Goal: Task Accomplishment & Management: Manage account settings

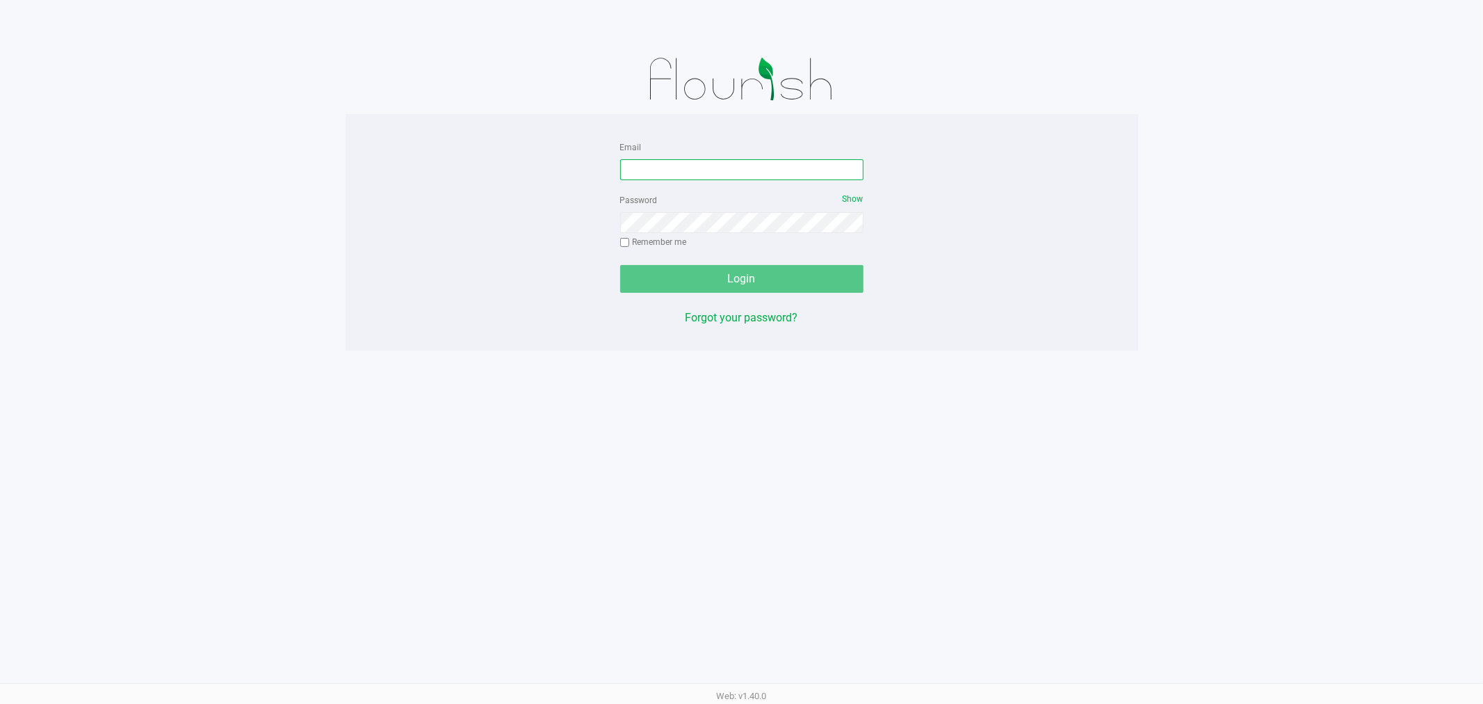
click at [656, 165] on input "Email" at bounding box center [741, 169] width 243 height 21
type input "[EMAIL_ADDRESS][DOMAIN_NAME]"
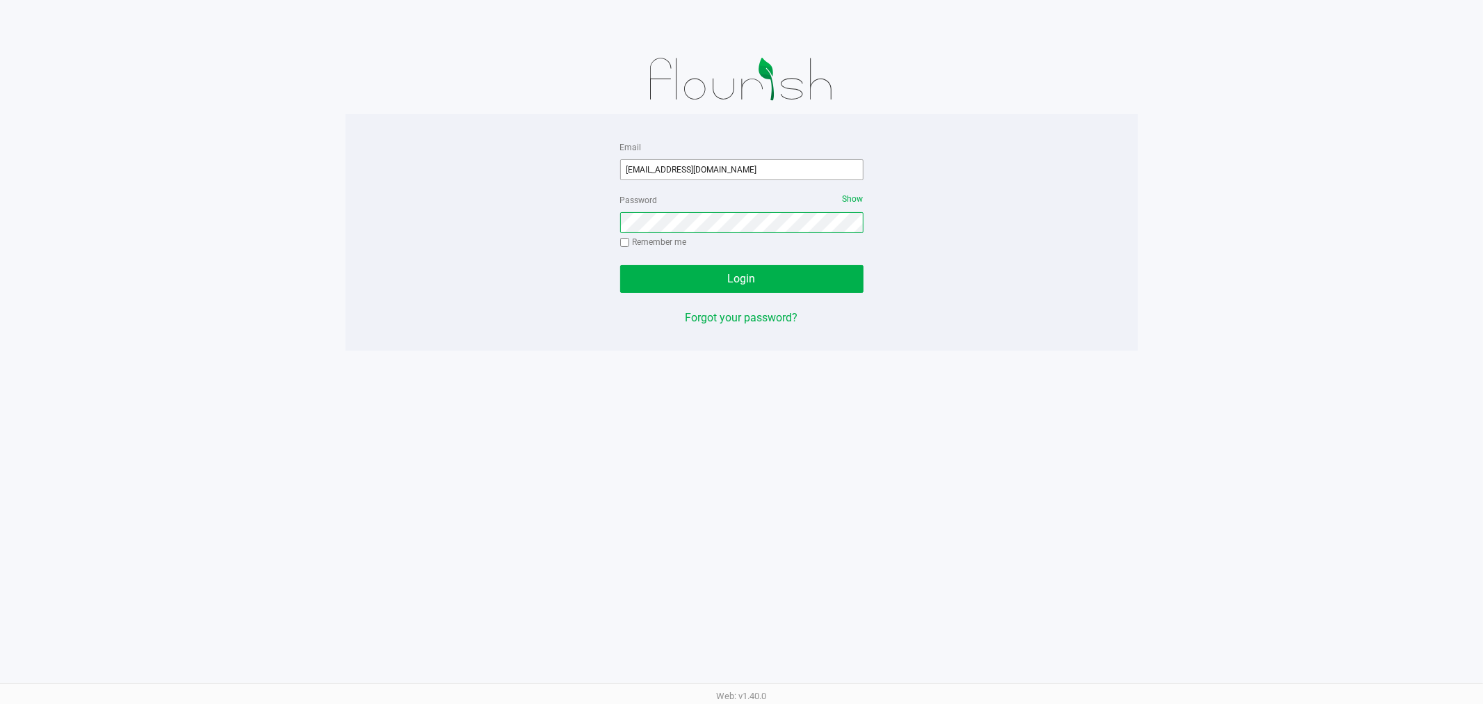
click at [620, 265] on button "Login" at bounding box center [741, 279] width 243 height 28
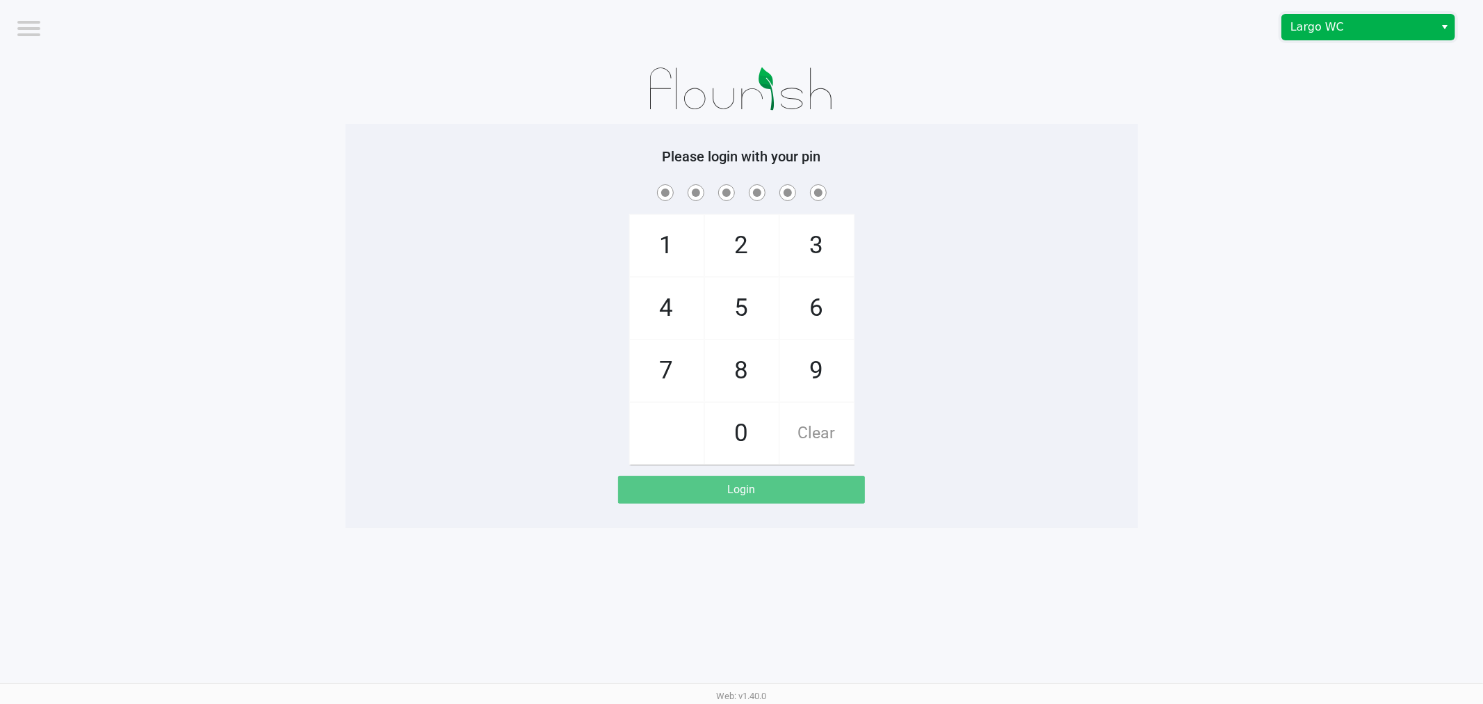
click at [1342, 35] on span "Largo WC" at bounding box center [1358, 27] width 152 height 25
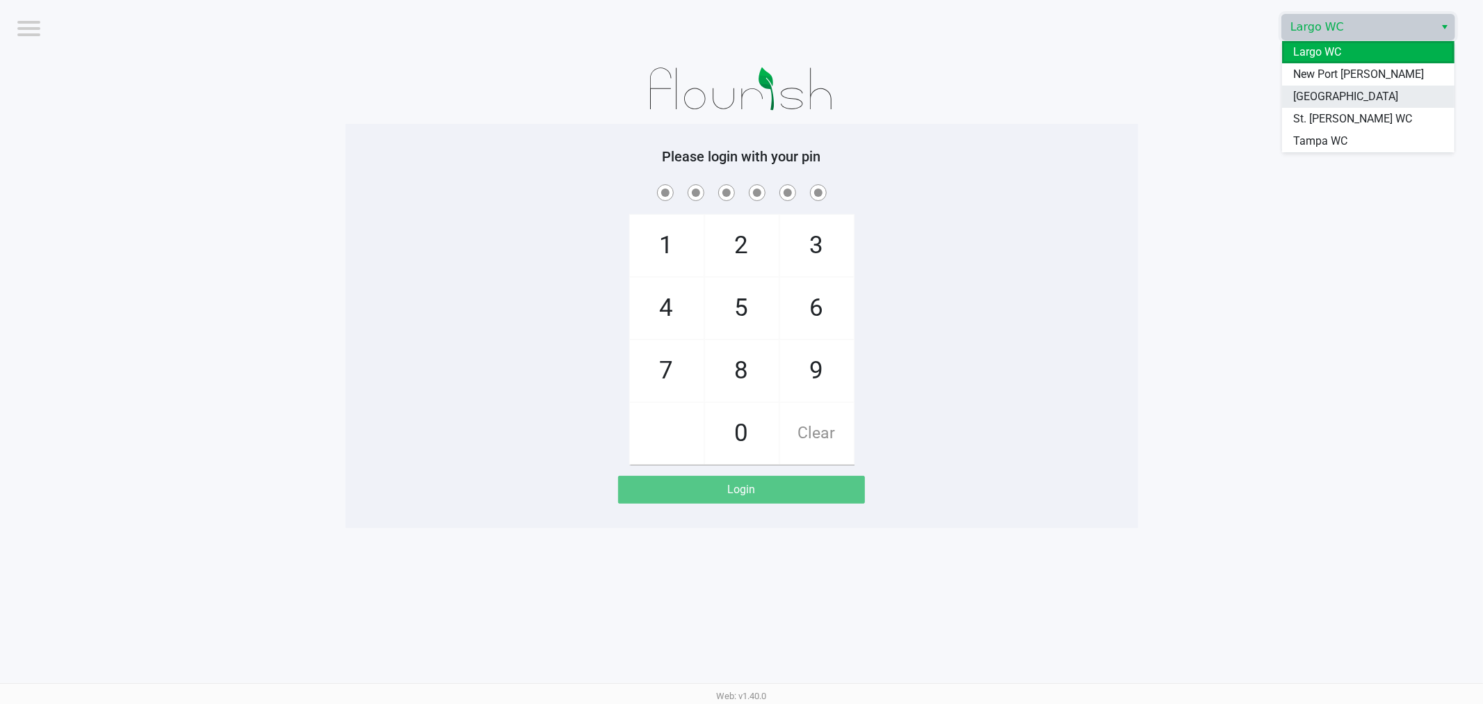
click at [1328, 88] on span "[GEOGRAPHIC_DATA]" at bounding box center [1345, 96] width 105 height 17
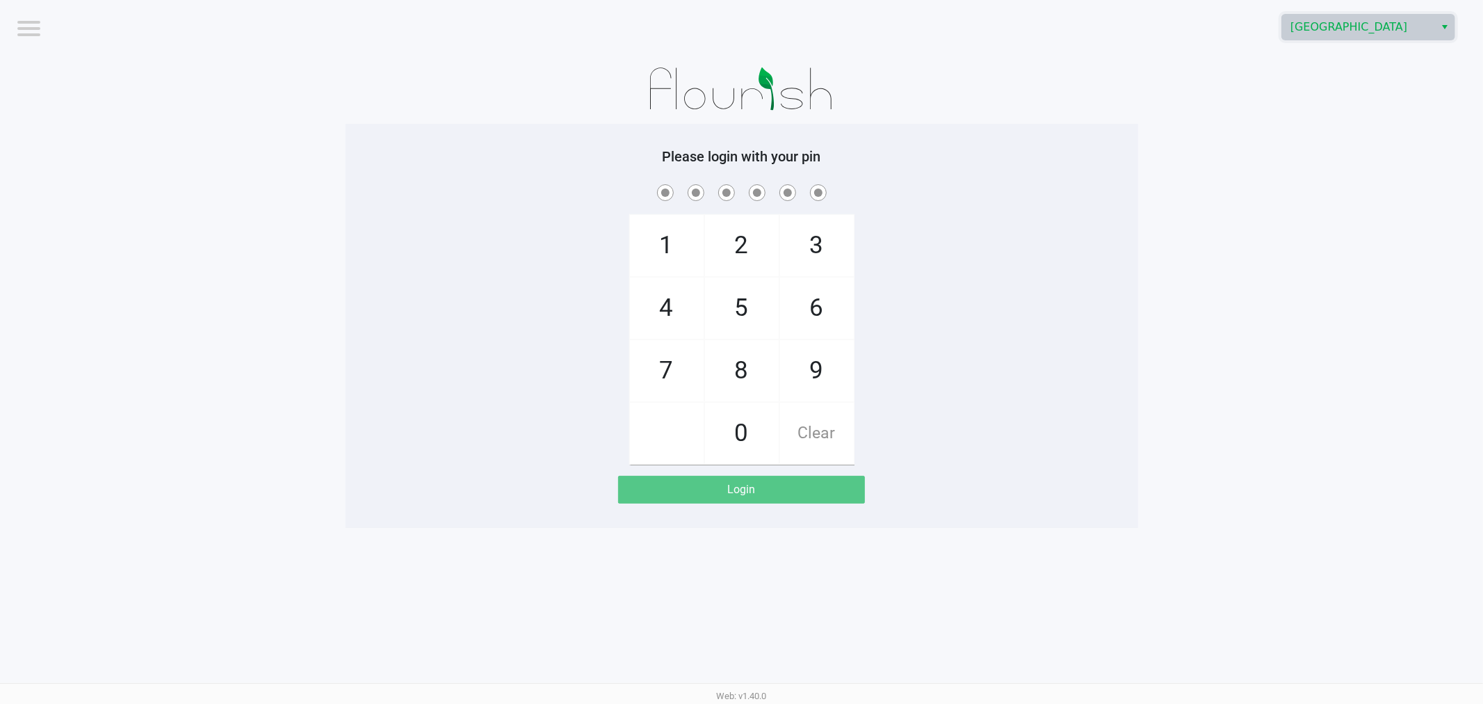
click at [828, 369] on span "9" at bounding box center [817, 370] width 74 height 61
checkbox input "true"
click at [731, 447] on span "0" at bounding box center [742, 433] width 74 height 61
checkbox input "true"
click at [759, 323] on span "5" at bounding box center [742, 307] width 74 height 61
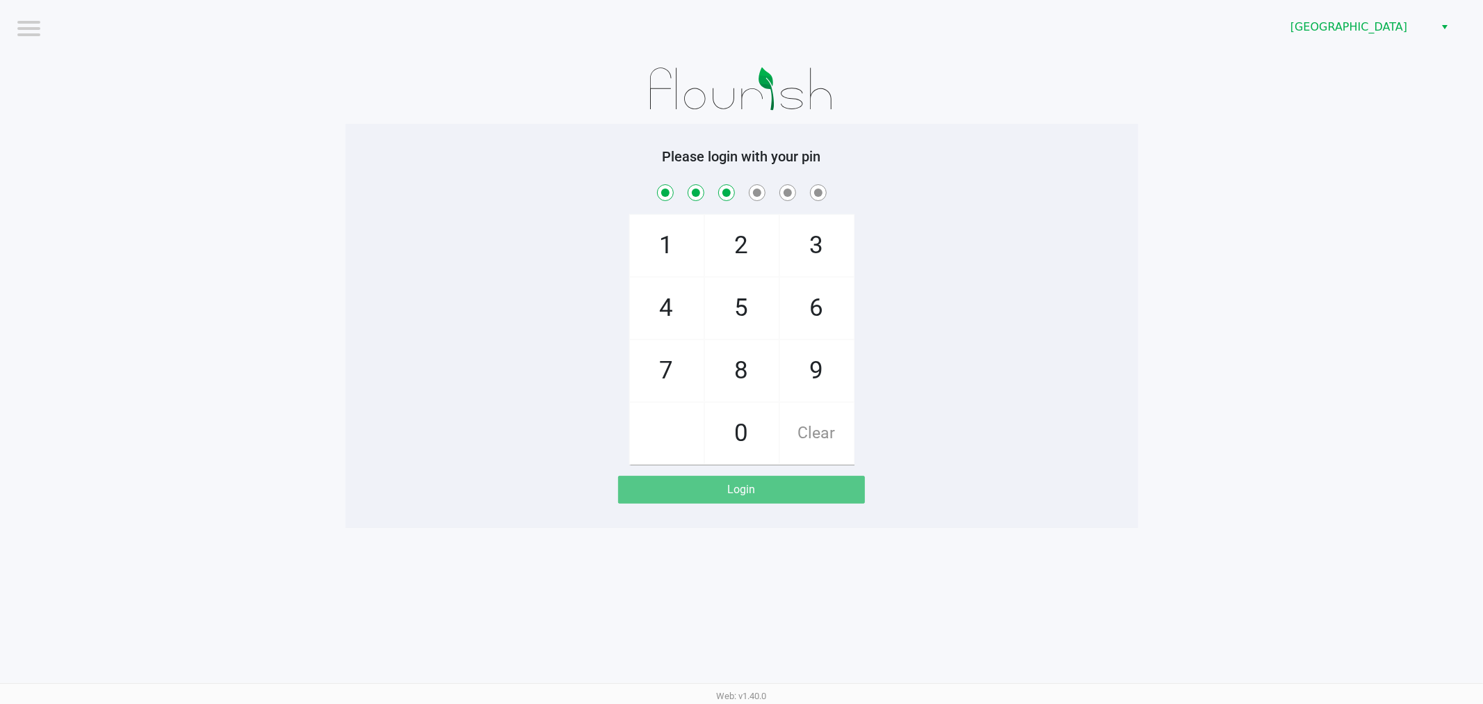
checkbox input "true"
click at [809, 268] on span "3" at bounding box center [817, 245] width 74 height 61
checkbox input "true"
click at [786, 376] on span "9" at bounding box center [817, 370] width 74 height 61
checkbox input "true"
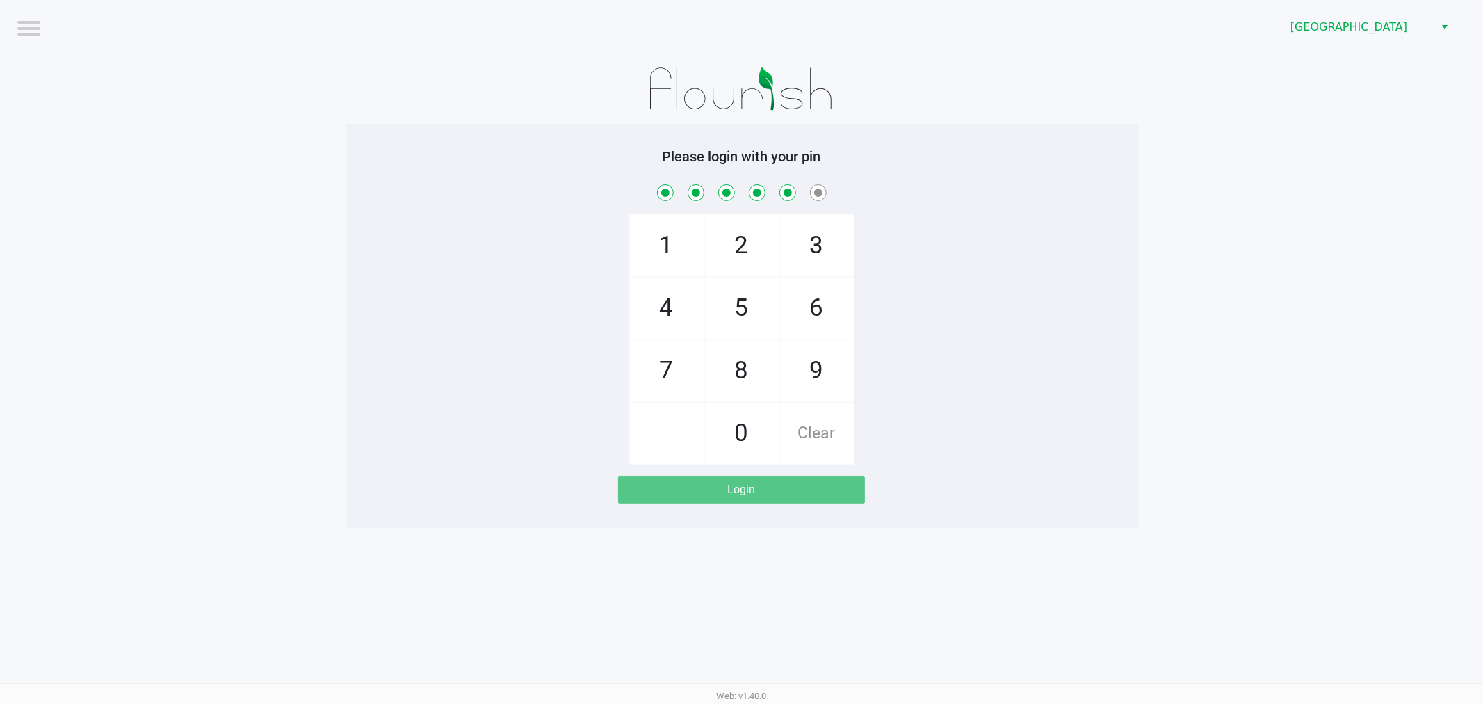
click at [728, 441] on span "0" at bounding box center [742, 433] width 74 height 61
checkbox input "true"
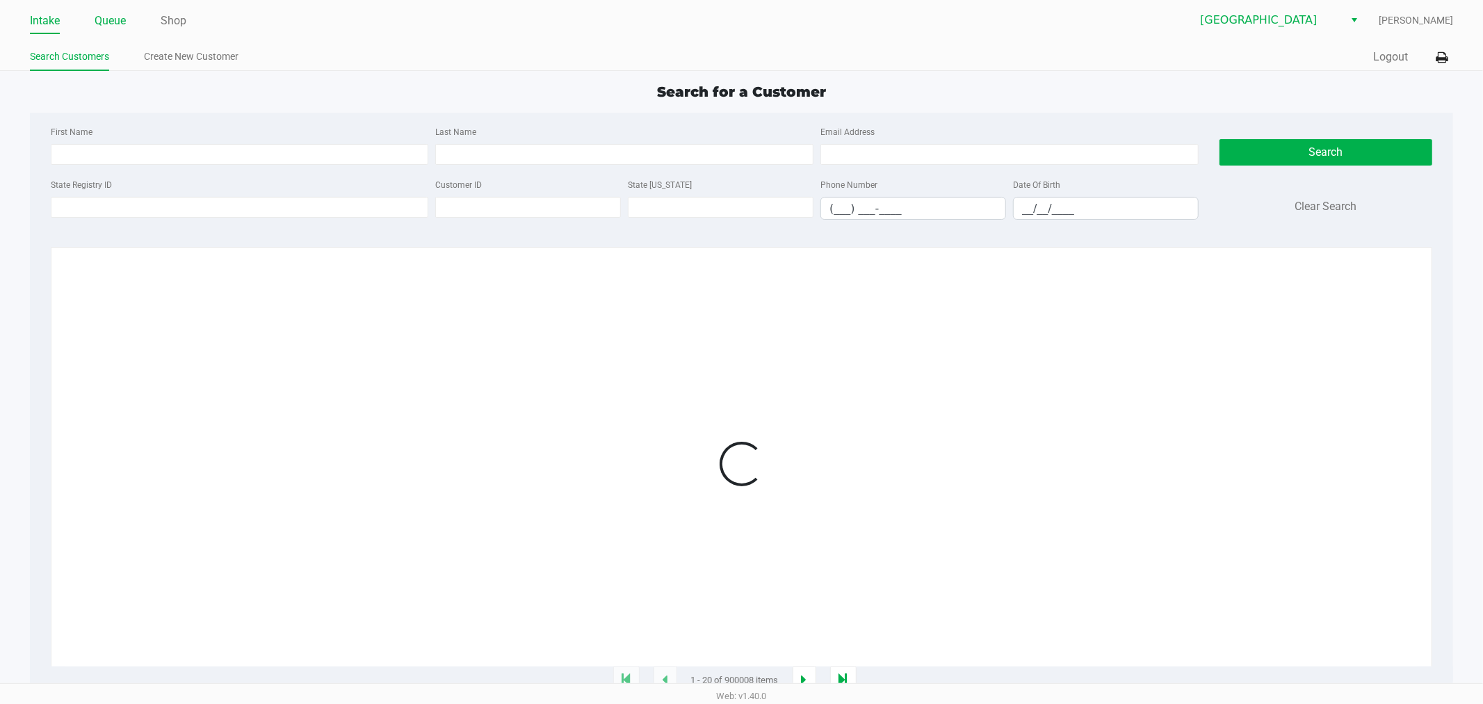
click at [106, 30] on link "Queue" at bounding box center [110, 20] width 31 height 19
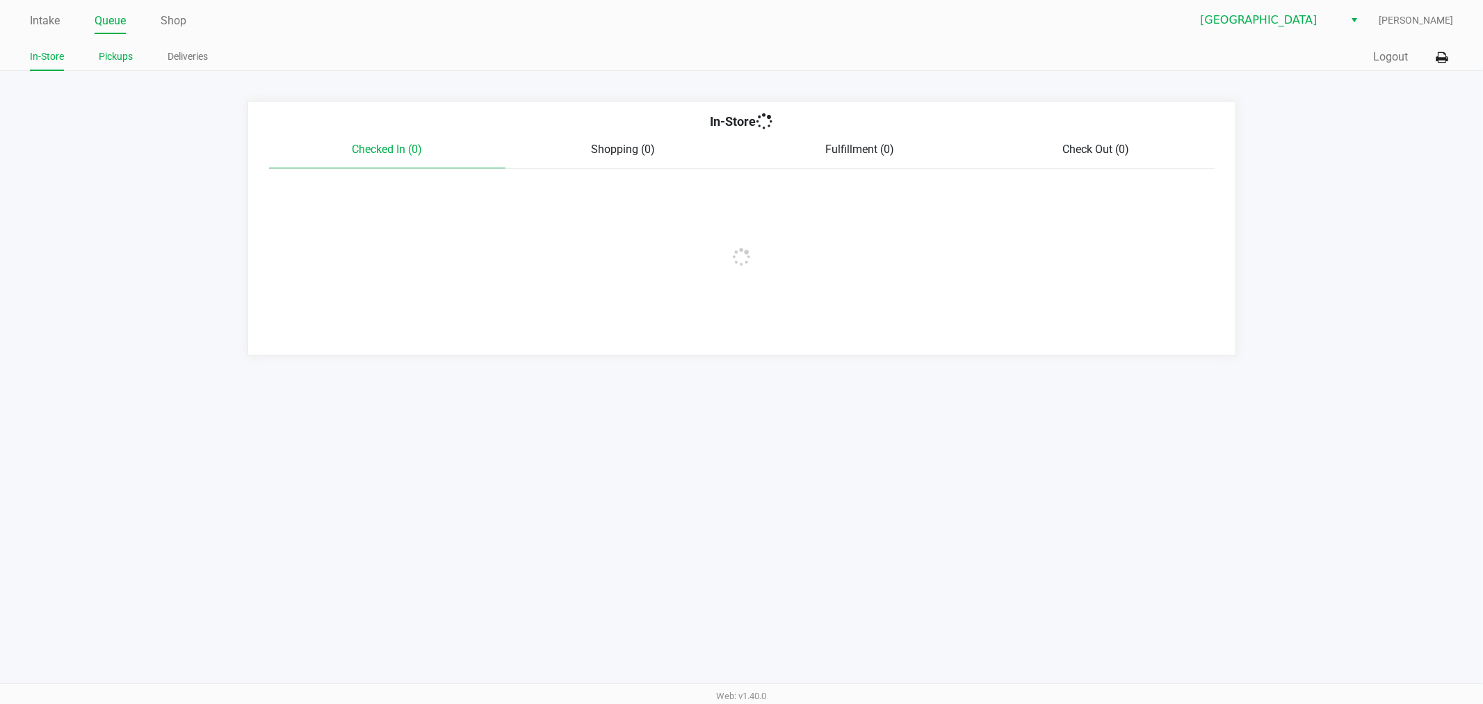
click at [107, 48] on link "Pickups" at bounding box center [116, 56] width 34 height 17
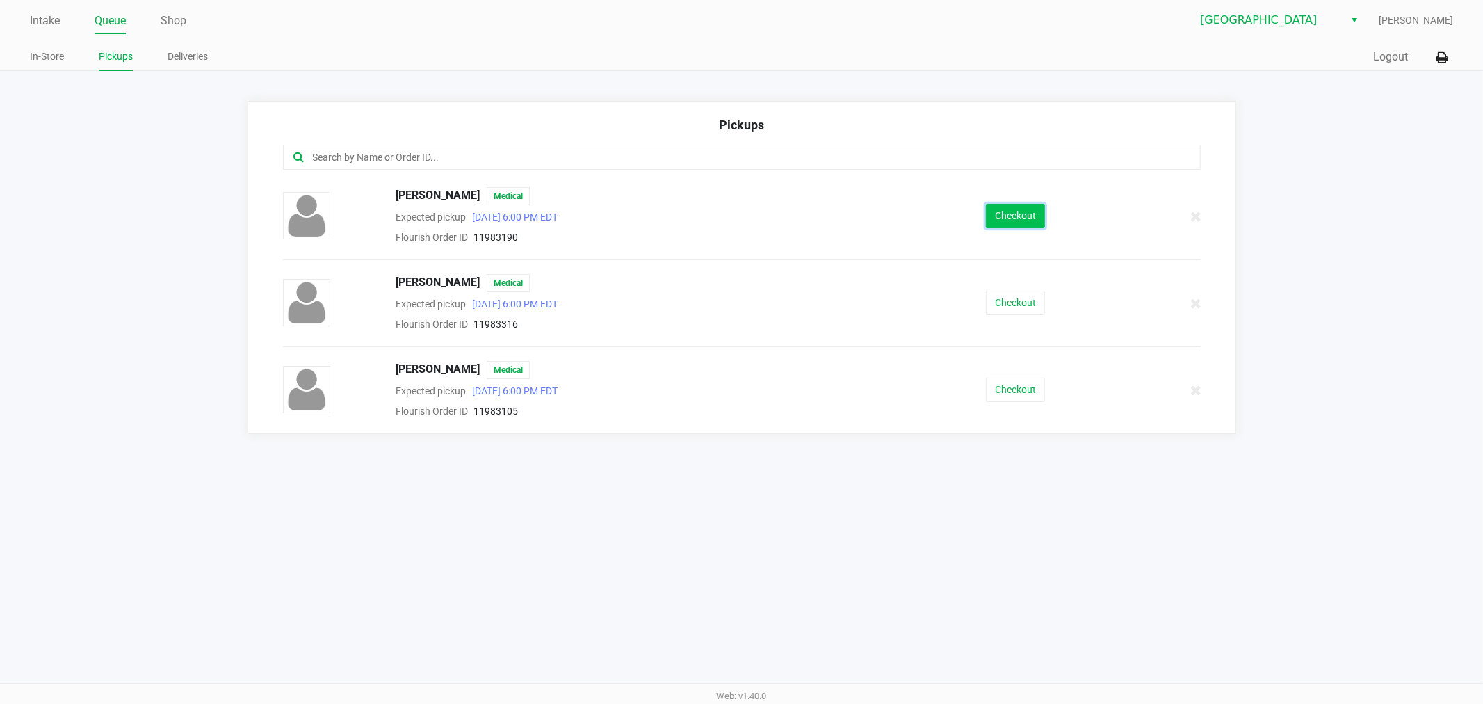
click at [1028, 224] on button "Checkout" at bounding box center [1015, 216] width 59 height 24
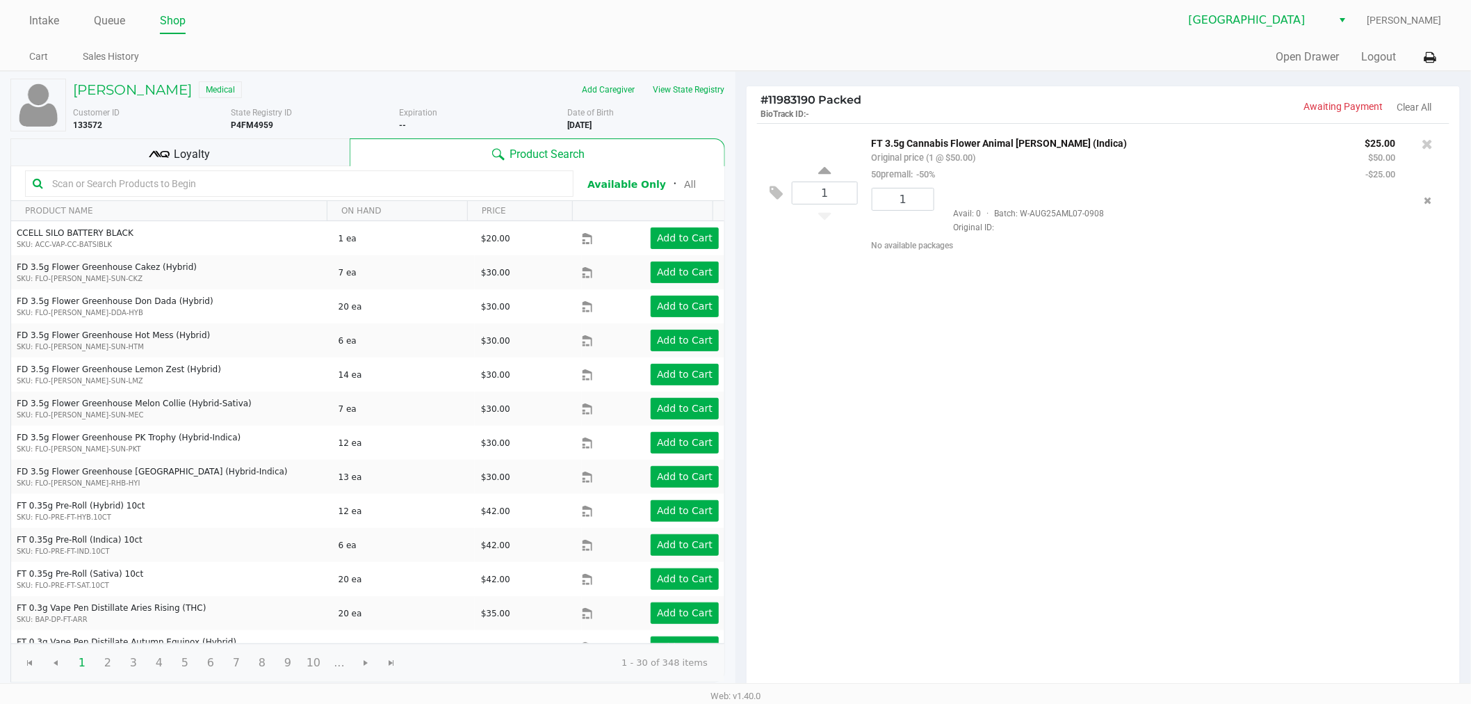
click at [1446, 60] on div "Intake Queue Shop [GEOGRAPHIC_DATA] WC [PERSON_NAME] Cart Sales History Quick S…" at bounding box center [735, 35] width 1471 height 71
click at [1437, 53] on button at bounding box center [1430, 58] width 23 height 26
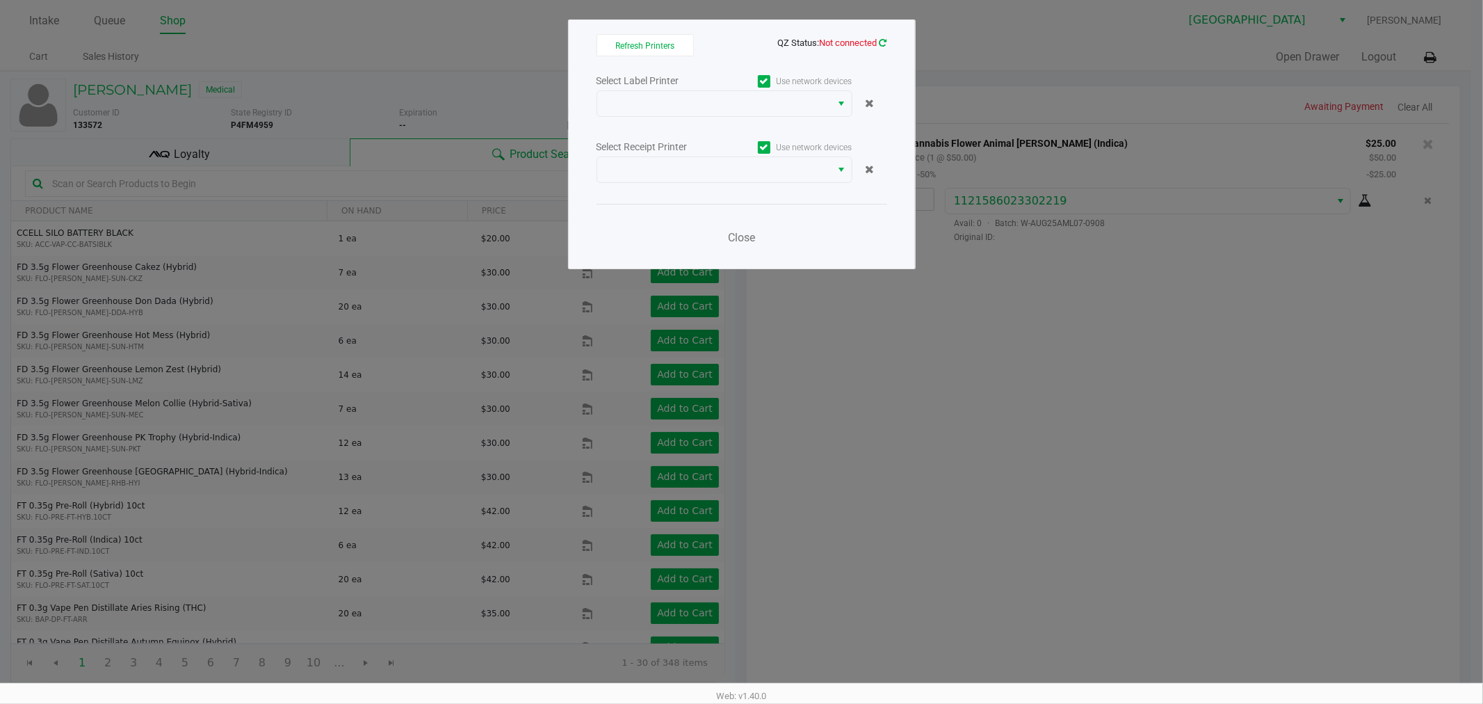
click at [886, 43] on icon at bounding box center [884, 42] width 8 height 9
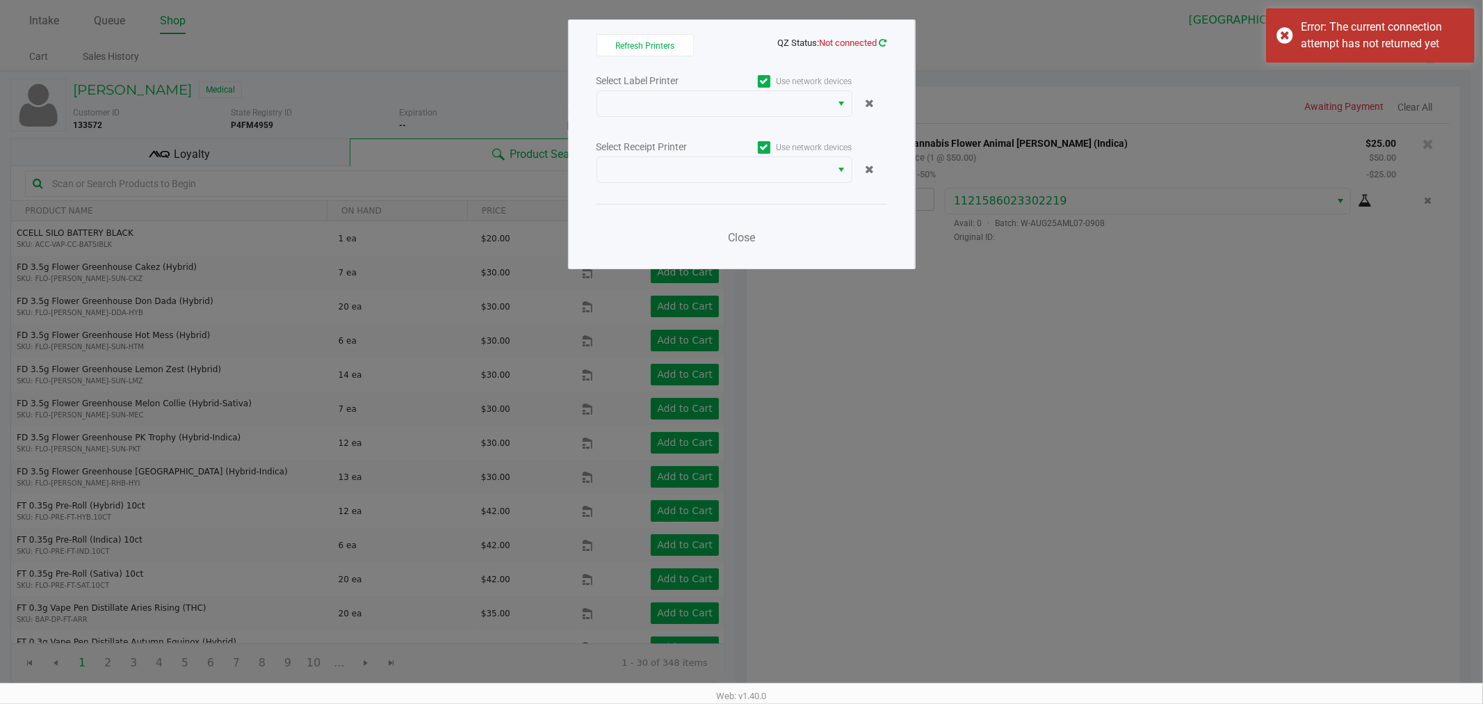
click at [880, 40] on icon at bounding box center [884, 42] width 8 height 9
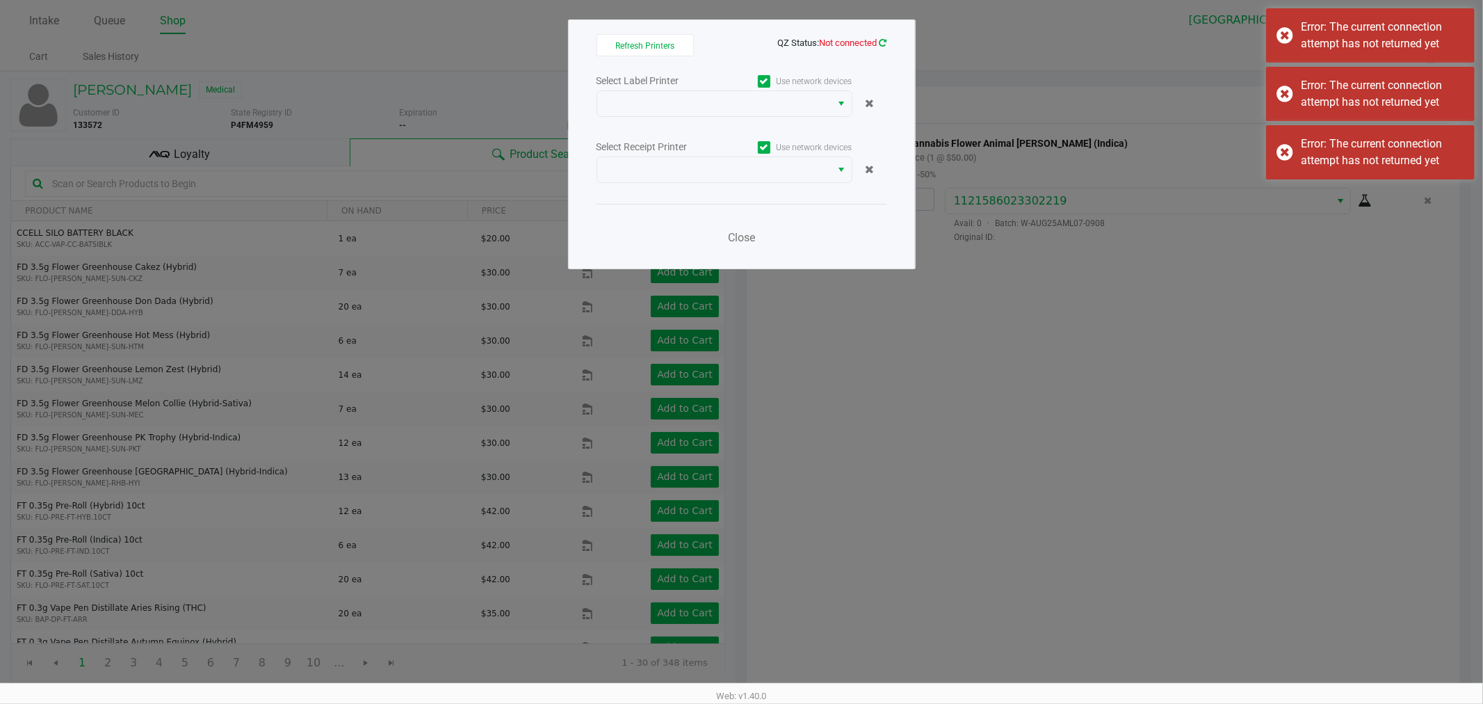
click at [880, 40] on icon at bounding box center [884, 42] width 8 height 9
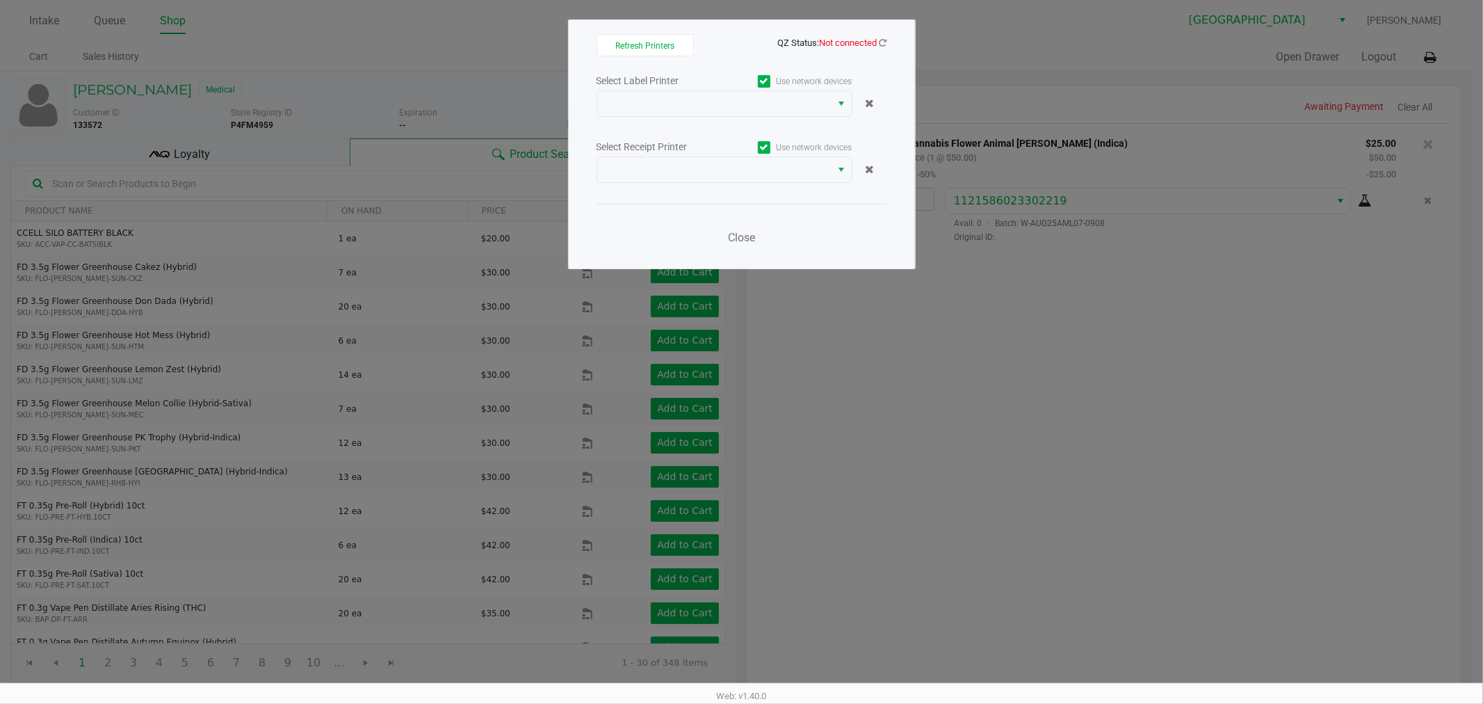
click at [629, 236] on div "Close" at bounding box center [742, 229] width 291 height 51
click at [884, 43] on icon at bounding box center [884, 42] width 8 height 9
click at [802, 109] on span at bounding box center [715, 103] width 218 height 17
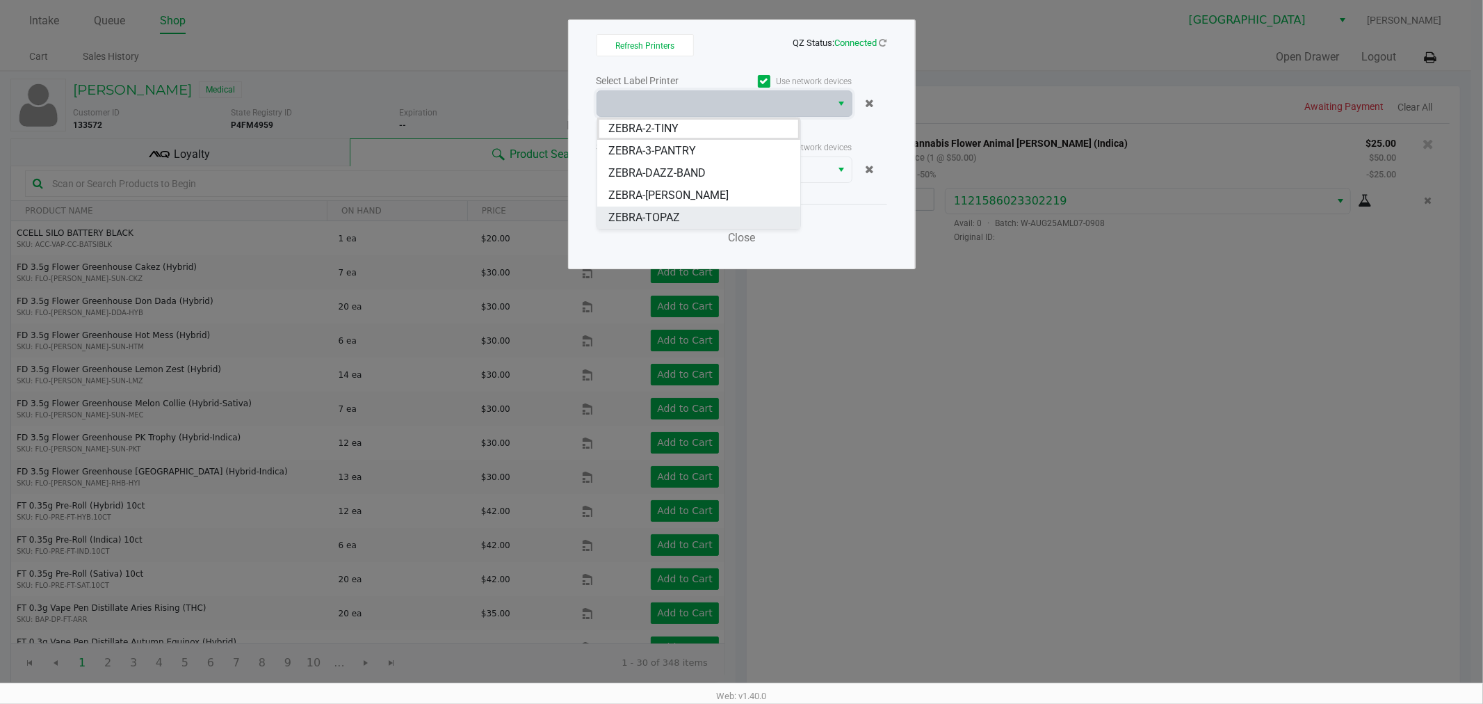
click at [760, 210] on li "ZEBRA-TOPAZ" at bounding box center [698, 218] width 203 height 22
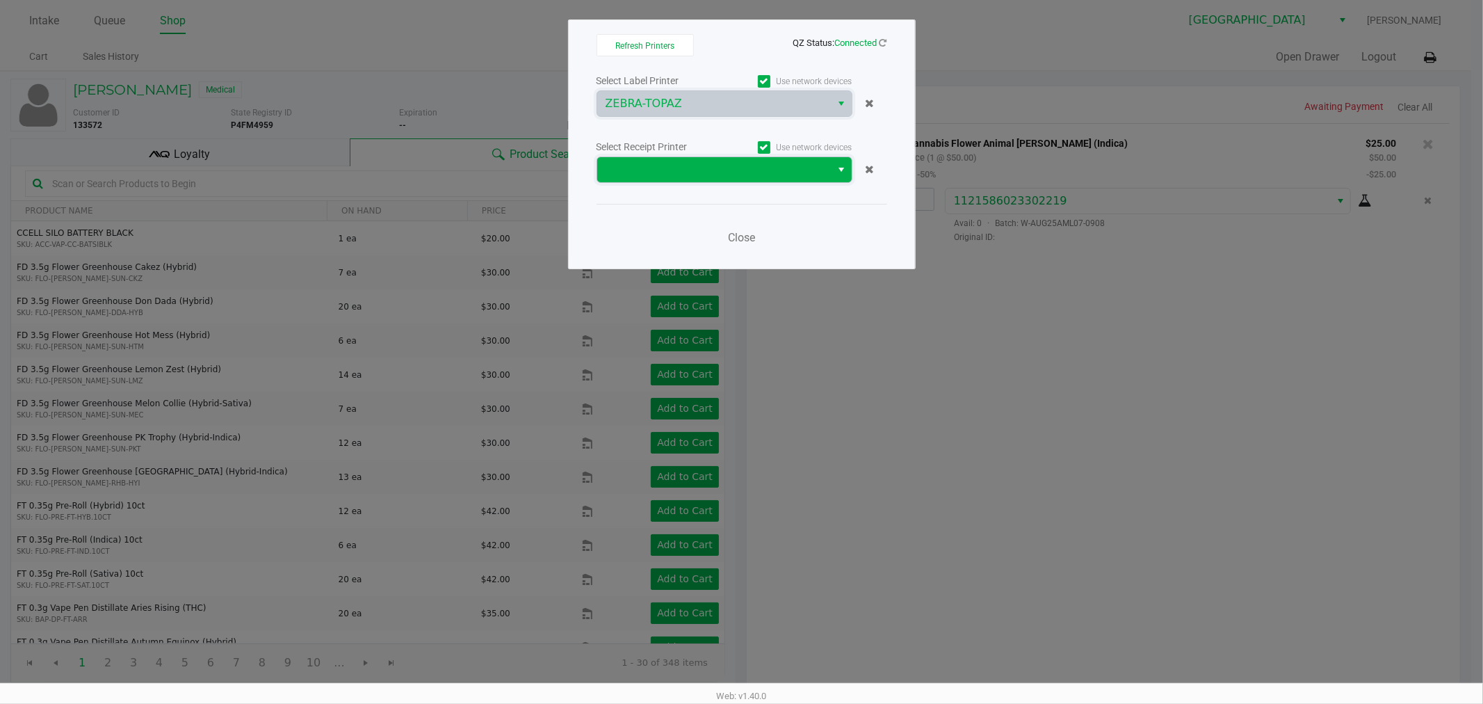
click at [760, 182] on span at bounding box center [714, 169] width 234 height 25
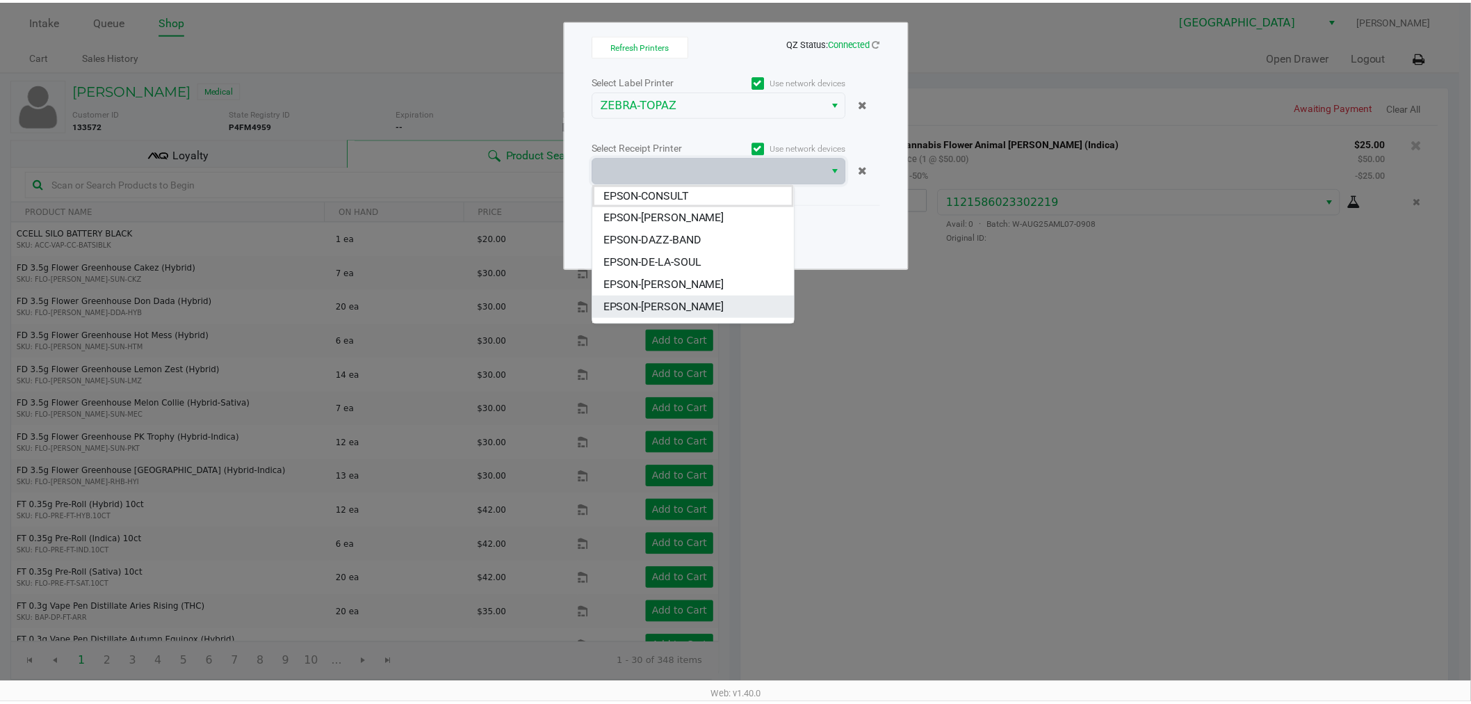
scroll to position [17, 0]
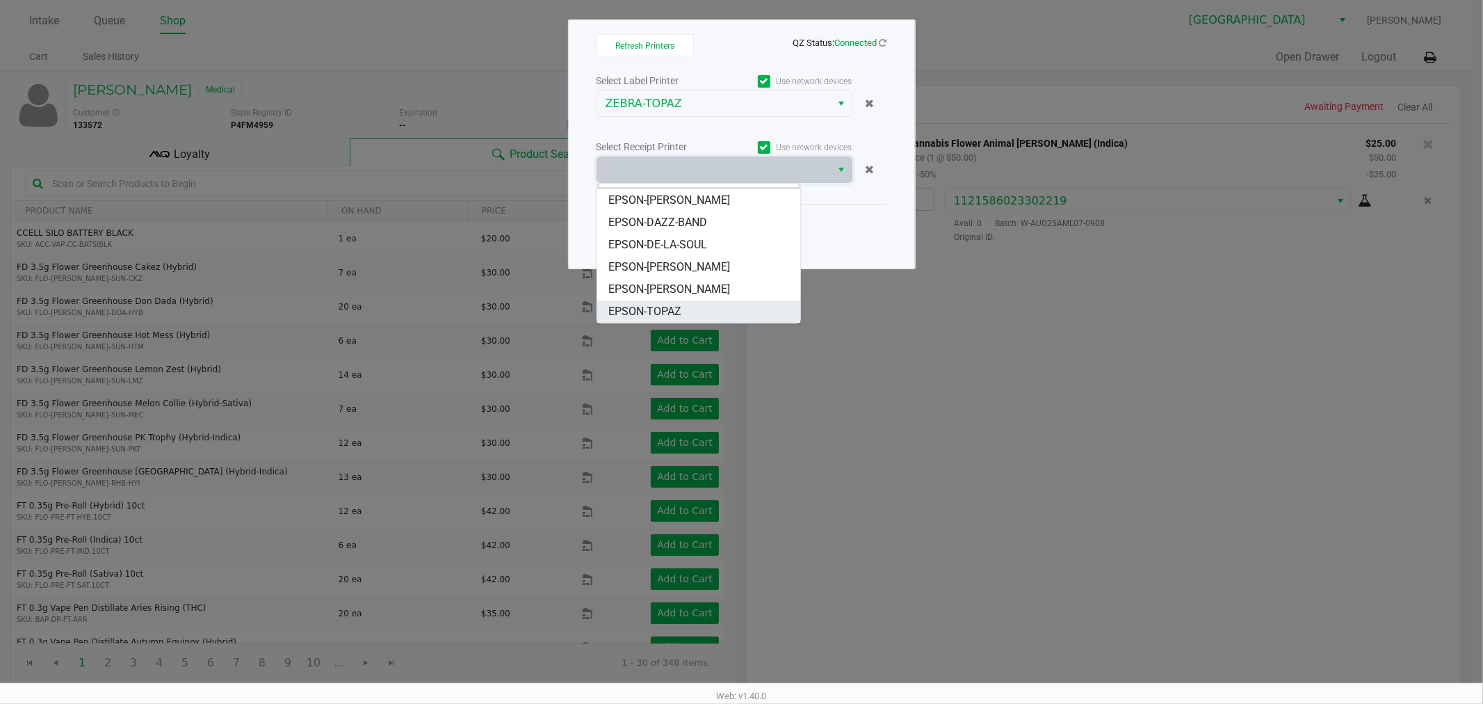
click at [709, 309] on li "EPSON-TOPAZ" at bounding box center [698, 311] width 203 height 22
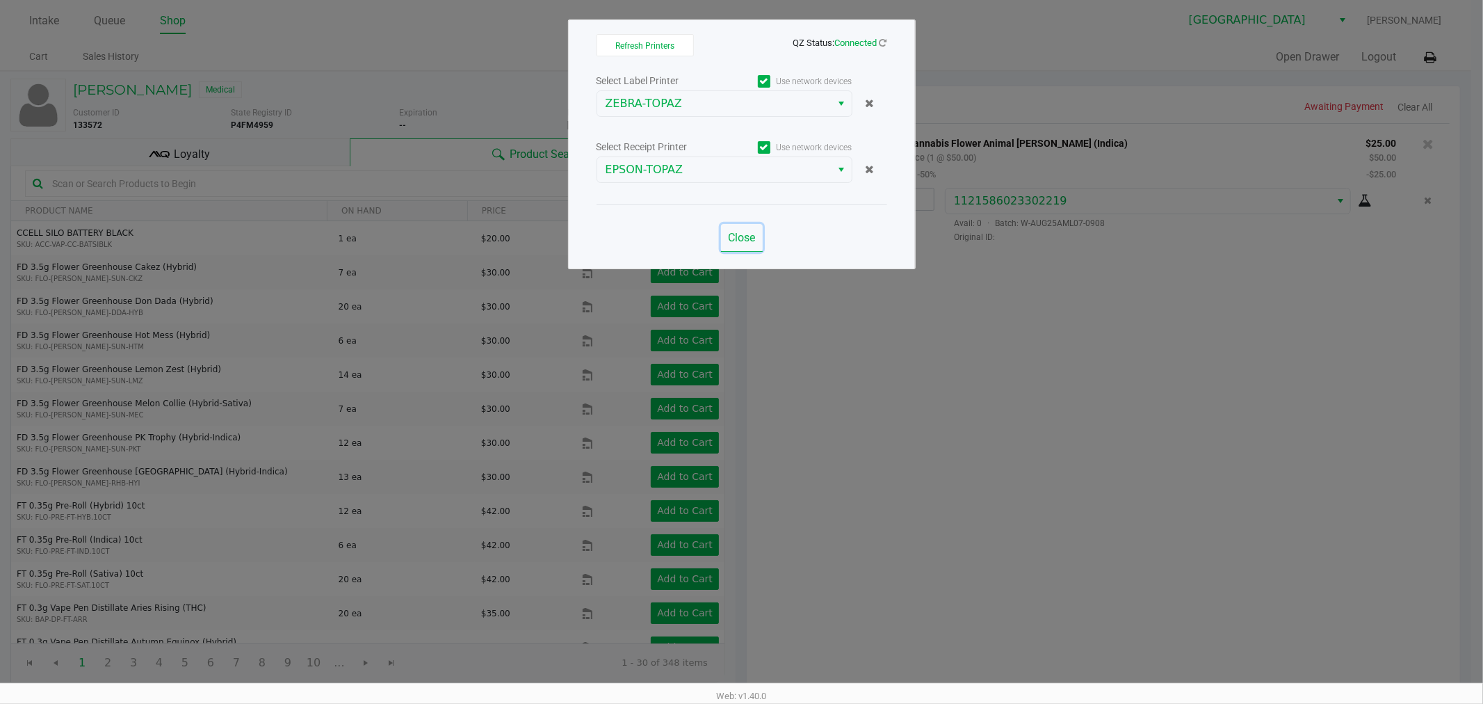
click at [732, 241] on span "Close" at bounding box center [741, 237] width 27 height 13
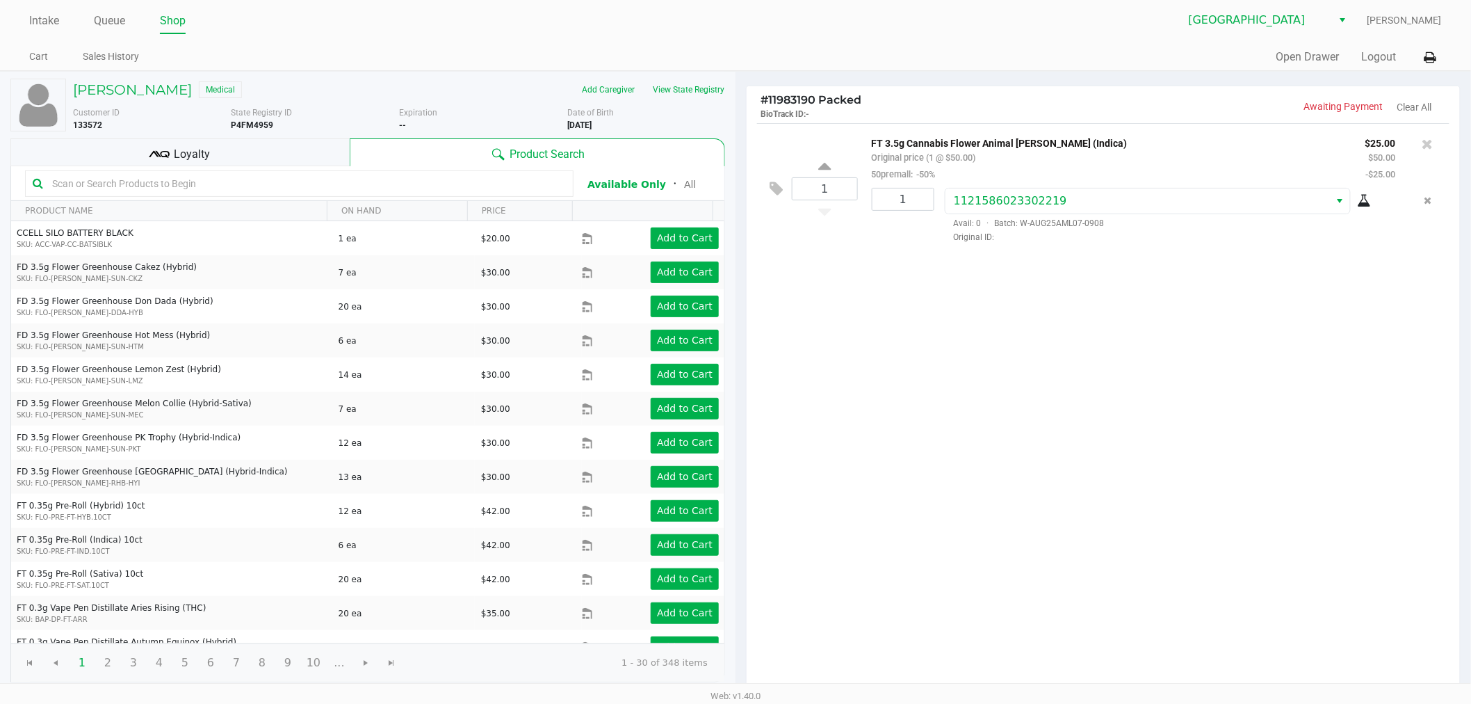
click at [1028, 346] on div "1 FT 3.5g Cannabis Flower Animal [PERSON_NAME] (Indica) Original price (1 @ $50…" at bounding box center [1103, 408] width 713 height 570
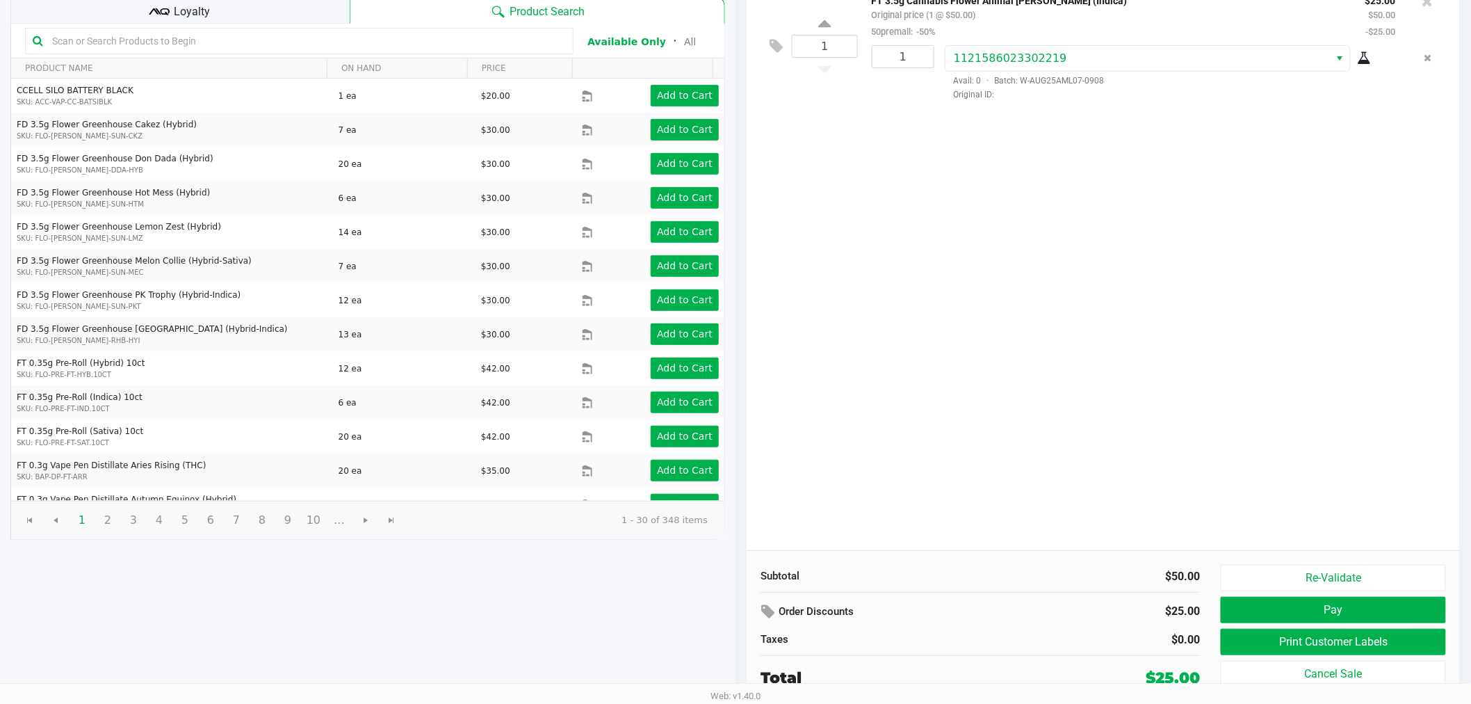
click at [1386, 627] on div "Re-Validate Pay Print Customer Labels Cancel Sale" at bounding box center [1339, 627] width 236 height 124
click at [1385, 619] on button "Pay" at bounding box center [1333, 610] width 225 height 26
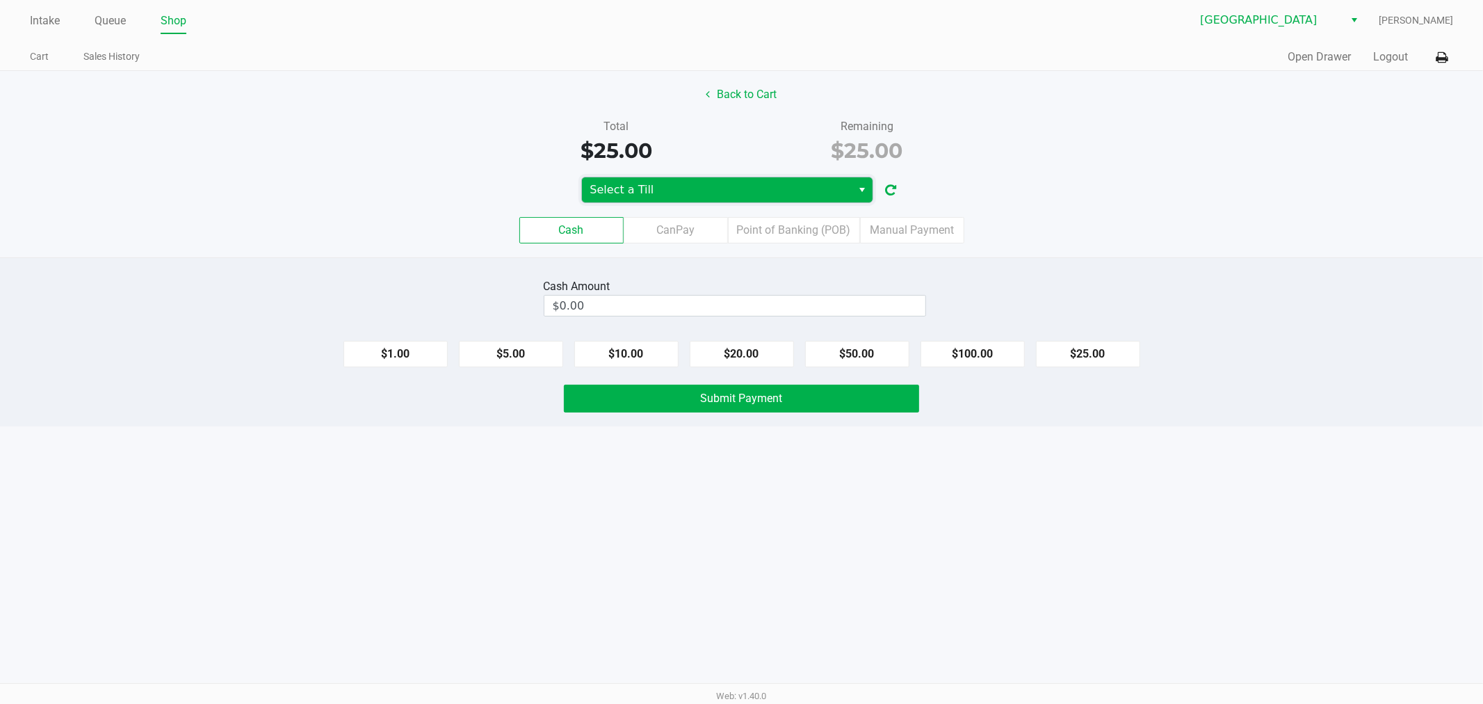
click at [767, 191] on span "Select a Till" at bounding box center [717, 189] width 254 height 17
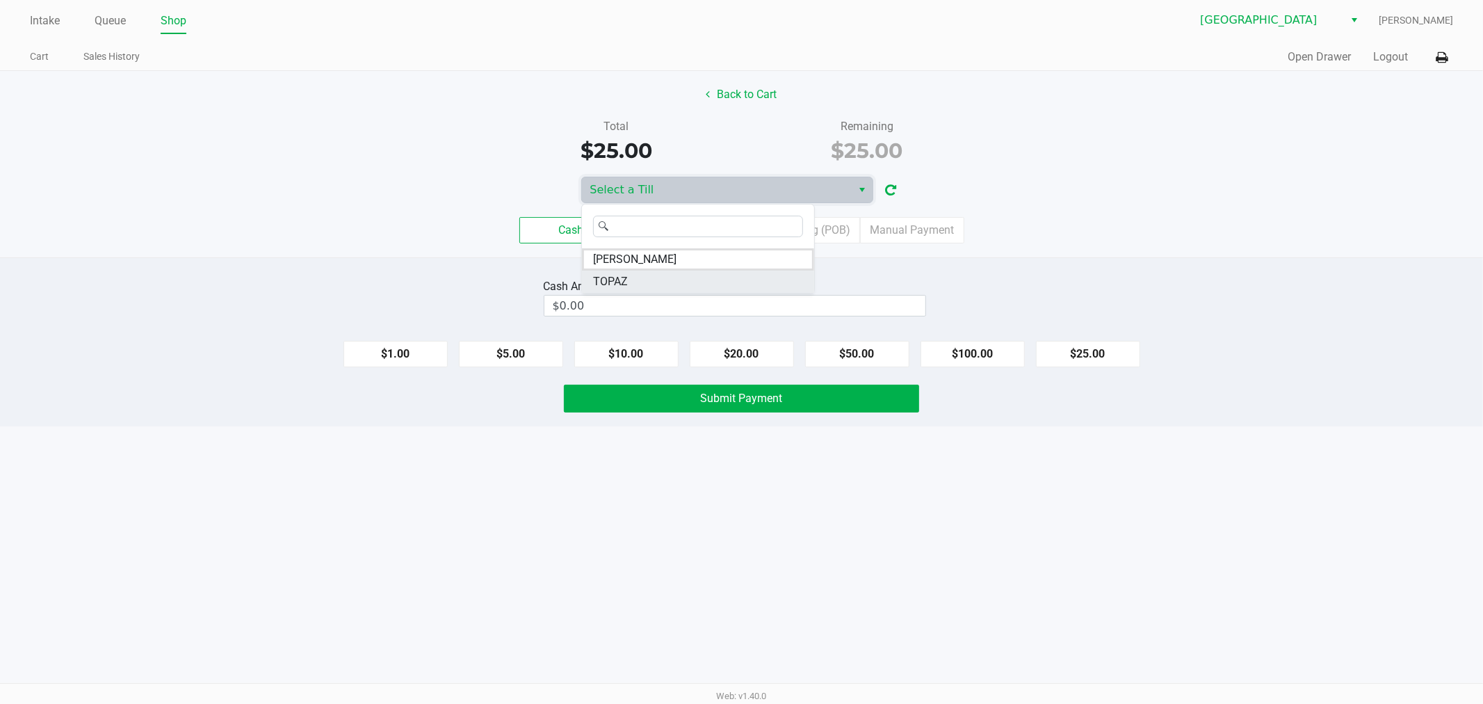
click at [727, 280] on li "TOPAZ" at bounding box center [698, 281] width 232 height 22
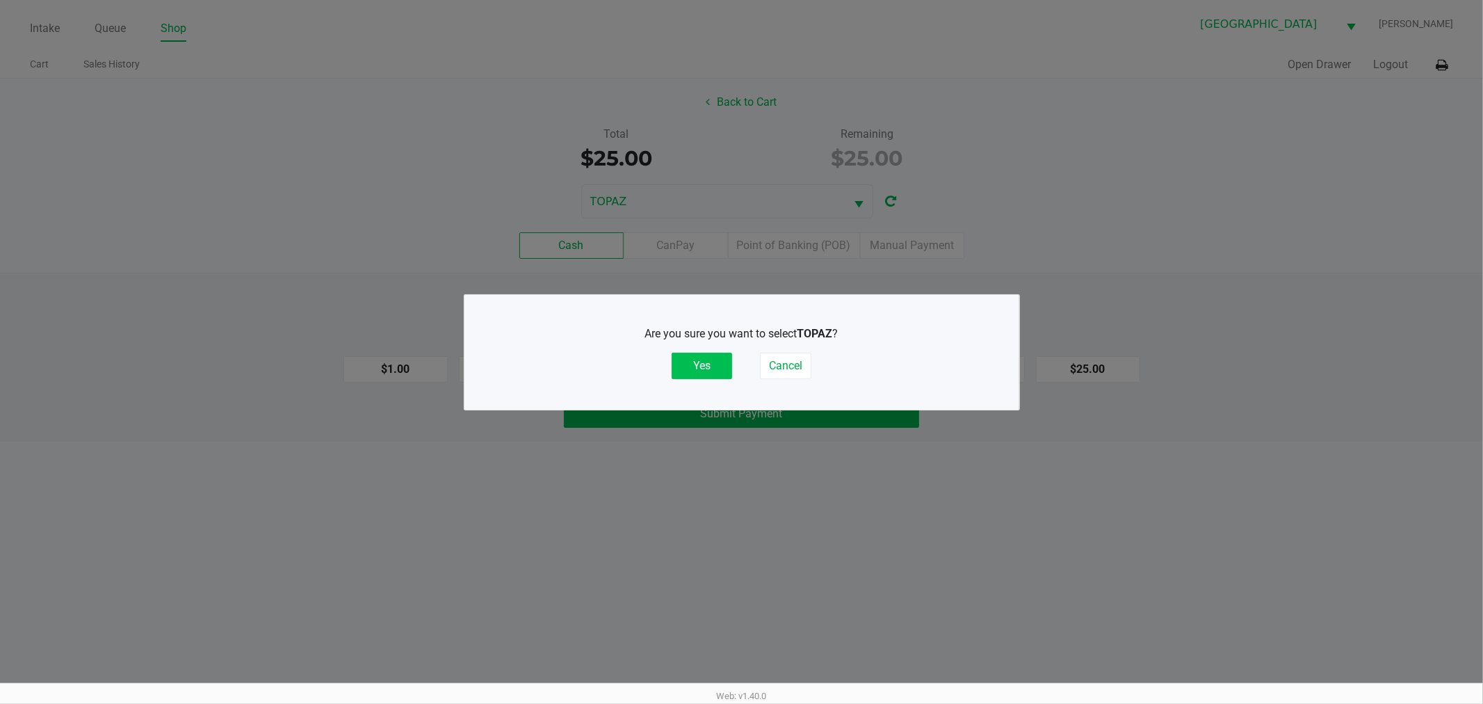
click at [683, 367] on button "Yes" at bounding box center [702, 366] width 60 height 26
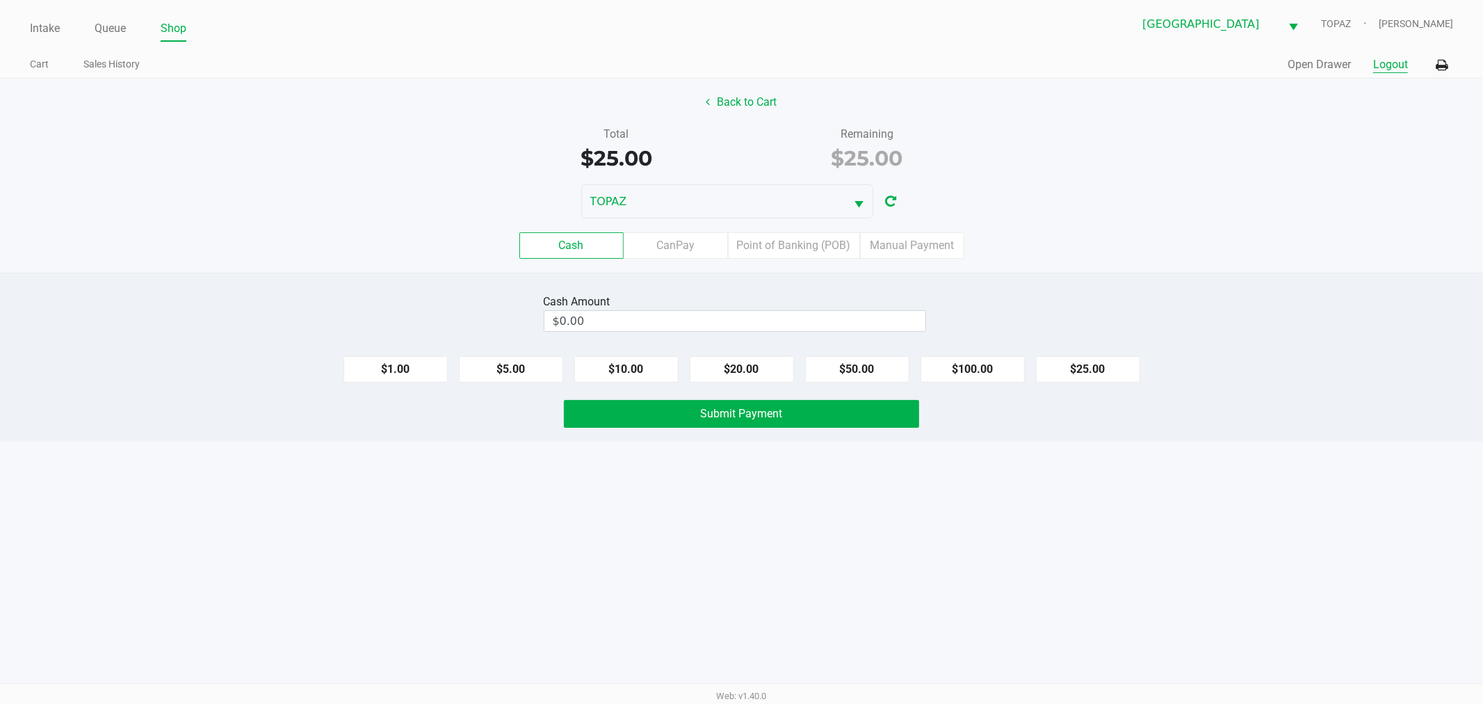
click at [1380, 65] on button "Logout" at bounding box center [1390, 64] width 35 height 17
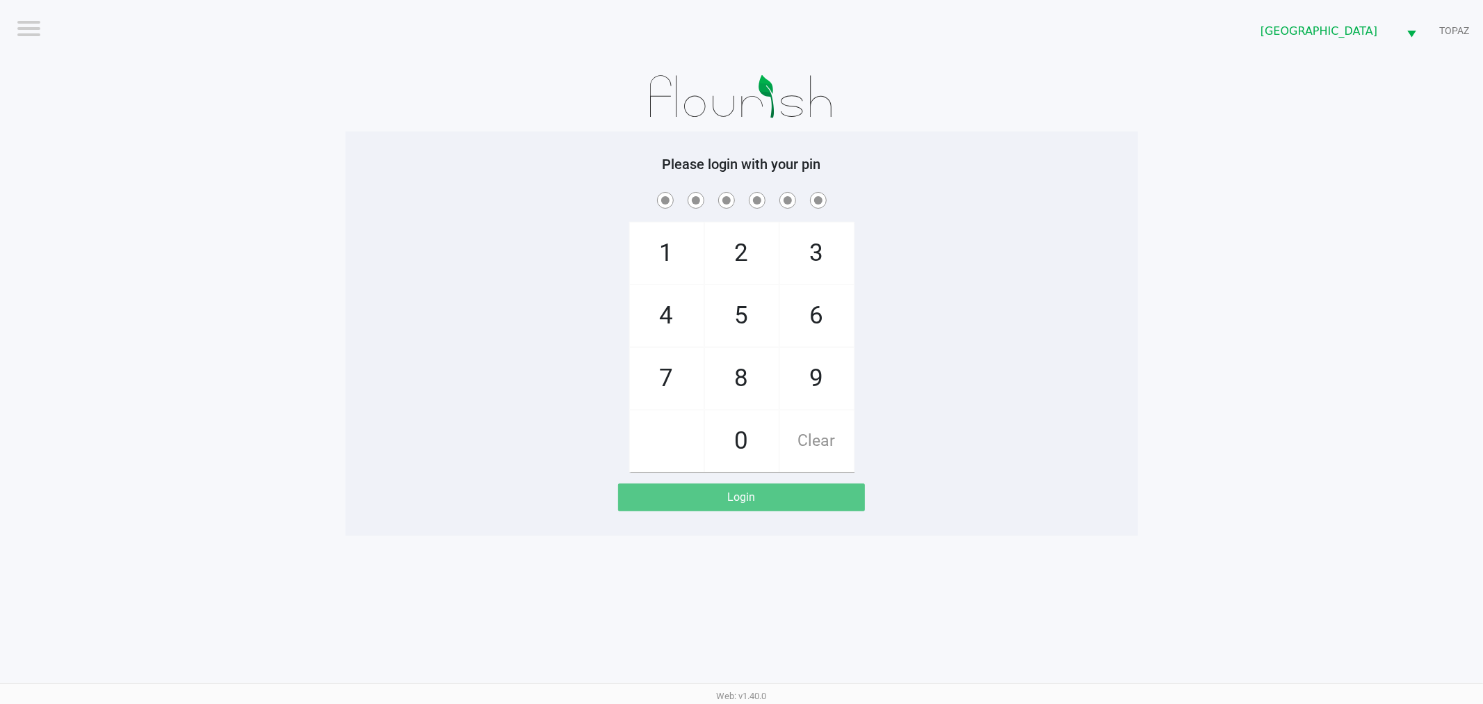
click at [357, 127] on div at bounding box center [742, 97] width 793 height 70
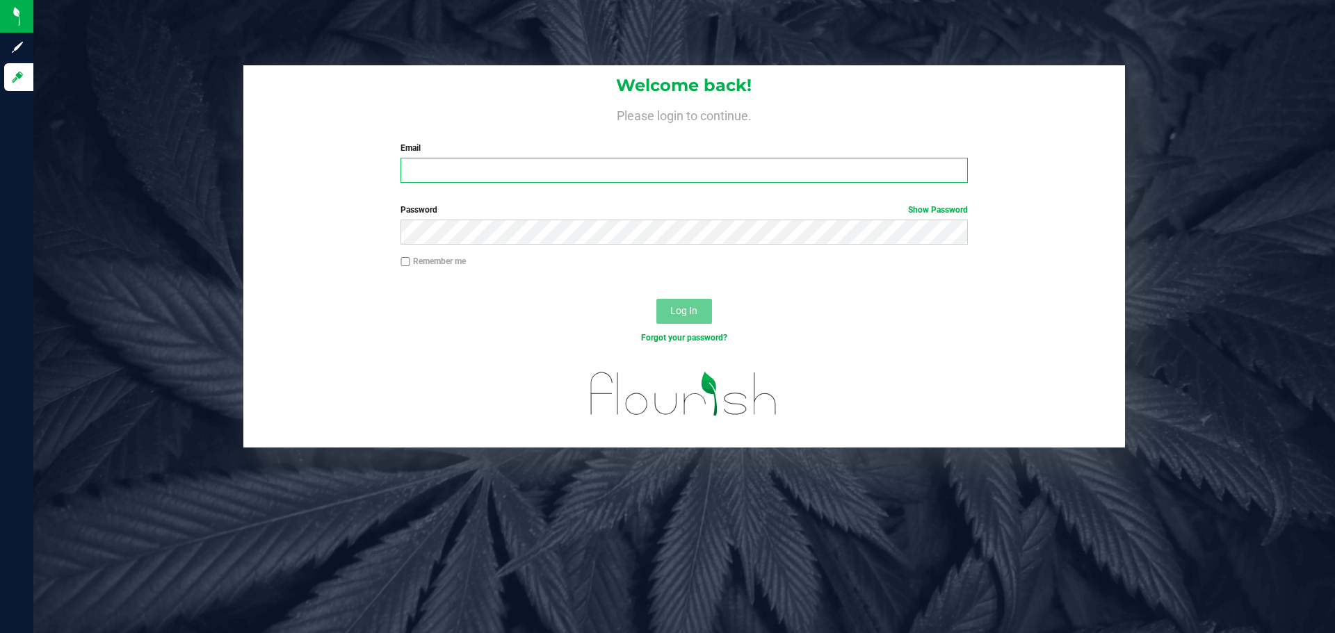
click at [495, 166] on input "Email" at bounding box center [684, 170] width 567 height 25
type input "[EMAIL_ADDRESS][DOMAIN_NAME]"
click at [656, 299] on button "Log In" at bounding box center [684, 311] width 56 height 25
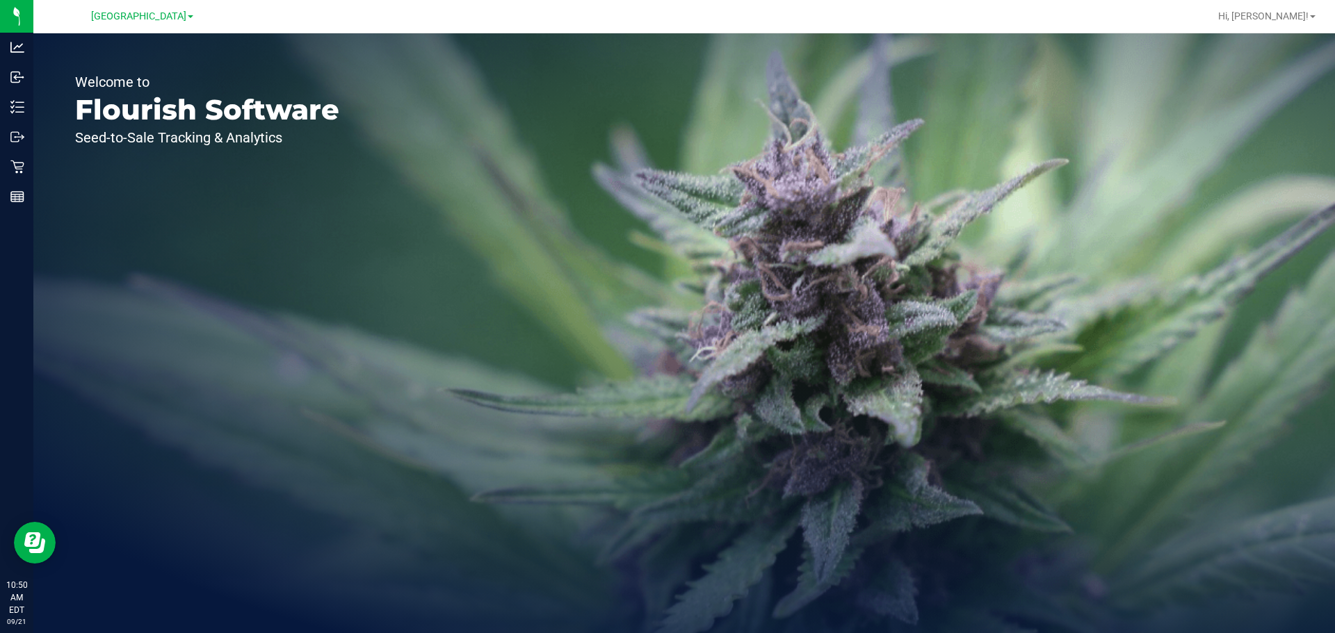
click at [1265, 277] on div "Welcome to Flourish Software Seed-to-Sale Tracking & Analytics" at bounding box center [684, 333] width 1302 height 600
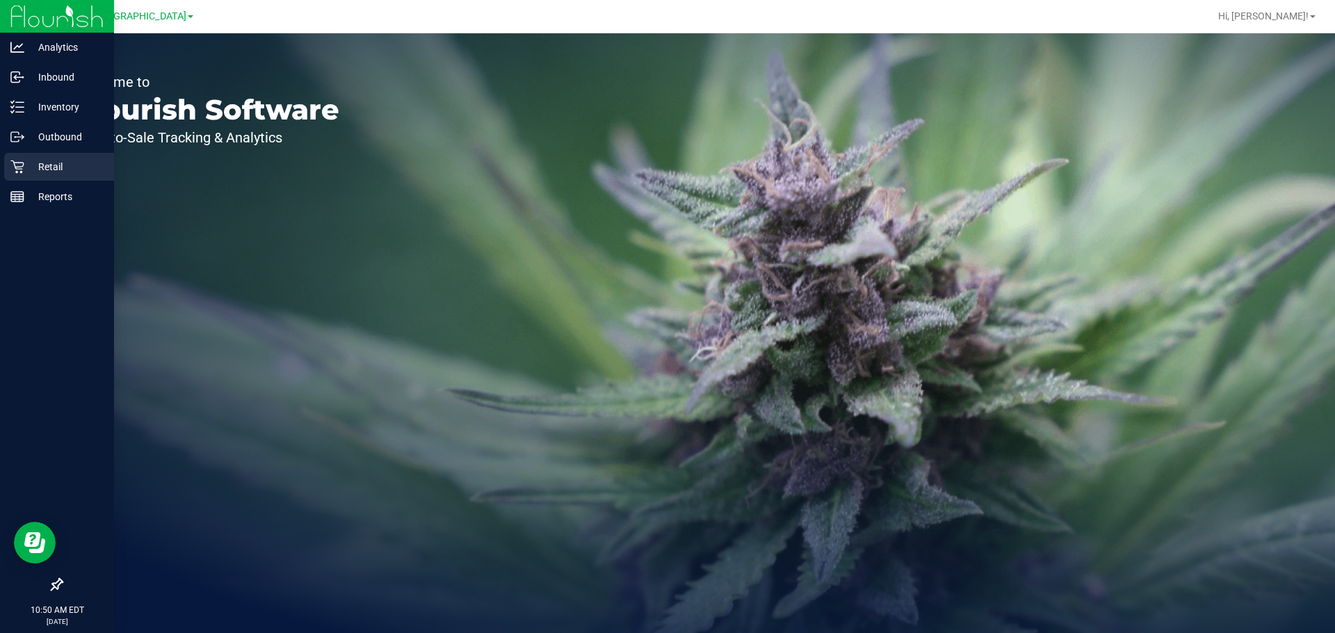
click at [37, 170] on p "Retail" at bounding box center [65, 167] width 83 height 17
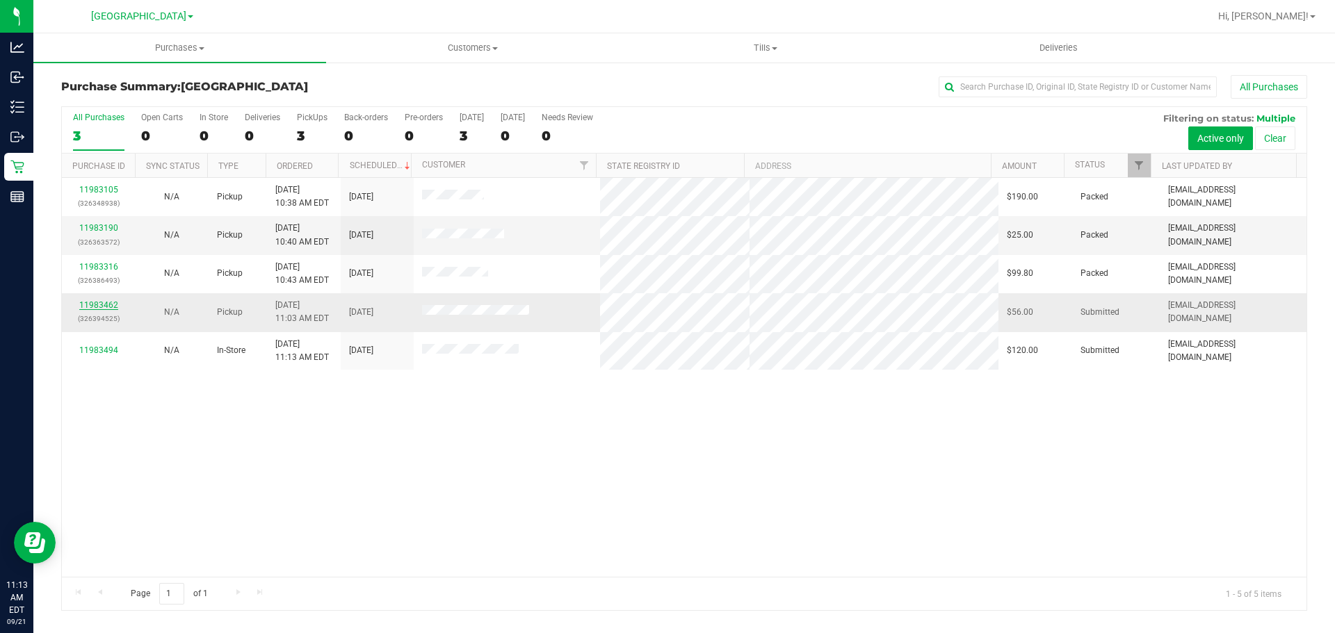
click at [84, 305] on link "11983462" at bounding box center [98, 305] width 39 height 10
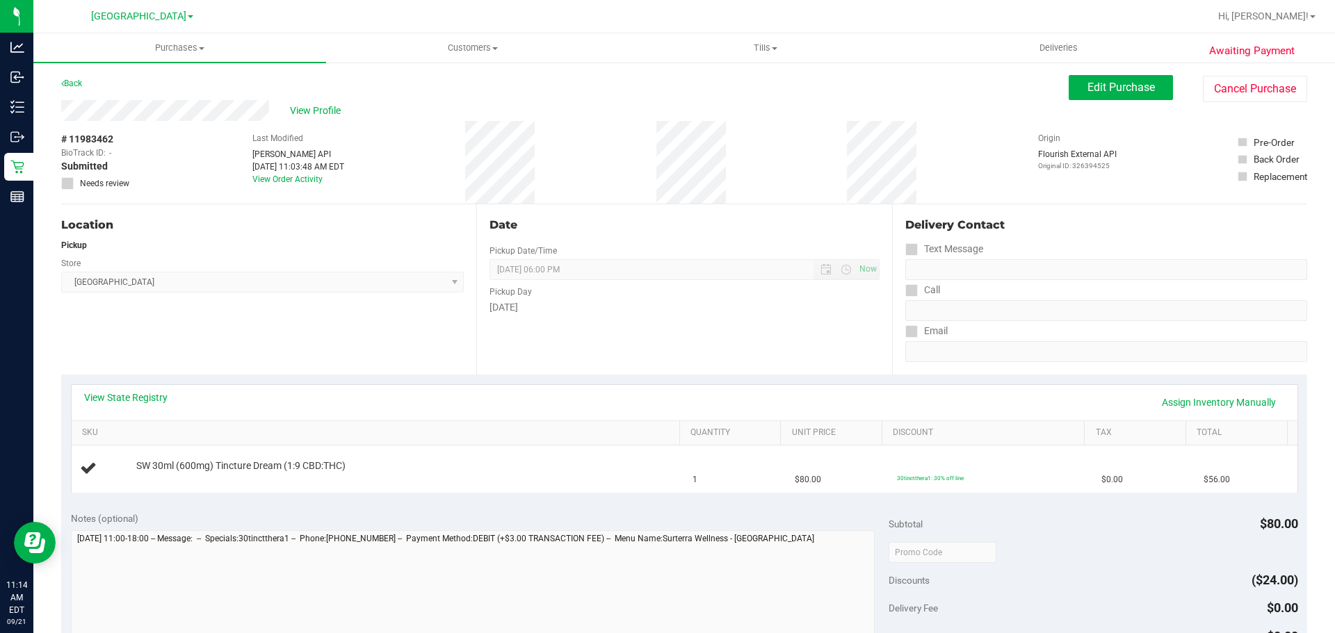
click at [378, 342] on div "Location Pickup Store South Tampa WC Select Store Bonita Springs WC Boynton Bea…" at bounding box center [268, 289] width 415 height 170
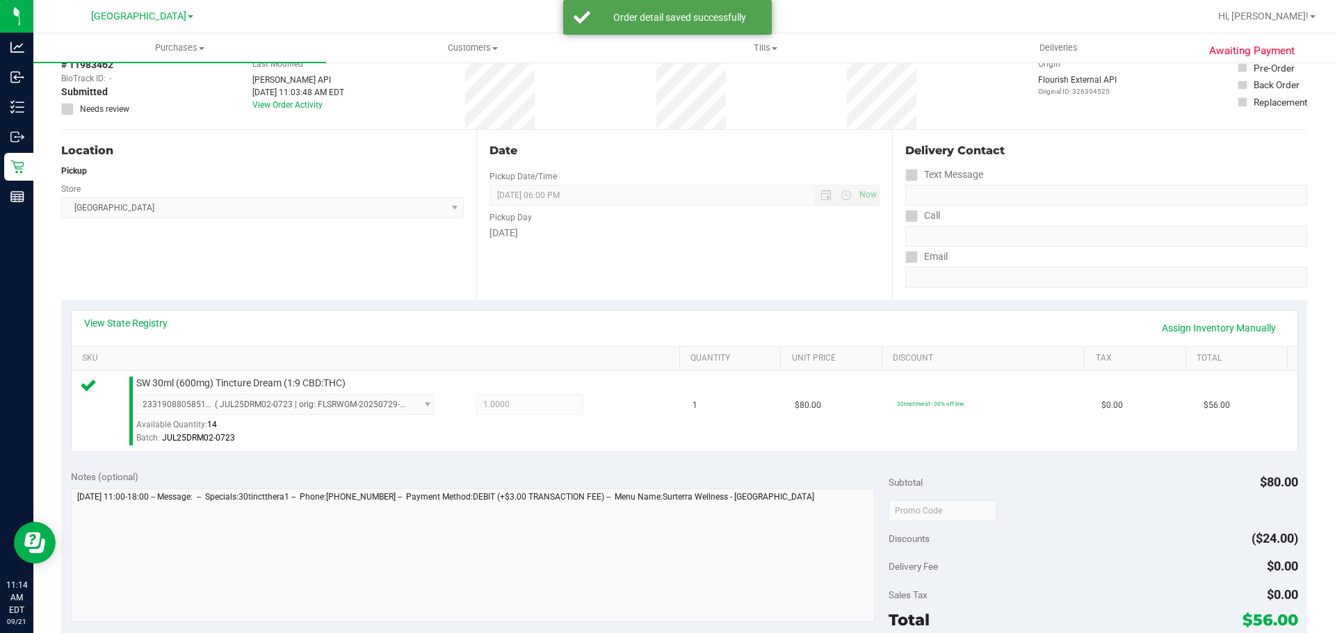
scroll to position [209, 0]
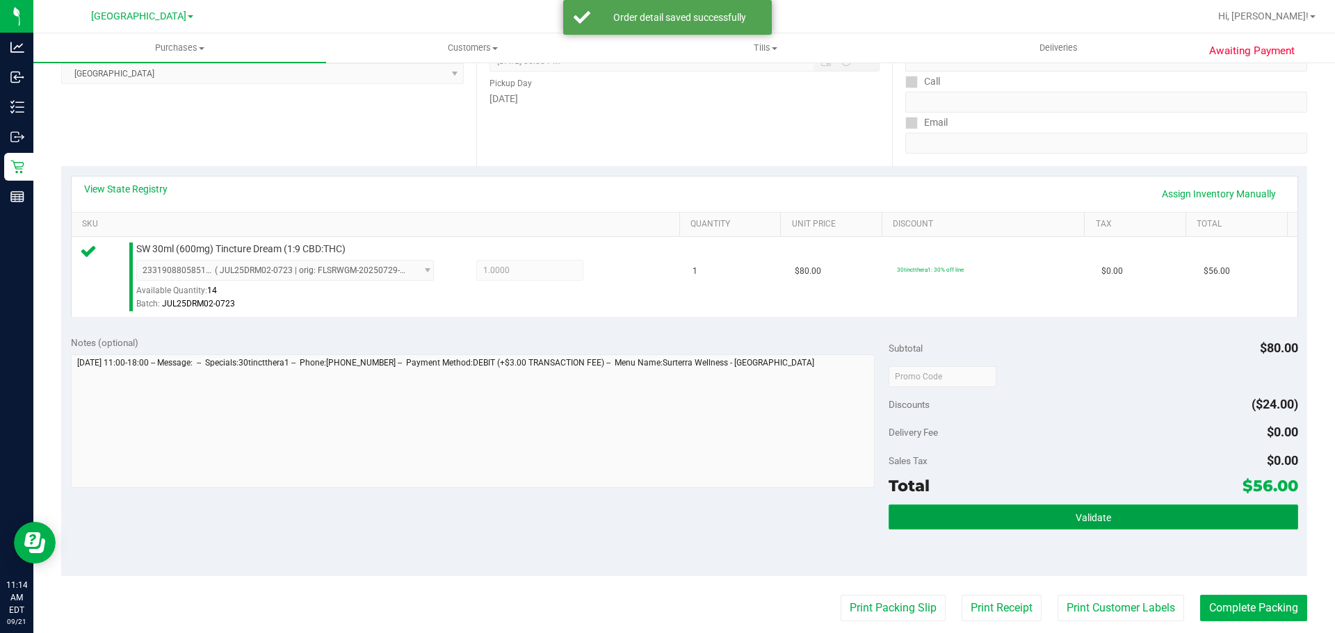
click at [1091, 515] on span "Validate" at bounding box center [1093, 517] width 35 height 11
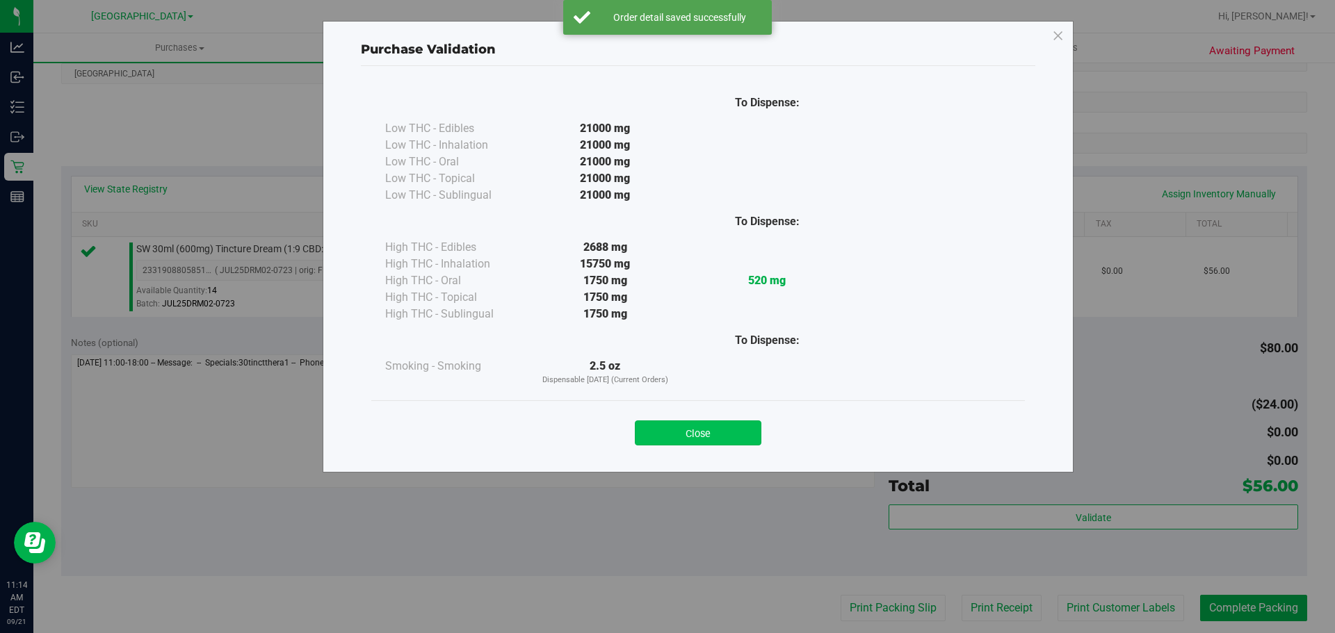
click at [750, 435] on button "Close" at bounding box center [698, 433] width 127 height 25
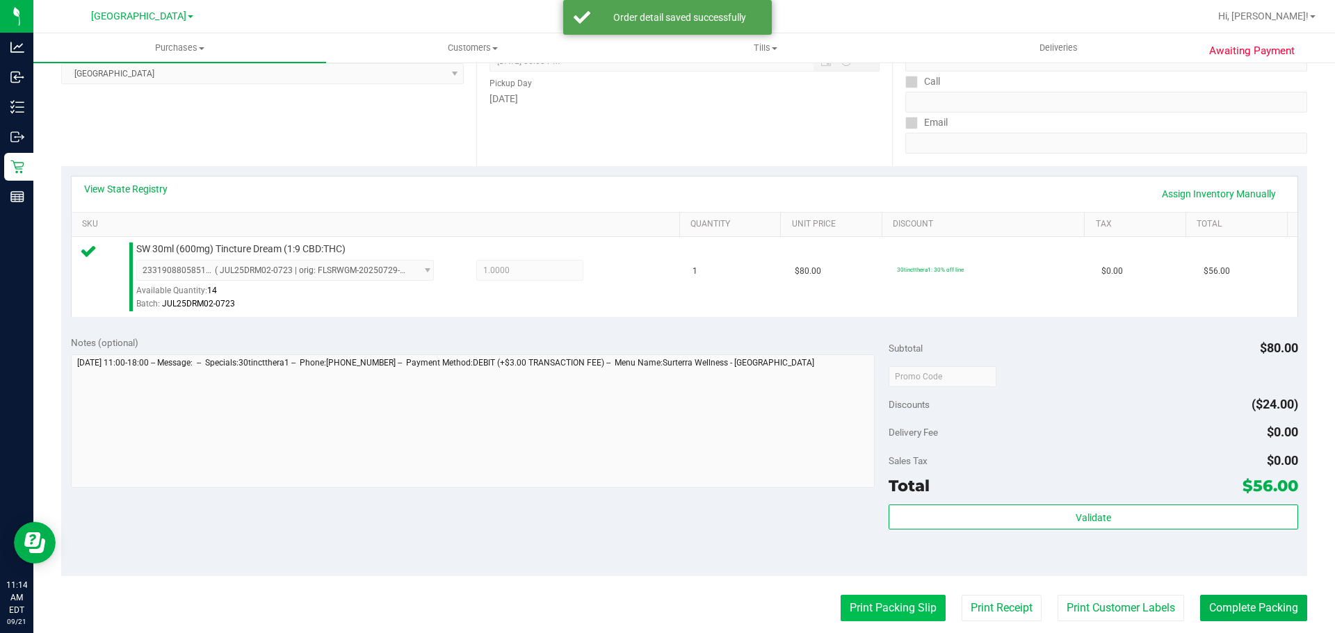
click at [857, 611] on button "Print Packing Slip" at bounding box center [893, 608] width 105 height 26
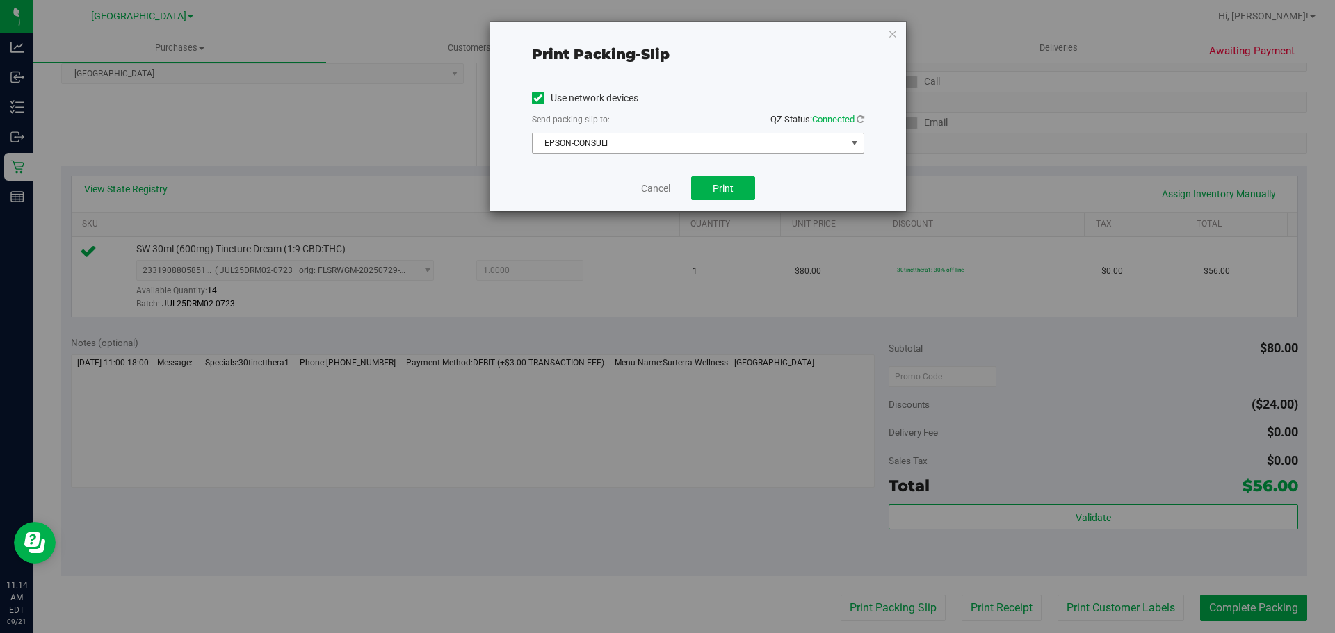
click at [738, 148] on span "EPSON-CONSULT" at bounding box center [690, 143] width 314 height 19
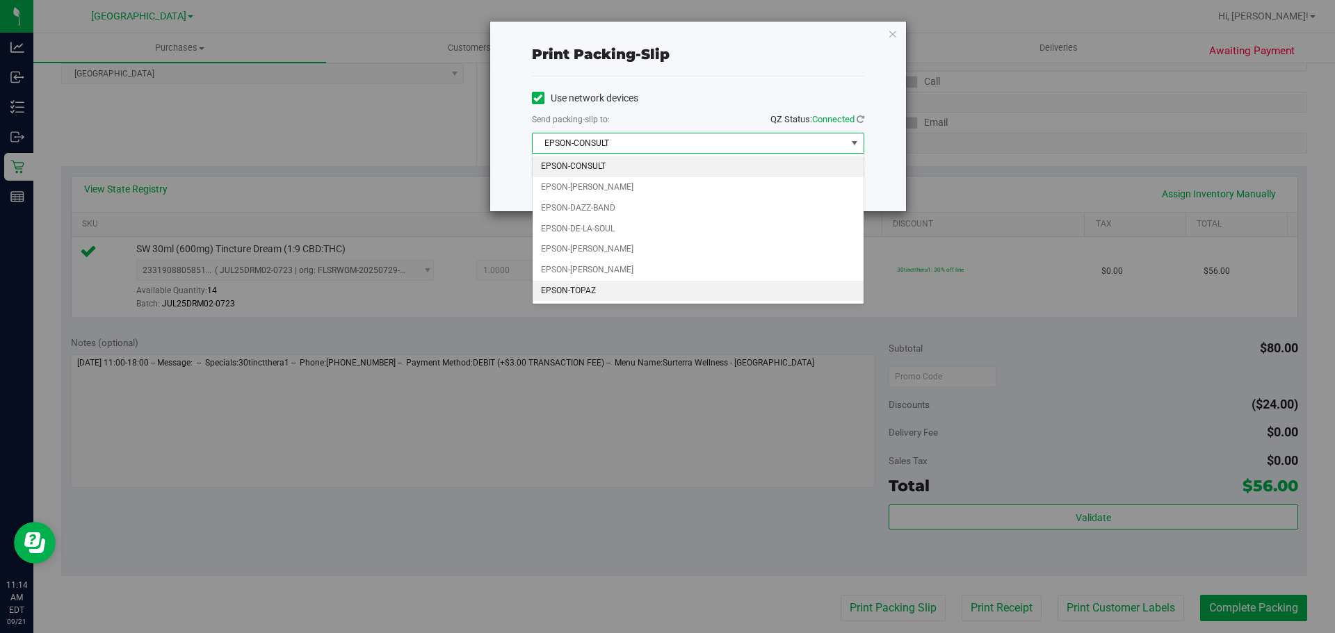
click at [657, 284] on li "EPSON-TOPAZ" at bounding box center [698, 291] width 331 height 21
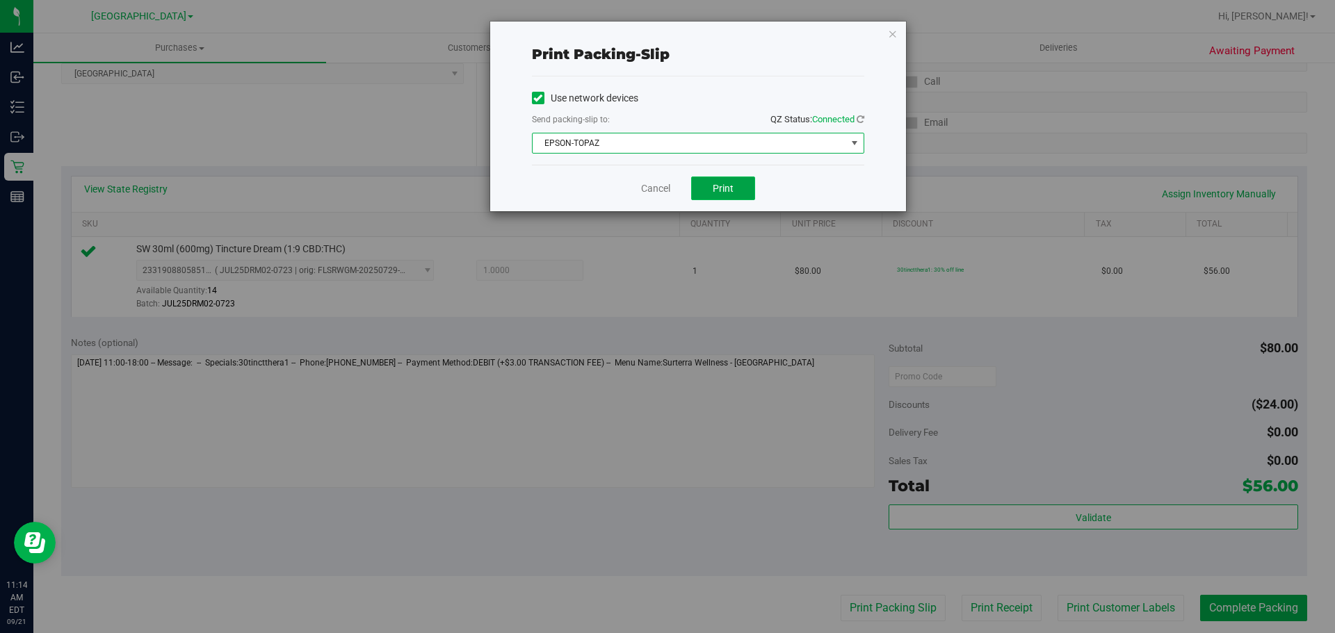
click at [716, 181] on button "Print" at bounding box center [723, 189] width 64 height 24
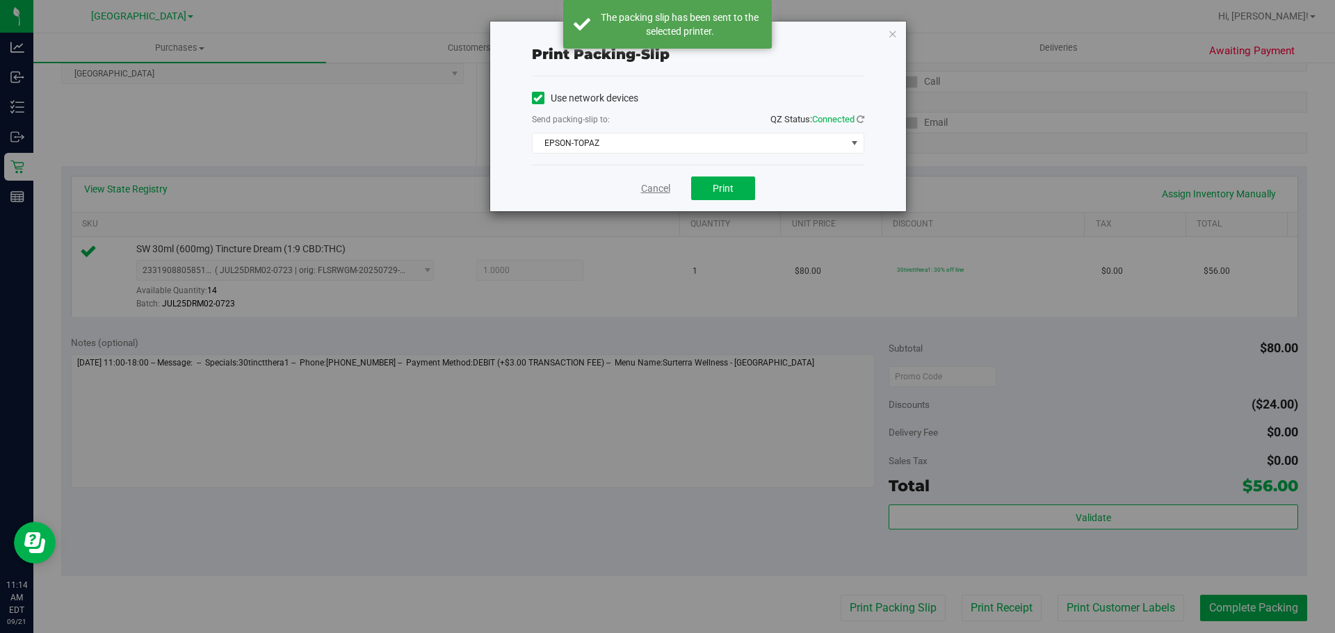
click at [661, 193] on link "Cancel" at bounding box center [655, 188] width 29 height 15
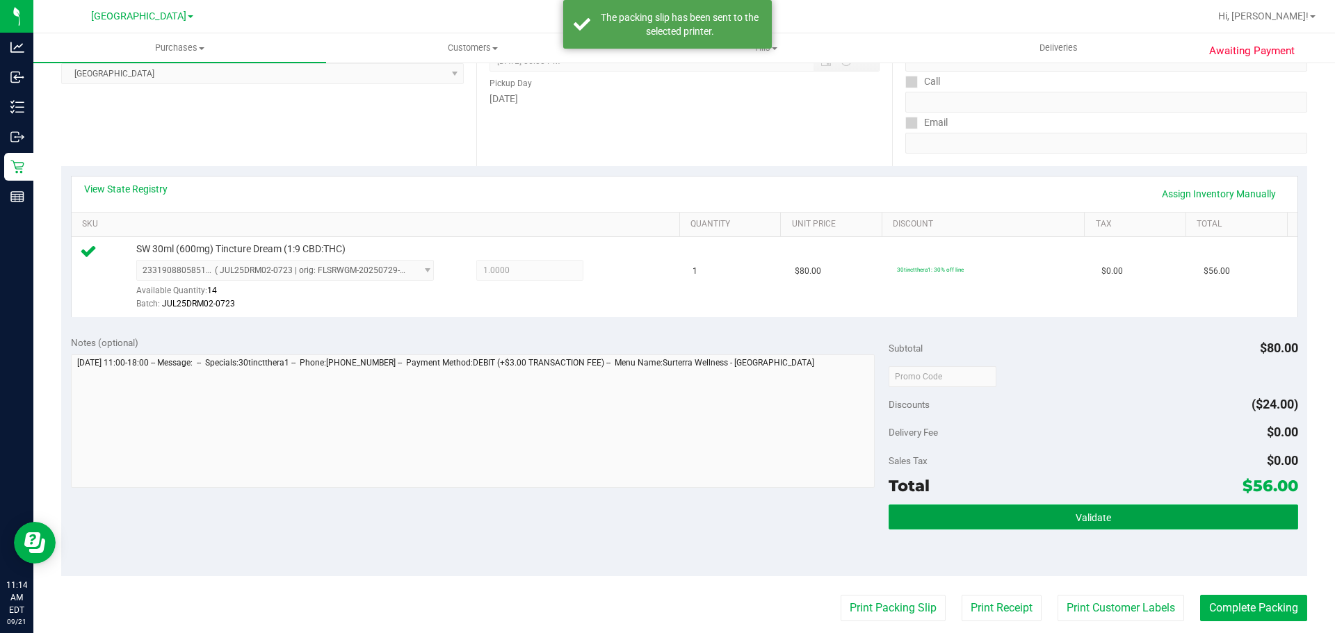
click at [1118, 529] on button "Validate" at bounding box center [1093, 517] width 409 height 25
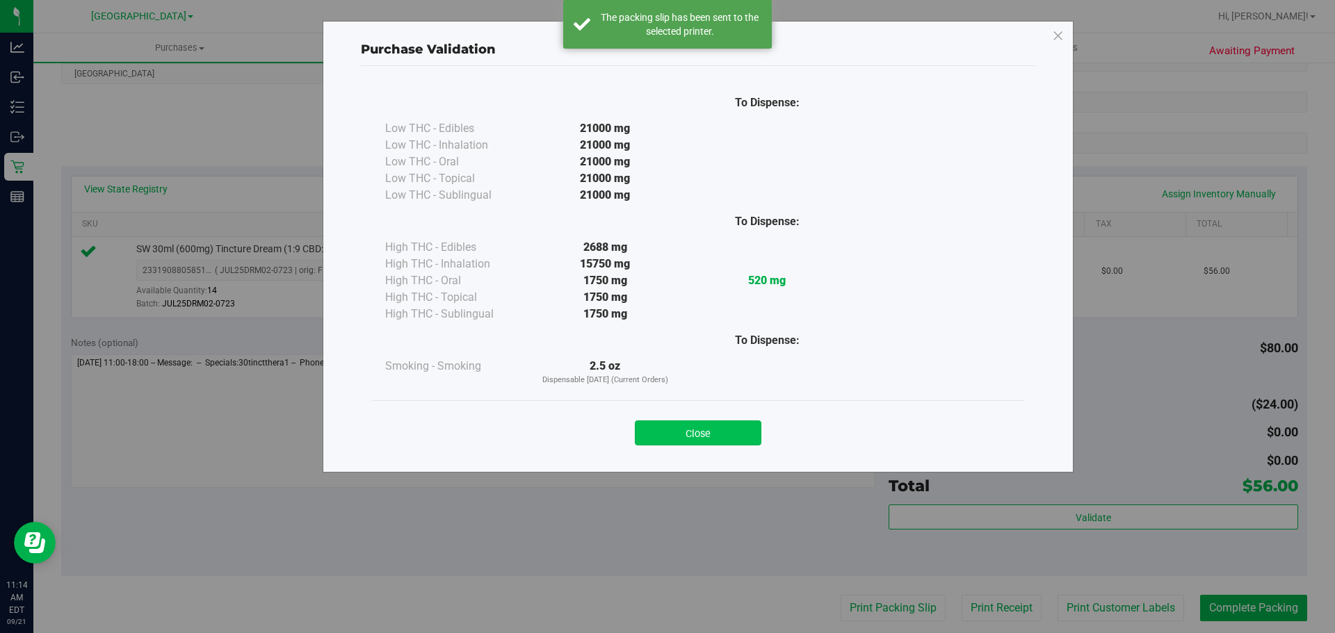
click at [730, 434] on button "Close" at bounding box center [698, 433] width 127 height 25
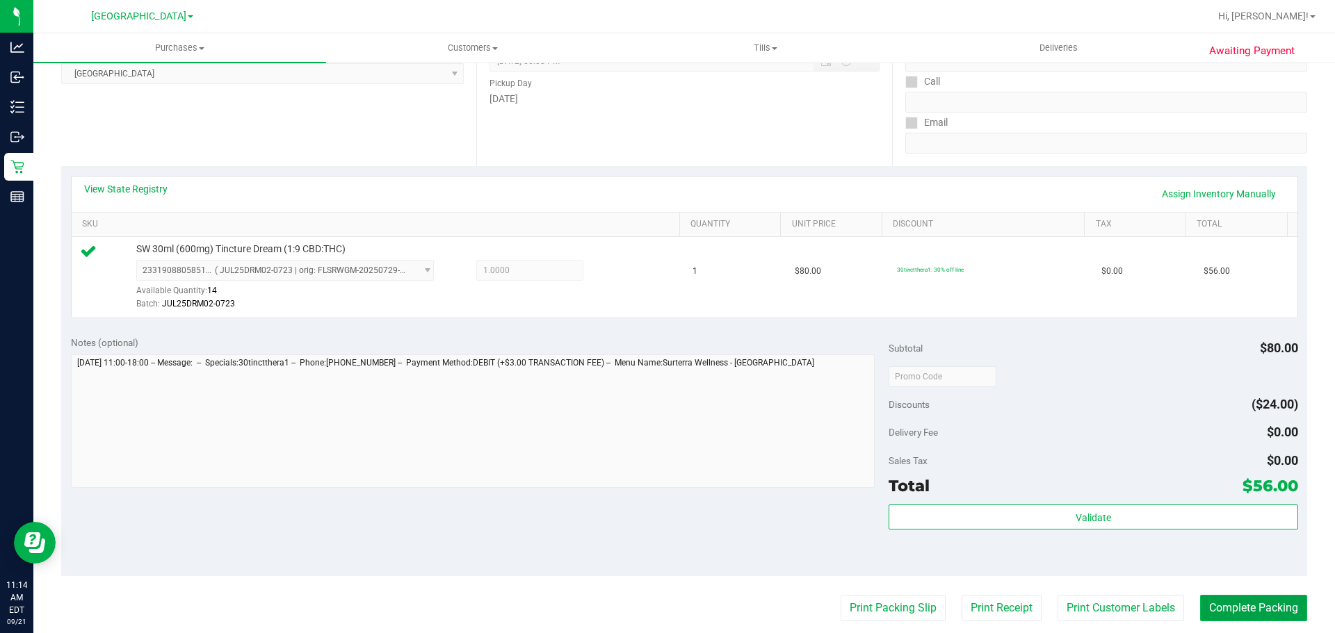
click at [1211, 611] on button "Complete Packing" at bounding box center [1253, 608] width 107 height 26
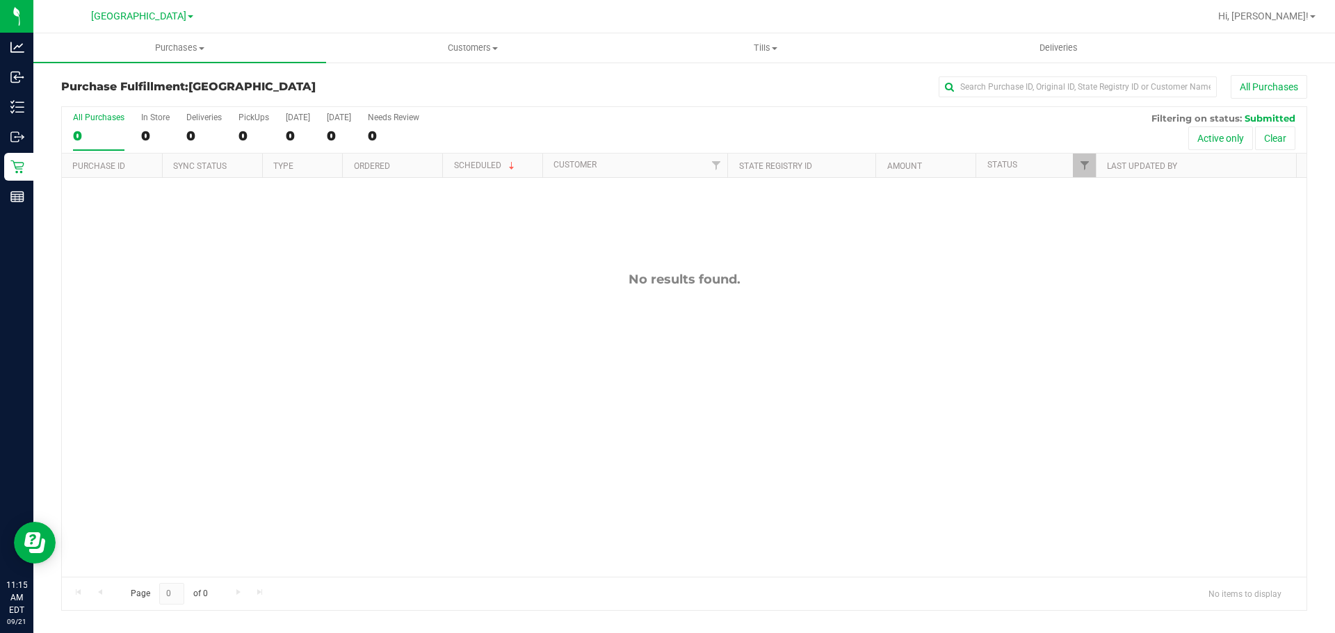
click at [907, 437] on div "No results found." at bounding box center [684, 424] width 1245 height 493
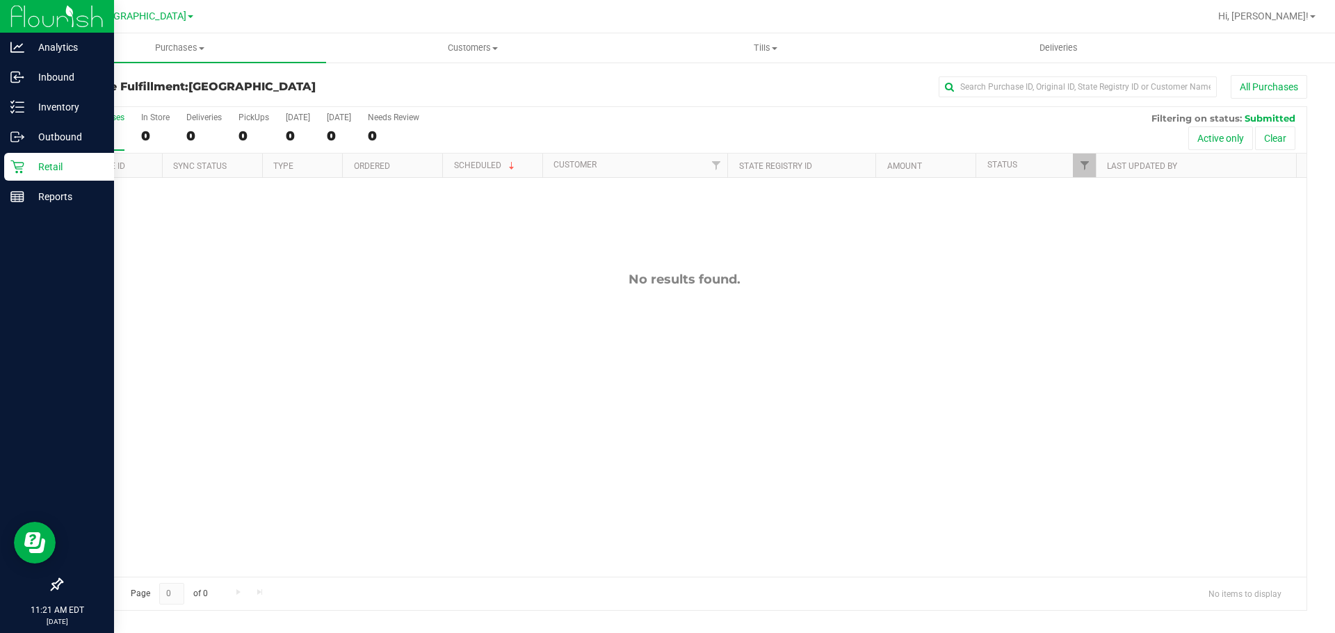
click at [51, 176] on div "Retail" at bounding box center [59, 167] width 110 height 28
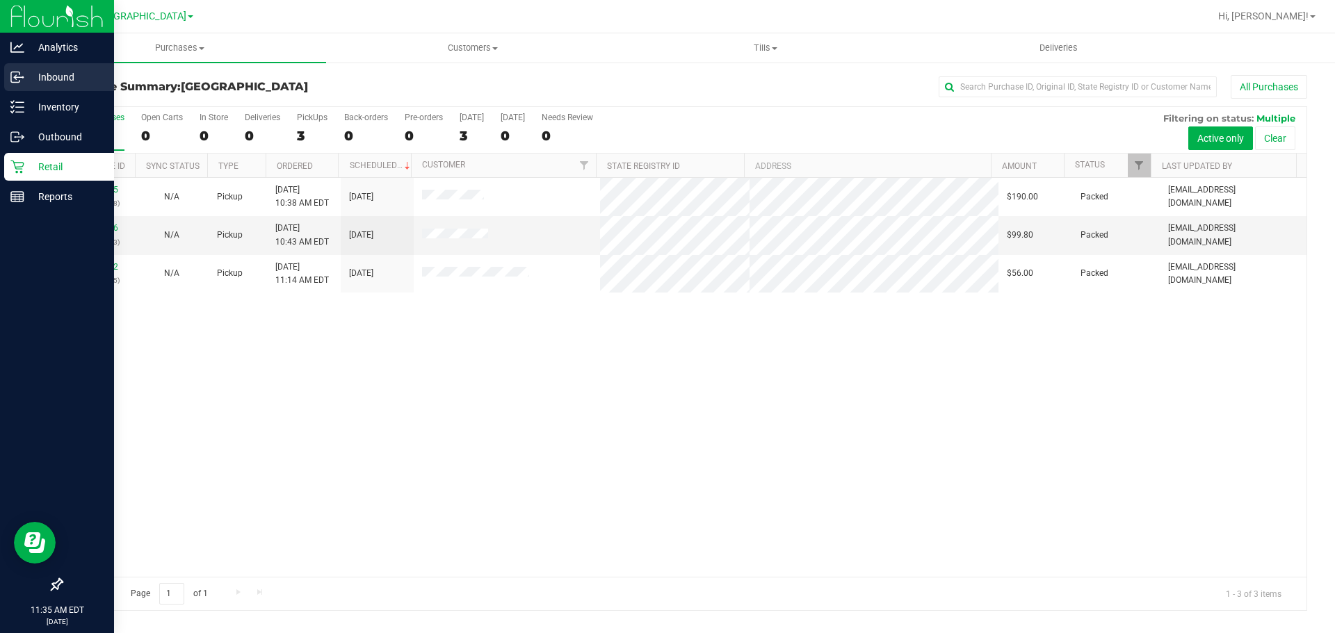
click at [30, 74] on p "Inbound" at bounding box center [65, 77] width 83 height 17
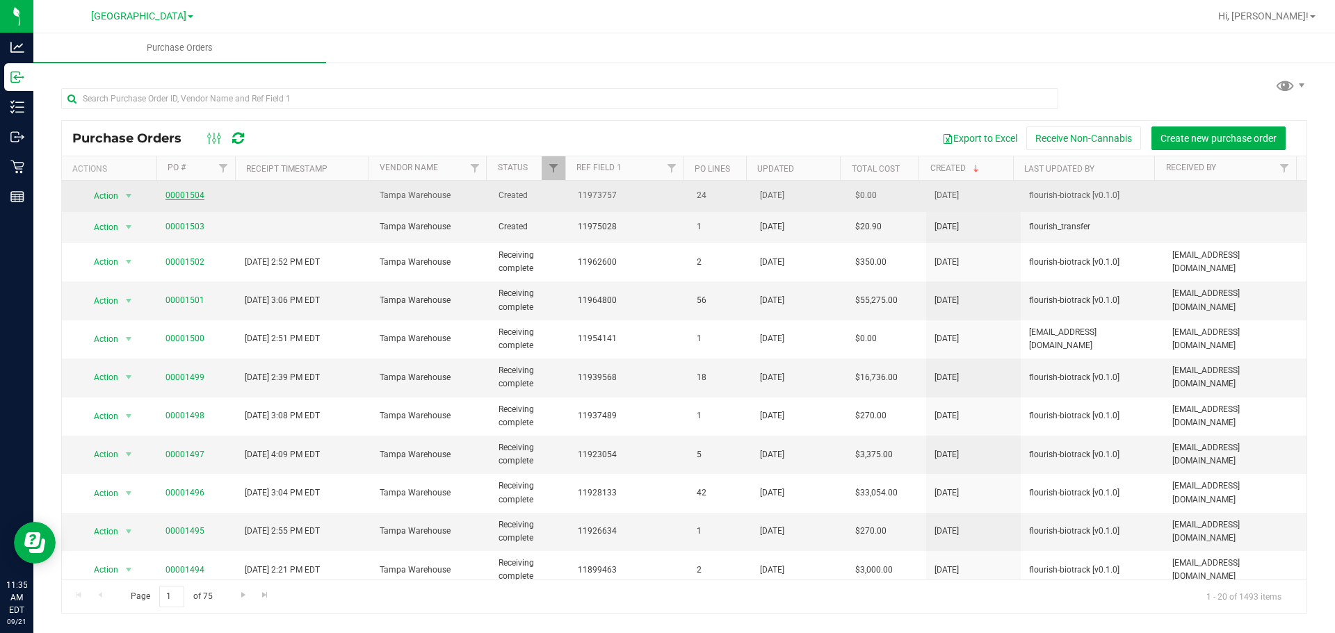
click at [188, 199] on link "00001504" at bounding box center [184, 196] width 39 height 10
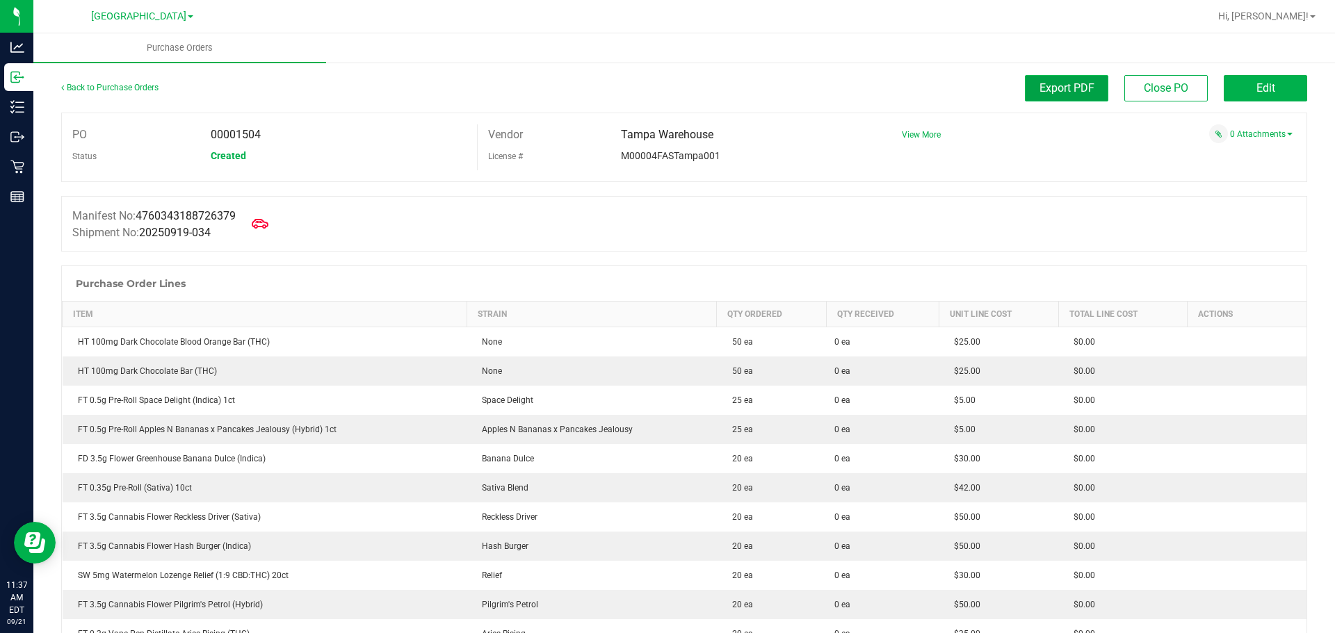
click at [1085, 87] on button "Export PDF" at bounding box center [1066, 88] width 83 height 26
click at [532, 257] on div at bounding box center [684, 259] width 1246 height 14
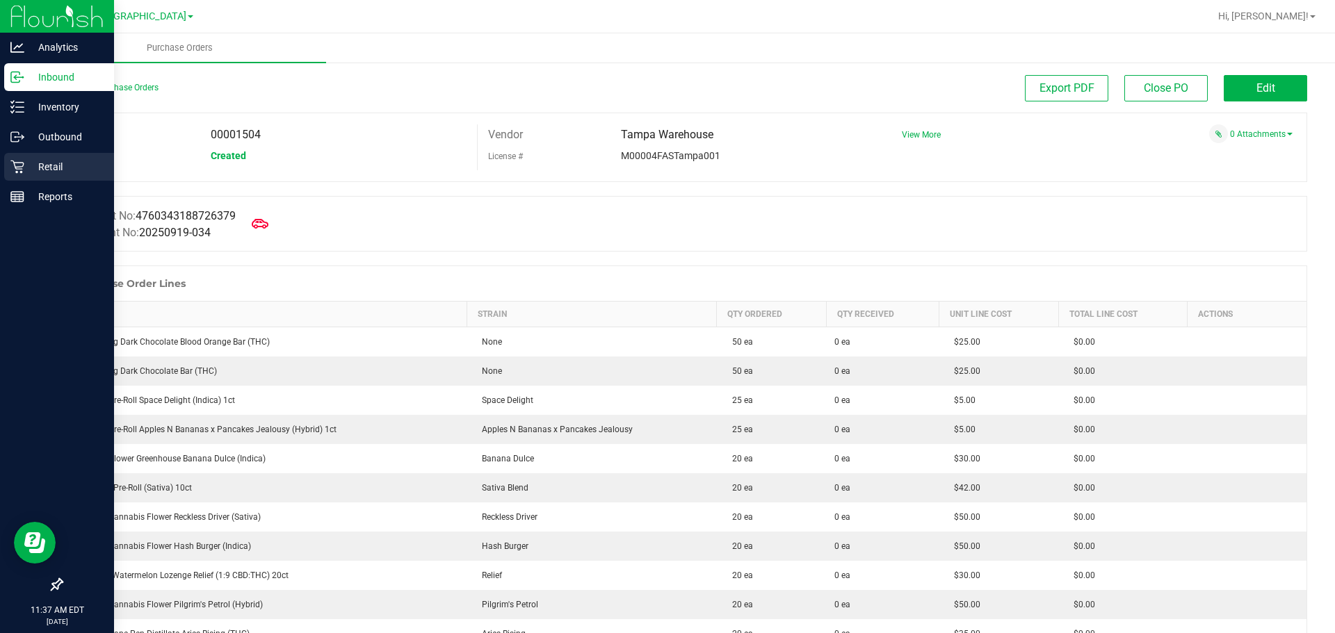
click at [17, 167] on icon at bounding box center [16, 167] width 13 height 13
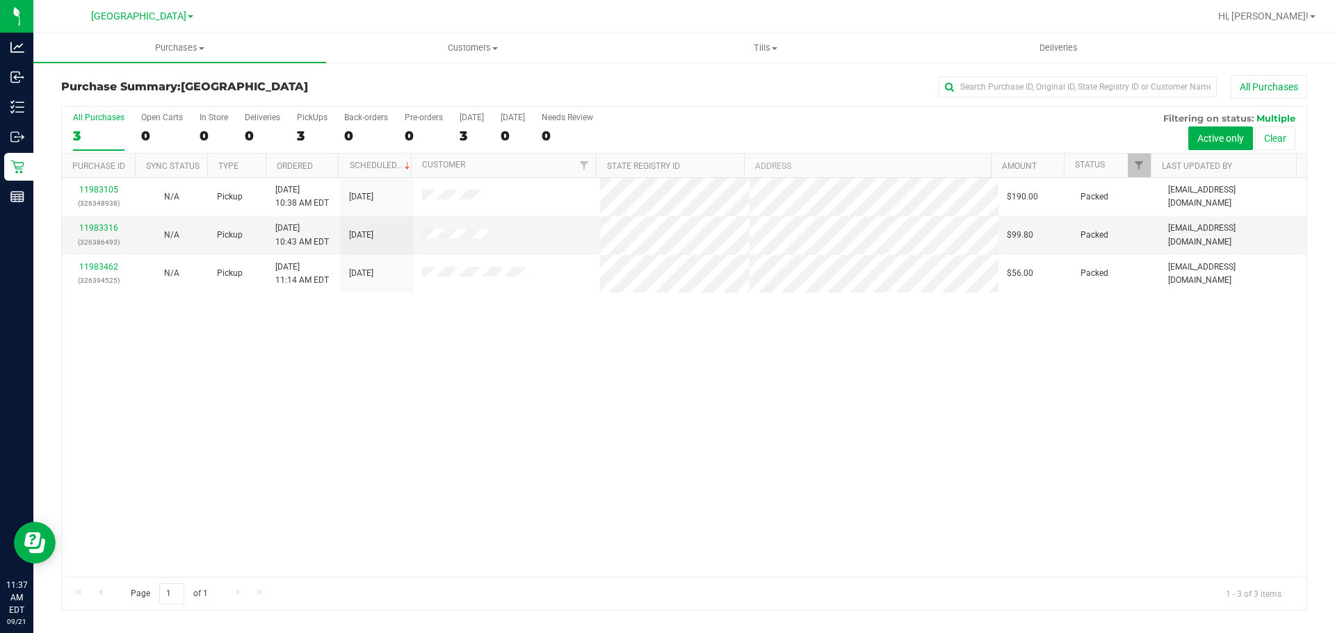
click at [850, 460] on div "11983105 (326348938) N/A Pickup 9/21/2025 10:38 AM EDT 9/21/2025 $190.00 Packed…" at bounding box center [684, 377] width 1245 height 399
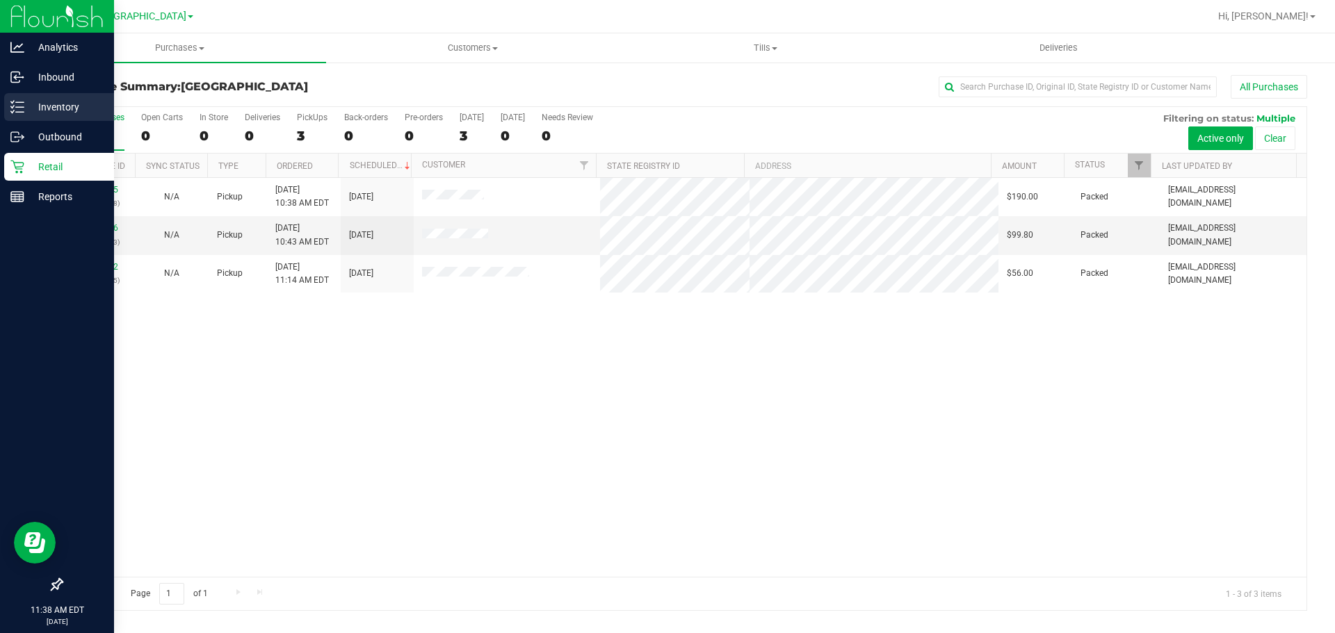
click at [1, 102] on link "Inventory" at bounding box center [57, 108] width 114 height 30
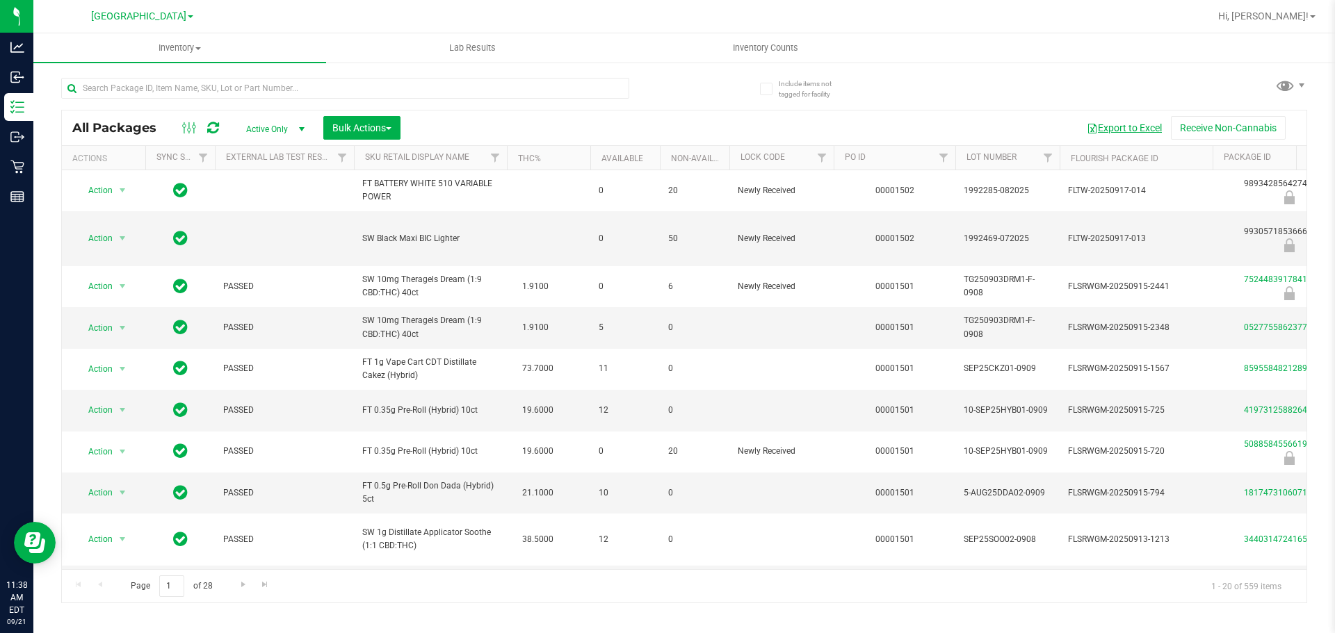
click at [1120, 129] on button "Export to Excel" at bounding box center [1124, 128] width 93 height 24
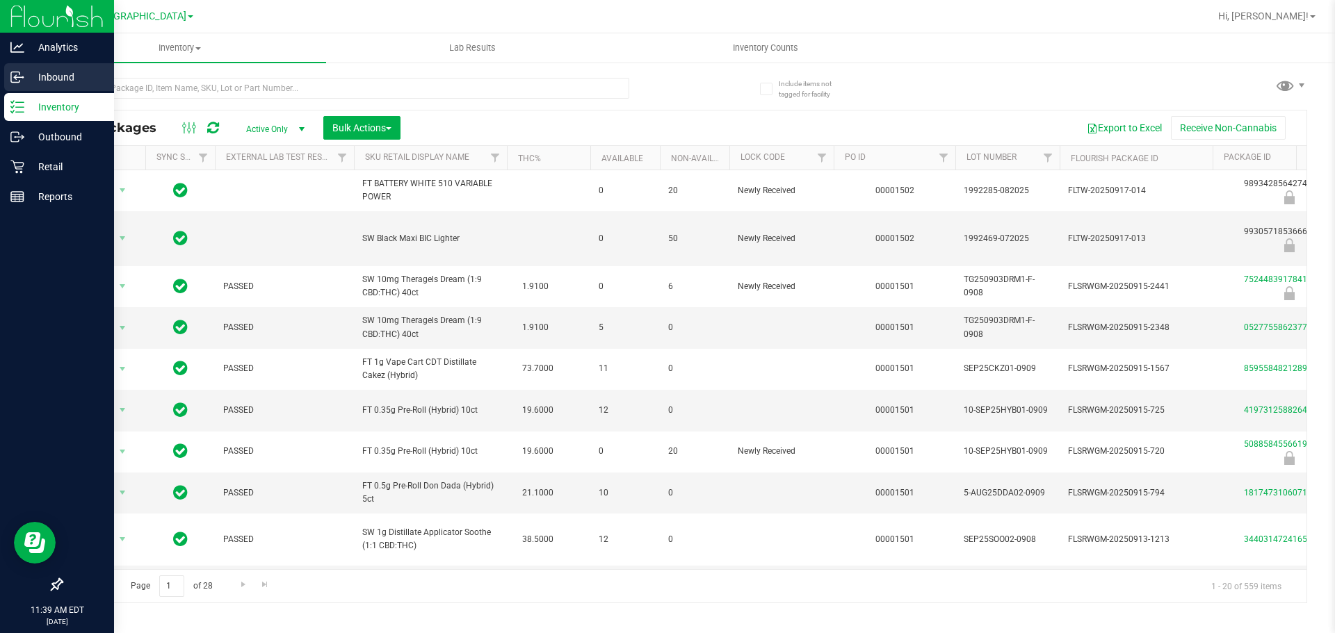
click at [33, 74] on p "Inbound" at bounding box center [65, 77] width 83 height 17
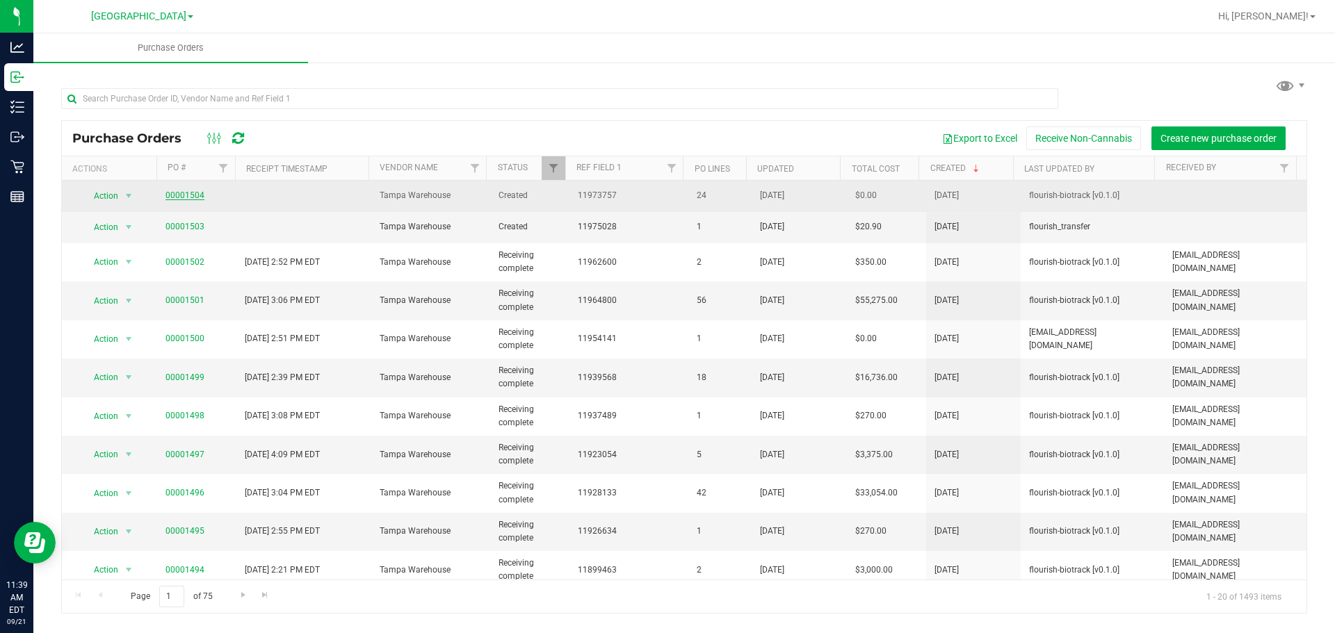
click at [170, 195] on link "00001504" at bounding box center [184, 196] width 39 height 10
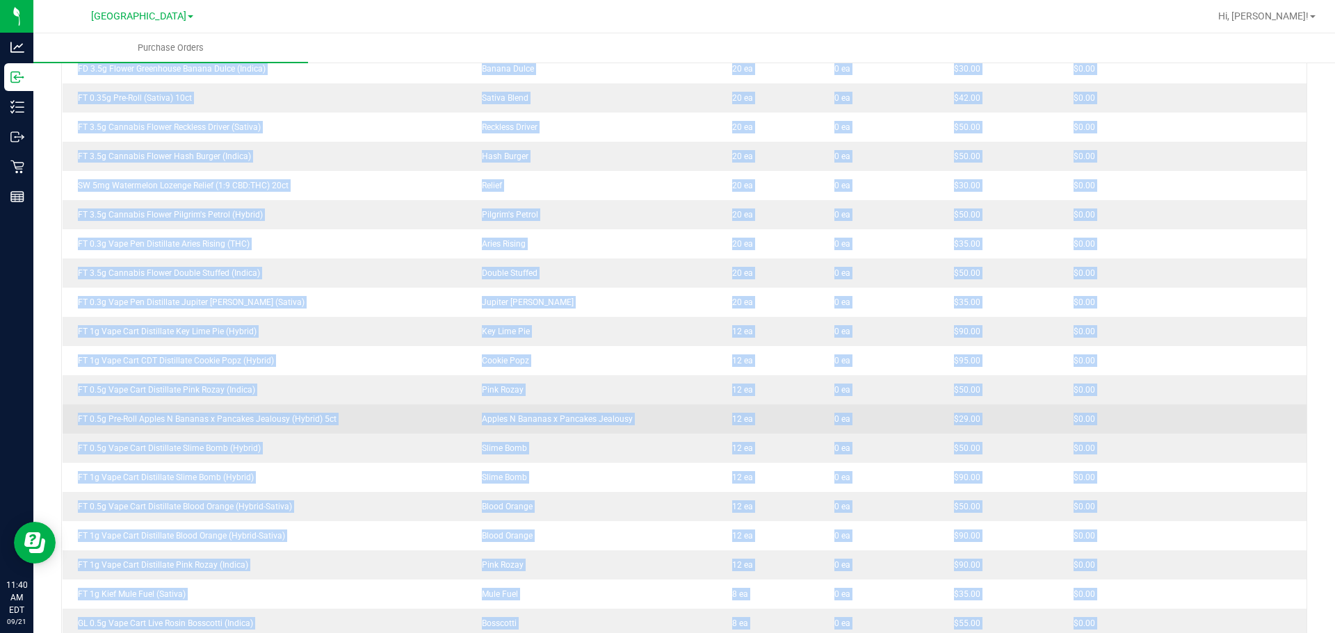
scroll to position [626, 0]
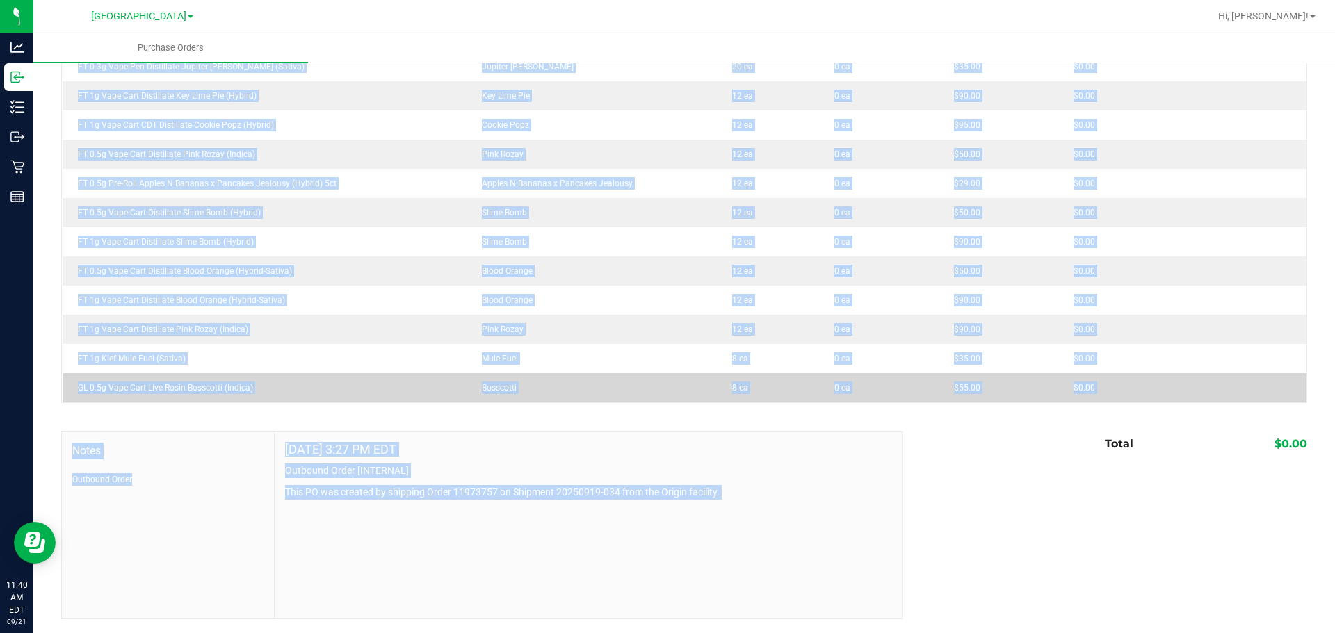
drag, startPoint x: 73, startPoint y: 339, endPoint x: 1146, endPoint y: 396, distance: 1074.5
click at [1146, 396] on tbody "HT 100mg Dark Chocolate Blood Orange Bar (THC) None 50 ea 0 ea $25.00 $0.00 HT …" at bounding box center [685, 53] width 1245 height 702
copy tbody "HT 100mg Dark Chocolate Blood Orange Bar (THC) None 50 ea 0 ea $25.00 $0.00 HT …"
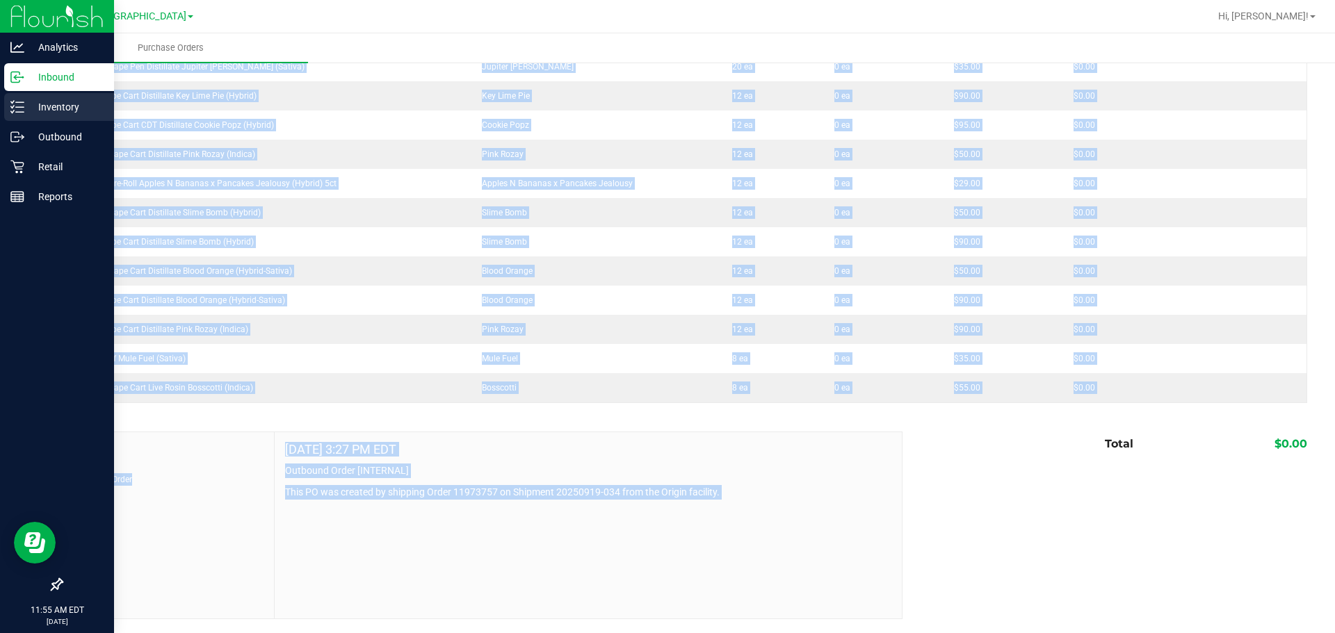
click at [10, 107] on div "Inventory" at bounding box center [59, 107] width 110 height 28
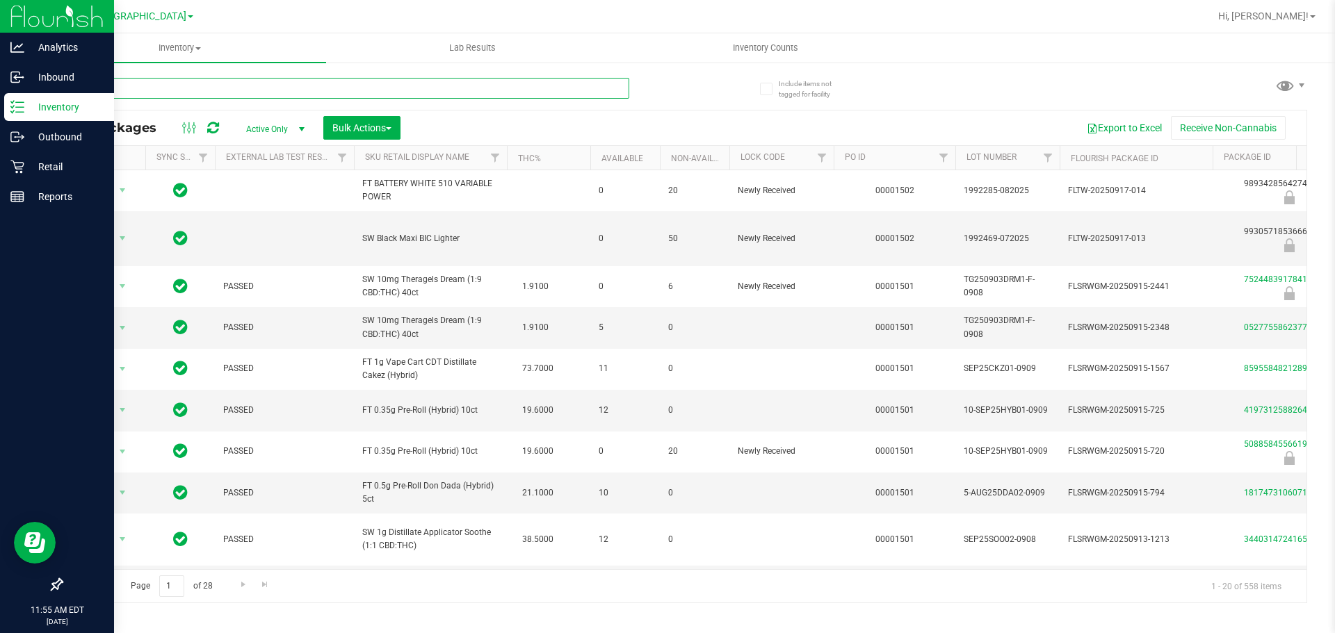
click at [227, 86] on input "text" at bounding box center [345, 88] width 568 height 21
type input "htm"
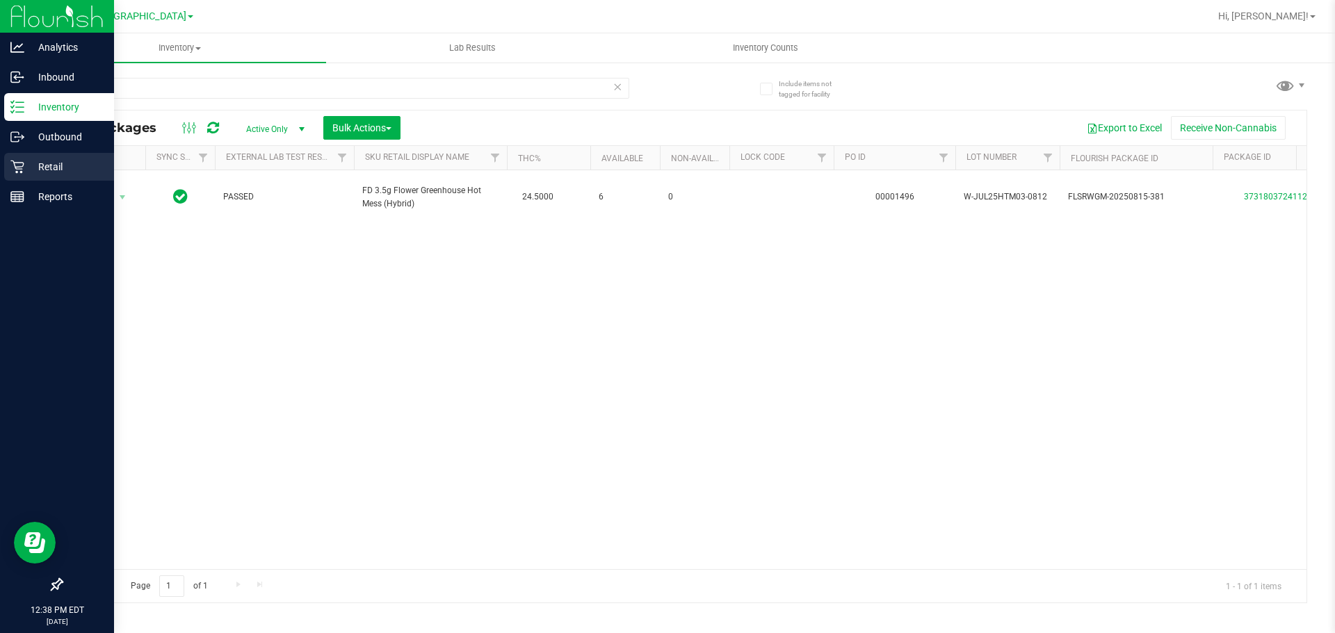
click at [13, 163] on icon at bounding box center [17, 167] width 14 height 14
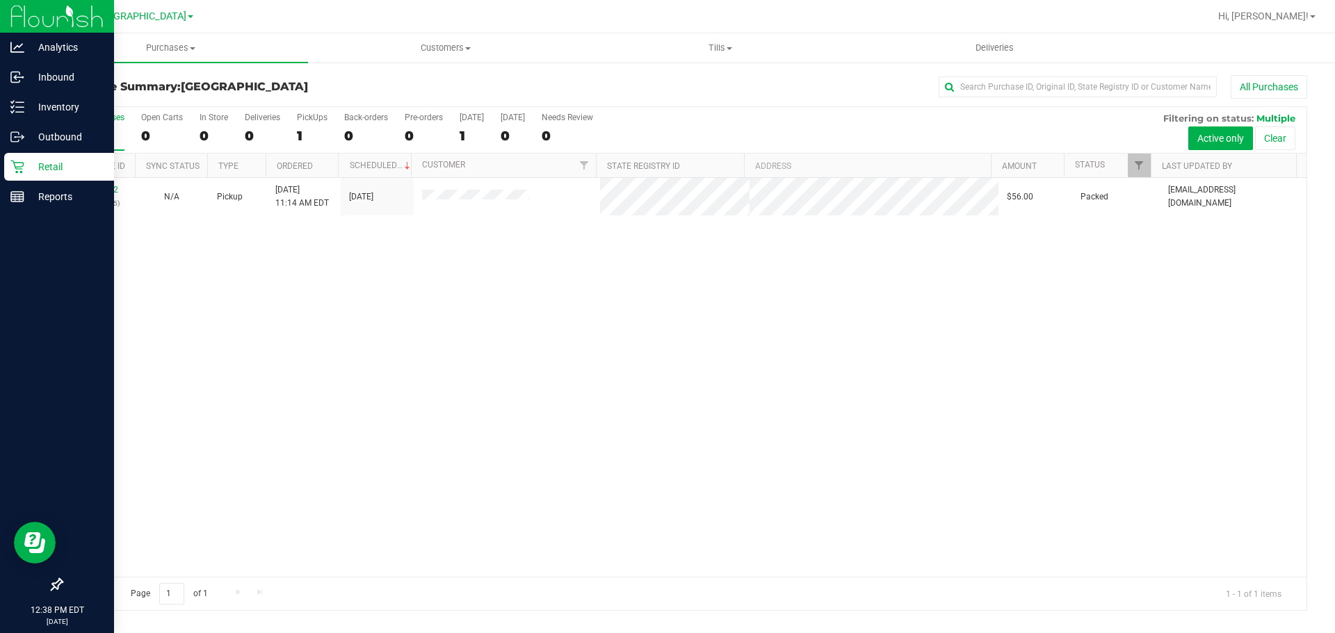
click at [486, 419] on div "11983462 (326394525) N/A Pickup 9/21/2025 11:14 AM EDT 9/21/2025 $56.00 Packed …" at bounding box center [684, 377] width 1245 height 399
click at [48, 100] on p "Inventory" at bounding box center [65, 107] width 83 height 17
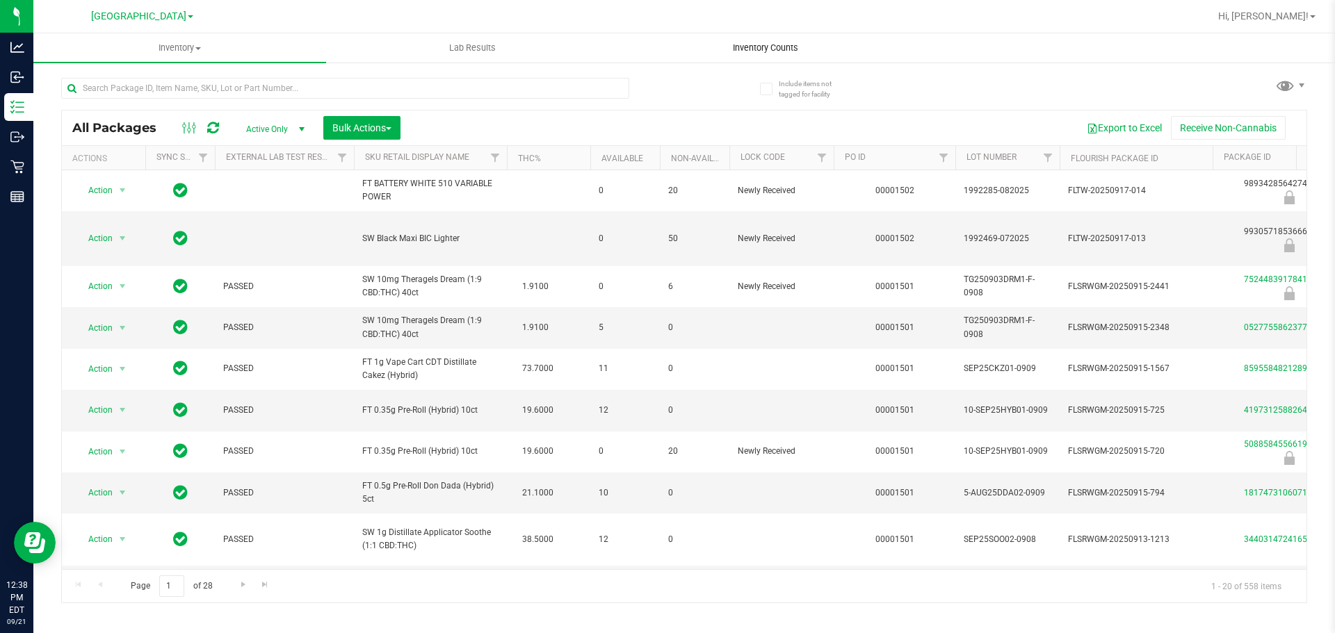
click at [751, 50] on span "Inventory Counts" at bounding box center [765, 48] width 103 height 13
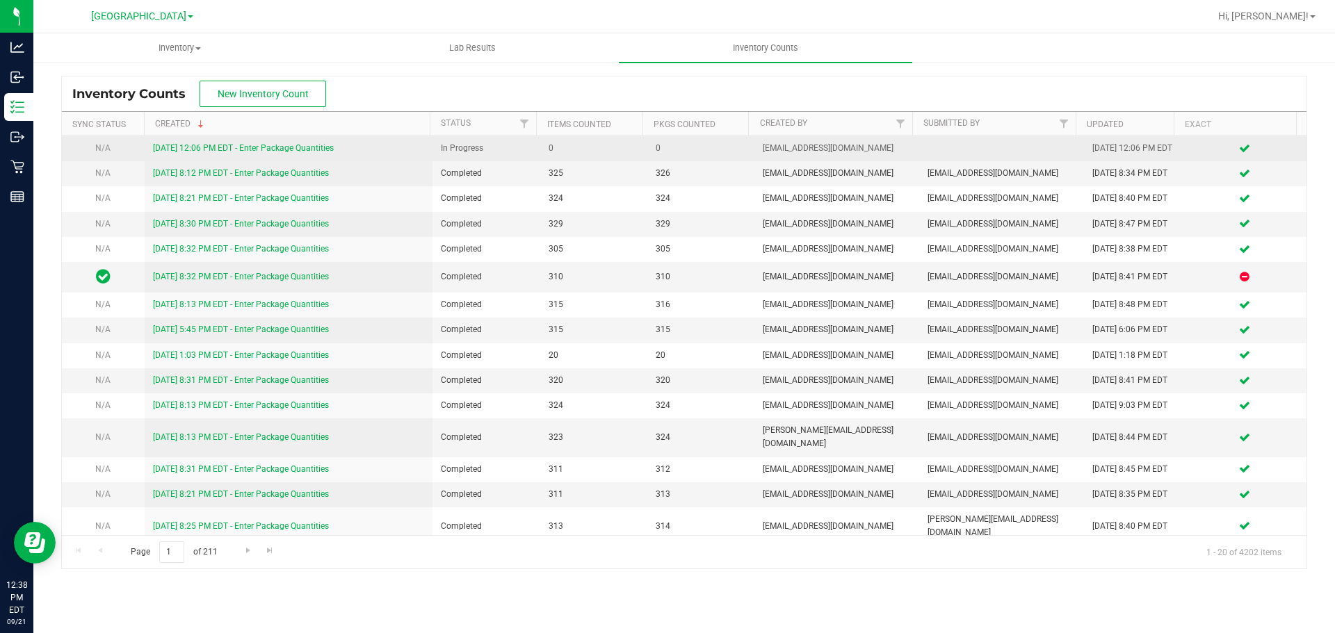
click at [244, 146] on td "9/21/25 12:06 PM EDT - Enter Package Quantities" at bounding box center [289, 148] width 289 height 25
click at [239, 153] on link "9/21/25 12:06 PM EDT - Enter Package Quantities" at bounding box center [243, 148] width 181 height 10
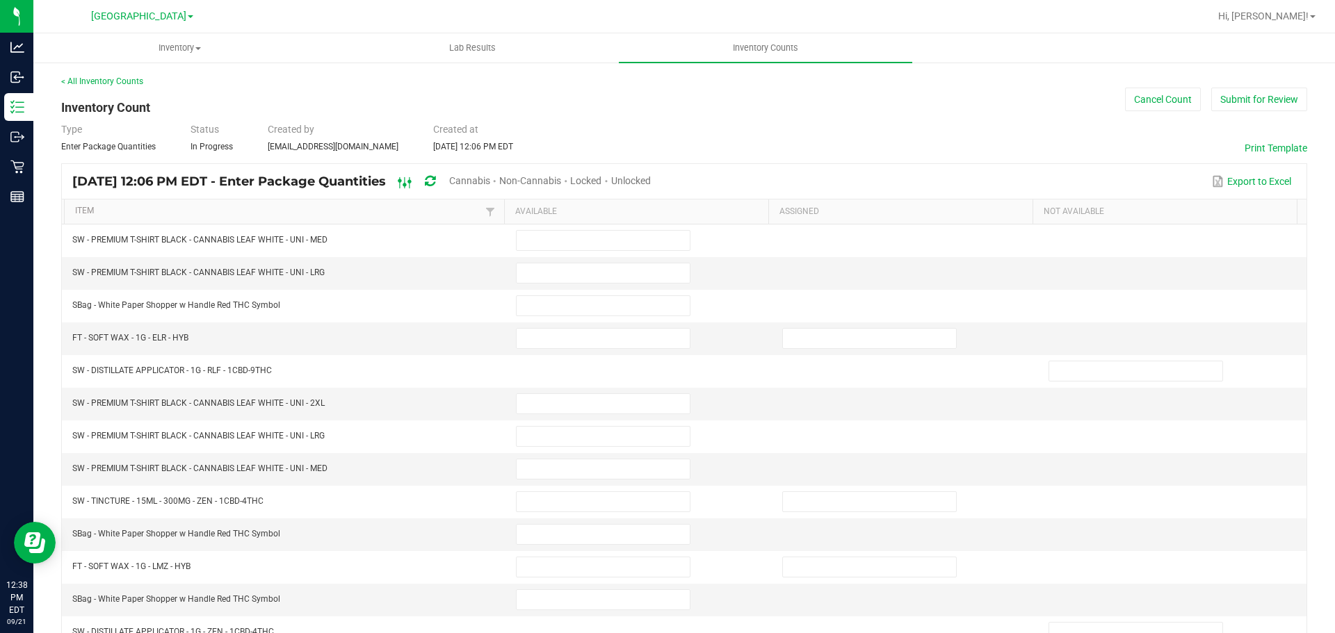
click at [405, 179] on rect at bounding box center [404, 182] width 1 height 11
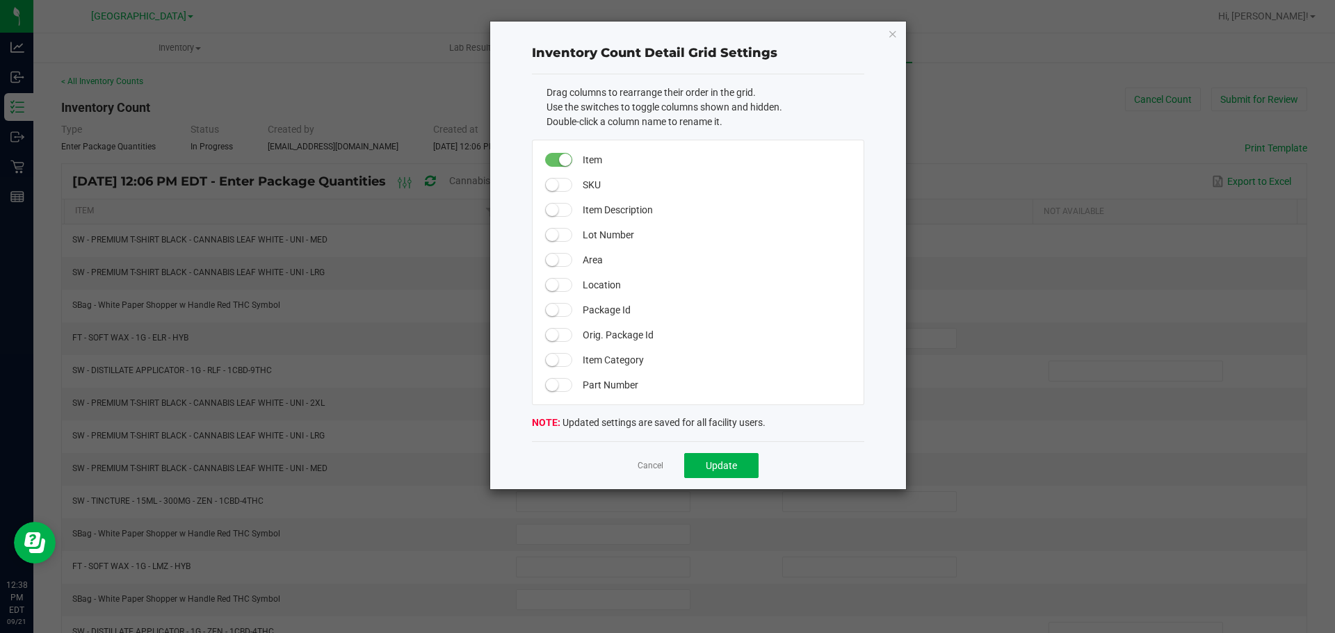
click at [558, 188] on span at bounding box center [559, 185] width 28 height 14
click at [733, 470] on span "Update" at bounding box center [721, 465] width 31 height 11
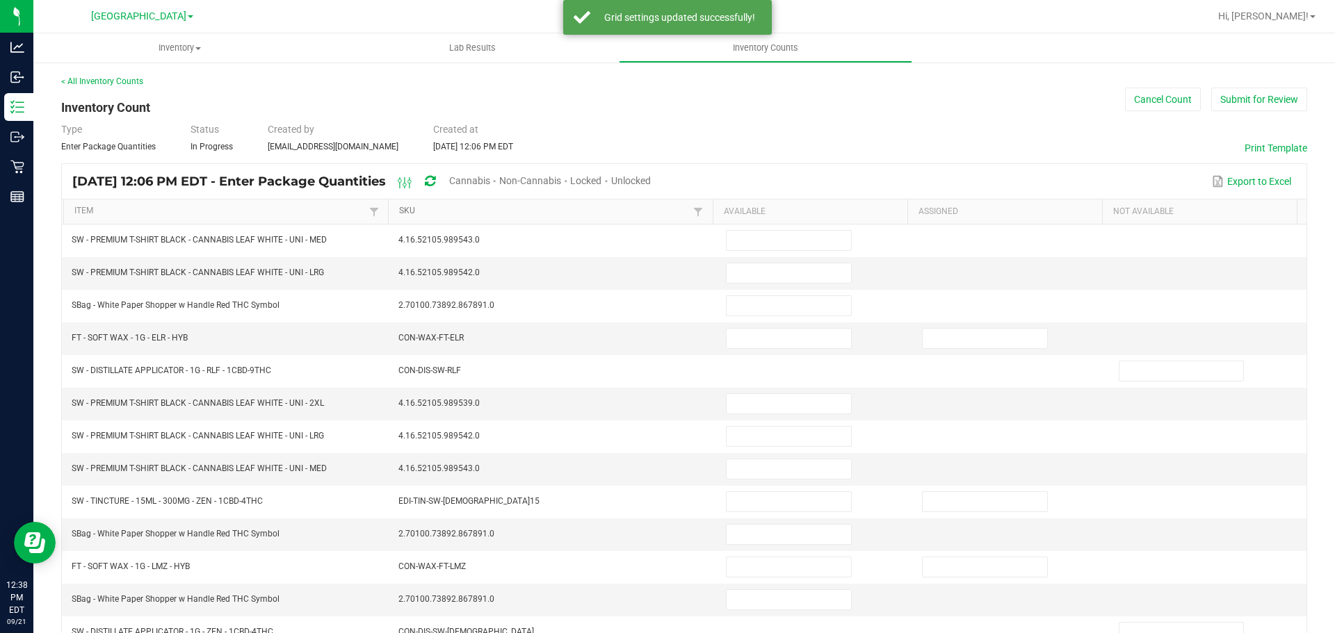
click at [402, 210] on link "SKU" at bounding box center [544, 211] width 291 height 11
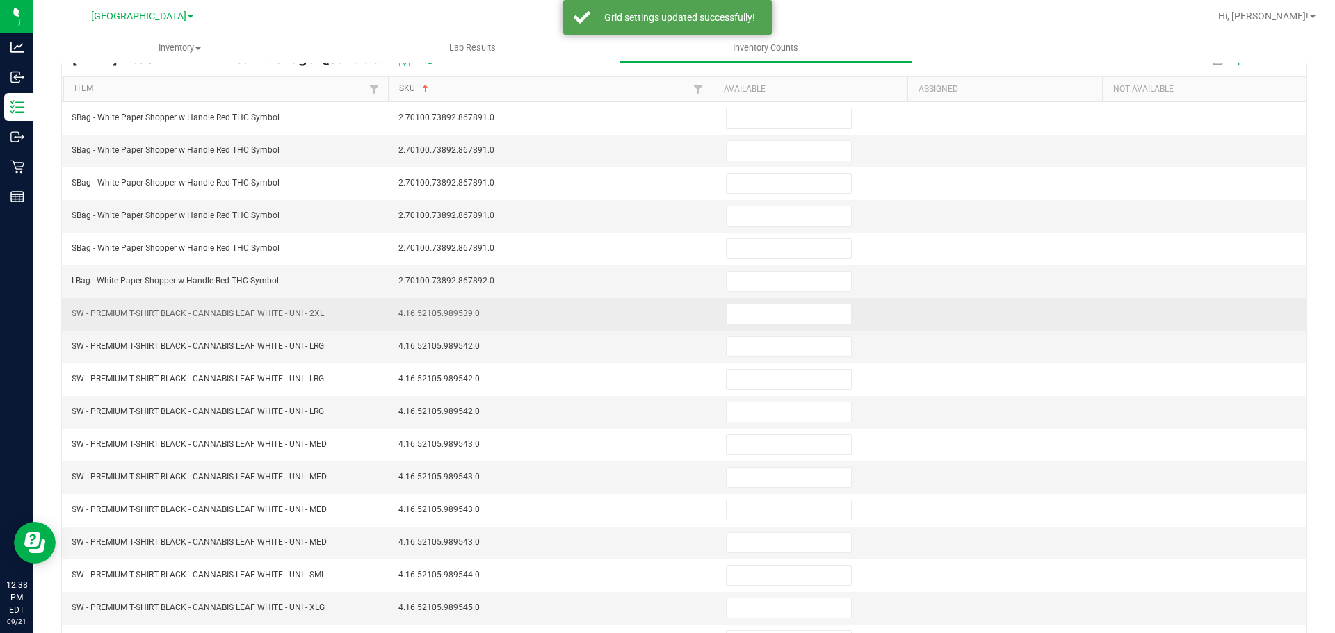
scroll to position [294, 0]
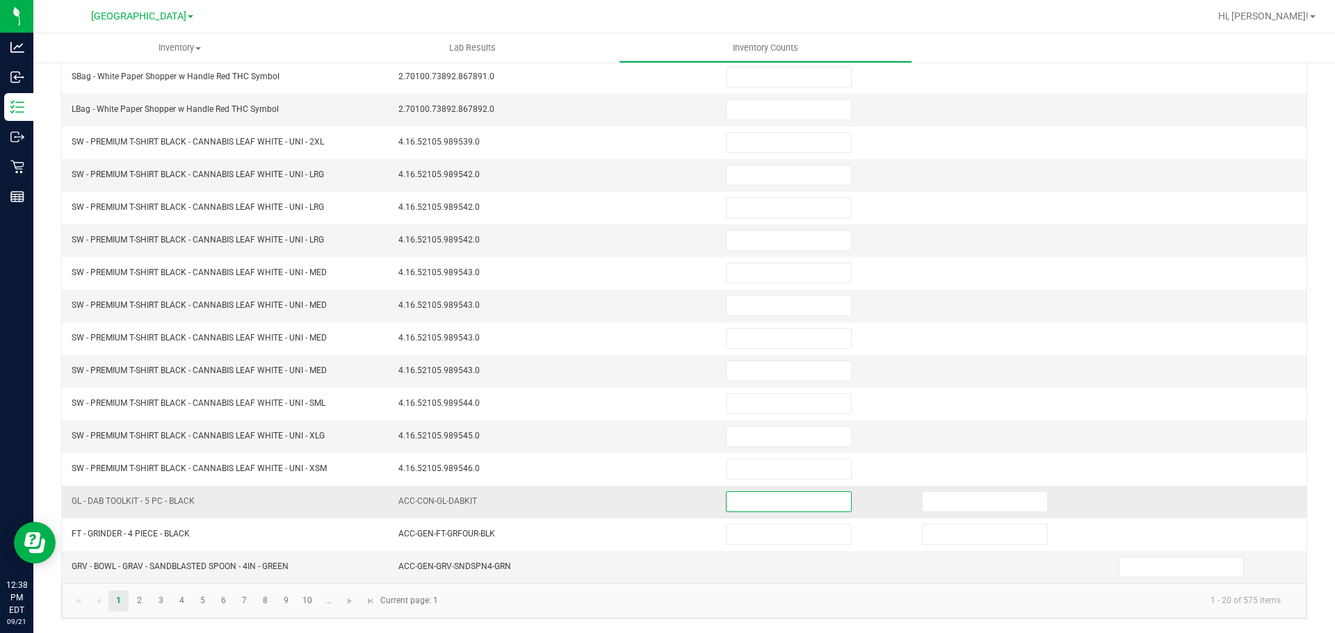
click at [738, 497] on input at bounding box center [789, 501] width 124 height 19
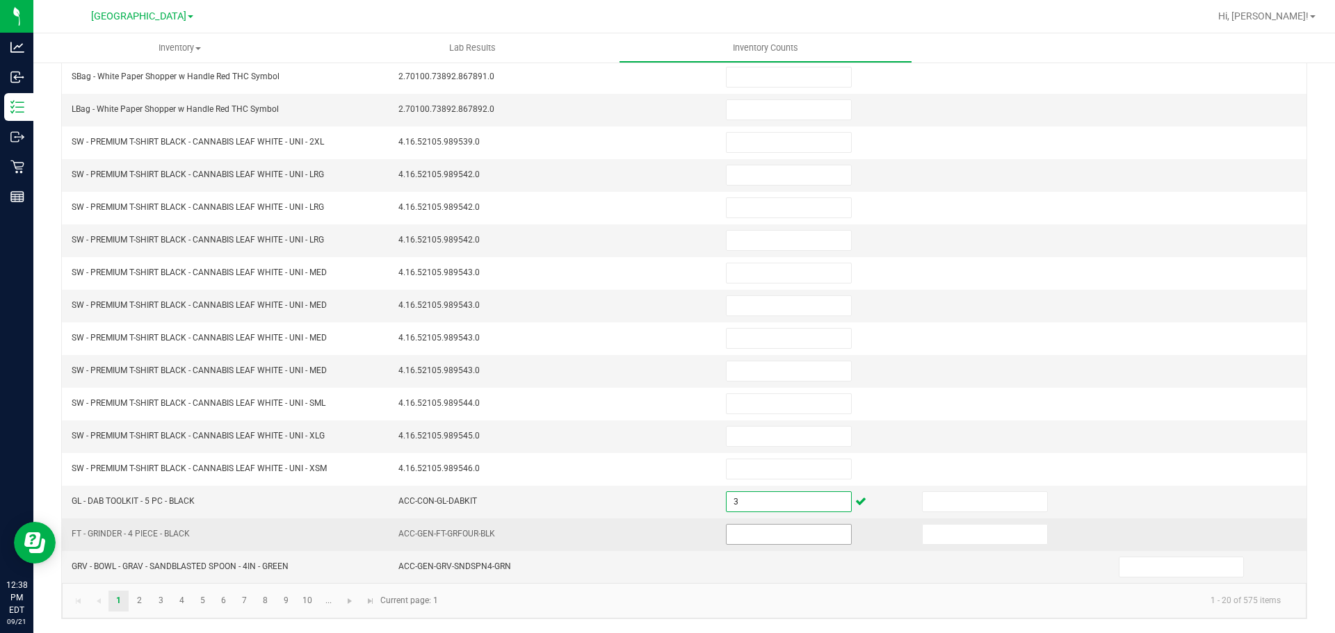
type input "3"
click at [738, 531] on input at bounding box center [789, 534] width 124 height 19
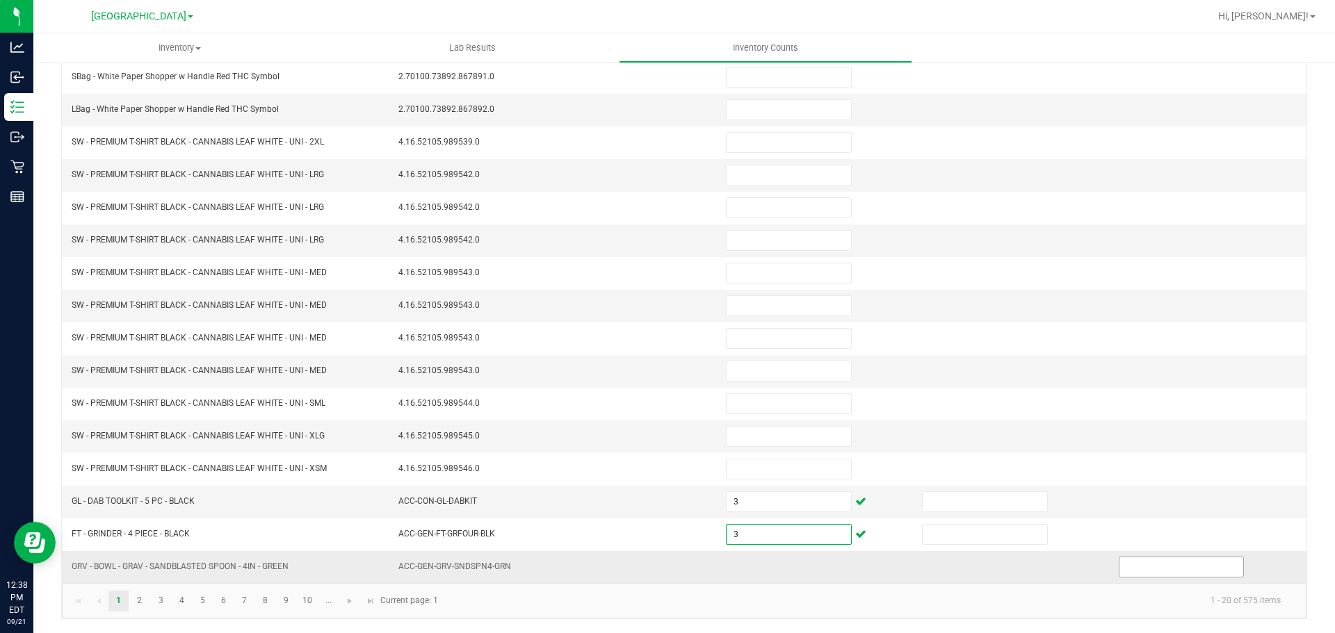
type input "3"
click at [1121, 559] on input at bounding box center [1182, 567] width 124 height 19
type input "13"
click at [143, 596] on link "2" at bounding box center [139, 601] width 20 height 21
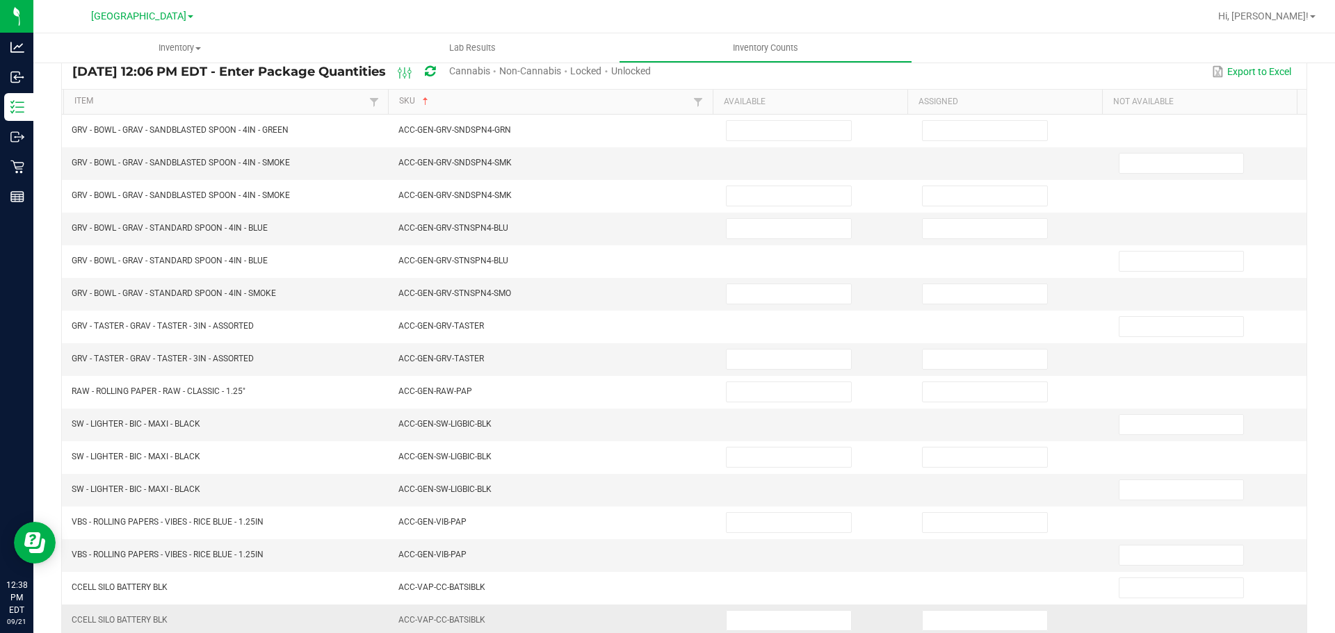
scroll to position [0, 0]
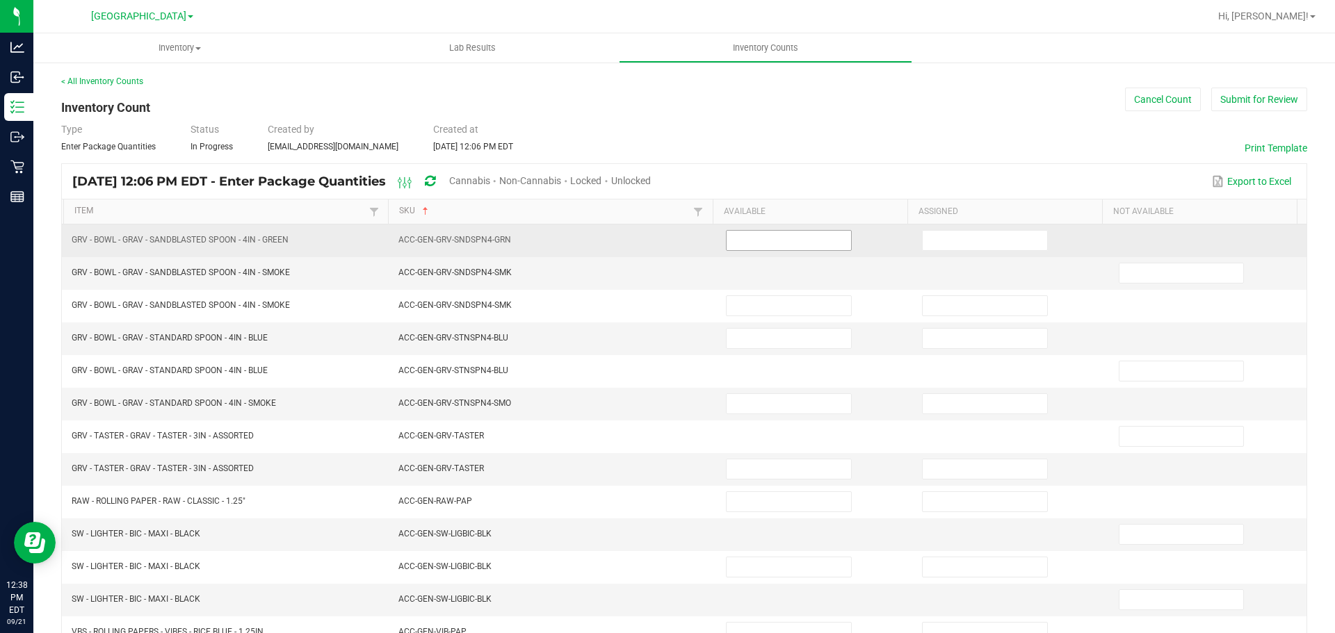
click at [736, 249] on input at bounding box center [789, 240] width 124 height 19
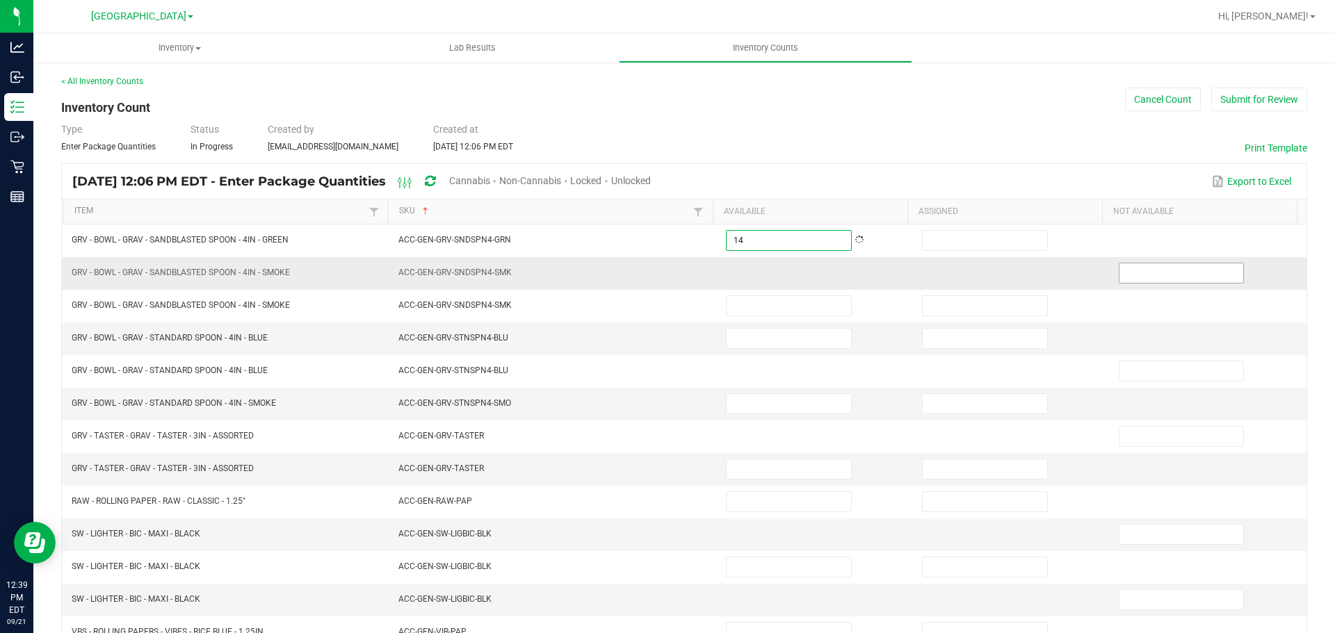
type input "14"
click at [1131, 275] on input at bounding box center [1182, 273] width 124 height 19
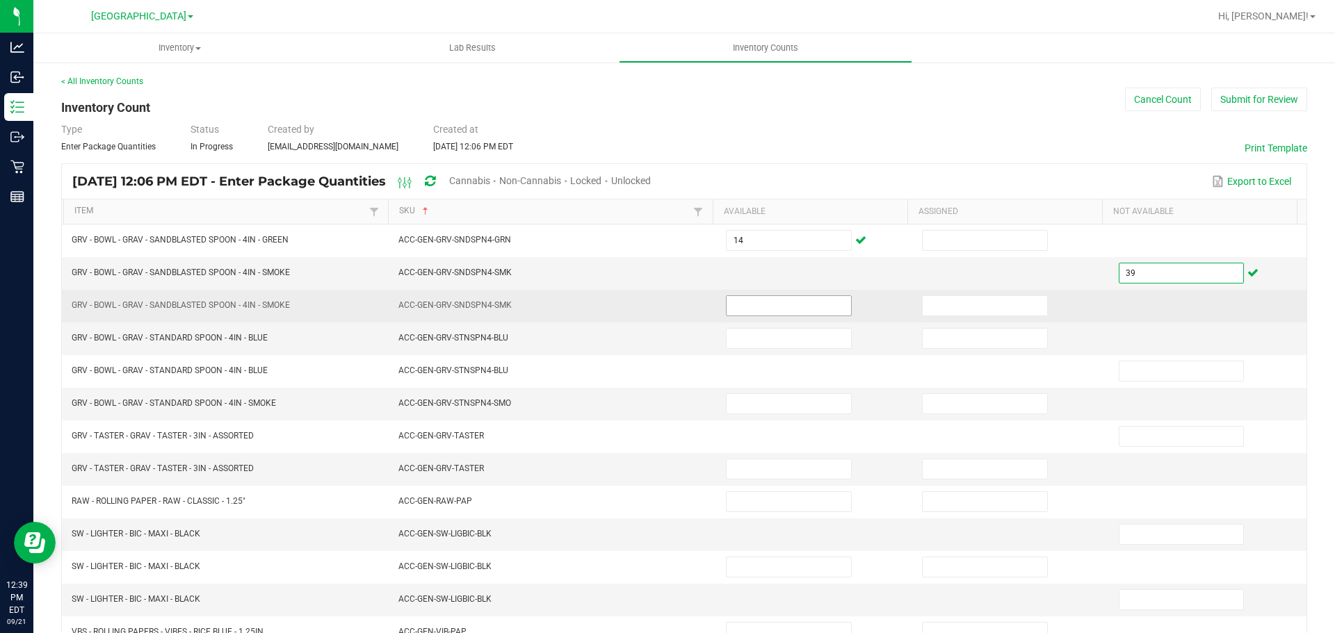
type input "39"
click at [772, 307] on input at bounding box center [789, 305] width 124 height 19
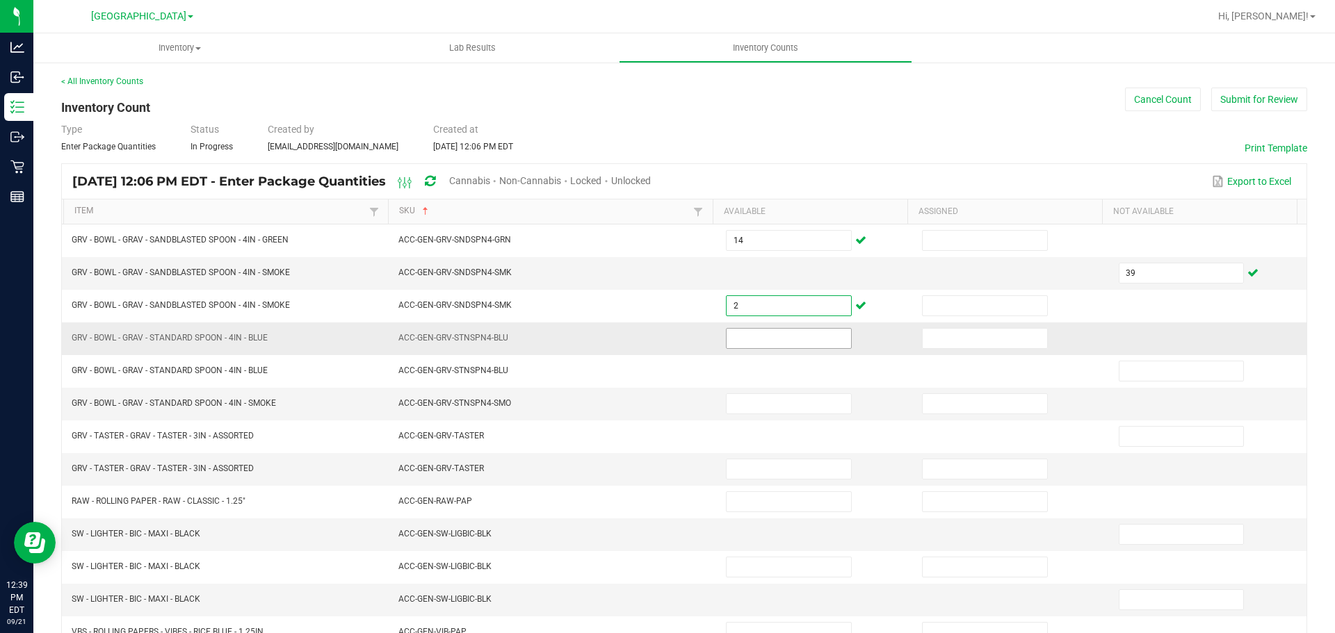
type input "2"
click at [759, 335] on input at bounding box center [789, 338] width 124 height 19
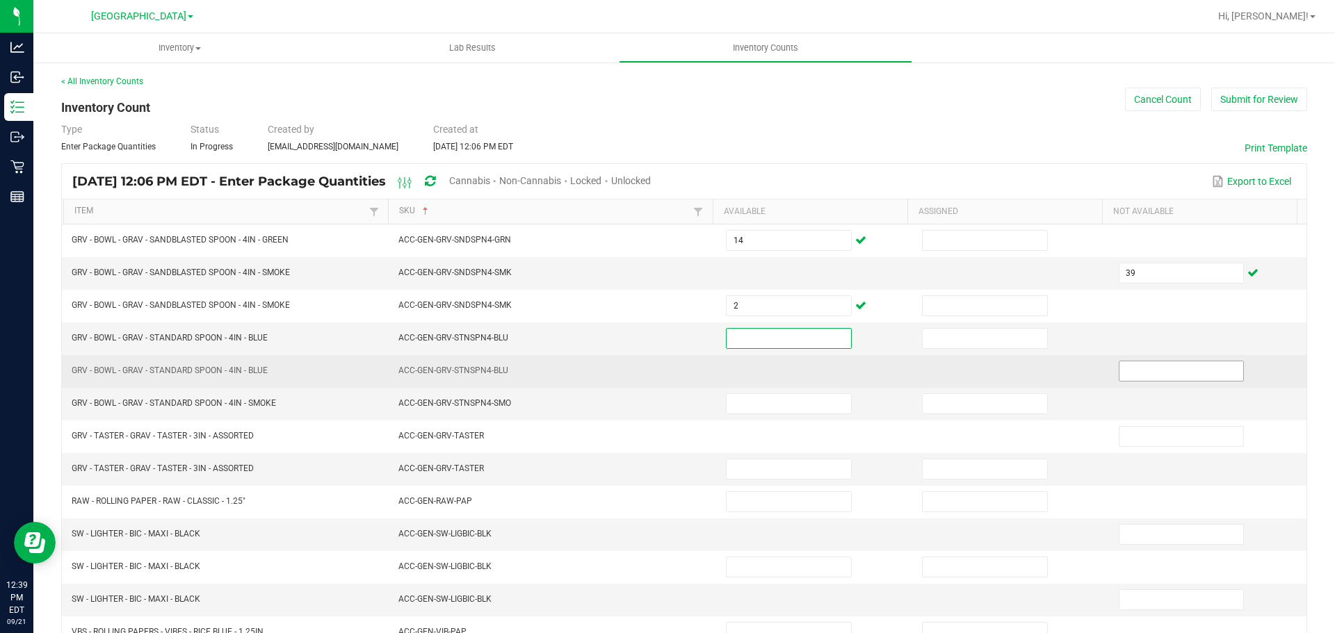
click at [1128, 370] on input at bounding box center [1182, 371] width 124 height 19
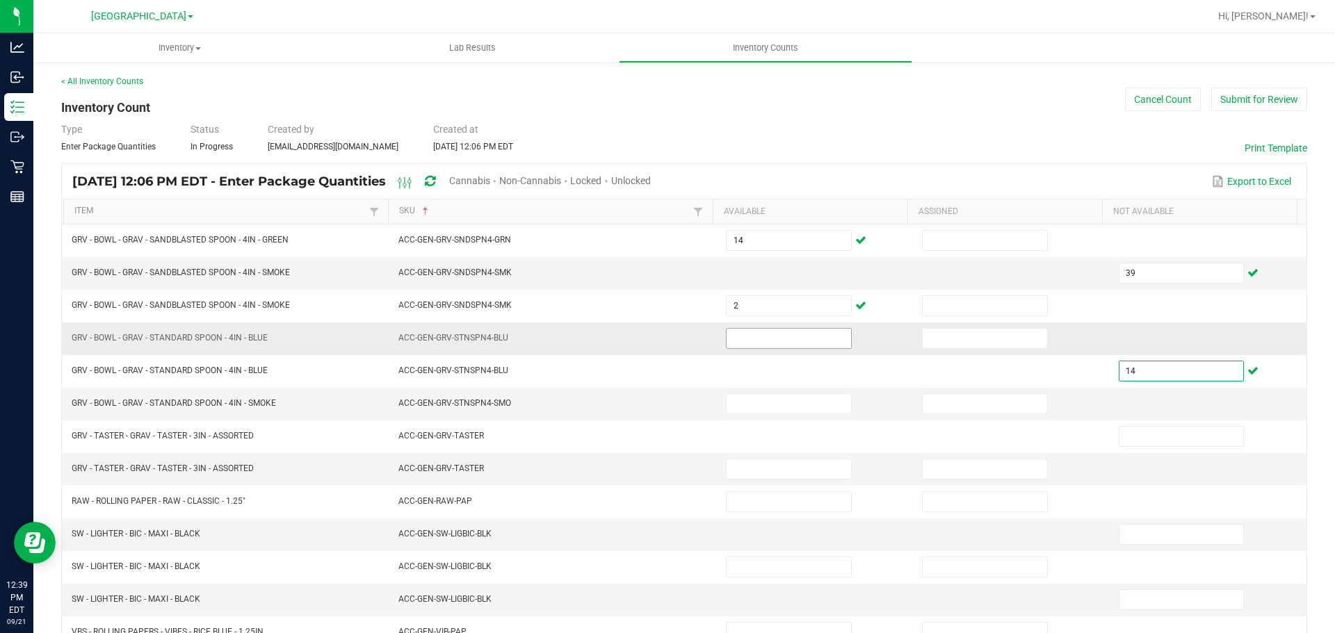
type input "14"
click at [782, 336] on input at bounding box center [789, 338] width 124 height 19
type input "20"
click at [742, 401] on input at bounding box center [789, 403] width 124 height 19
type input "1"
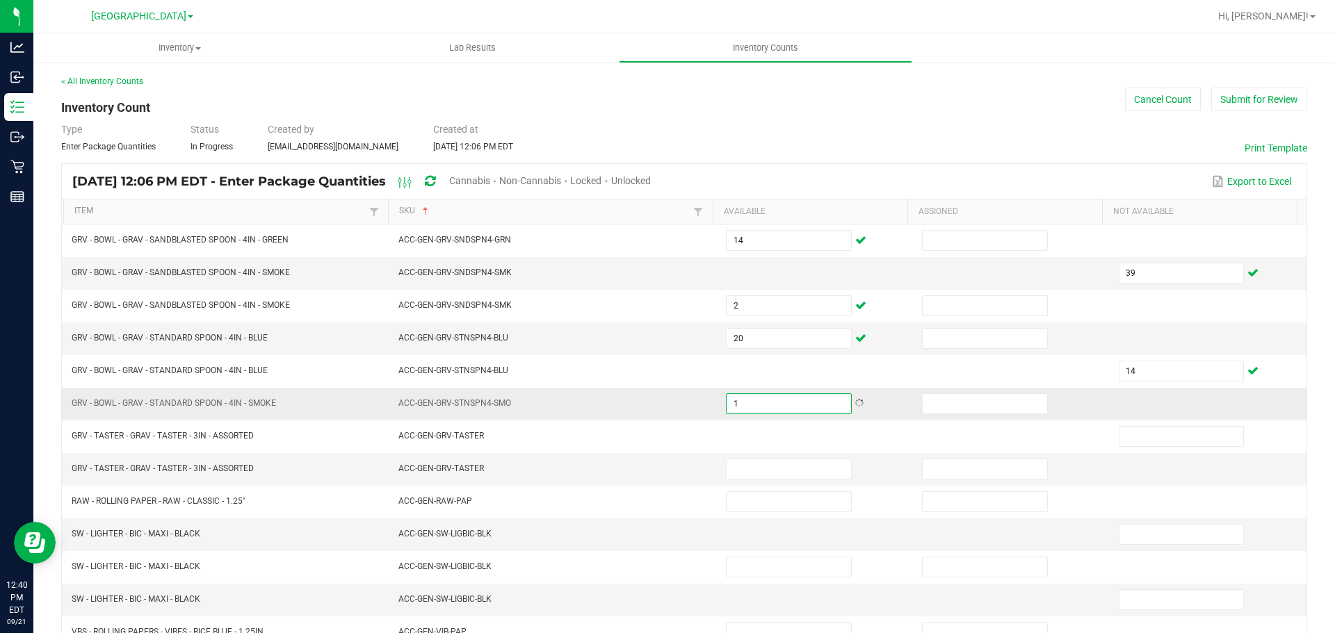
click at [1170, 419] on td at bounding box center [1209, 404] width 196 height 33
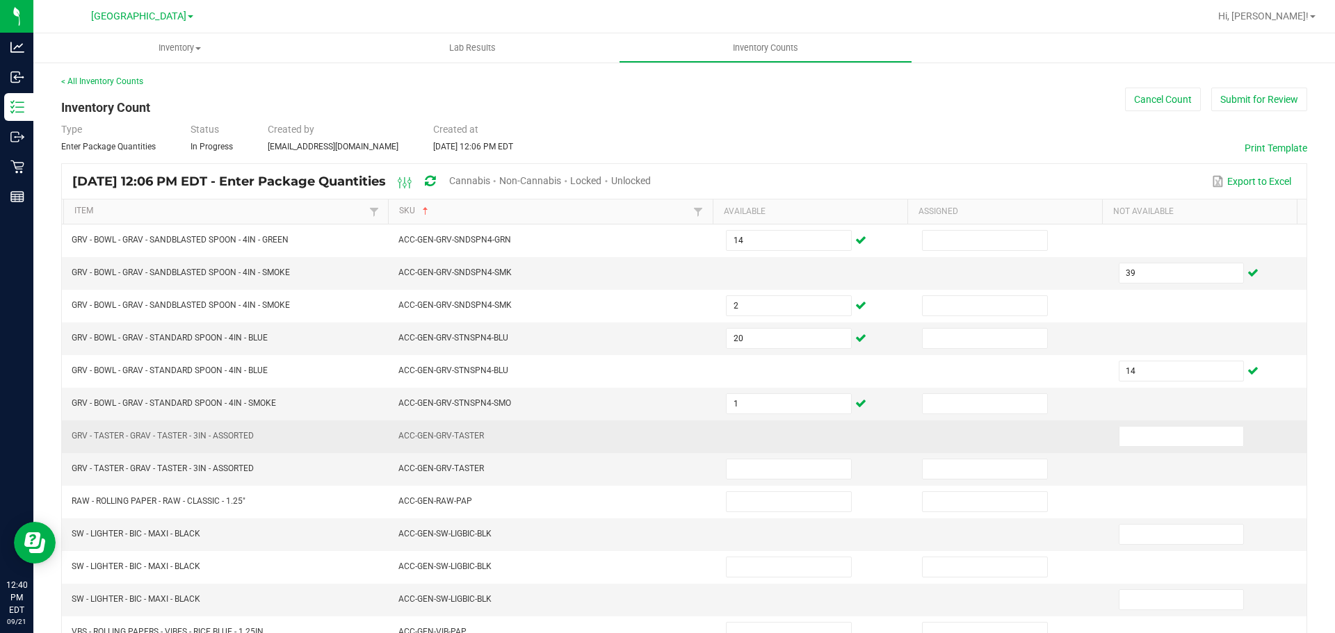
click at [1156, 448] on td at bounding box center [1209, 437] width 196 height 33
click at [1156, 439] on input at bounding box center [1182, 436] width 124 height 19
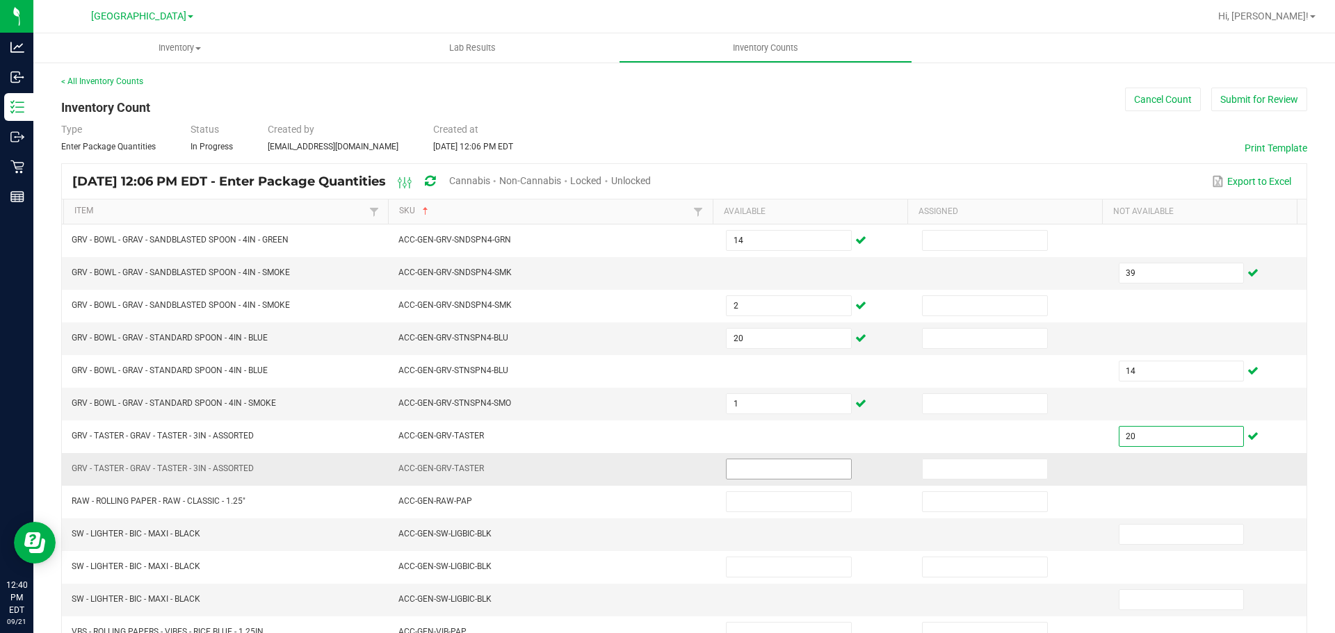
type input "20"
click at [804, 469] on input at bounding box center [789, 469] width 124 height 19
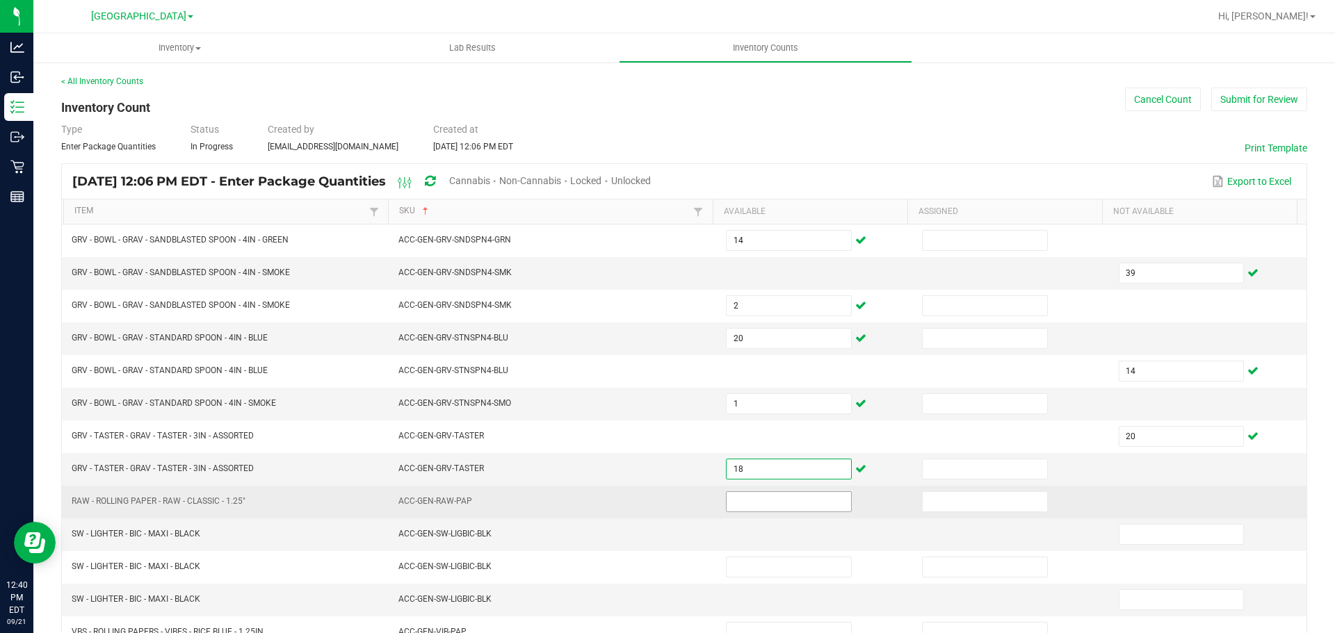
type input "18"
click at [811, 504] on input at bounding box center [789, 501] width 124 height 19
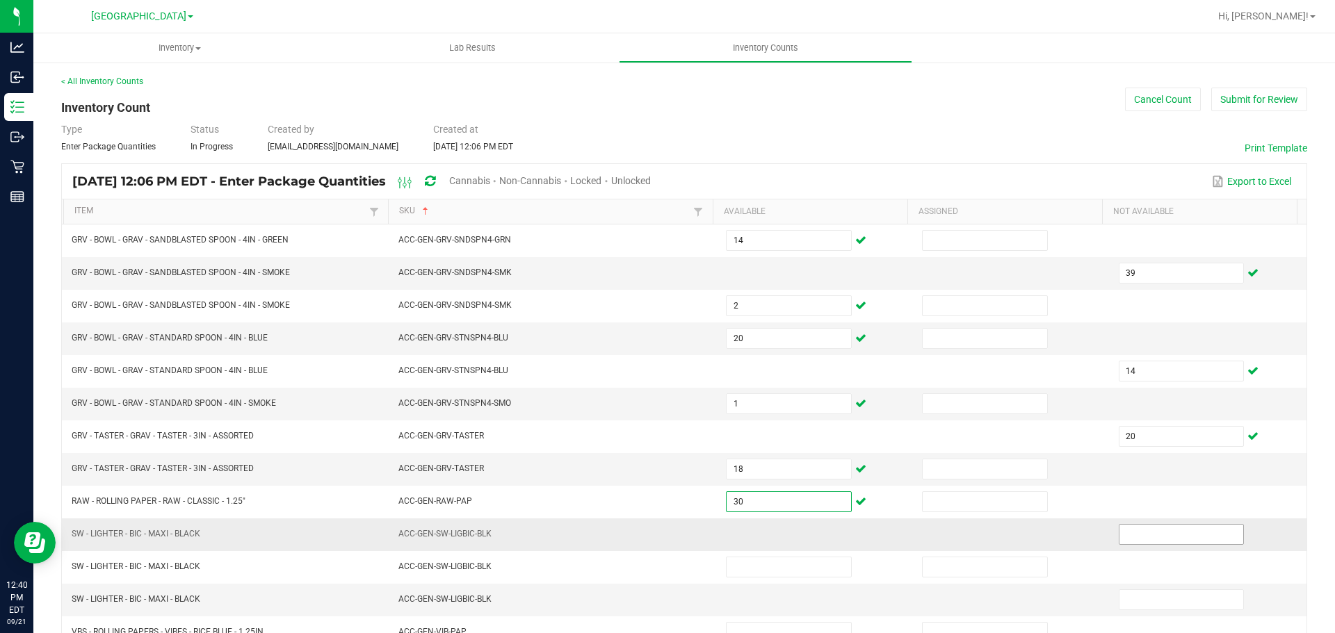
type input "30"
click at [1120, 538] on input at bounding box center [1182, 534] width 124 height 19
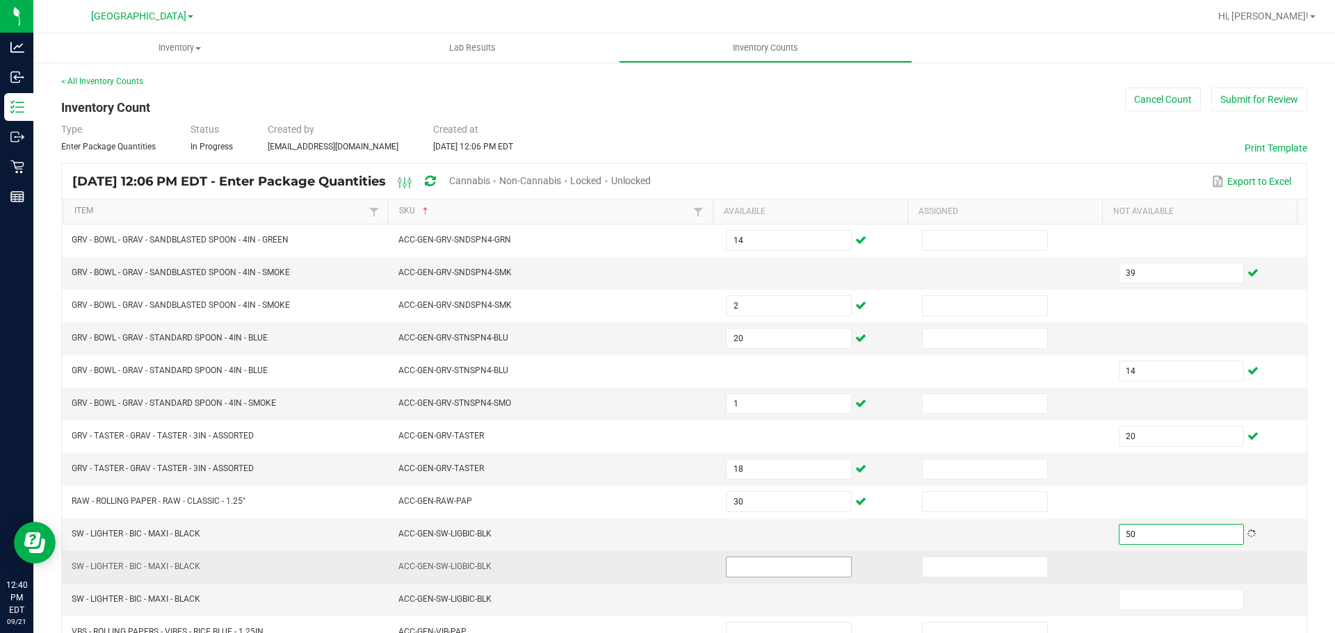
type input "50"
click at [810, 570] on input at bounding box center [789, 567] width 124 height 19
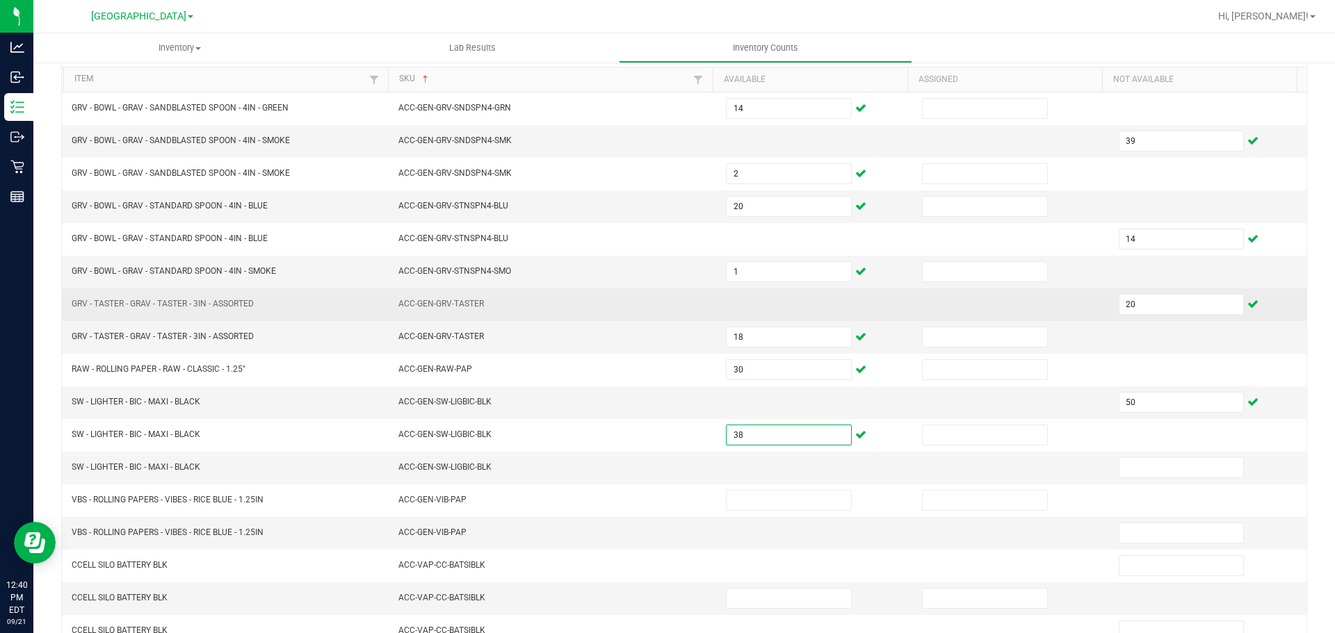
scroll to position [209, 0]
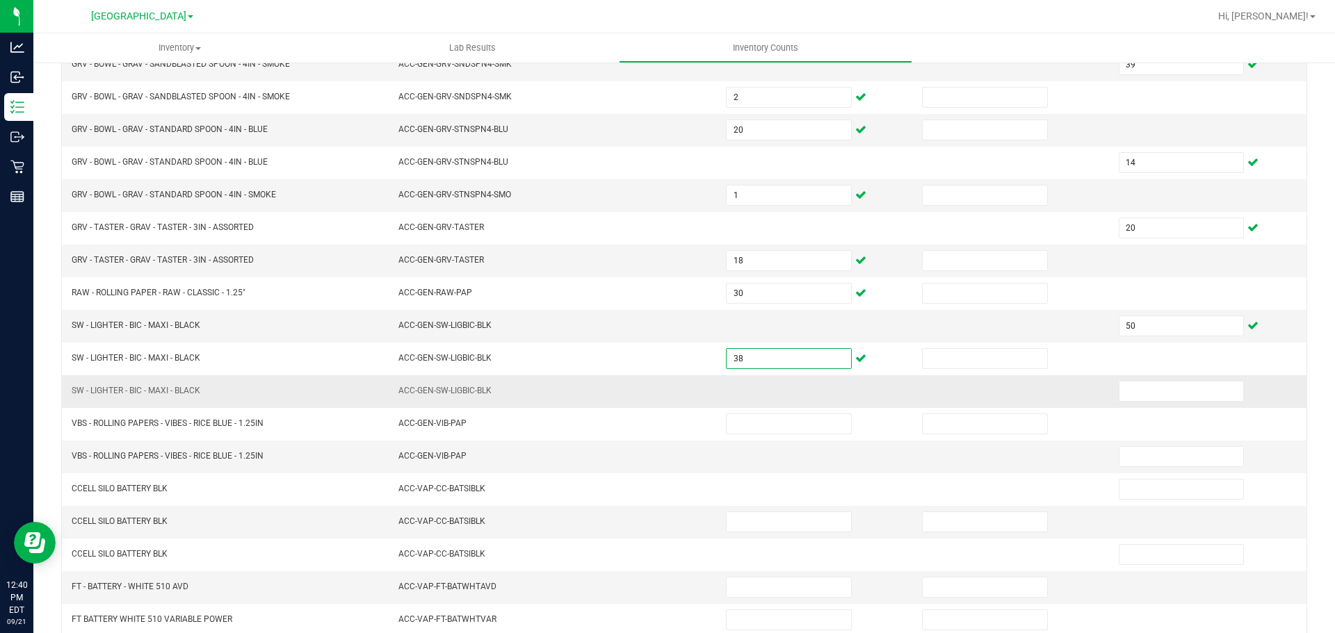
type input "38"
click at [1124, 403] on td at bounding box center [1209, 392] width 196 height 33
click at [1125, 385] on input at bounding box center [1182, 391] width 124 height 19
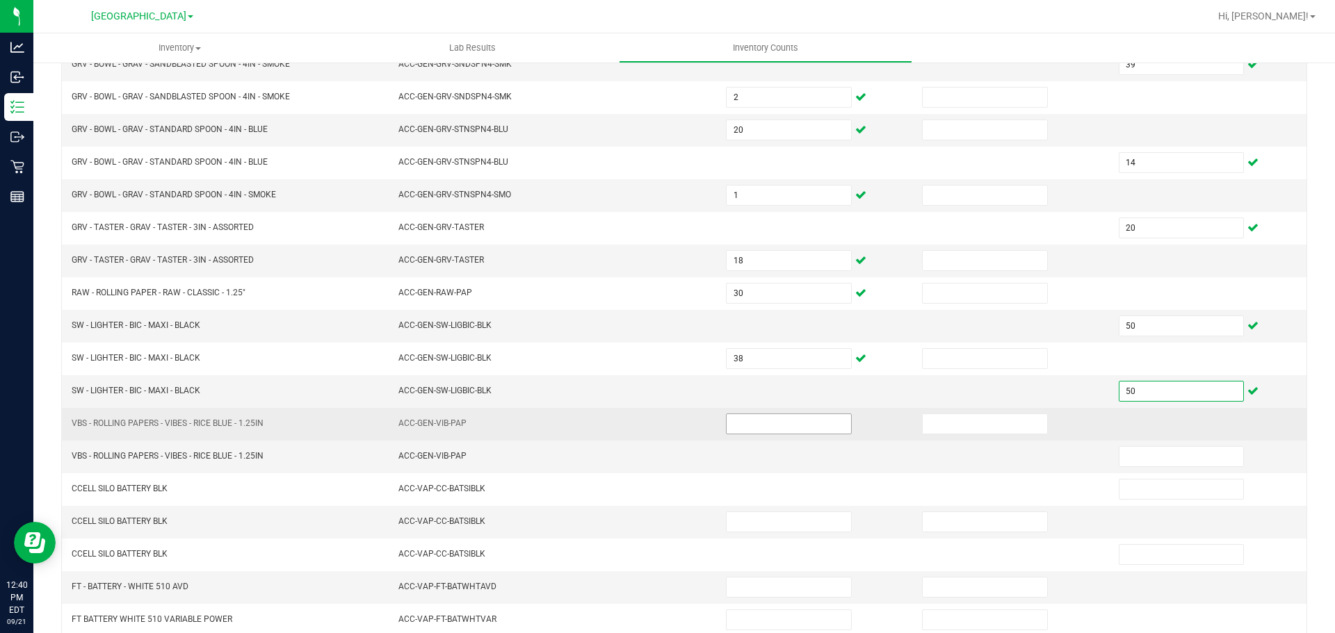
type input "50"
click at [732, 423] on input at bounding box center [789, 423] width 124 height 19
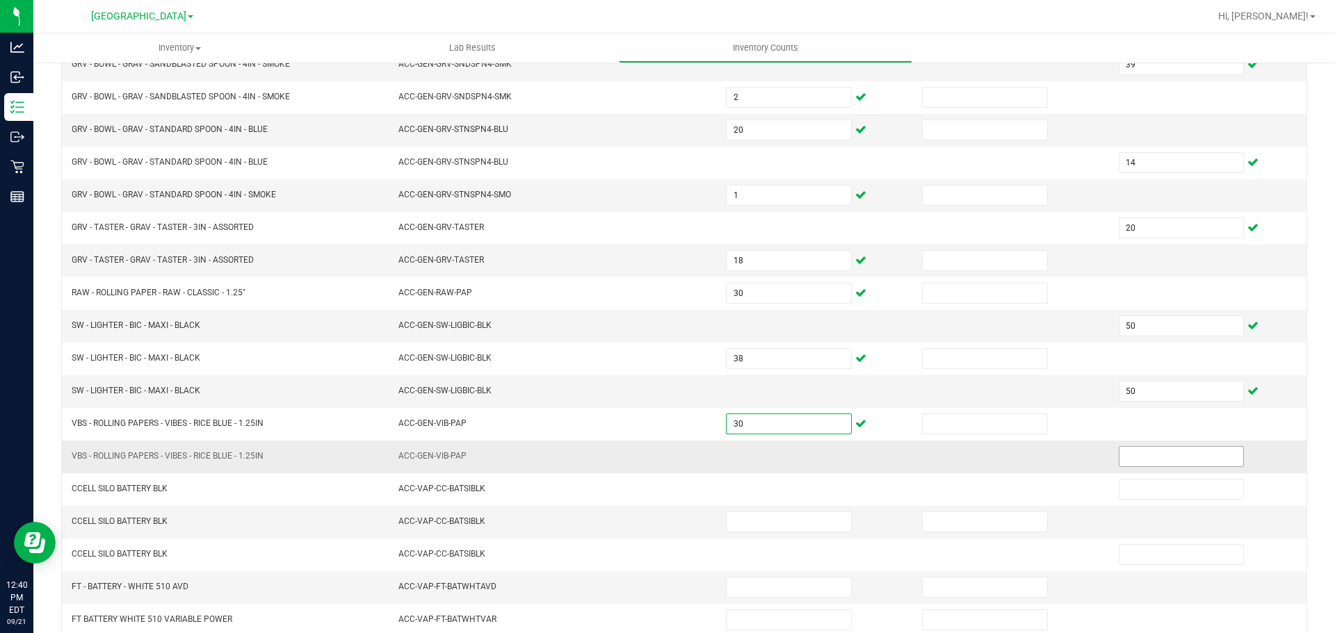
type input "30"
click at [1145, 467] on span at bounding box center [1182, 456] width 126 height 21
click at [1147, 449] on input at bounding box center [1182, 456] width 124 height 19
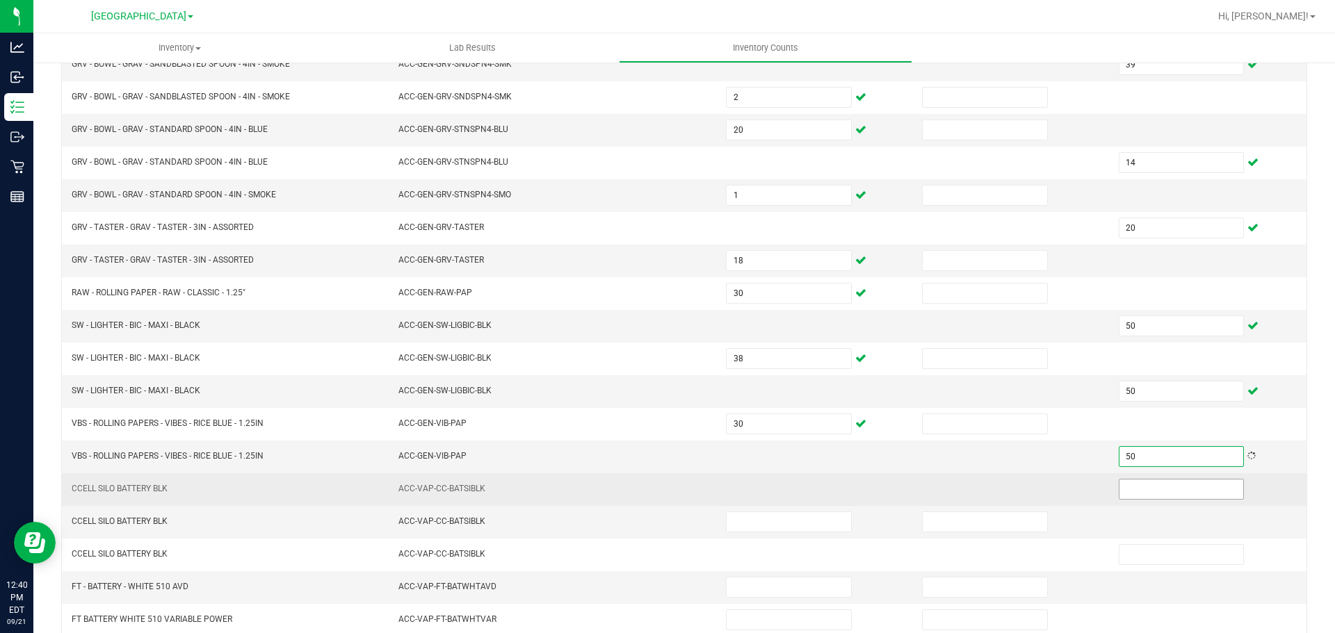
type input "50"
click at [1124, 488] on input at bounding box center [1182, 489] width 124 height 19
type input "10"
click at [864, 476] on td at bounding box center [816, 490] width 196 height 33
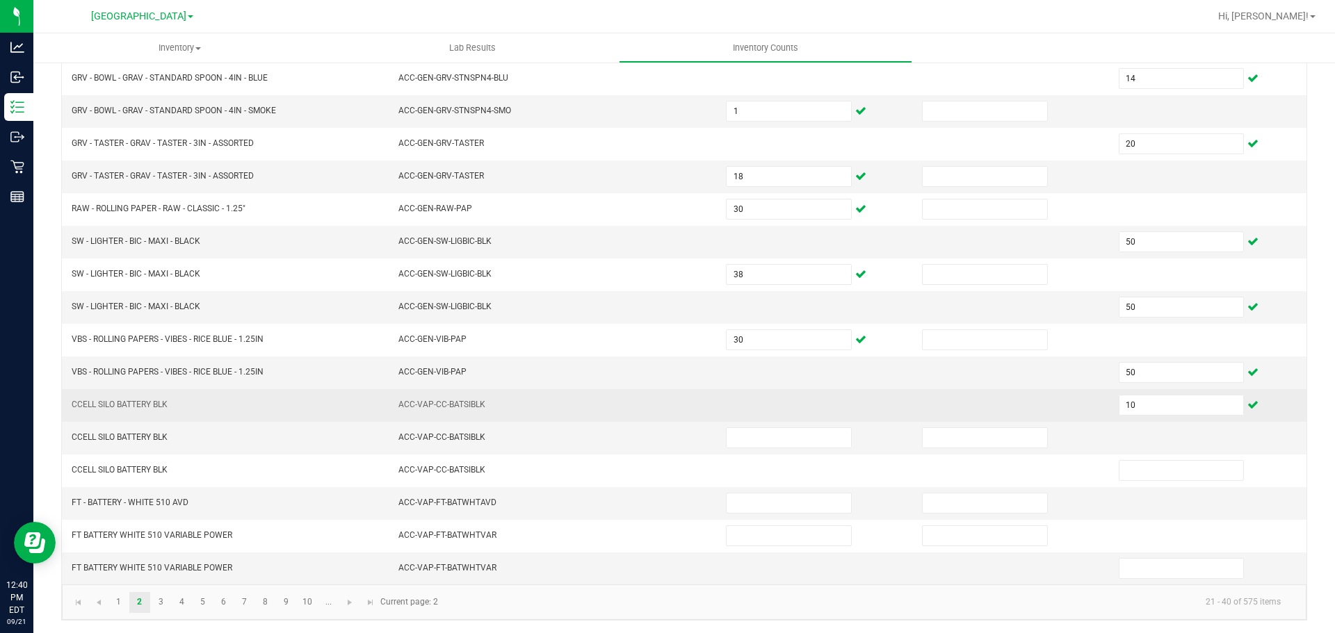
scroll to position [294, 0]
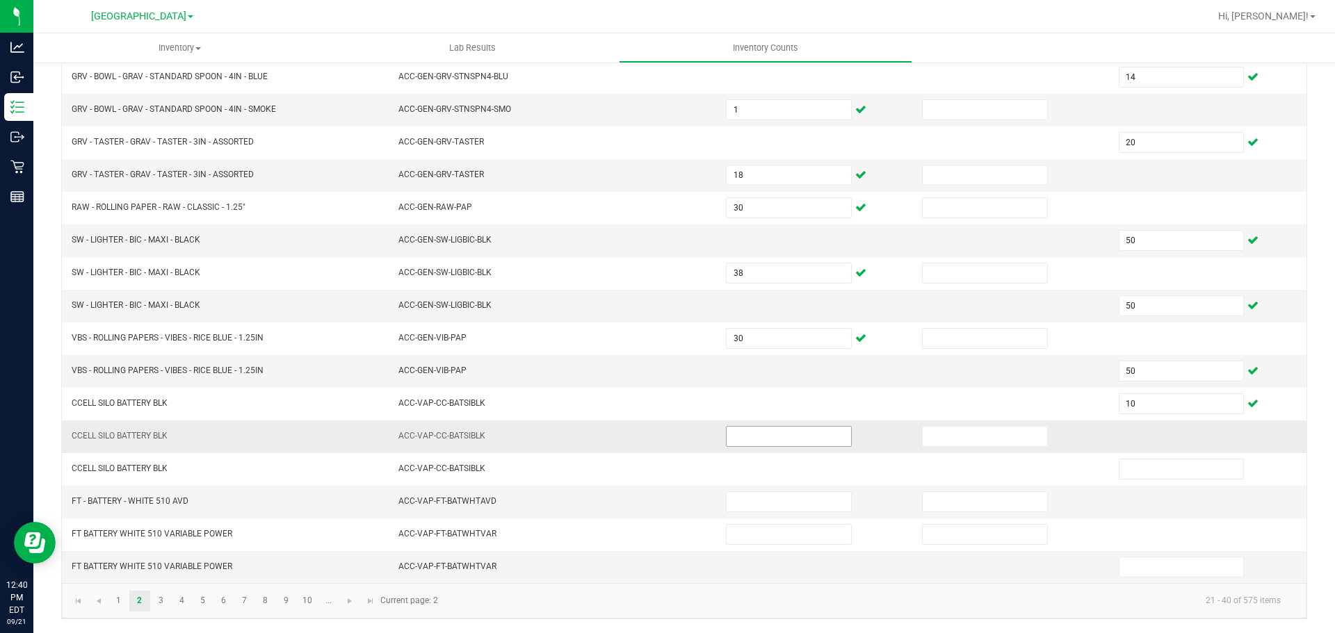
click at [729, 434] on input at bounding box center [789, 436] width 124 height 19
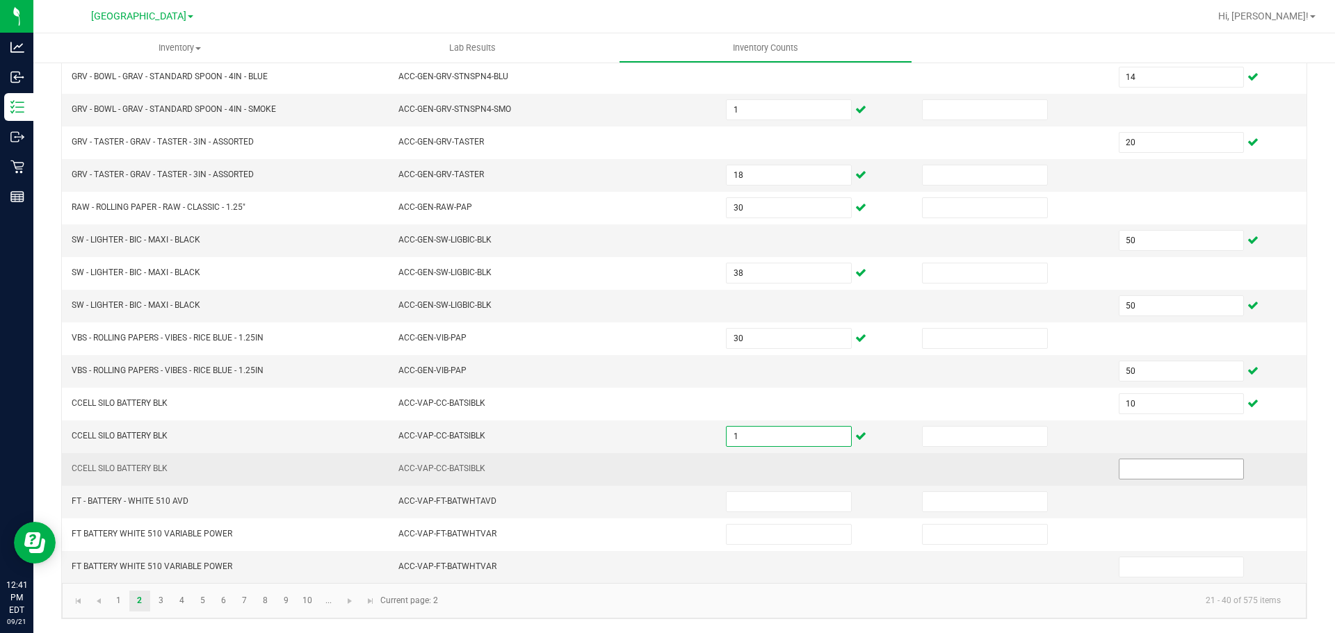
type input "1"
click at [1177, 467] on input at bounding box center [1182, 469] width 124 height 19
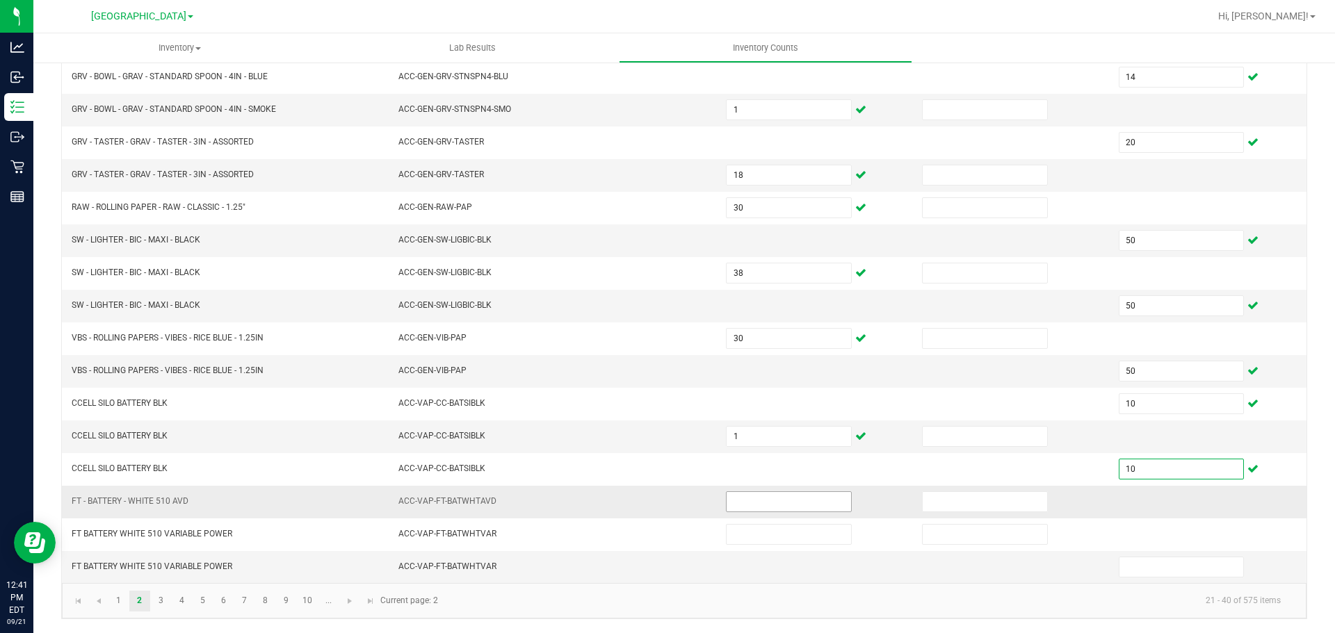
type input "10"
click at [752, 500] on input at bounding box center [789, 501] width 124 height 19
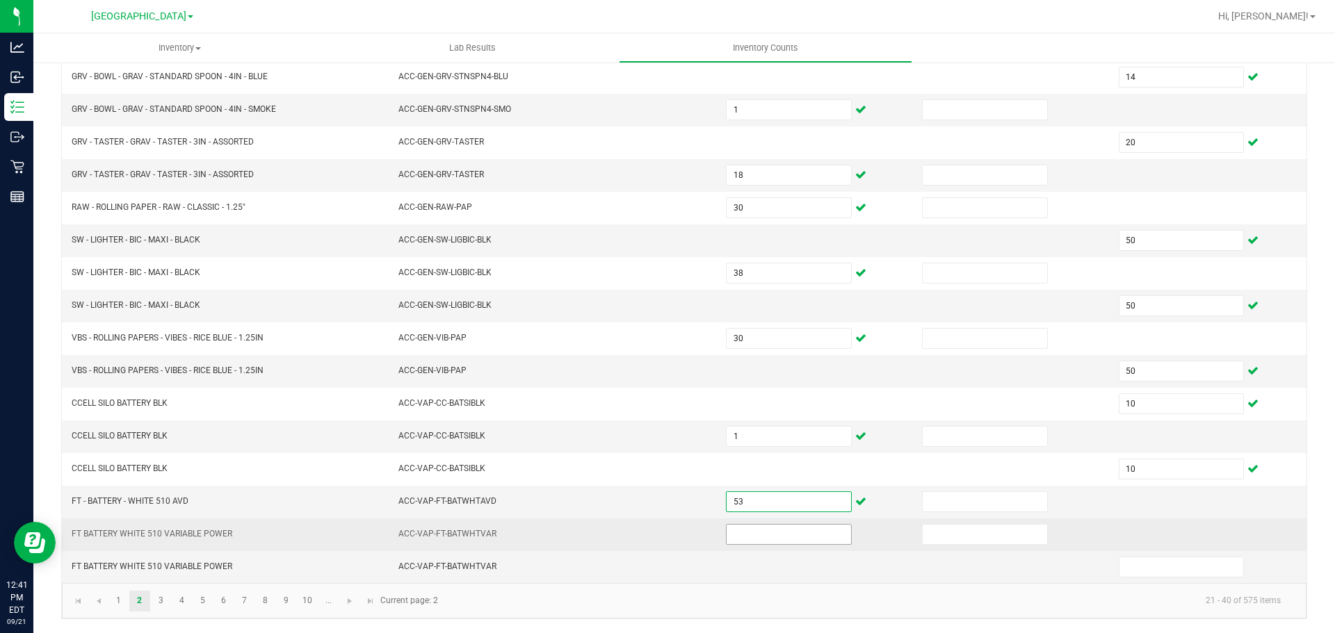
type input "53"
click at [750, 531] on input at bounding box center [789, 534] width 124 height 19
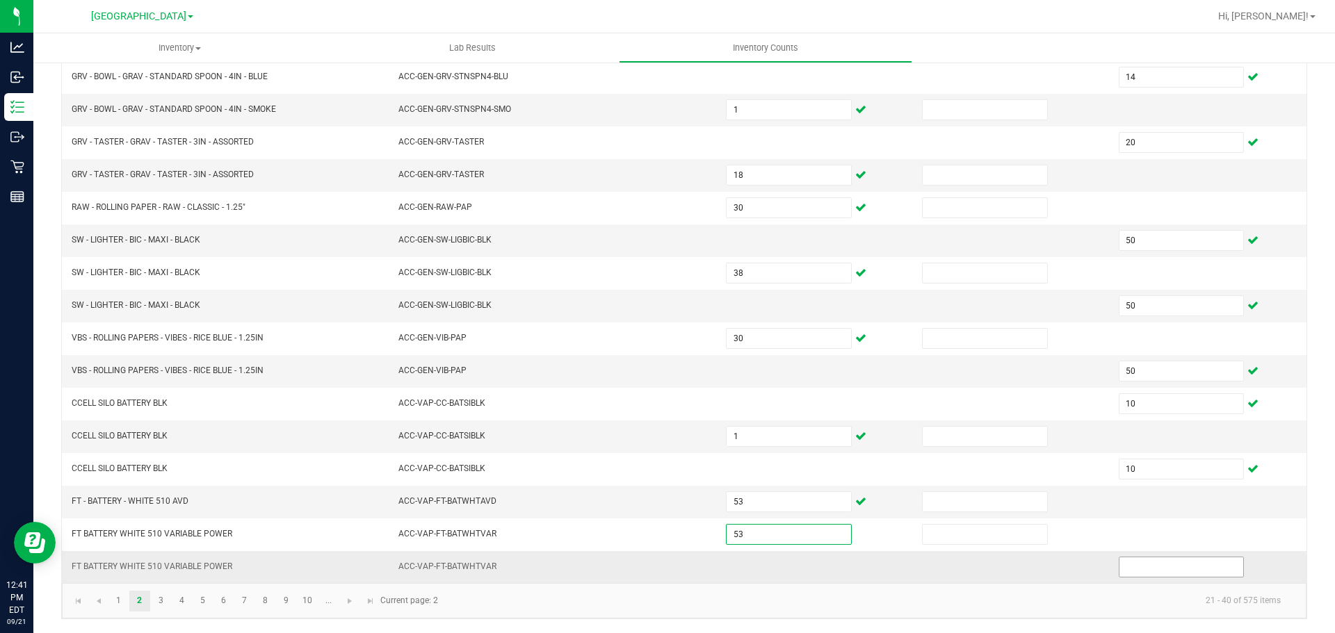
type input "53"
click at [1154, 572] on input at bounding box center [1182, 567] width 124 height 19
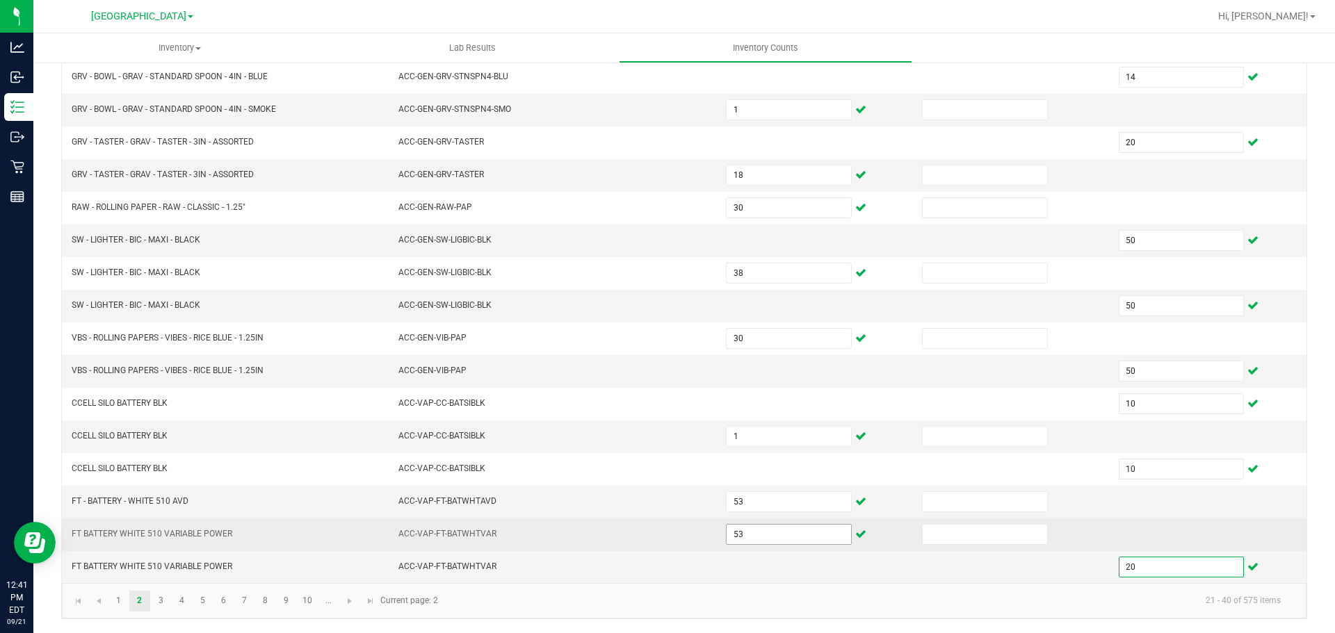
type input "20"
click at [794, 538] on input "53" at bounding box center [789, 534] width 124 height 19
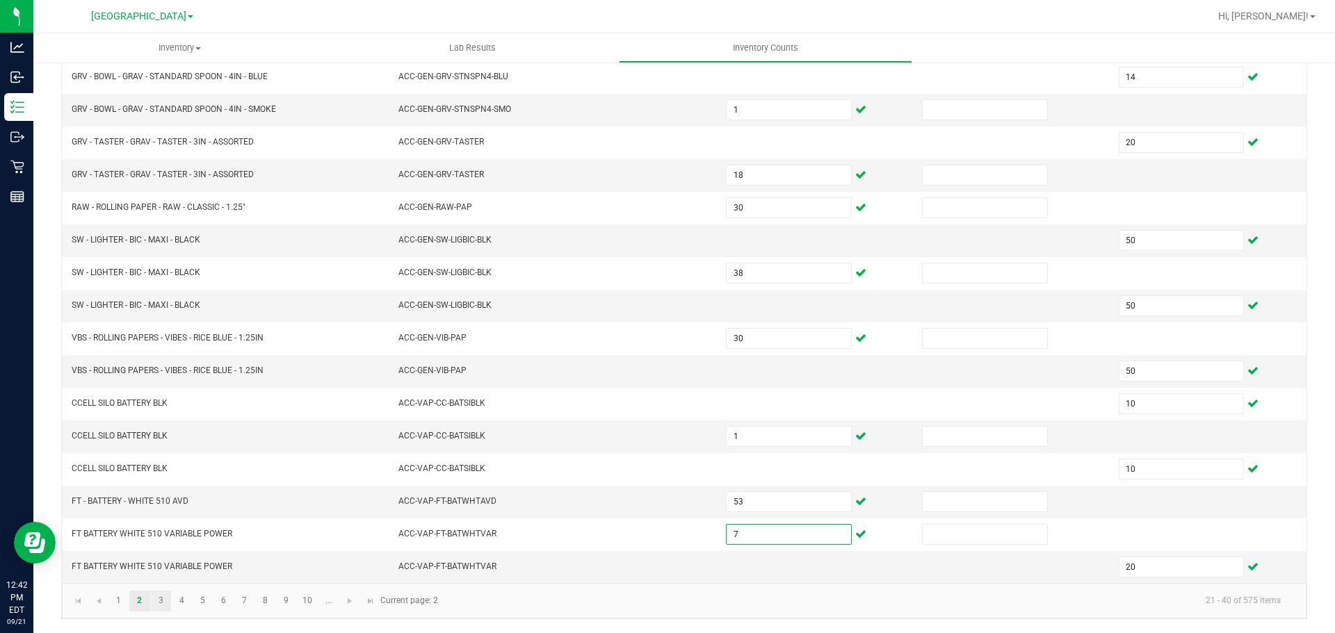
type input "7"
click at [161, 609] on link "3" at bounding box center [161, 601] width 20 height 21
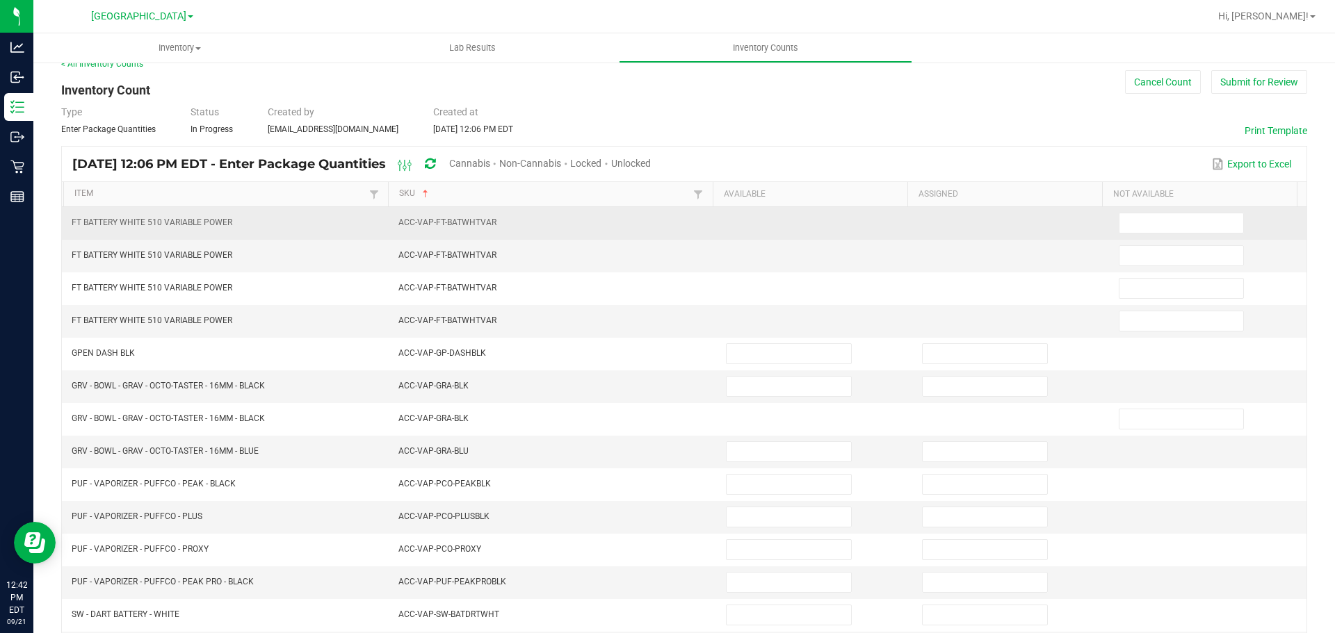
scroll to position [16, 0]
click at [1140, 224] on input at bounding box center [1182, 224] width 124 height 19
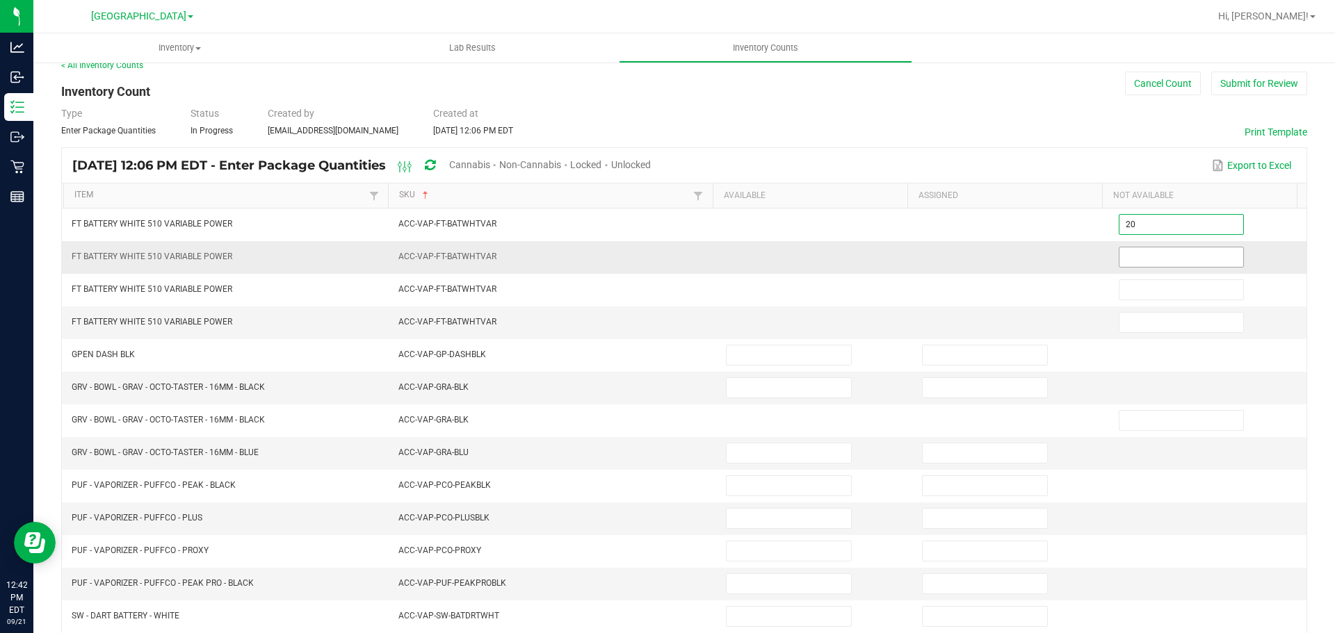
type input "20"
click at [1139, 257] on input at bounding box center [1182, 257] width 124 height 19
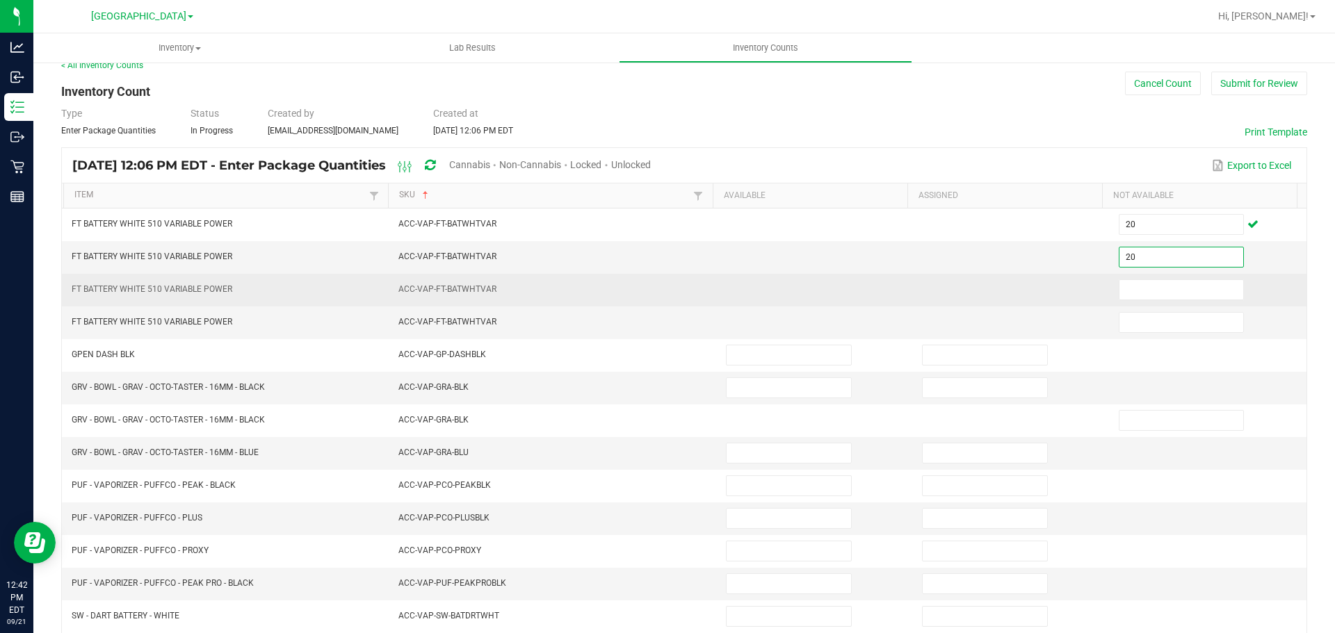
type input "20"
click at [1133, 301] on td at bounding box center [1209, 290] width 196 height 33
click at [1140, 291] on input at bounding box center [1182, 289] width 124 height 19
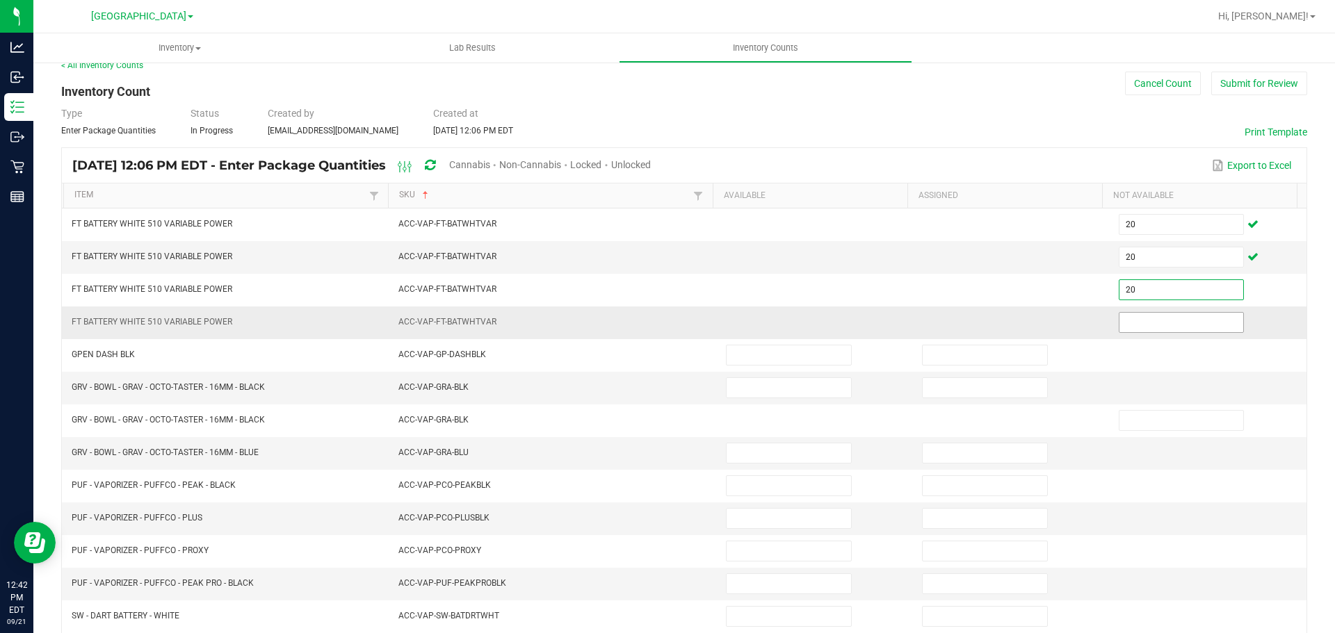
type input "20"
click at [1124, 317] on input at bounding box center [1182, 322] width 124 height 19
type input "20"
click at [914, 242] on td at bounding box center [1012, 257] width 196 height 33
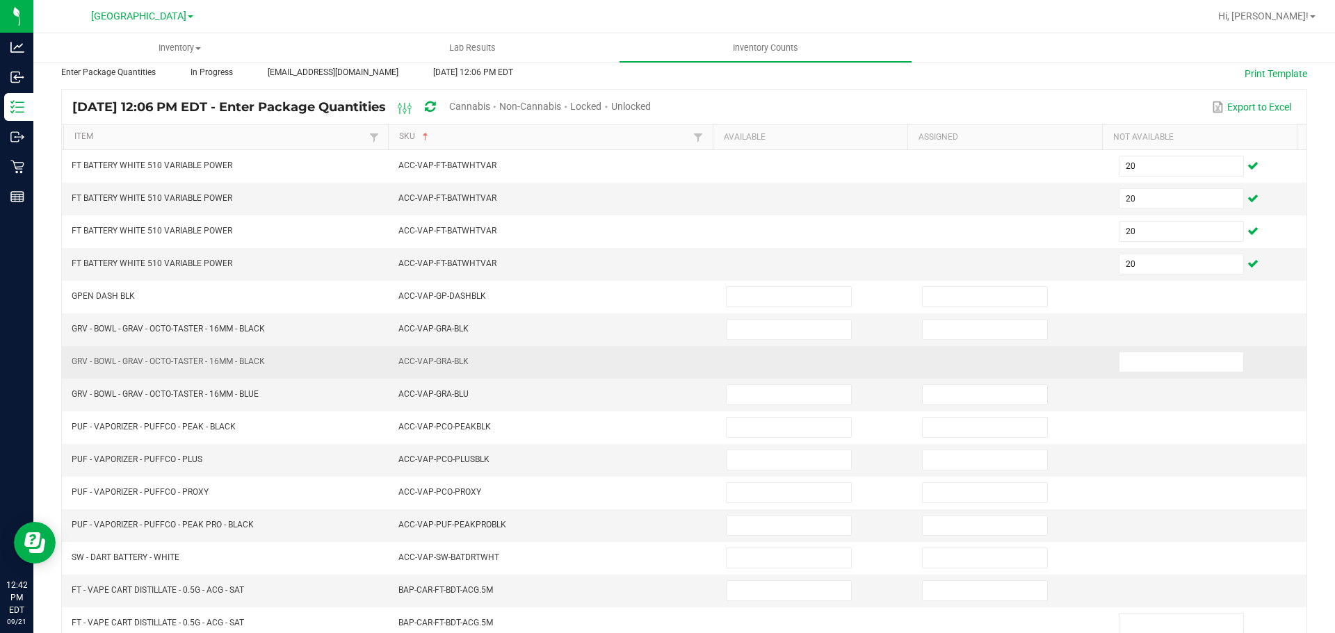
scroll to position [155, 0]
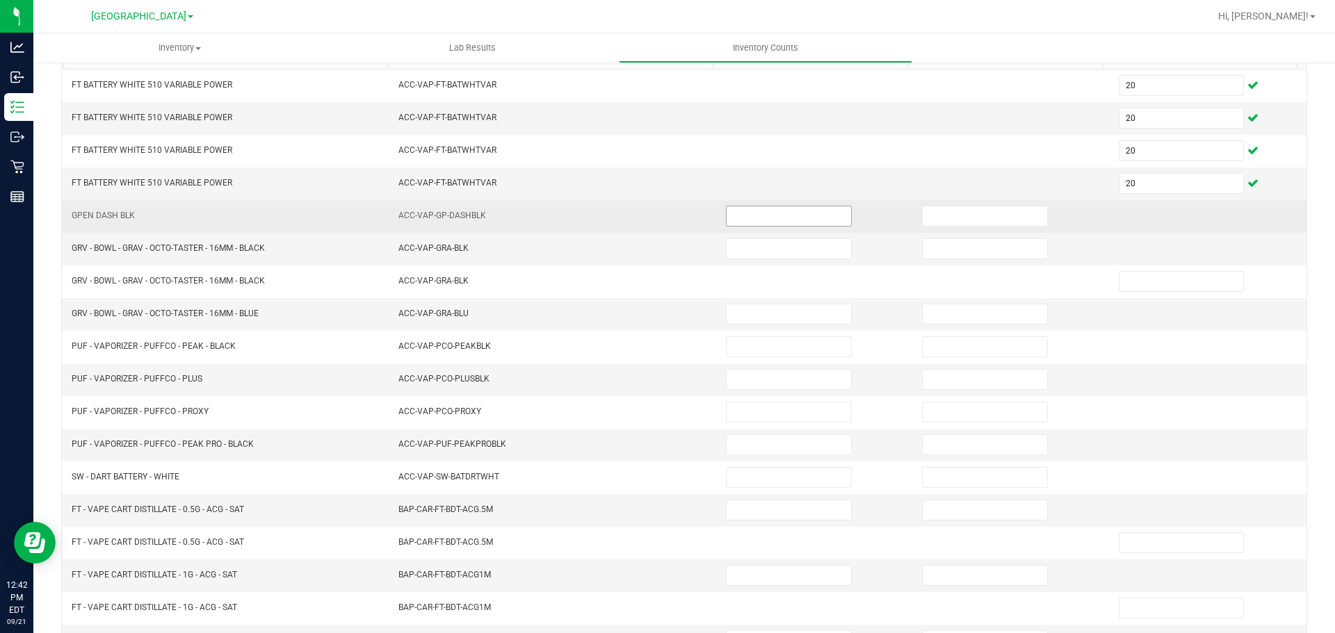
click at [729, 215] on input at bounding box center [789, 216] width 124 height 19
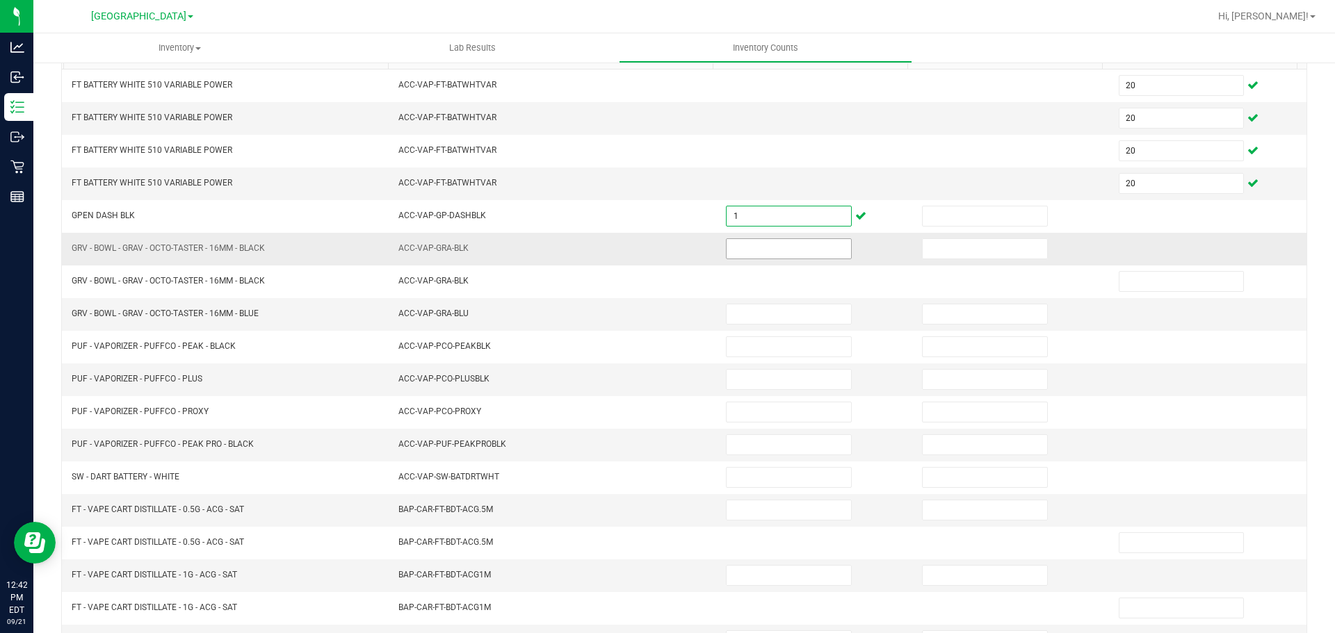
type input "1"
click at [736, 243] on input at bounding box center [789, 248] width 124 height 19
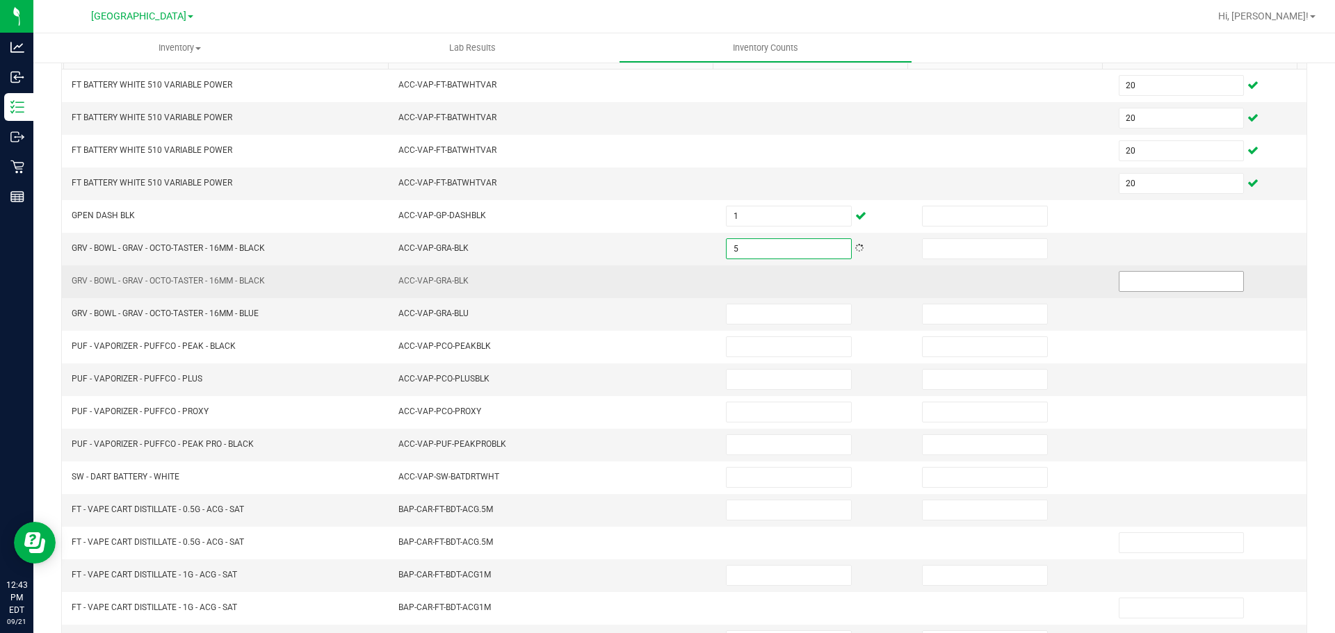
type input "5"
click at [1151, 282] on input at bounding box center [1182, 281] width 124 height 19
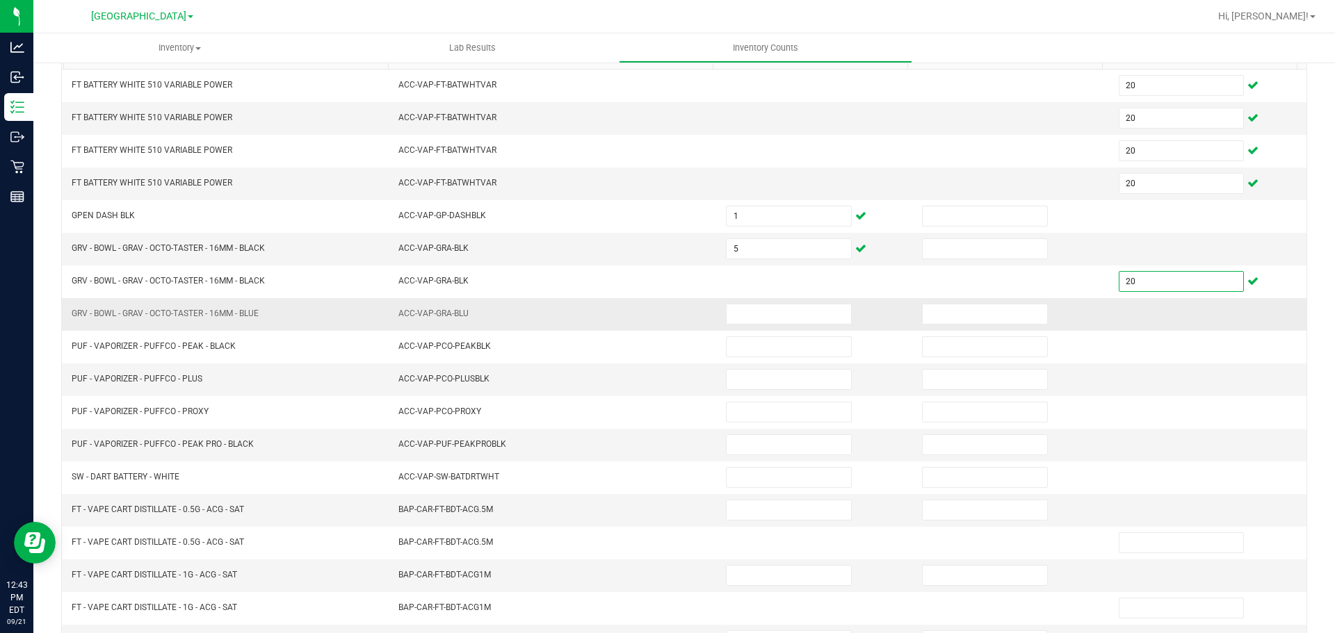
type input "20"
click at [822, 302] on td at bounding box center [816, 314] width 196 height 33
click at [812, 316] on input at bounding box center [789, 314] width 124 height 19
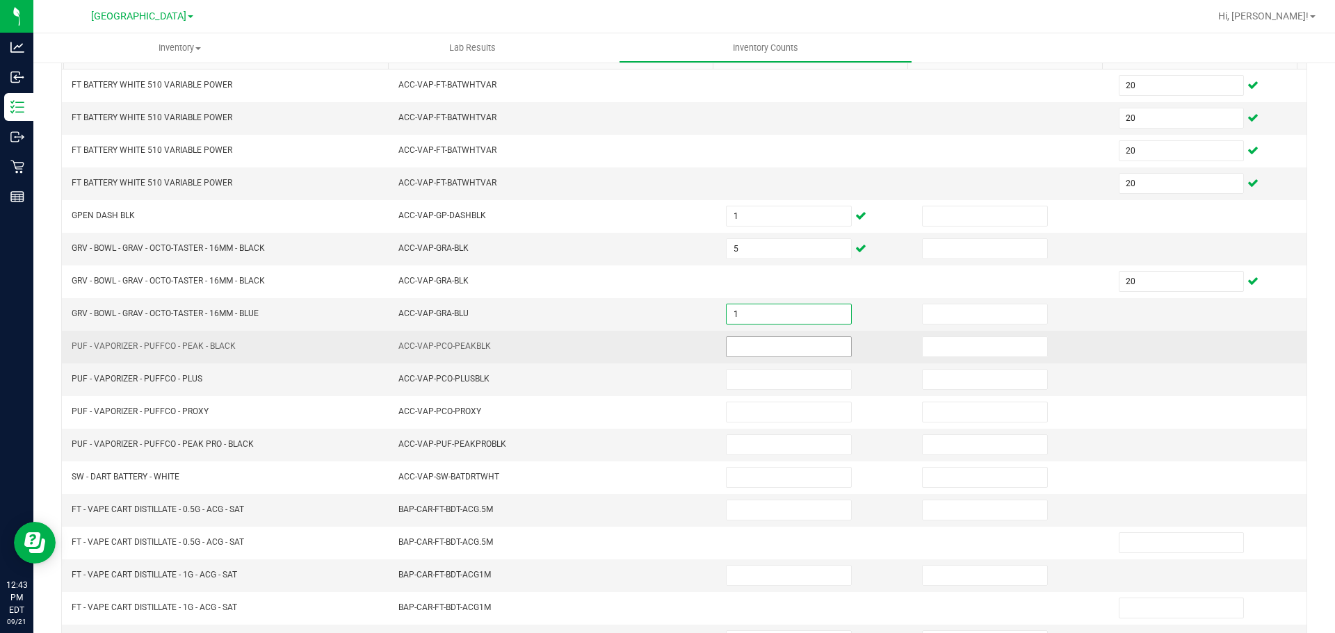
type input "1"
click at [811, 344] on input at bounding box center [789, 346] width 124 height 19
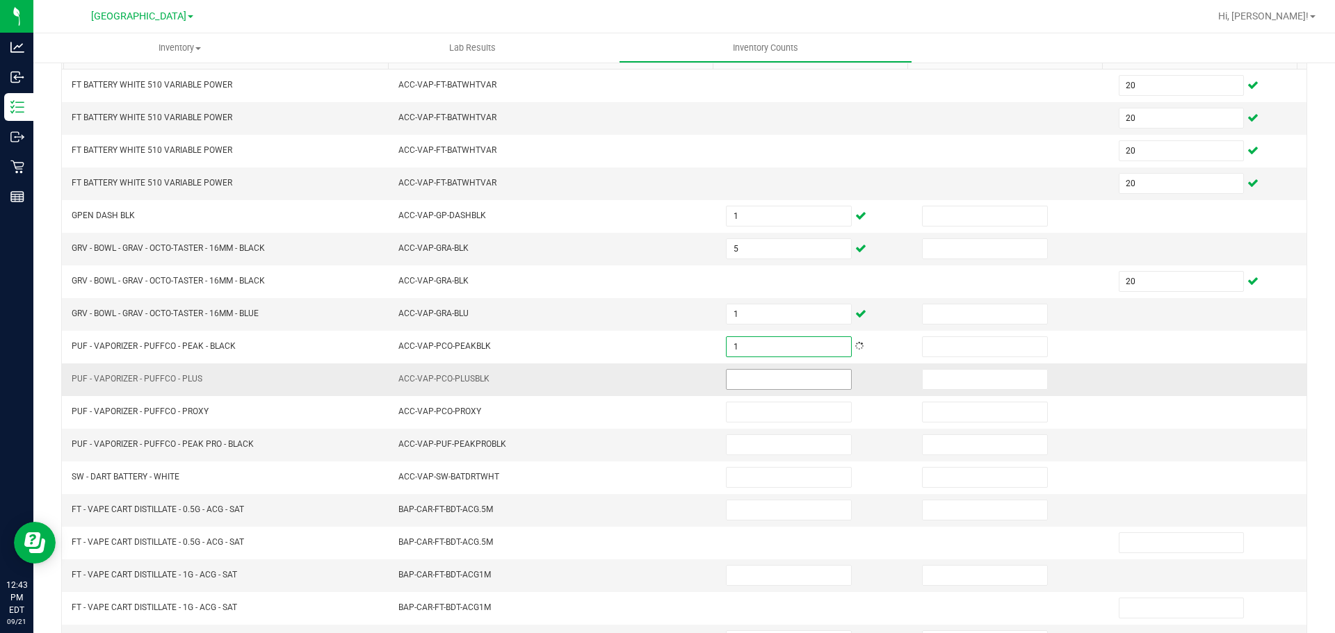
type input "1"
click at [736, 389] on input at bounding box center [789, 379] width 124 height 19
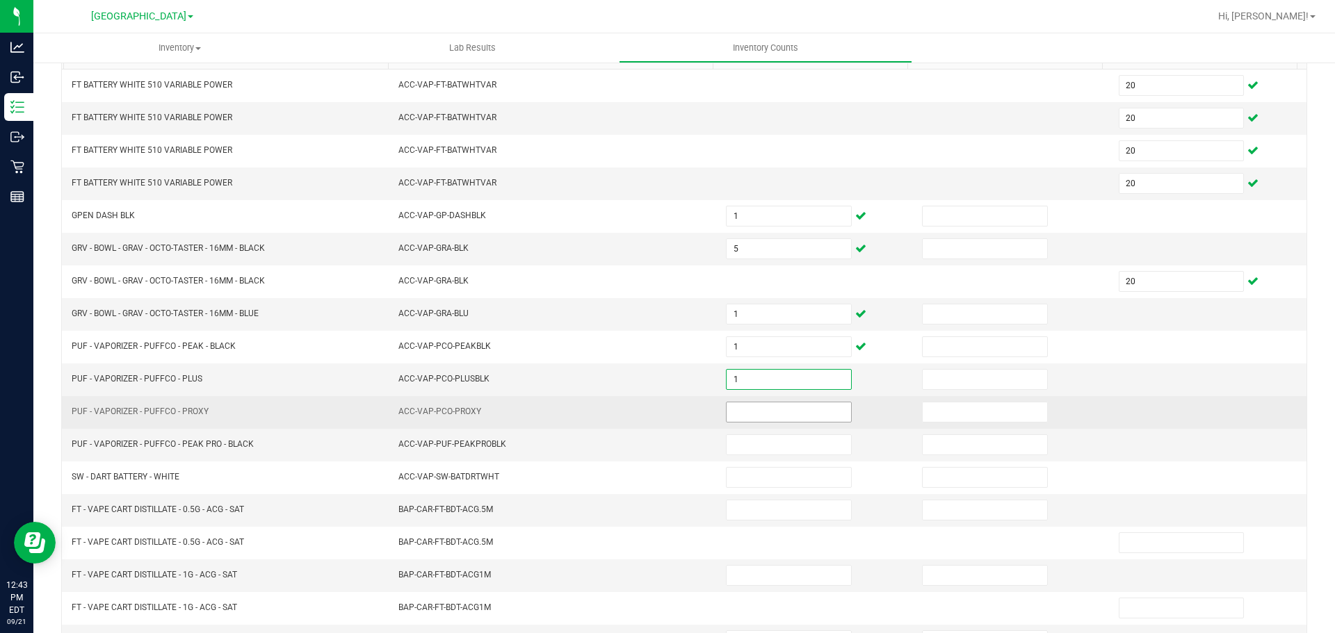
type input "1"
click at [736, 419] on input at bounding box center [789, 412] width 124 height 19
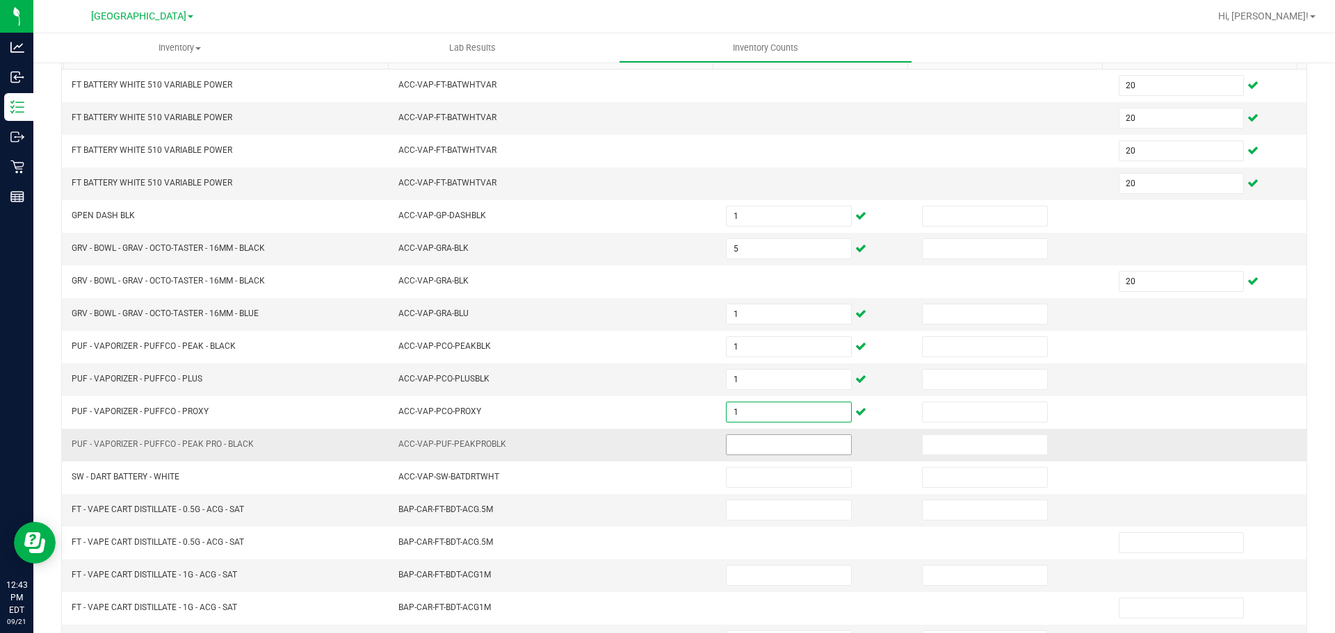
type input "1"
click at [756, 449] on input at bounding box center [789, 444] width 124 height 19
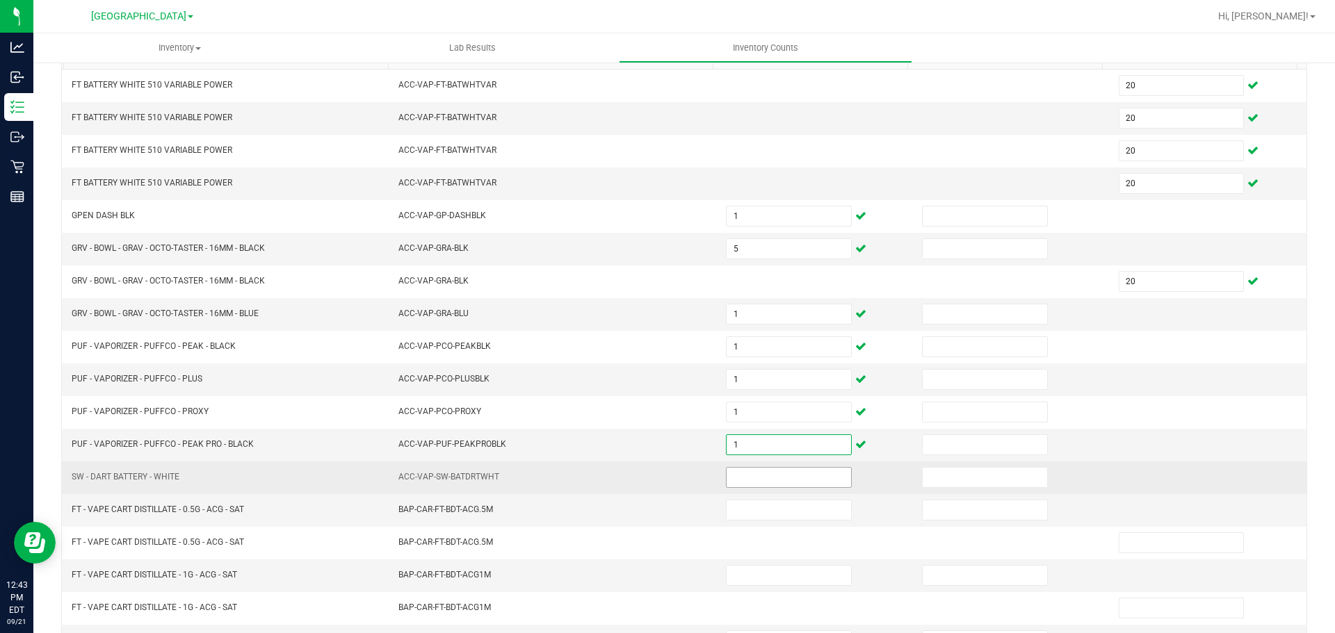
type input "1"
click at [754, 471] on input at bounding box center [789, 477] width 124 height 19
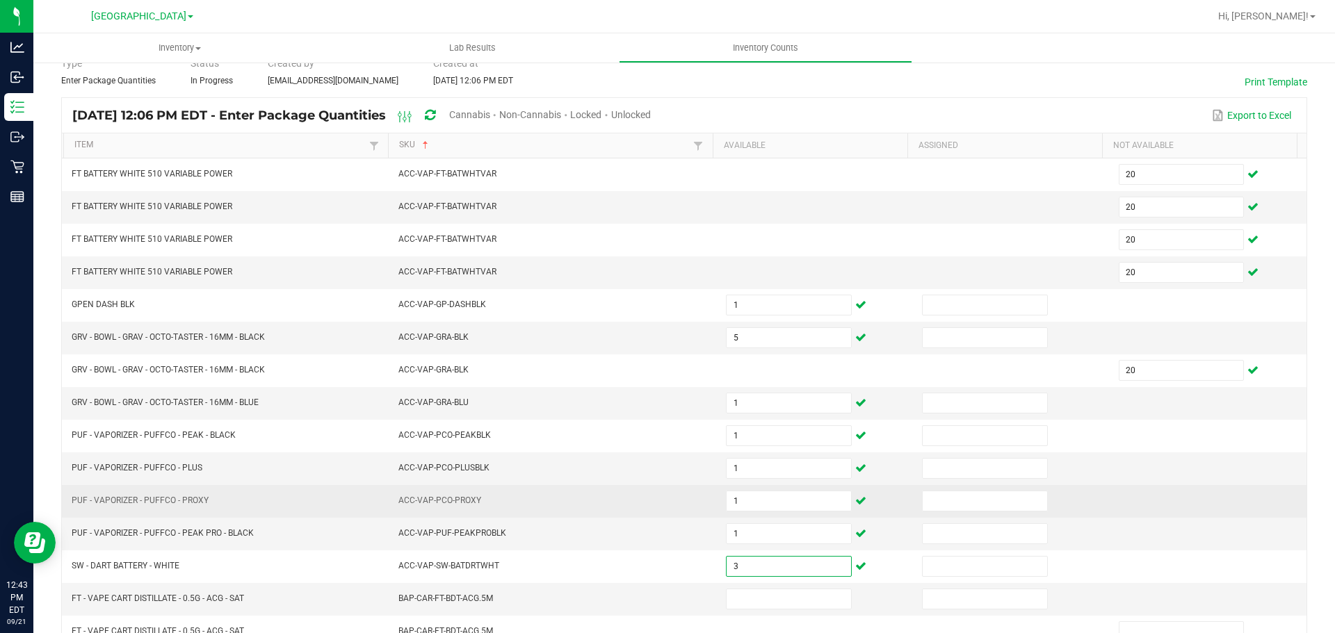
scroll to position [0, 0]
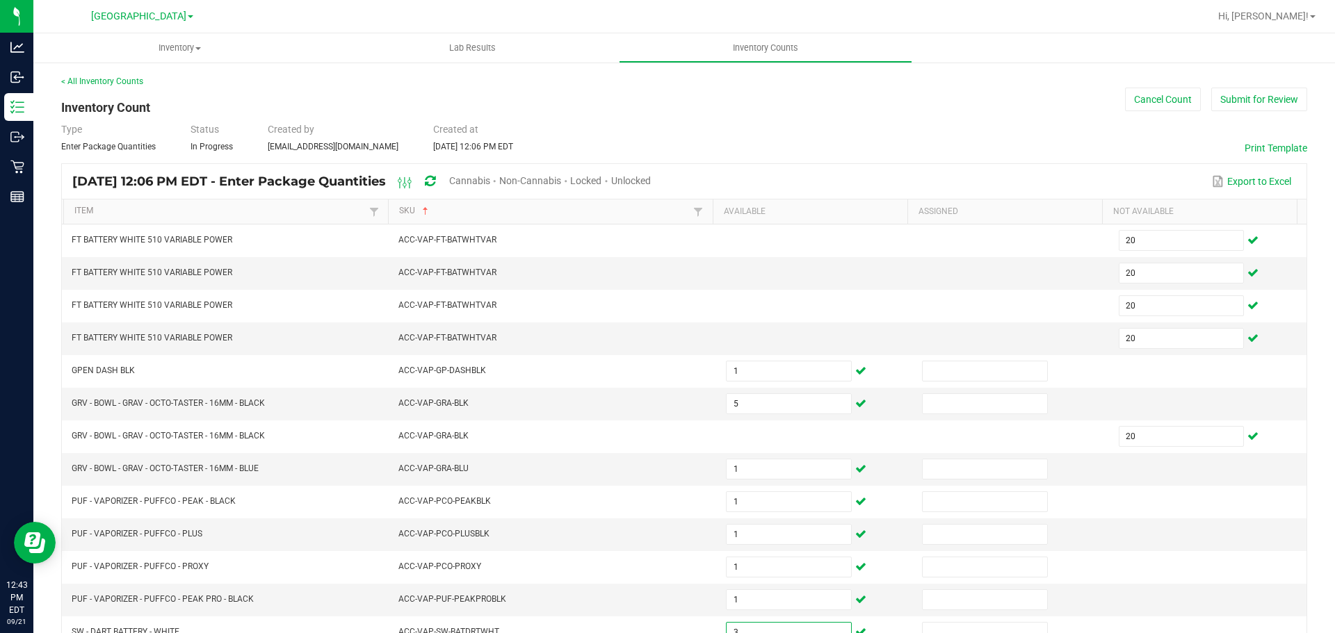
type input "3"
click at [1083, 134] on div "Type Enter Package Quantities Status In Progress Created by ahouk@liveparallel.…" at bounding box center [684, 137] width 1246 height 31
click at [1211, 102] on button "Submit for Review" at bounding box center [1259, 100] width 96 height 24
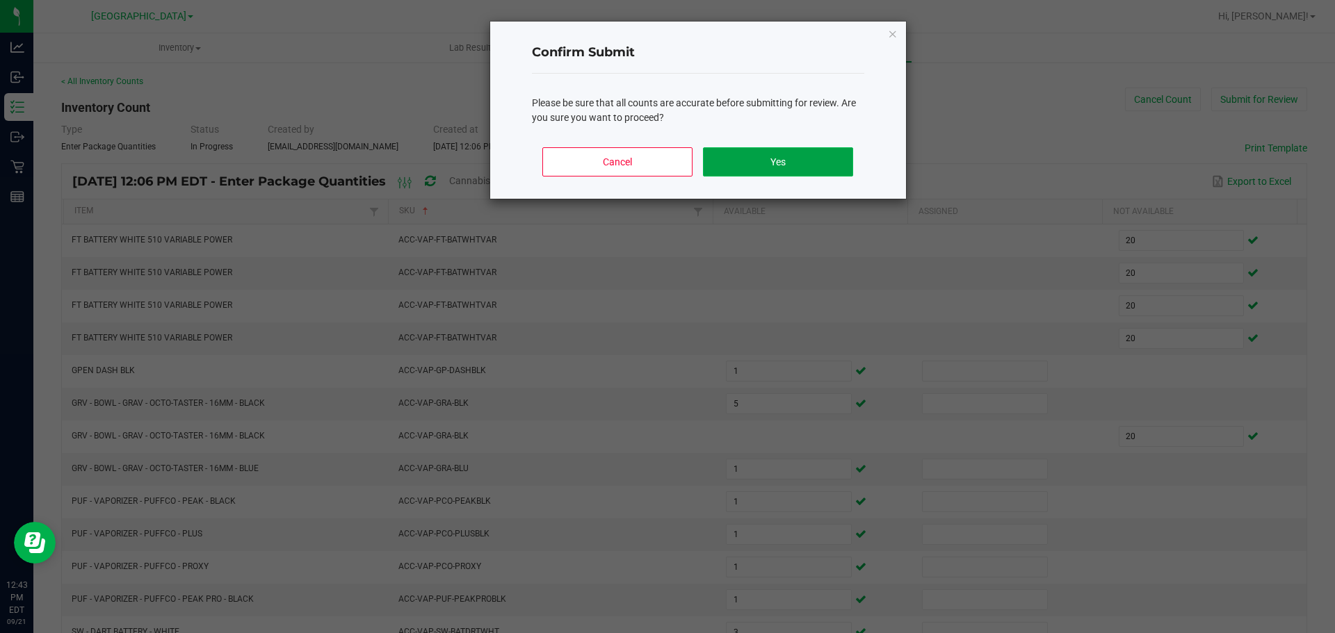
click at [818, 152] on button "Yes" at bounding box center [778, 161] width 150 height 29
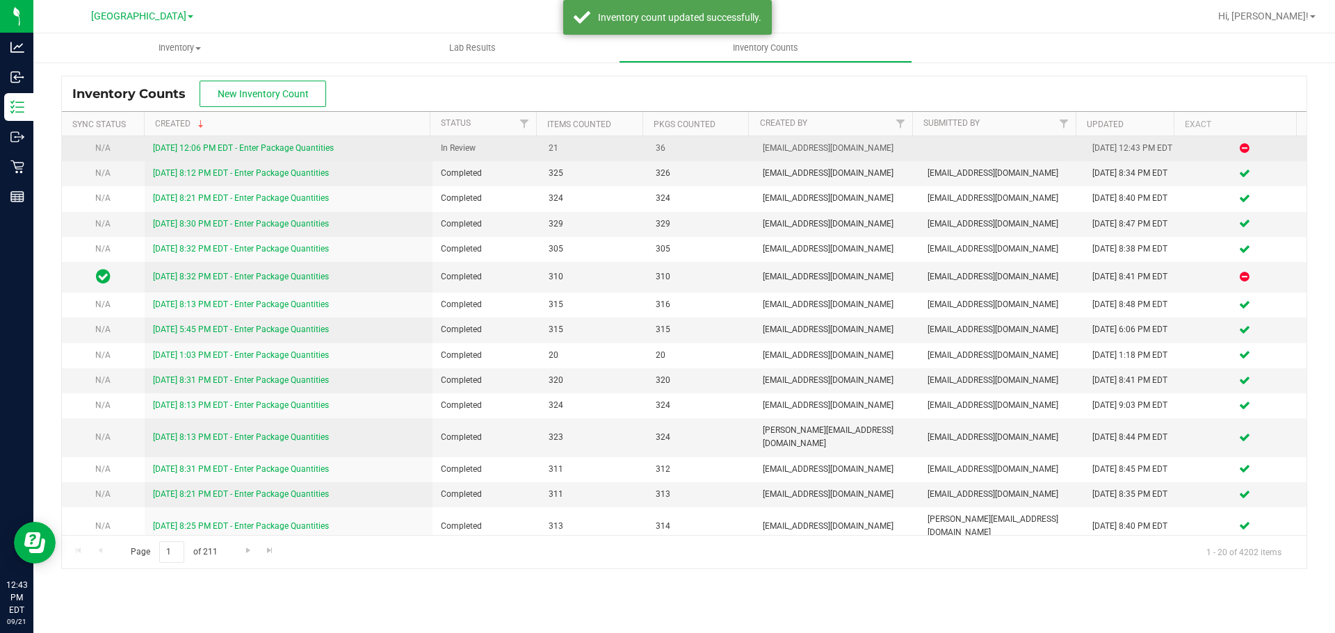
click at [300, 150] on link "9/21/25 12:06 PM EDT - Enter Package Quantities" at bounding box center [243, 148] width 181 height 10
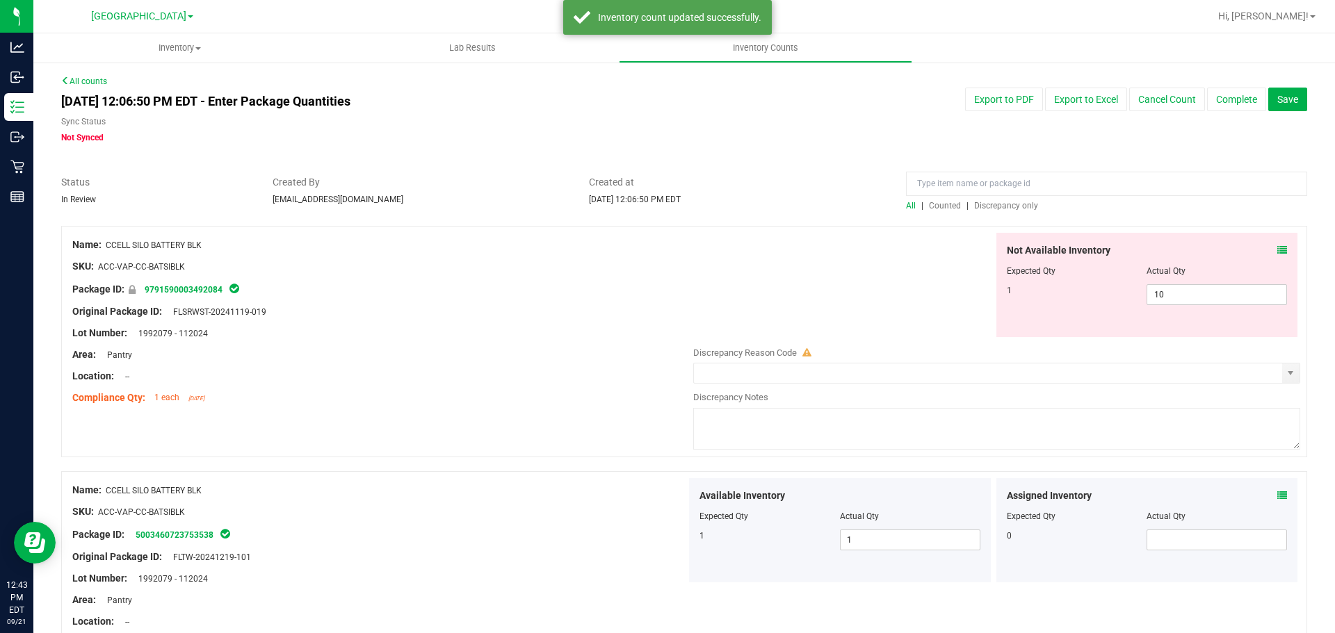
click at [981, 209] on span "Discrepancy only" at bounding box center [1006, 206] width 64 height 10
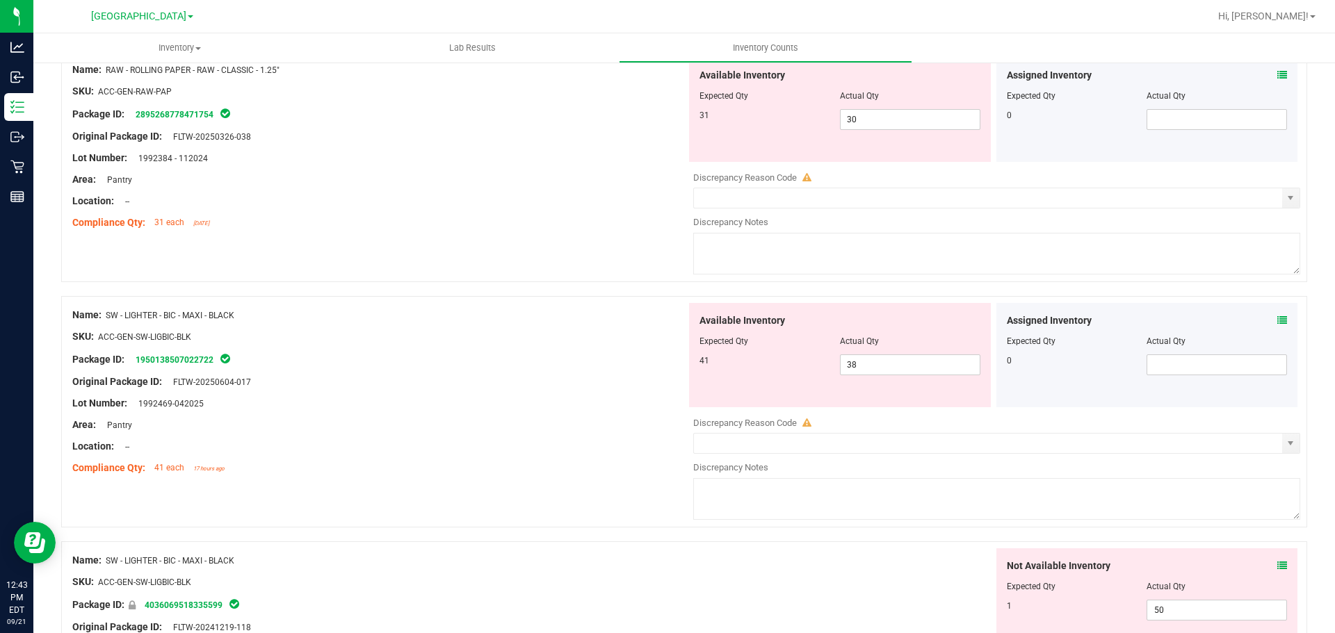
scroll to position [4304, 0]
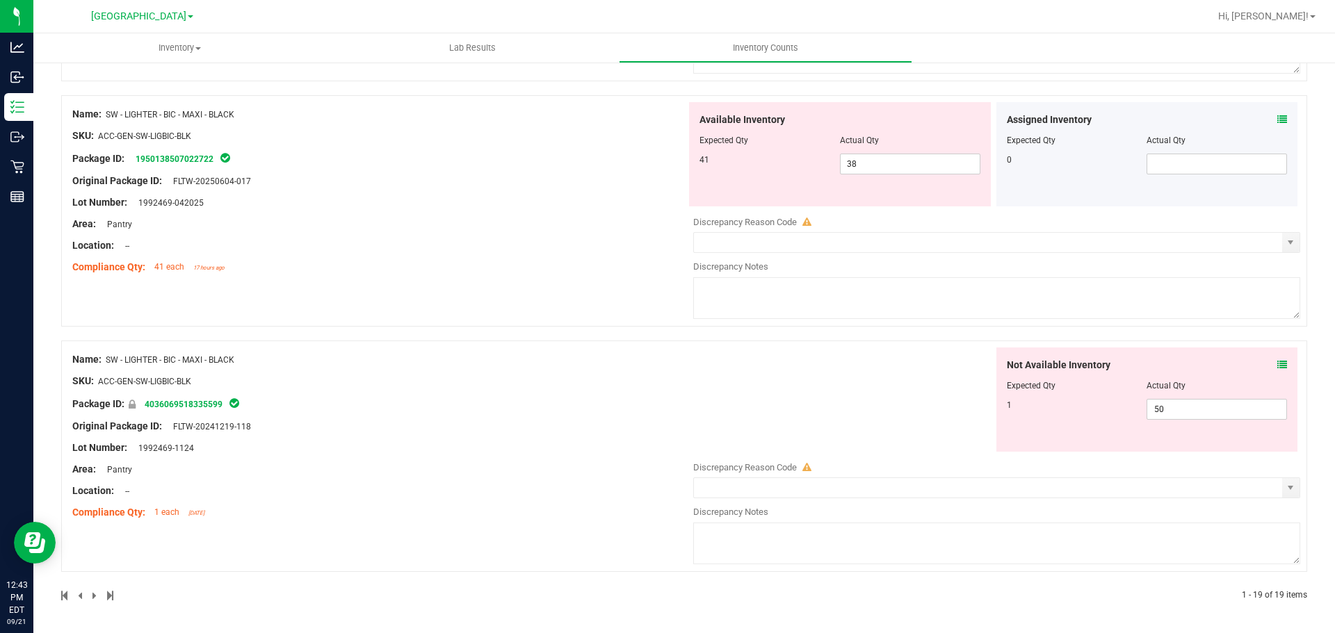
click at [96, 592] on span at bounding box center [95, 596] width 6 height 10
click at [94, 597] on span at bounding box center [95, 596] width 6 height 10
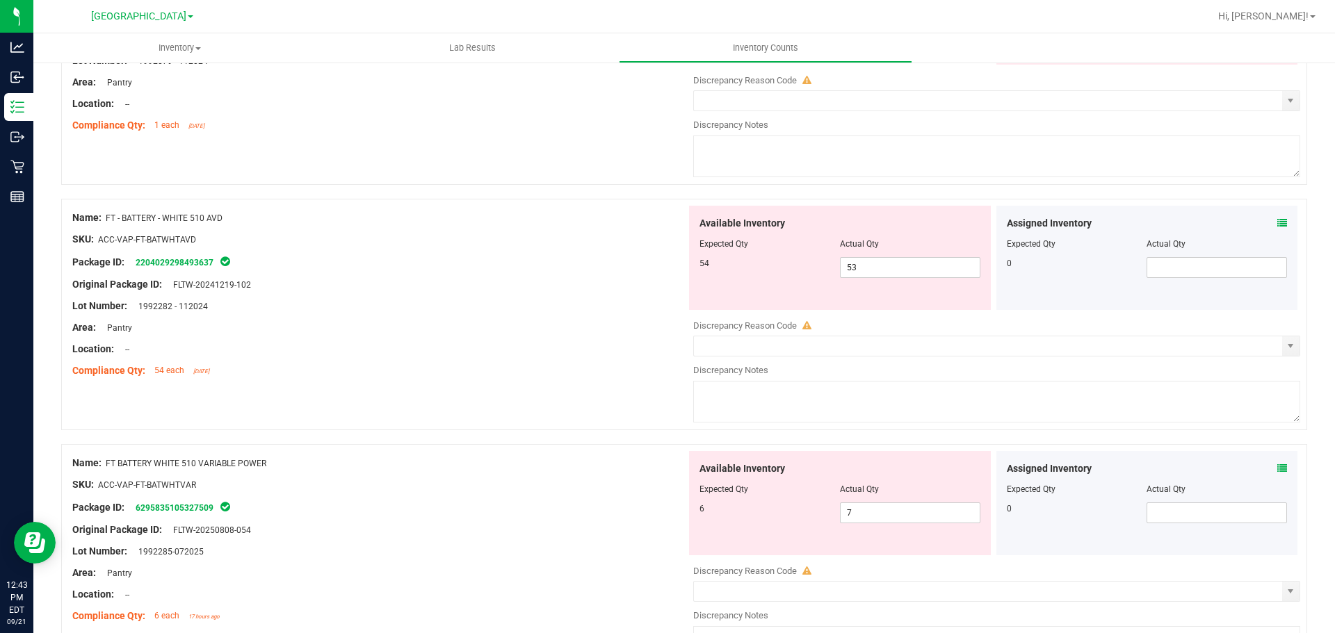
scroll to position [0, 0]
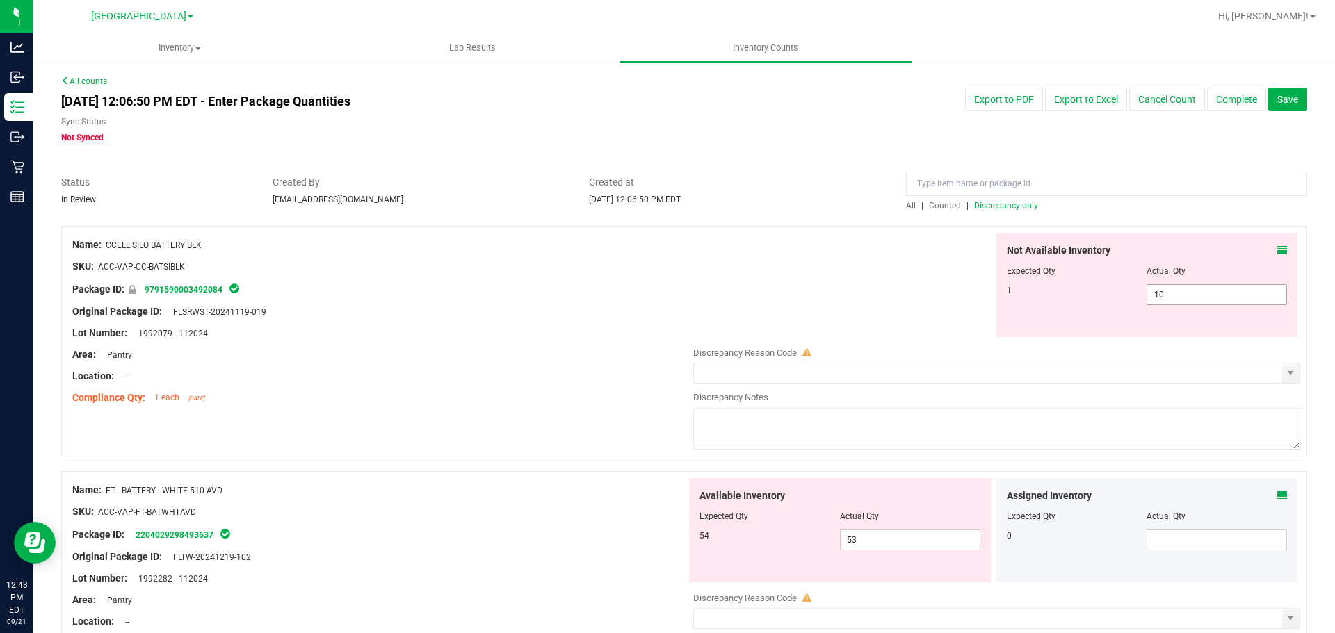
click at [1161, 298] on span "10 10" at bounding box center [1217, 294] width 140 height 21
type input "1"
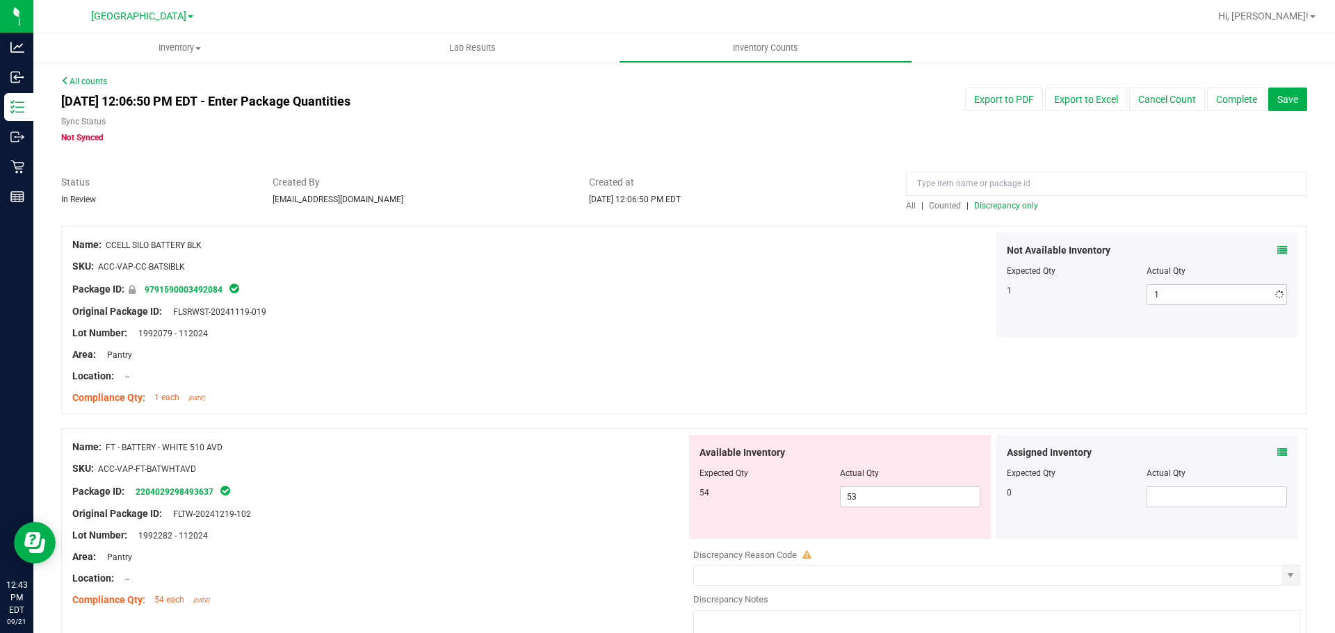
click at [553, 379] on div "Location: --" at bounding box center [379, 376] width 614 height 15
click at [847, 502] on span "53 53" at bounding box center [910, 497] width 140 height 21
click at [859, 502] on input "53" at bounding box center [910, 496] width 139 height 19
type input "54"
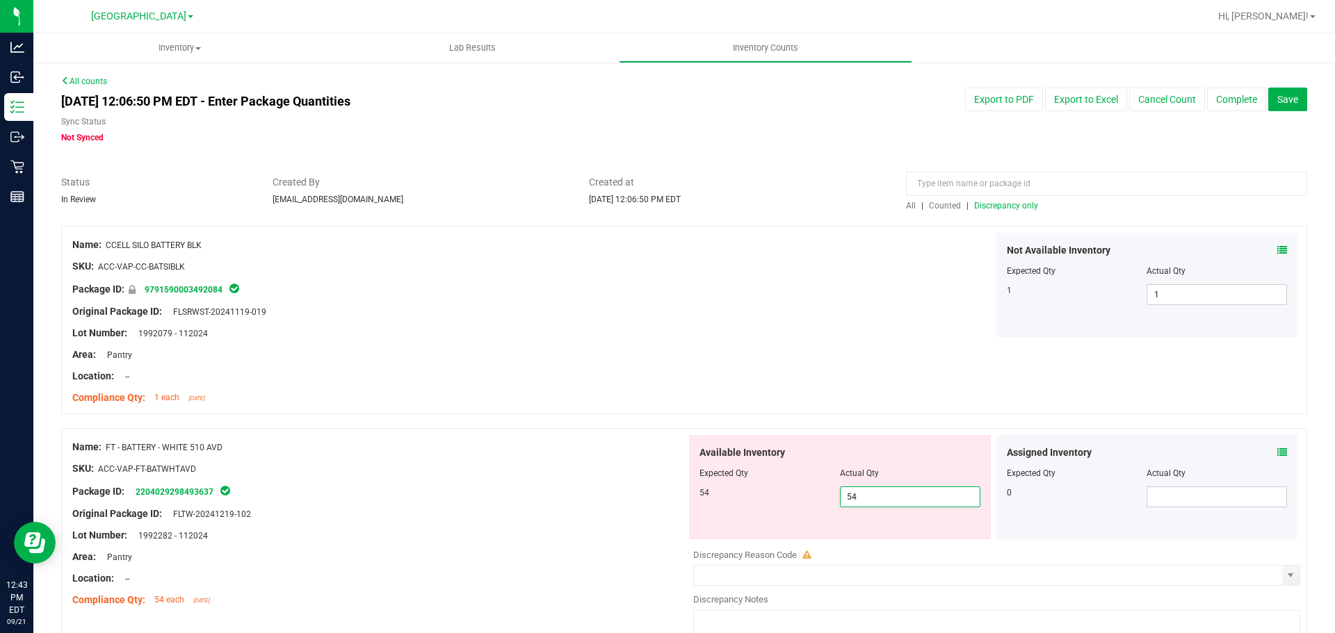
click at [616, 418] on div at bounding box center [684, 421] width 1246 height 14
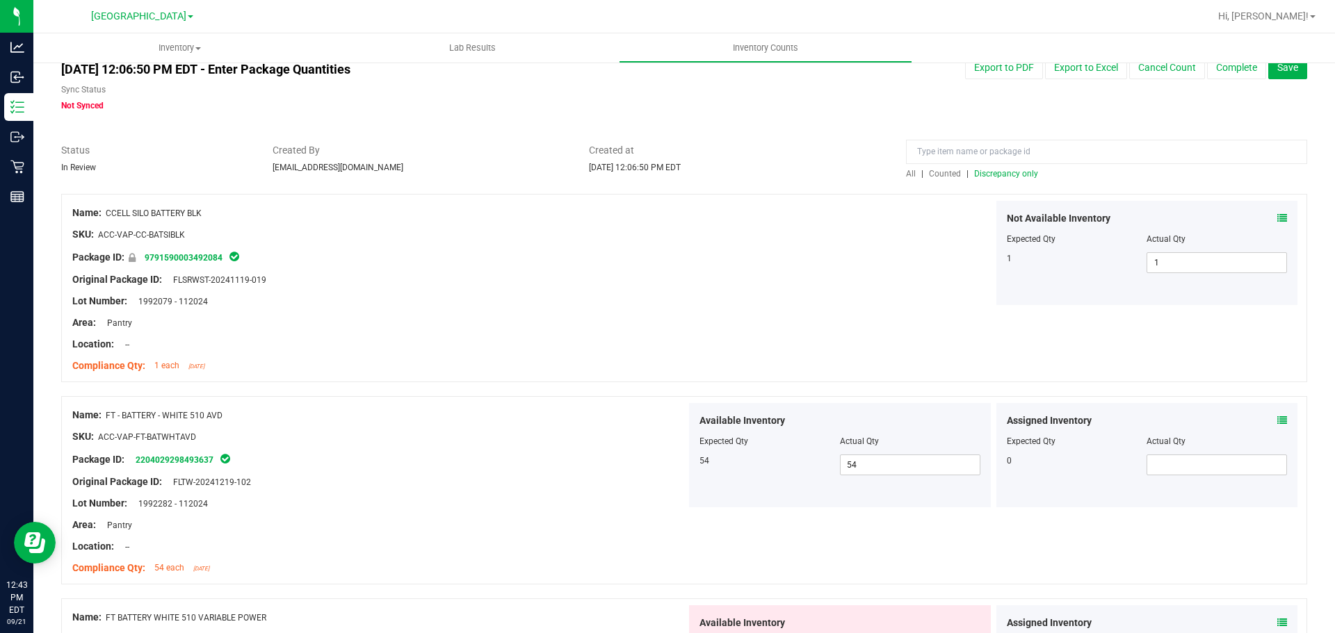
scroll to position [278, 0]
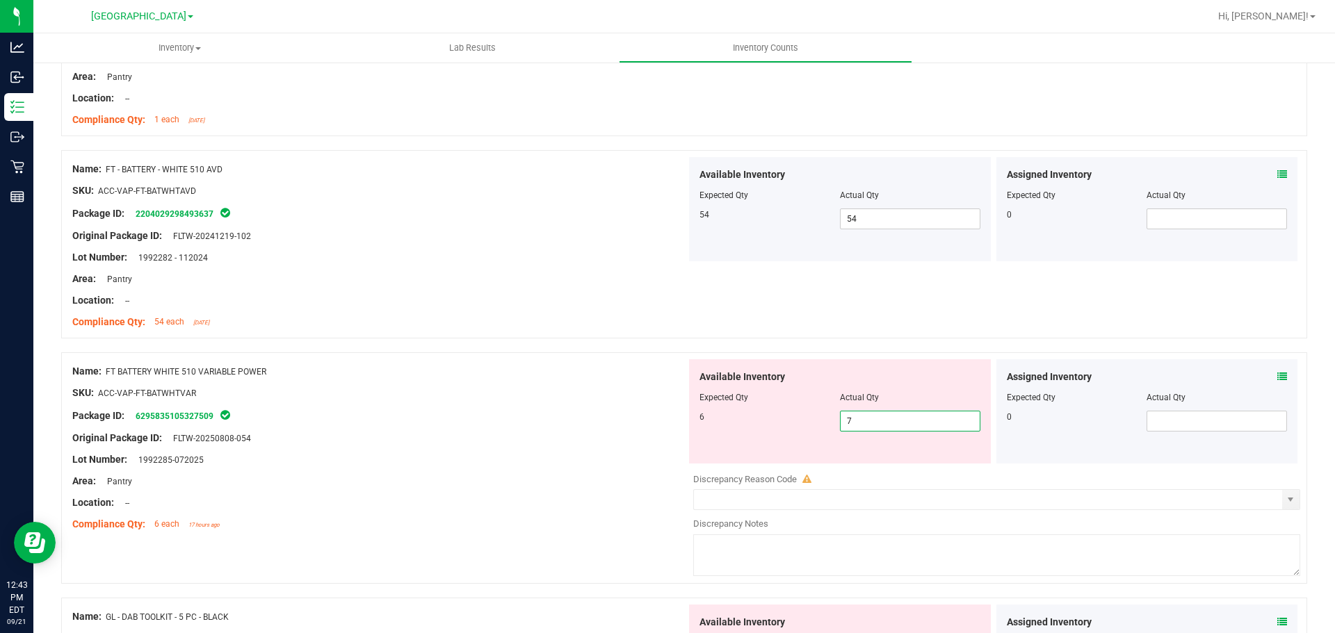
click at [877, 424] on span "7 7" at bounding box center [910, 421] width 140 height 21
type input "6"
click at [372, 460] on div "Lot Number: 1992285-072025" at bounding box center [379, 460] width 614 height 15
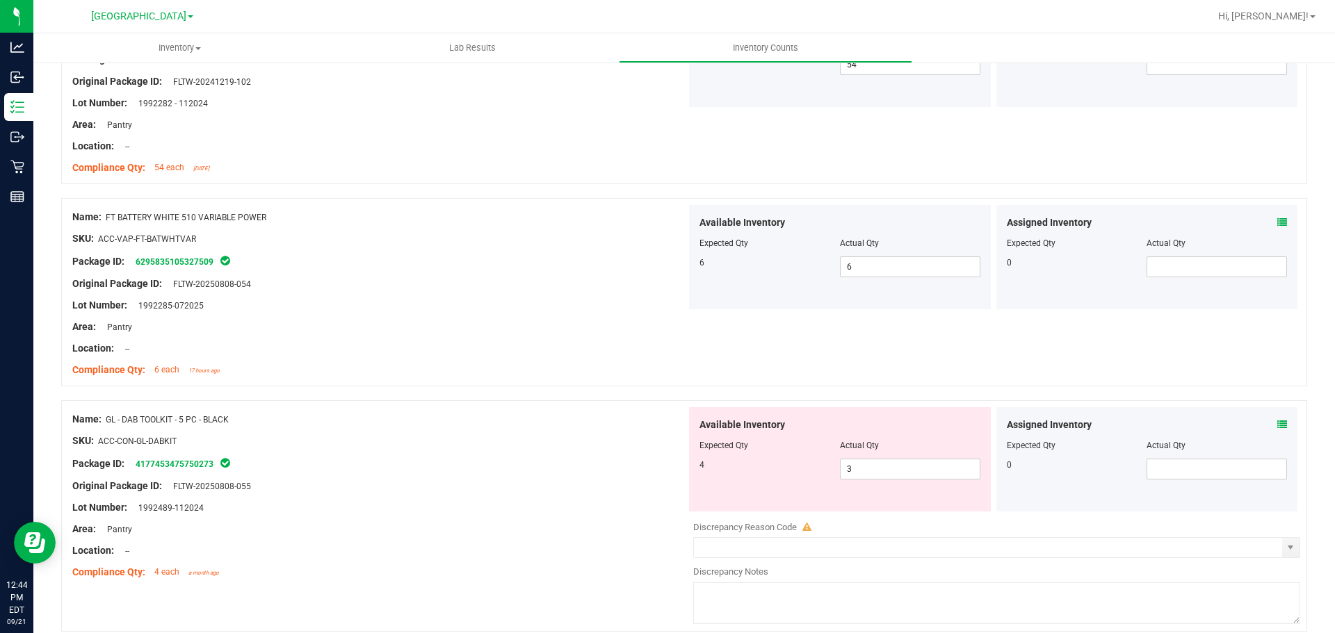
scroll to position [695, 0]
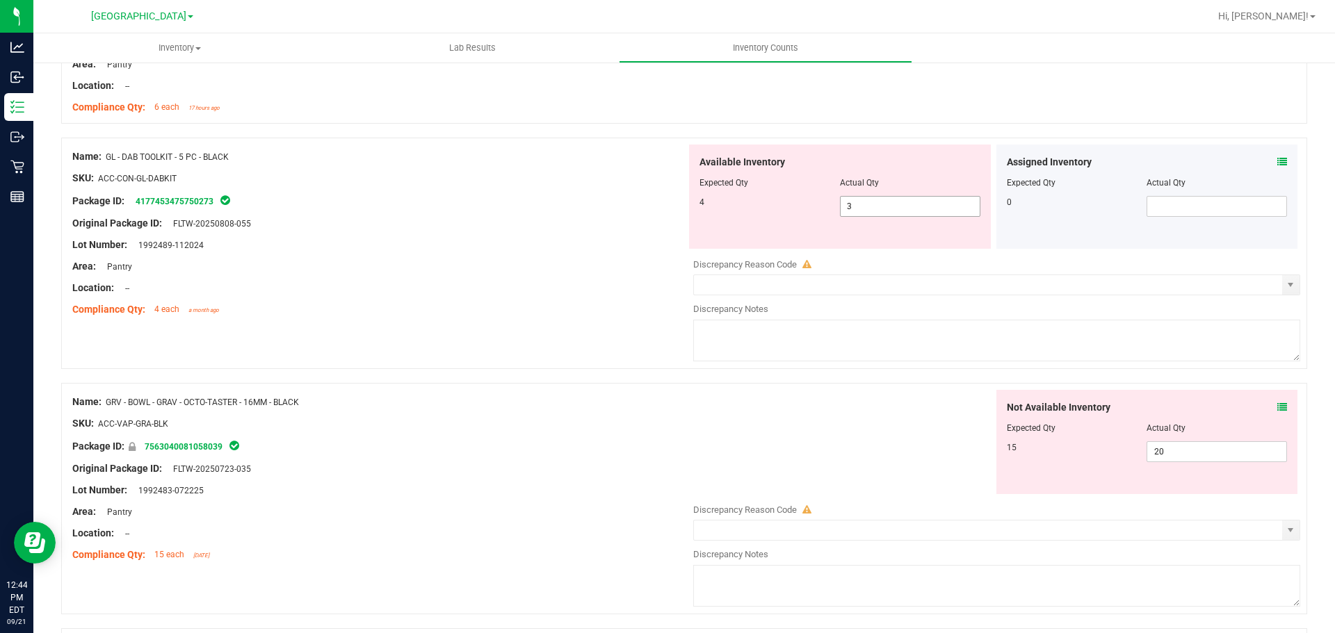
click at [889, 207] on span "3 3" at bounding box center [910, 206] width 140 height 21
type input "4"
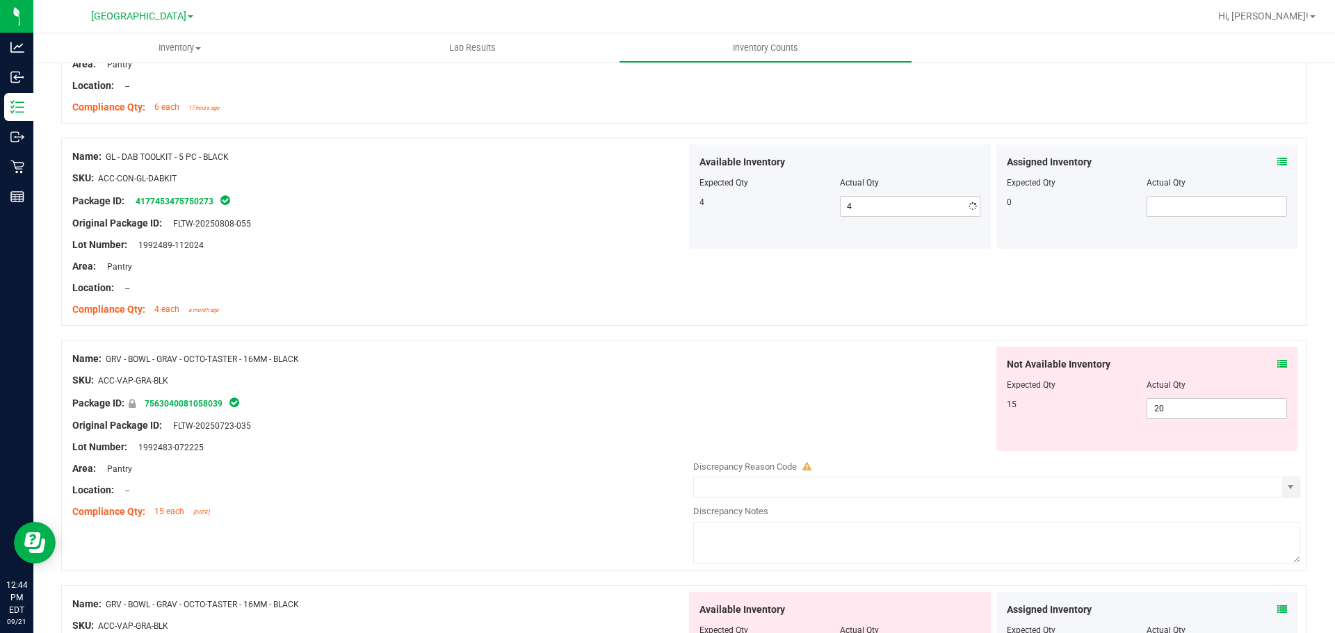
click at [566, 308] on div "Compliance Qty: 4 each a month ago" at bounding box center [379, 309] width 614 height 15
click at [1224, 398] on span "20 20" at bounding box center [1217, 408] width 140 height 21
click at [1220, 401] on input "20" at bounding box center [1216, 408] width 139 height 19
type input "2"
type input "15"
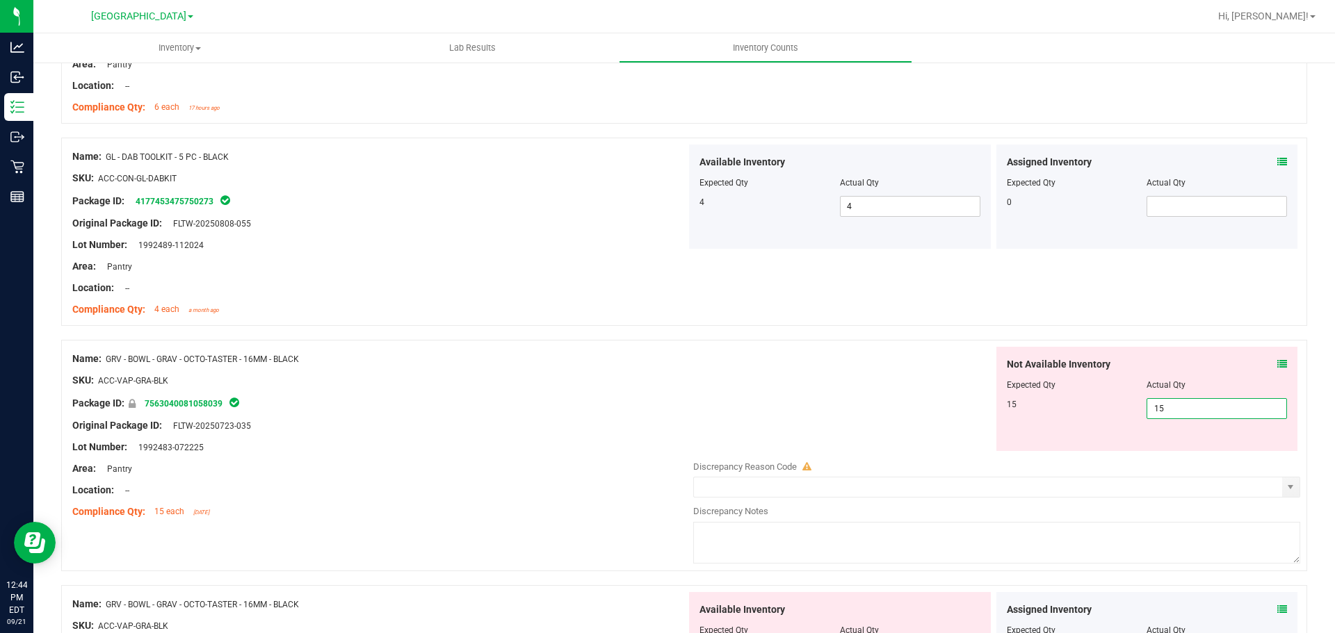
type input "15"
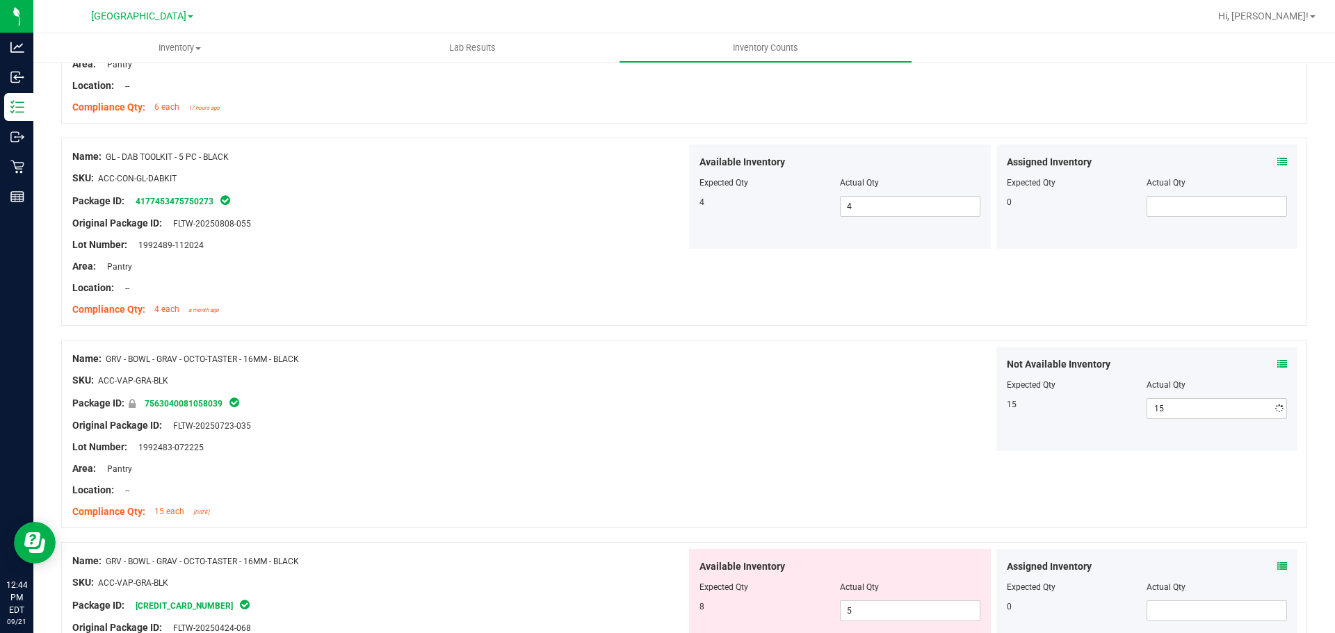
click at [600, 284] on div "Location: --" at bounding box center [379, 288] width 614 height 15
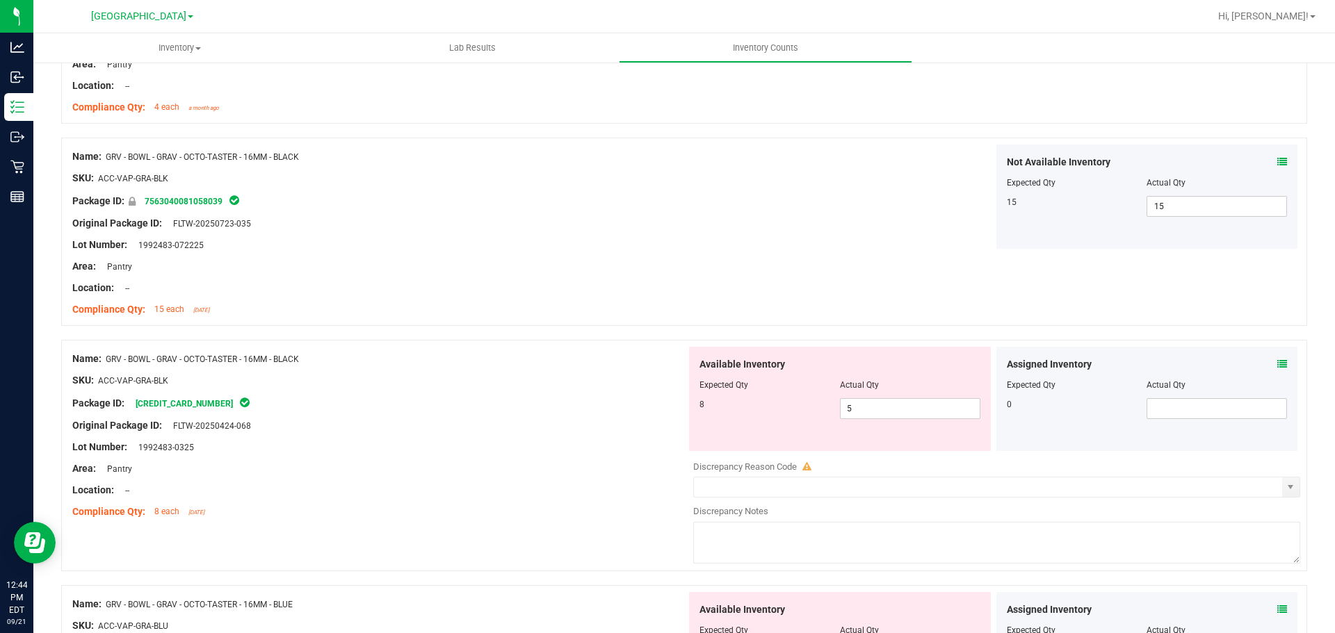
scroll to position [904, 0]
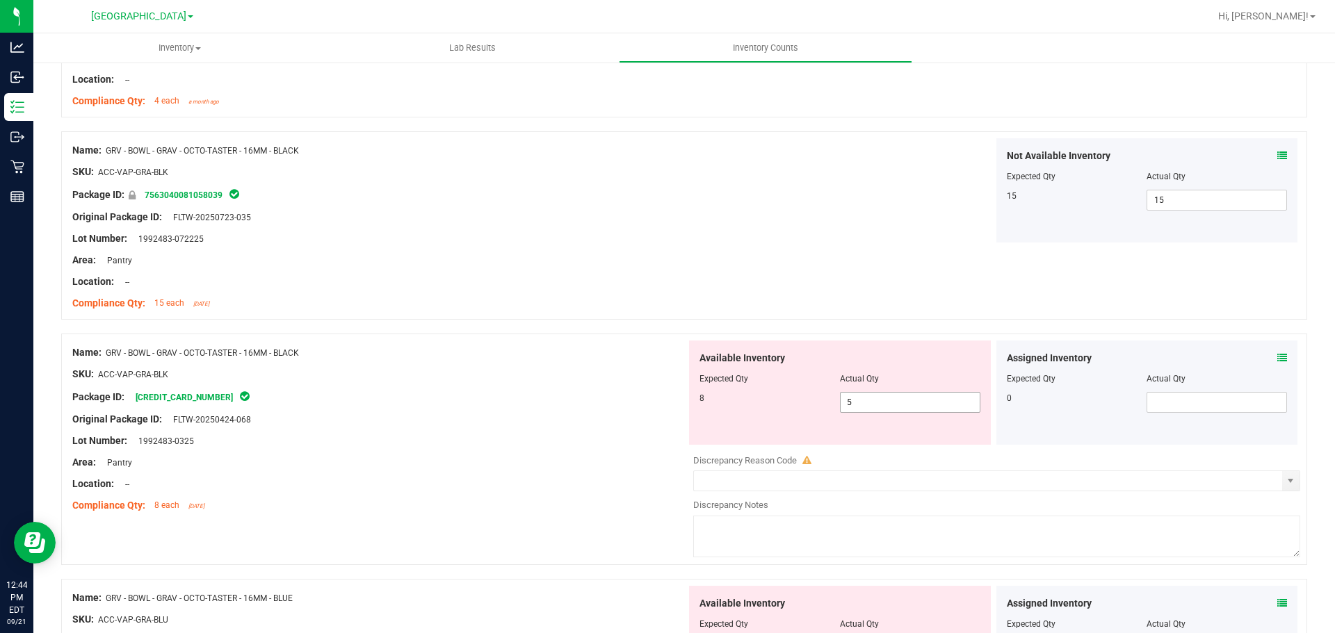
click at [937, 401] on span "5 5" at bounding box center [910, 402] width 140 height 21
type input "8"
click at [462, 451] on div at bounding box center [379, 452] width 614 height 7
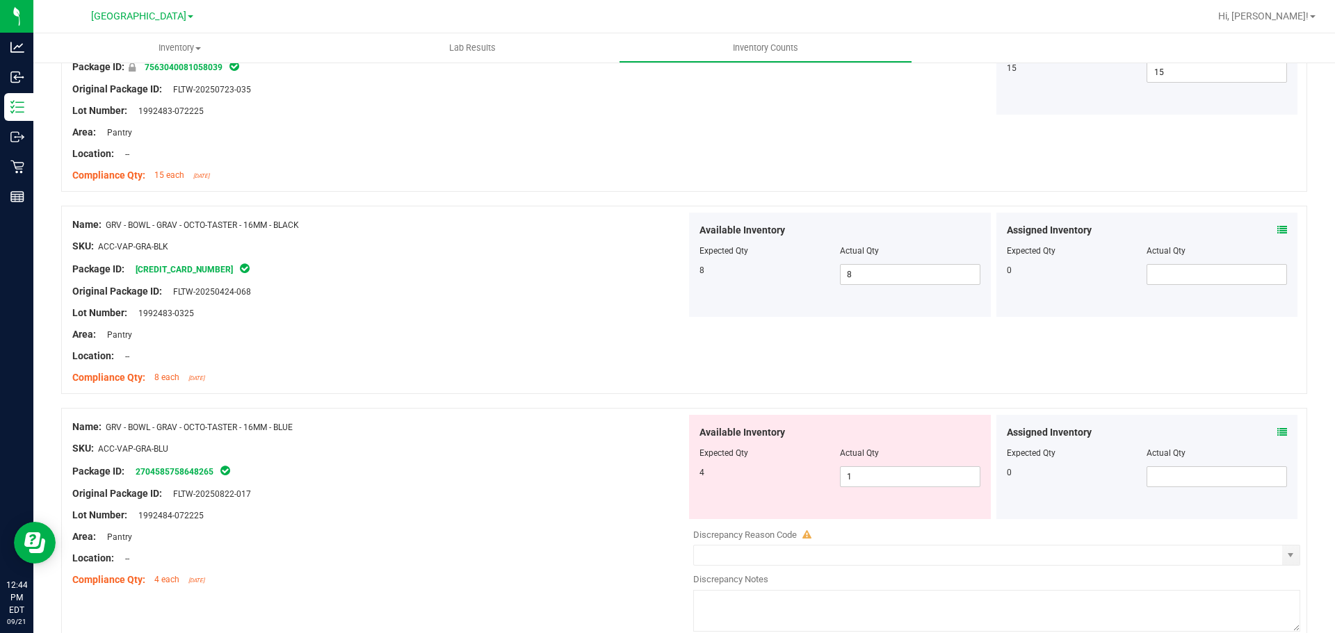
scroll to position [1252, 0]
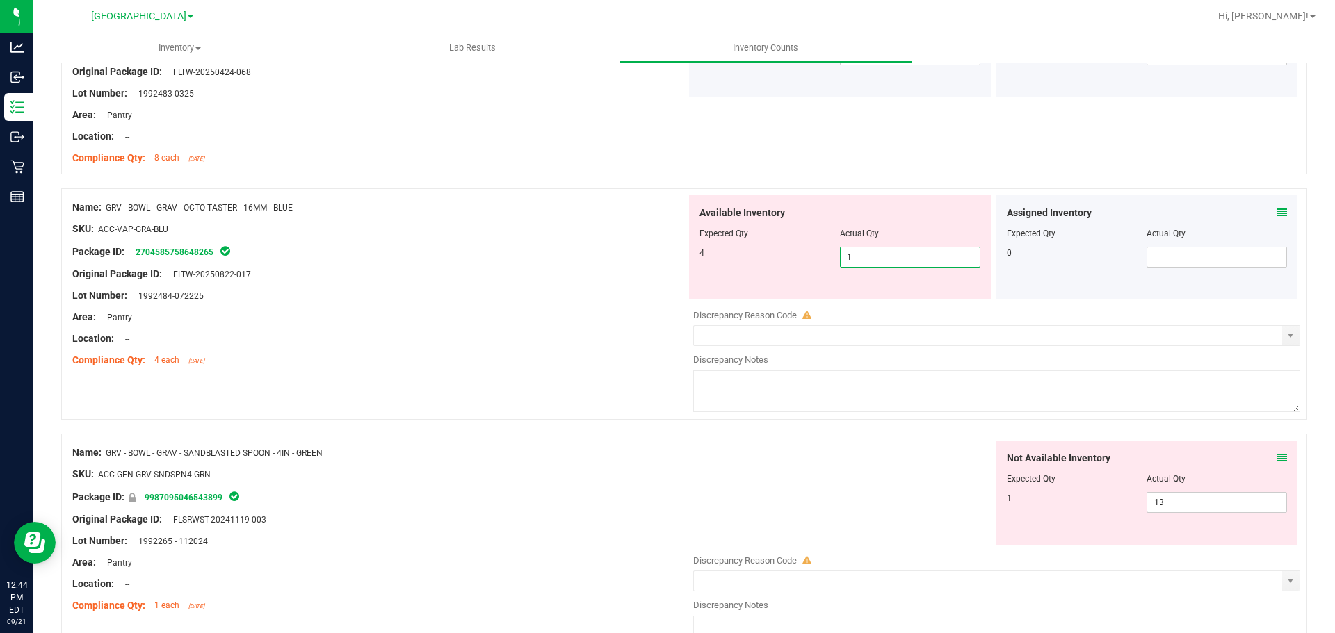
click at [906, 262] on span "1 1" at bounding box center [910, 257] width 140 height 21
type input "4"
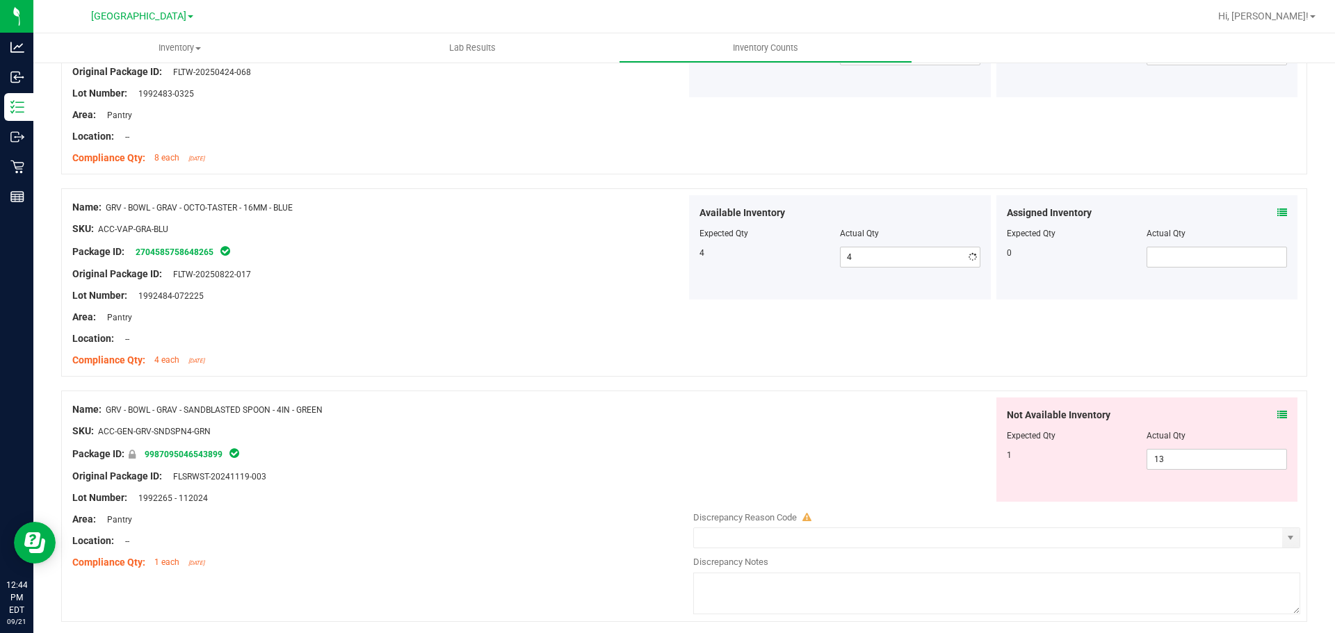
click at [809, 523] on div "Not Available Inventory Expected Qty Actual Qty 1 13 13" at bounding box center [993, 508] width 614 height 220
click at [1212, 467] on span "13 13" at bounding box center [1217, 459] width 140 height 21
type input "1"
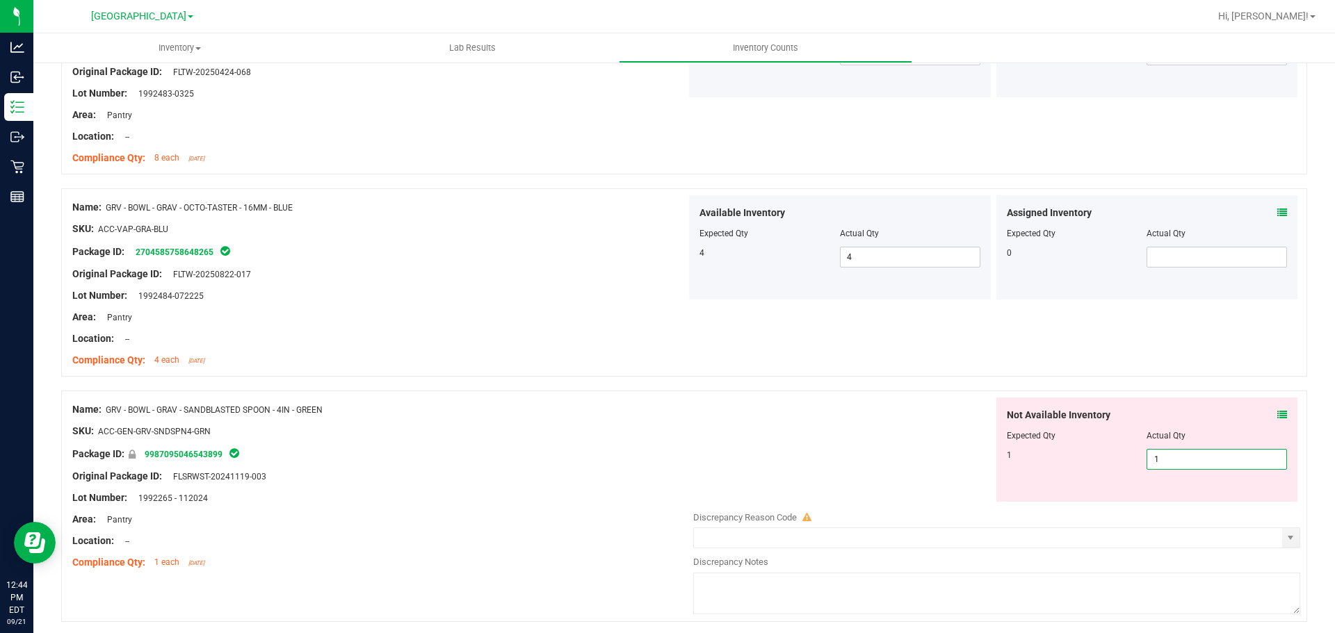
click at [848, 418] on div "Not Available Inventory Expected Qty Actual Qty 1 1 1" at bounding box center [993, 450] width 614 height 104
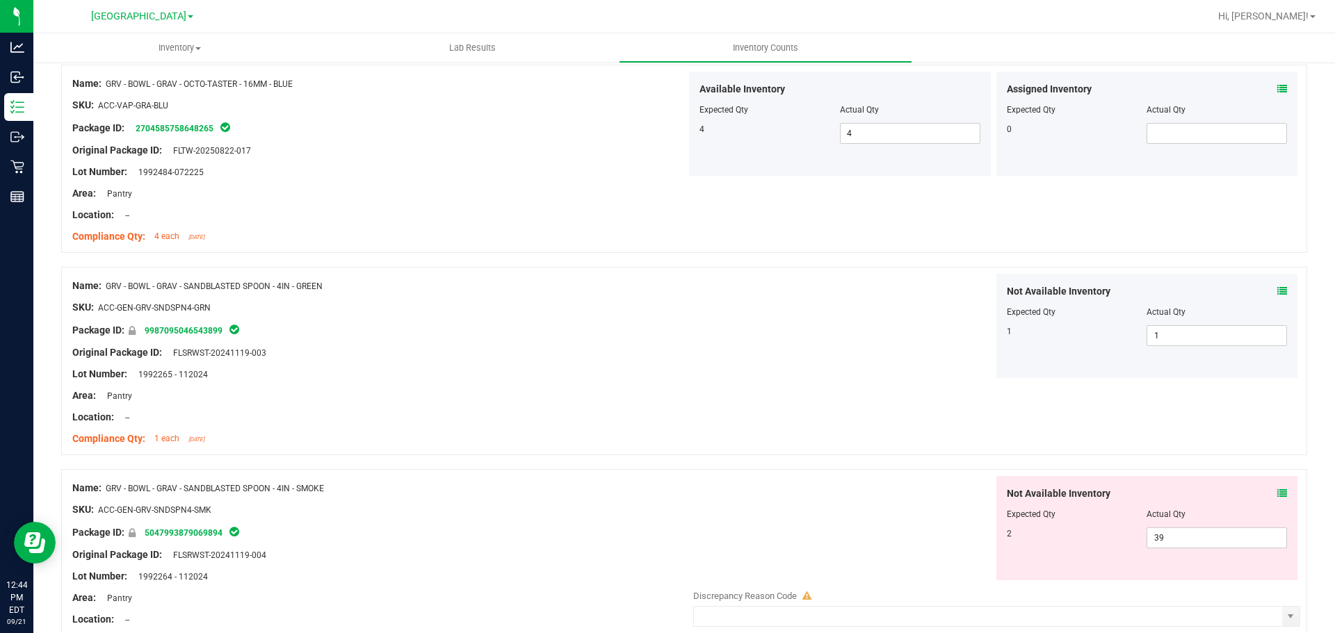
scroll to position [1530, 0]
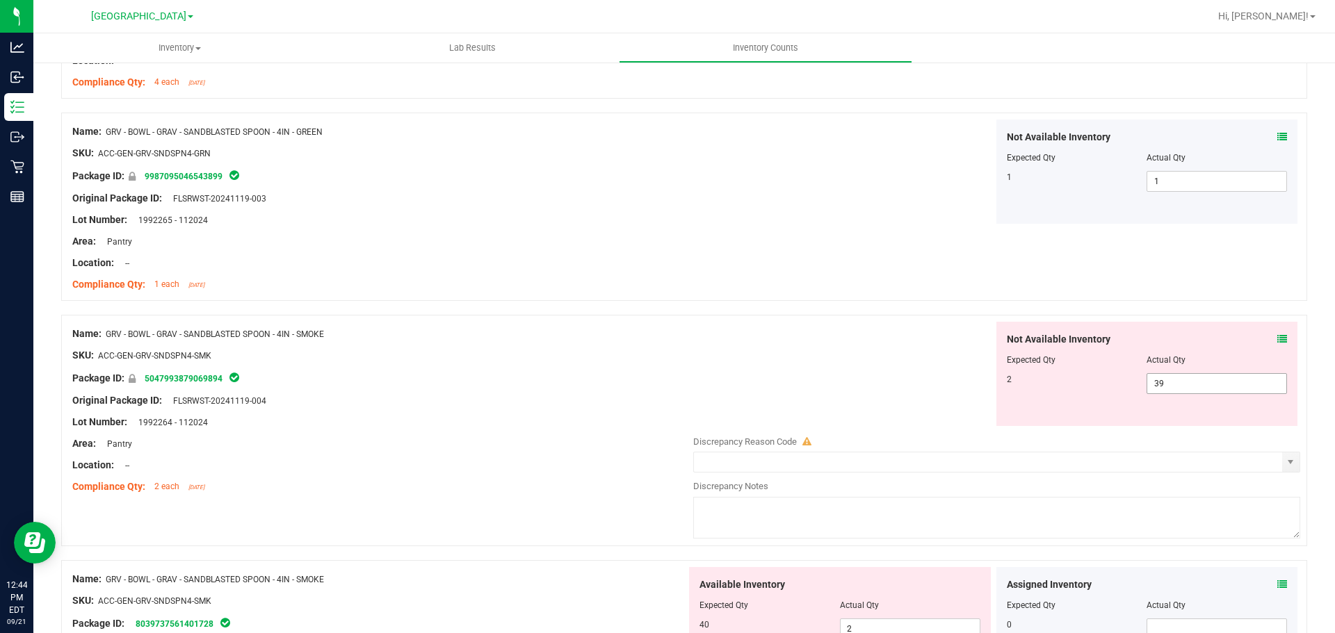
click at [1239, 386] on span "39 39" at bounding box center [1217, 383] width 140 height 21
type input "3"
type input "2"
click at [770, 304] on div at bounding box center [684, 308] width 1246 height 14
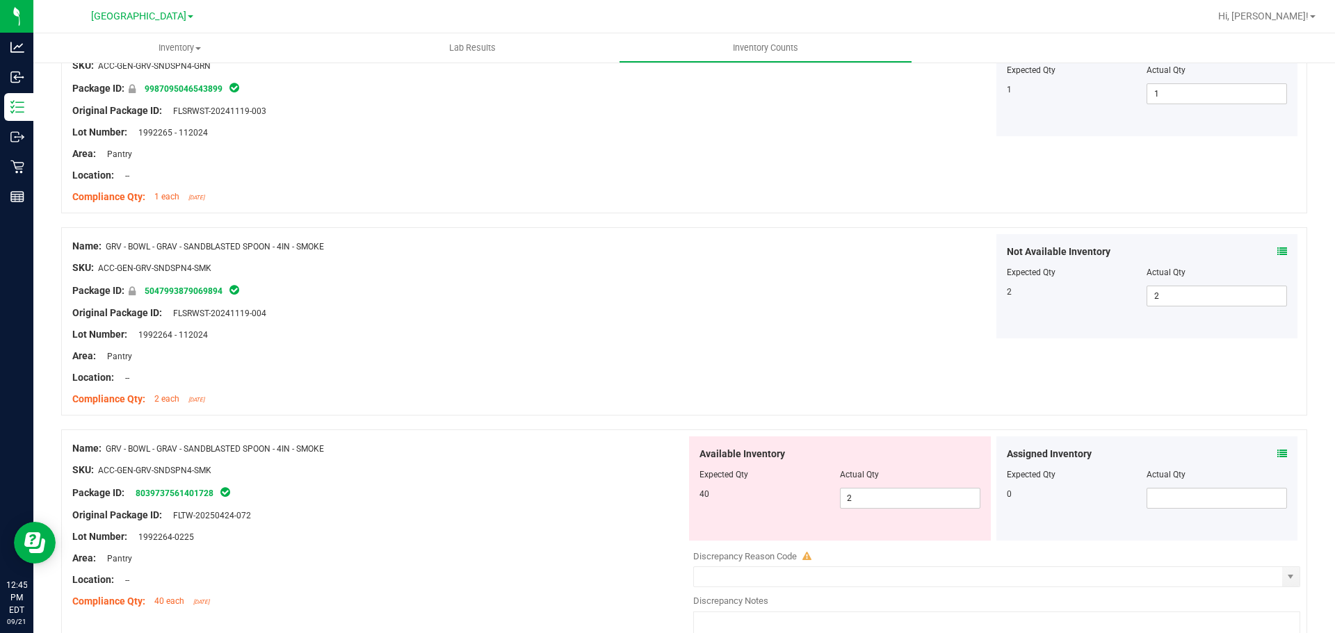
scroll to position [1808, 0]
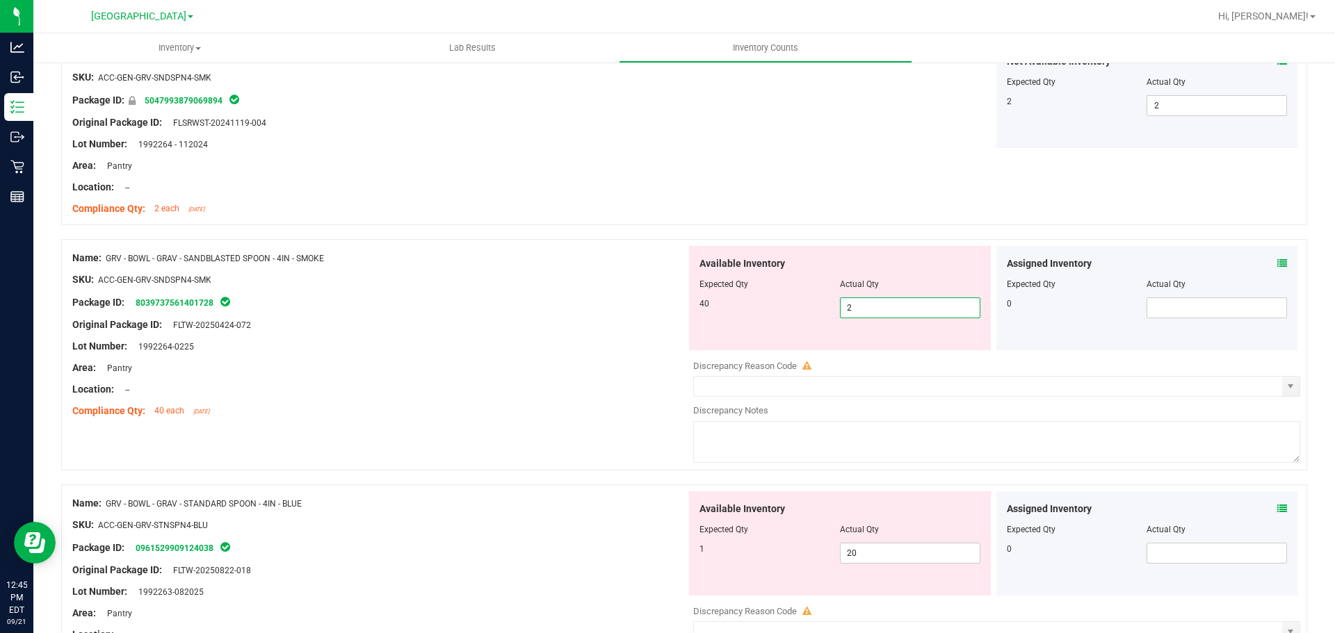
click at [850, 310] on span "2 2" at bounding box center [910, 308] width 140 height 21
type input "40"
click at [641, 344] on div "Lot Number: 1992264-0225" at bounding box center [379, 346] width 614 height 15
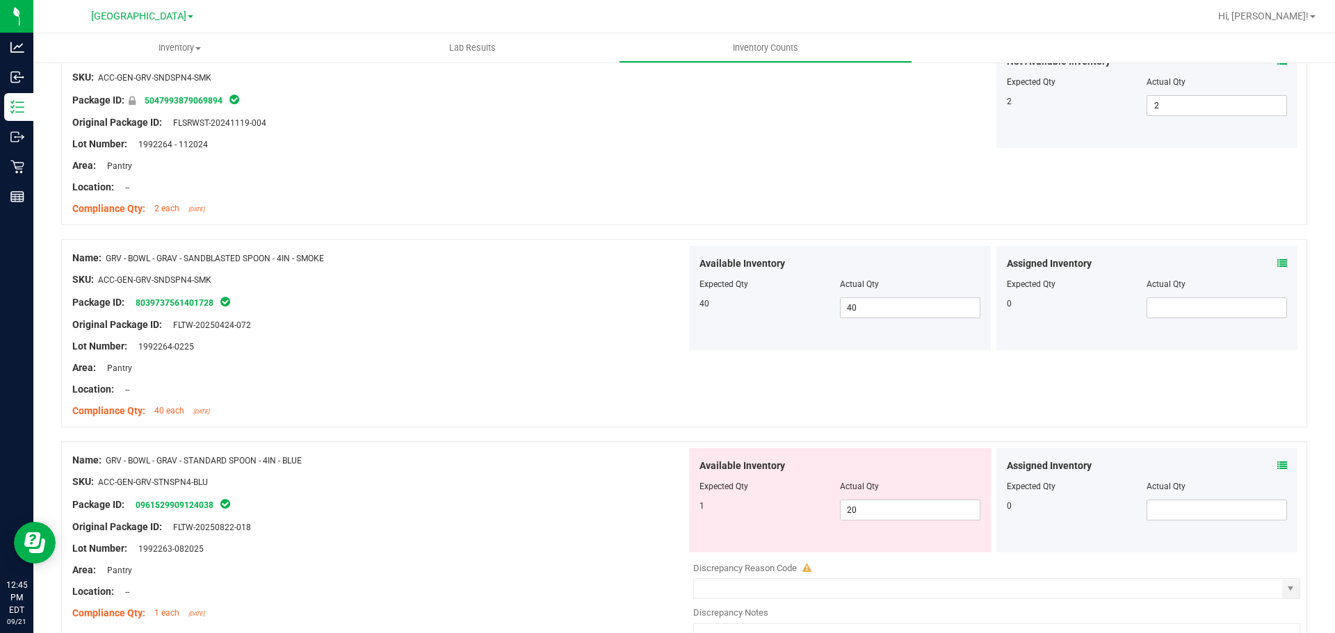
scroll to position [1947, 0]
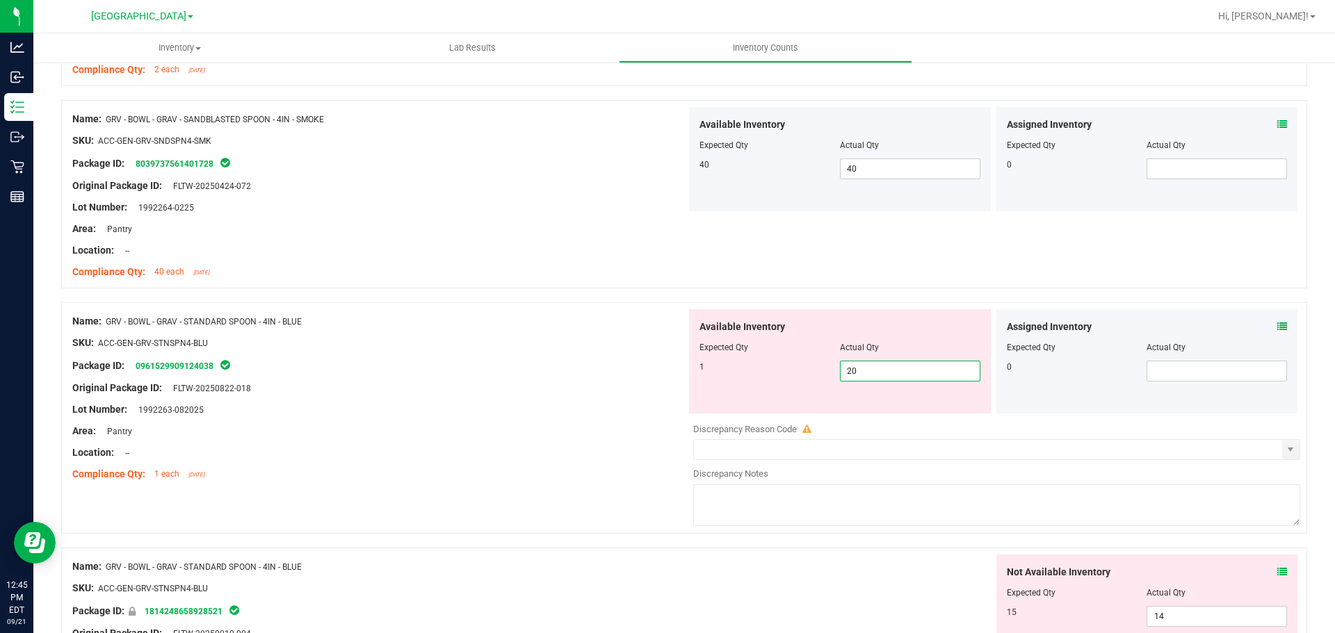
click at [862, 376] on span "20 20" at bounding box center [910, 371] width 140 height 21
type input "2"
type input "1"
click at [369, 450] on div "Location: --" at bounding box center [379, 453] width 614 height 15
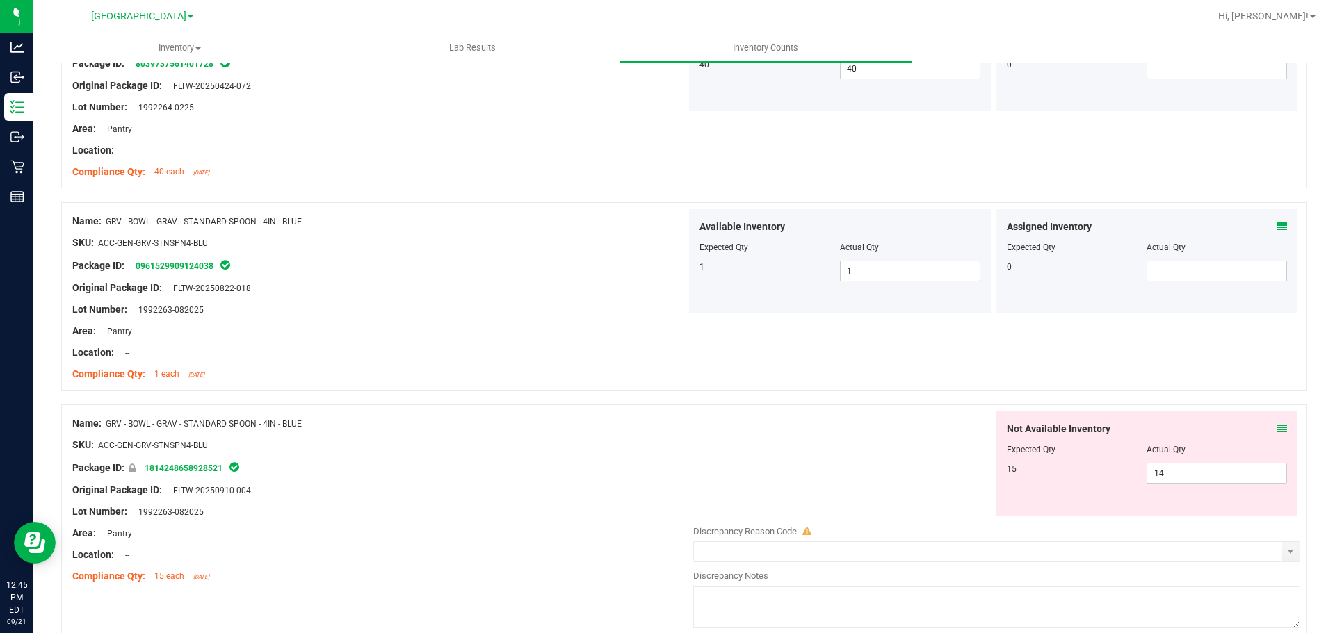
scroll to position [2295, 0]
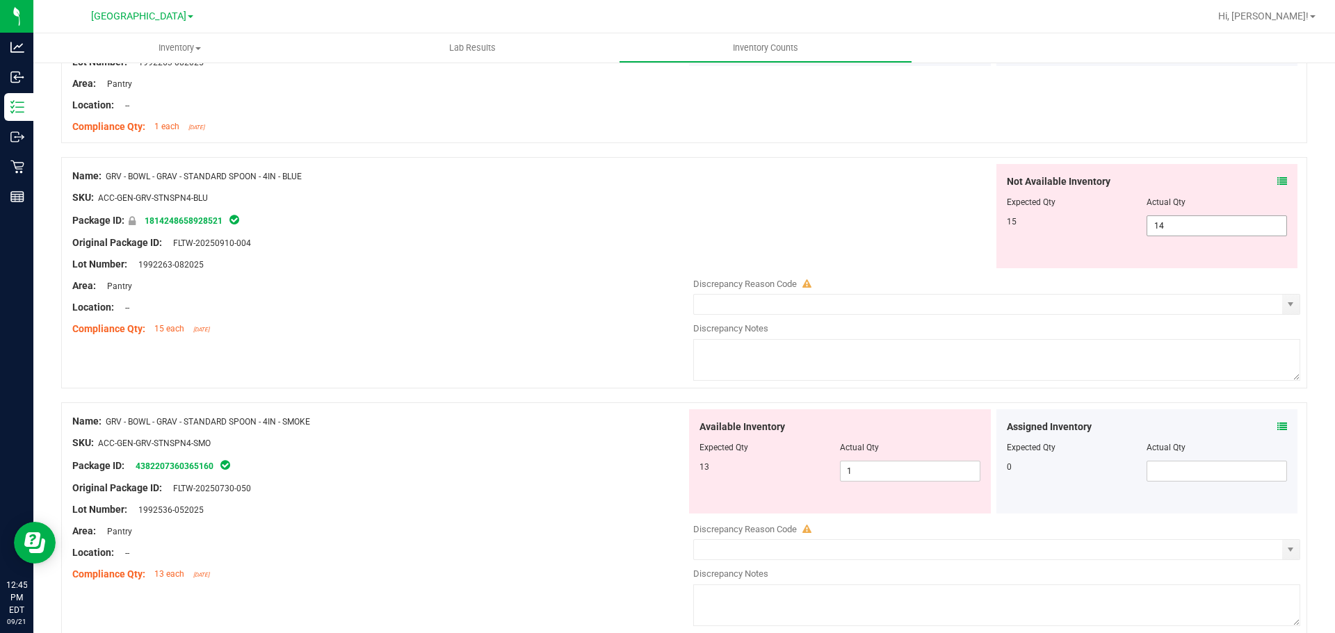
click at [1201, 219] on span "14 14" at bounding box center [1217, 226] width 140 height 21
type input "1"
type input "15"
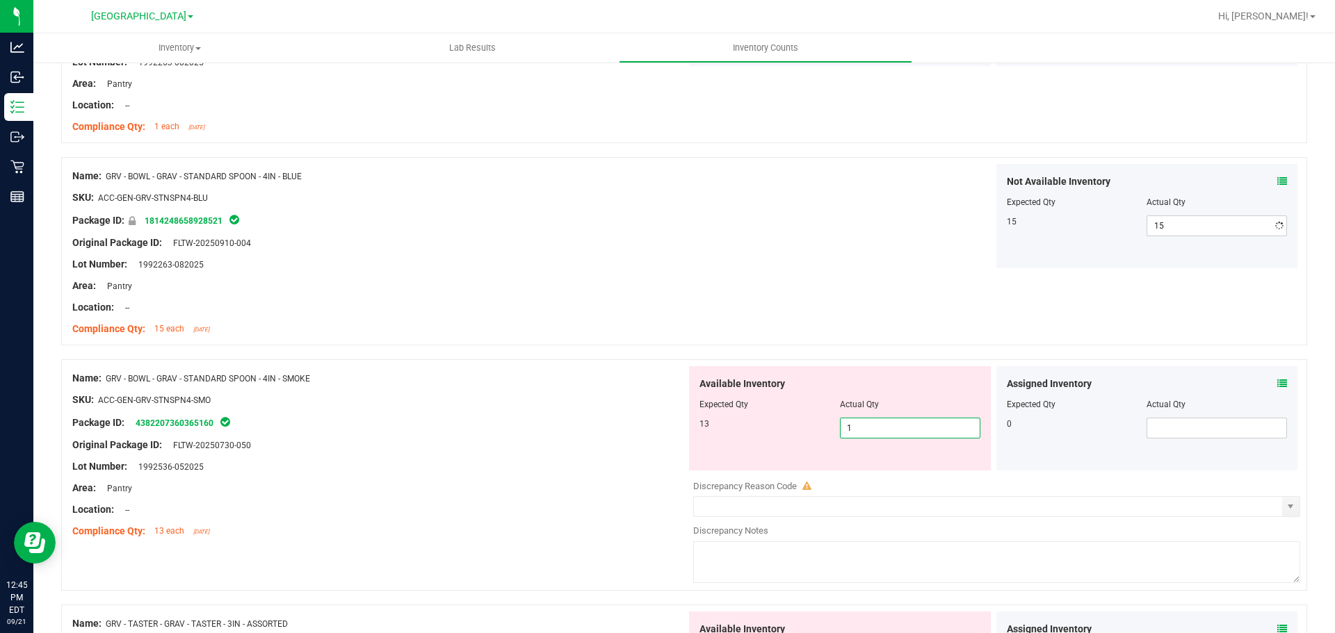
click at [906, 471] on div "Available Inventory Expected Qty Actual Qty 13 1 1" at bounding box center [993, 476] width 614 height 220
type input "13"
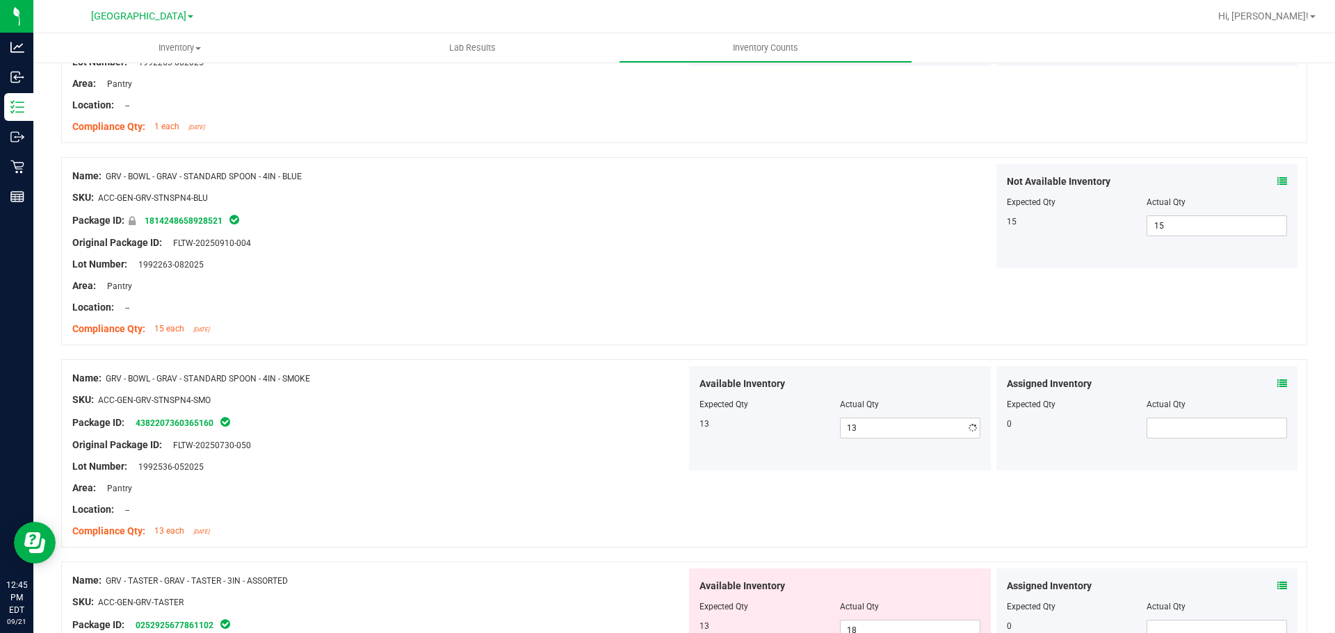
click at [519, 417] on div "Package ID: 4382207360365160" at bounding box center [379, 422] width 614 height 17
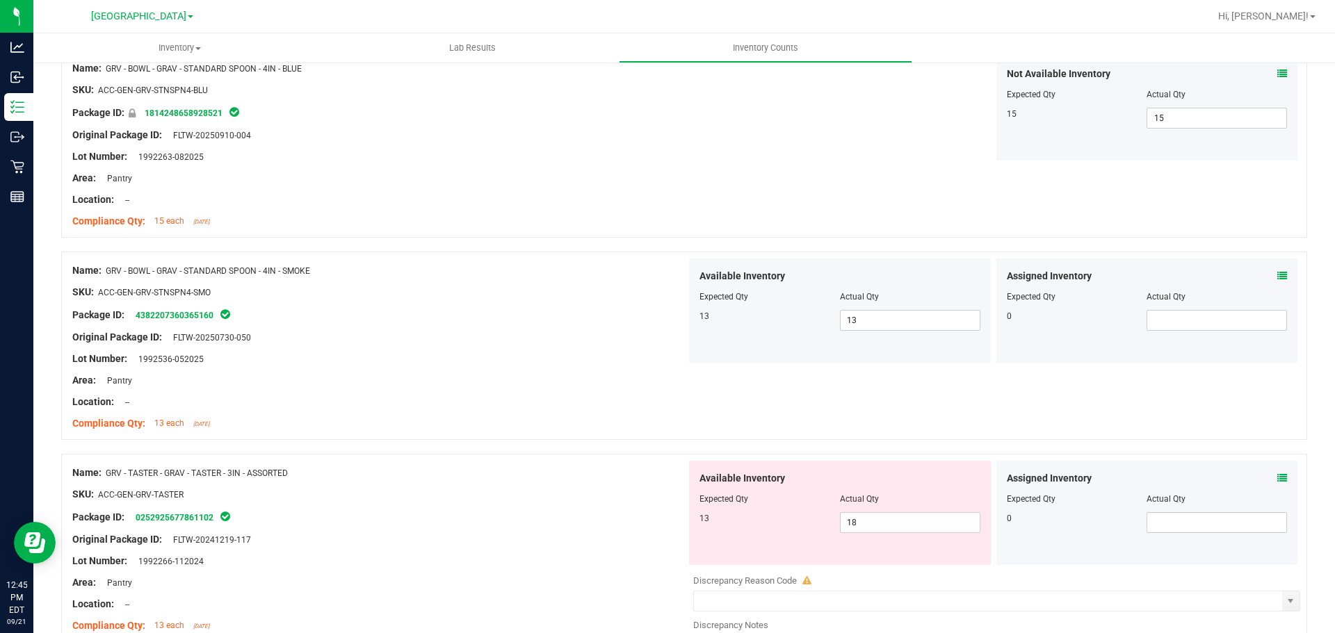
scroll to position [2503, 0]
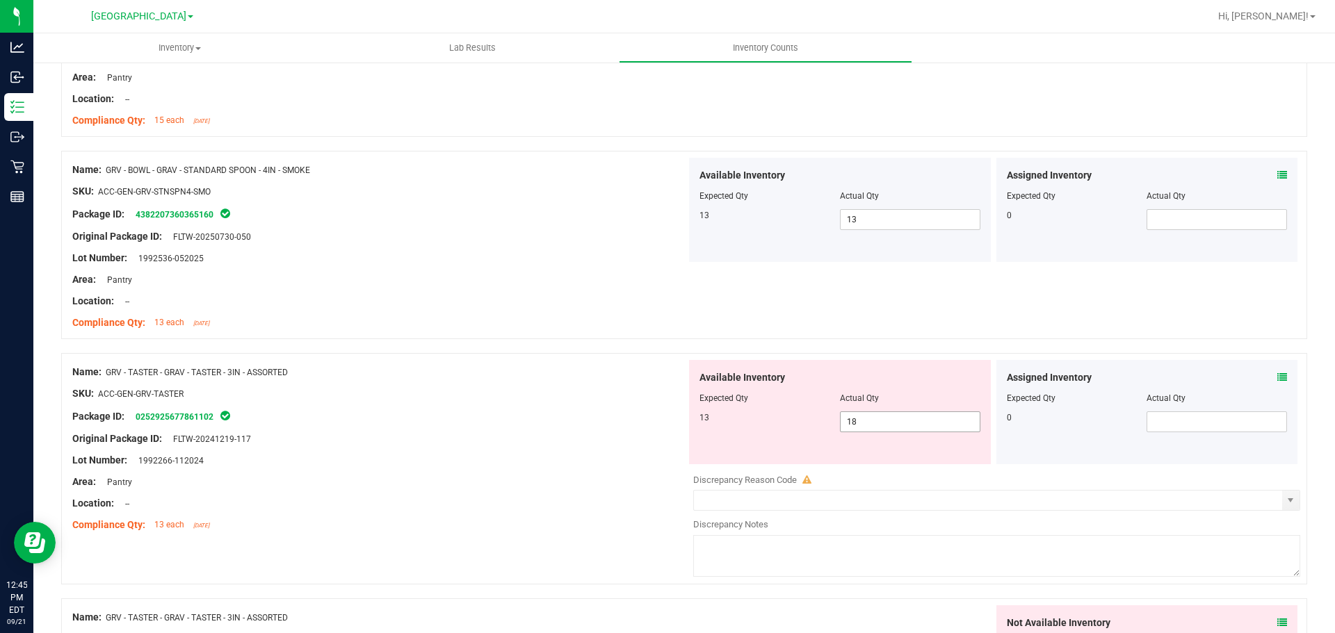
click at [919, 430] on span "18 18" at bounding box center [910, 422] width 140 height 21
type input "1"
type input "13"
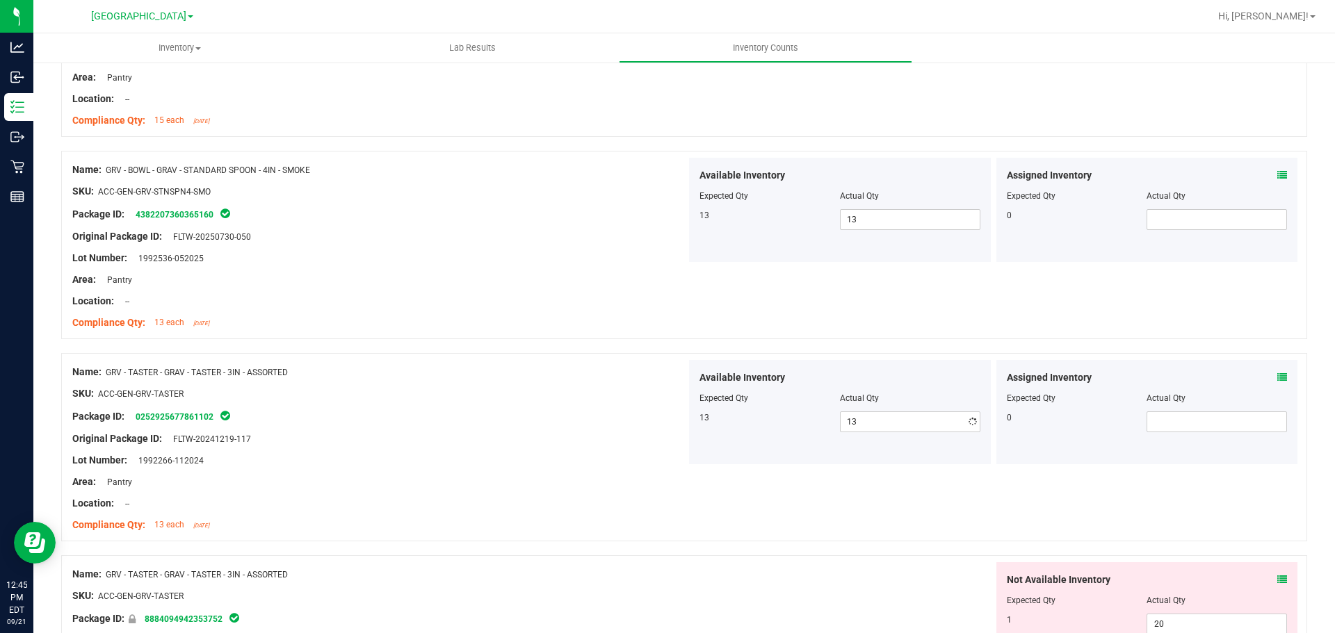
click at [609, 433] on div "Original Package ID: FLTW-20241219-117" at bounding box center [379, 439] width 614 height 15
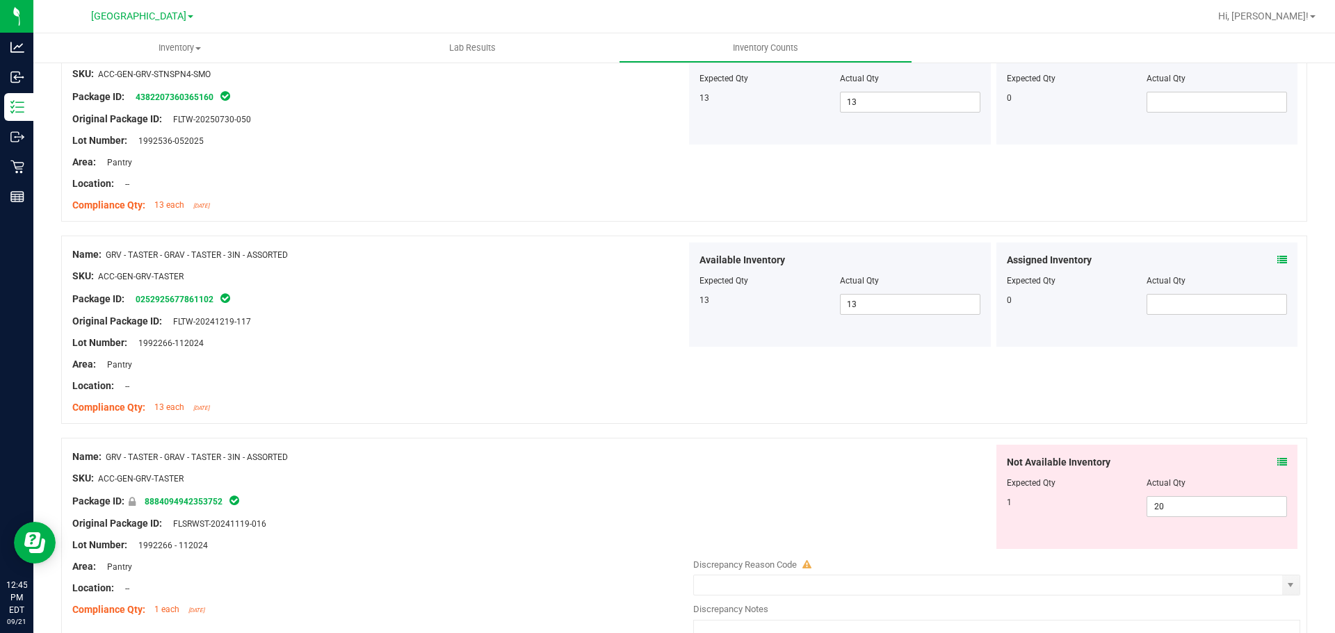
scroll to position [2921, 0]
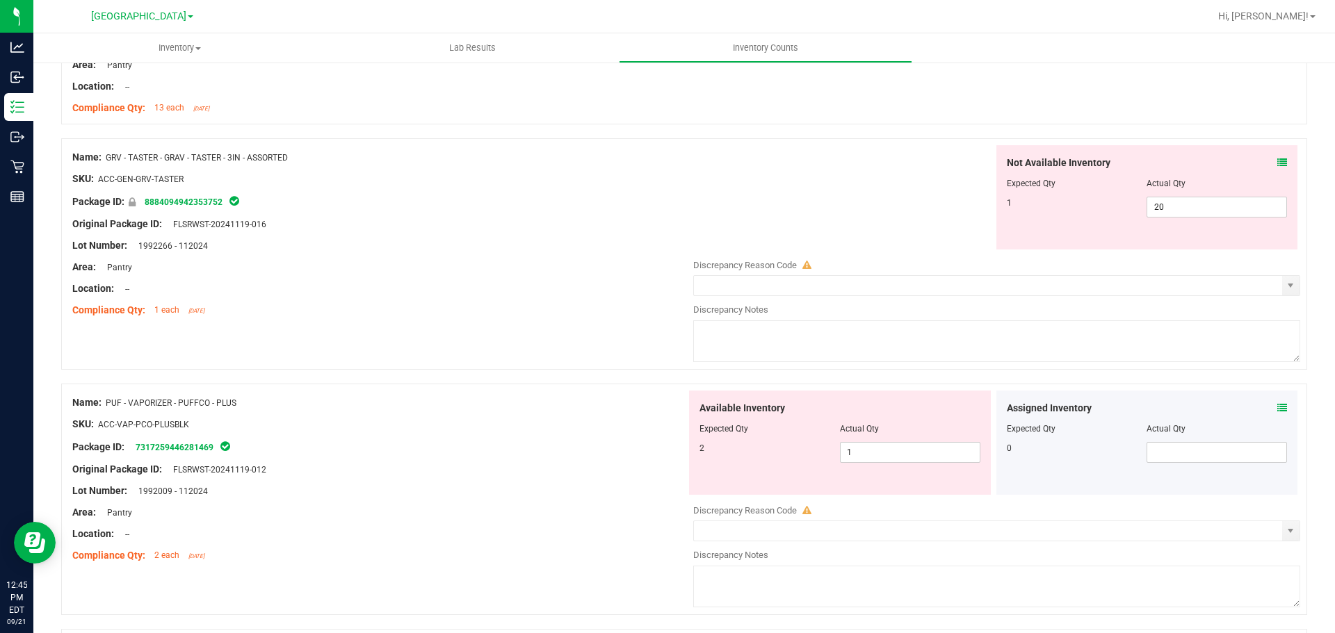
click at [1203, 225] on div "Not Available Inventory Expected Qty Actual Qty 1 20 20" at bounding box center [1147, 197] width 302 height 104
click at [1204, 211] on span "20 20" at bounding box center [1217, 207] width 140 height 21
type input "2"
type input "1"
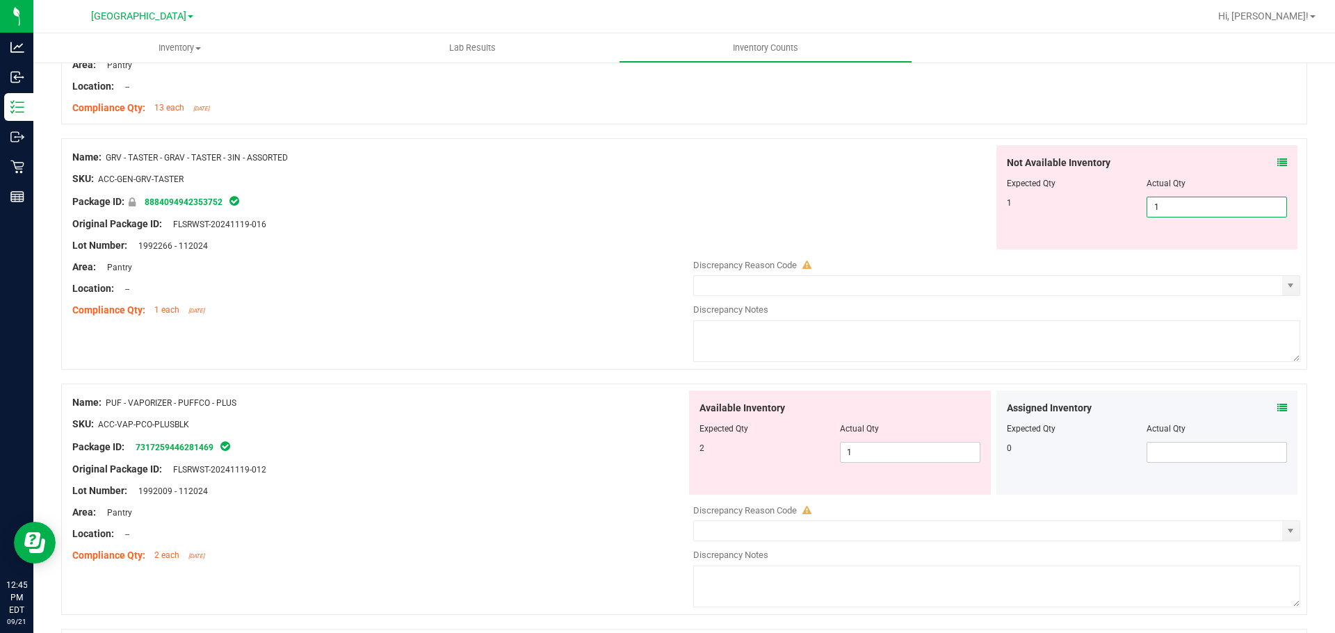
click at [586, 242] on div "Lot Number: 1992266 - 112024" at bounding box center [379, 246] width 614 height 15
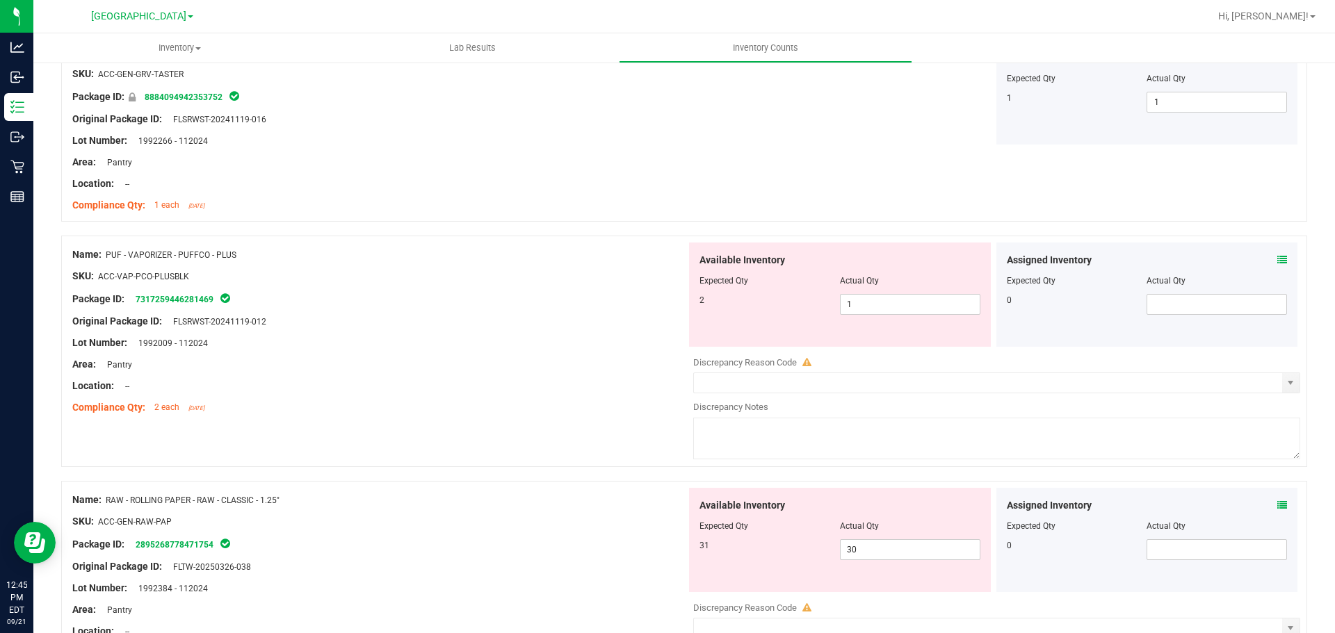
scroll to position [3129, 0]
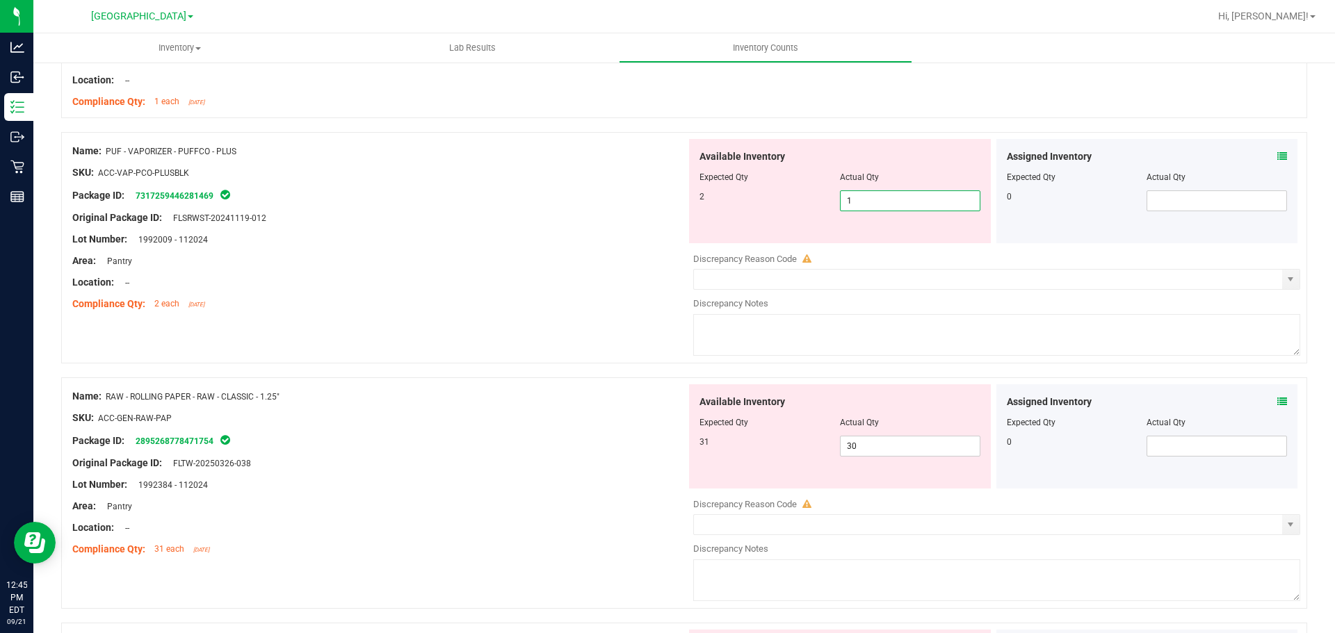
click at [862, 207] on span "1 1" at bounding box center [910, 201] width 140 height 21
type input "2"
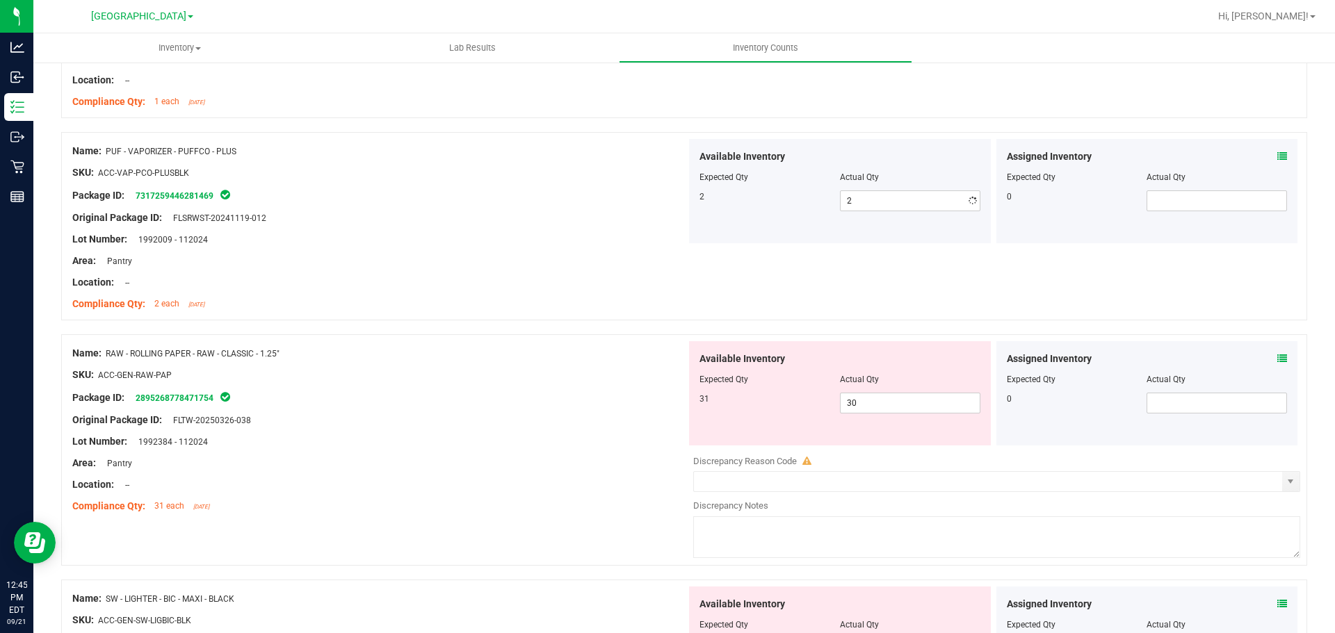
click at [577, 441] on div "Name: RAW - ROLLING PAPER - RAW - CLASSIC - 1.25" SKU: ACC-GEN-RAW-PAP Package …" at bounding box center [379, 429] width 614 height 177
click at [894, 402] on span "30 30" at bounding box center [910, 403] width 140 height 21
type input "3"
type input "31"
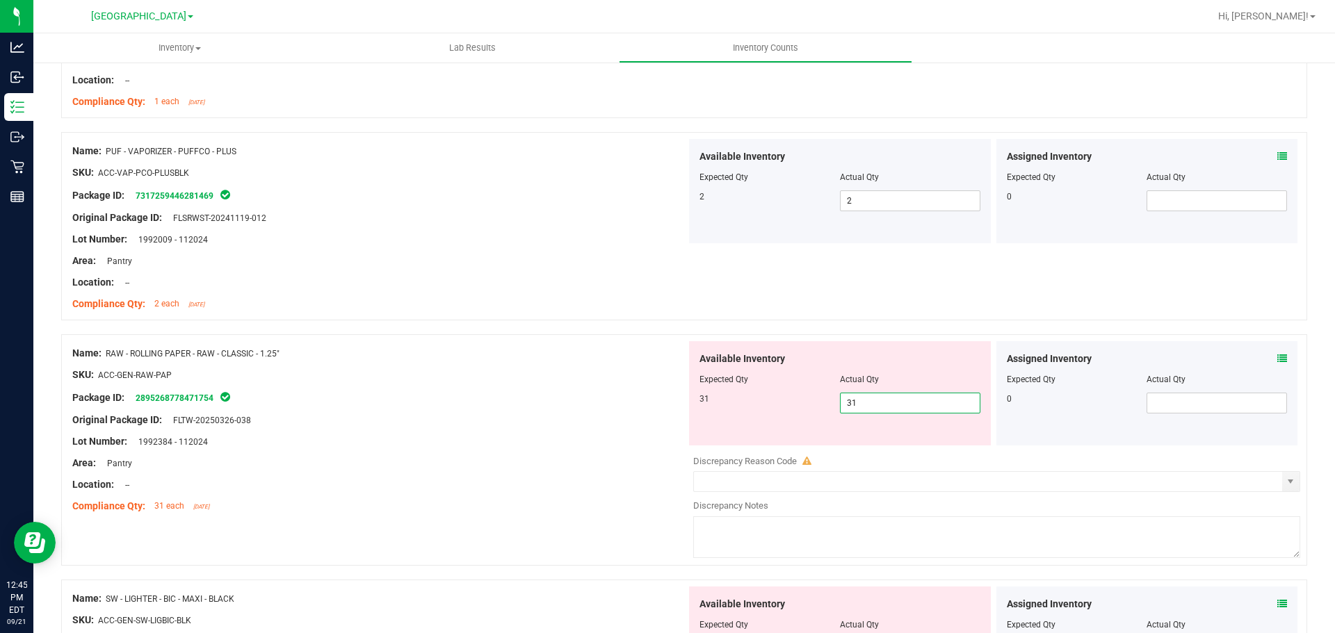
click at [502, 453] on div at bounding box center [379, 452] width 614 height 7
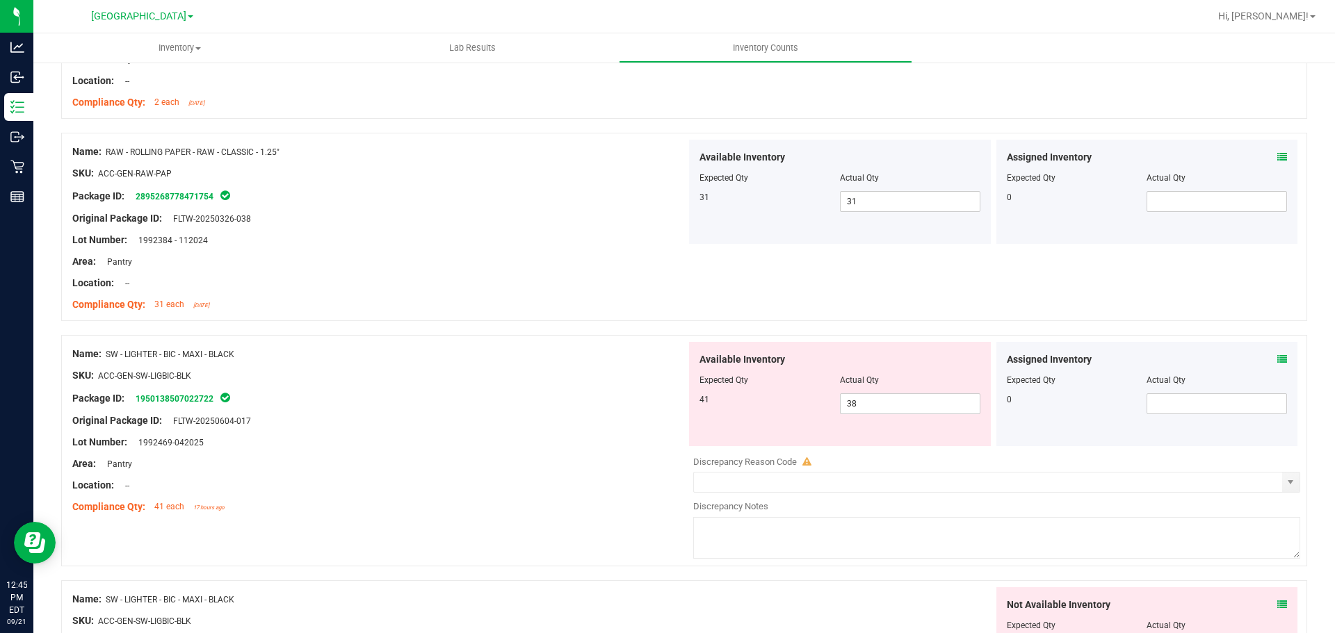
scroll to position [3338, 0]
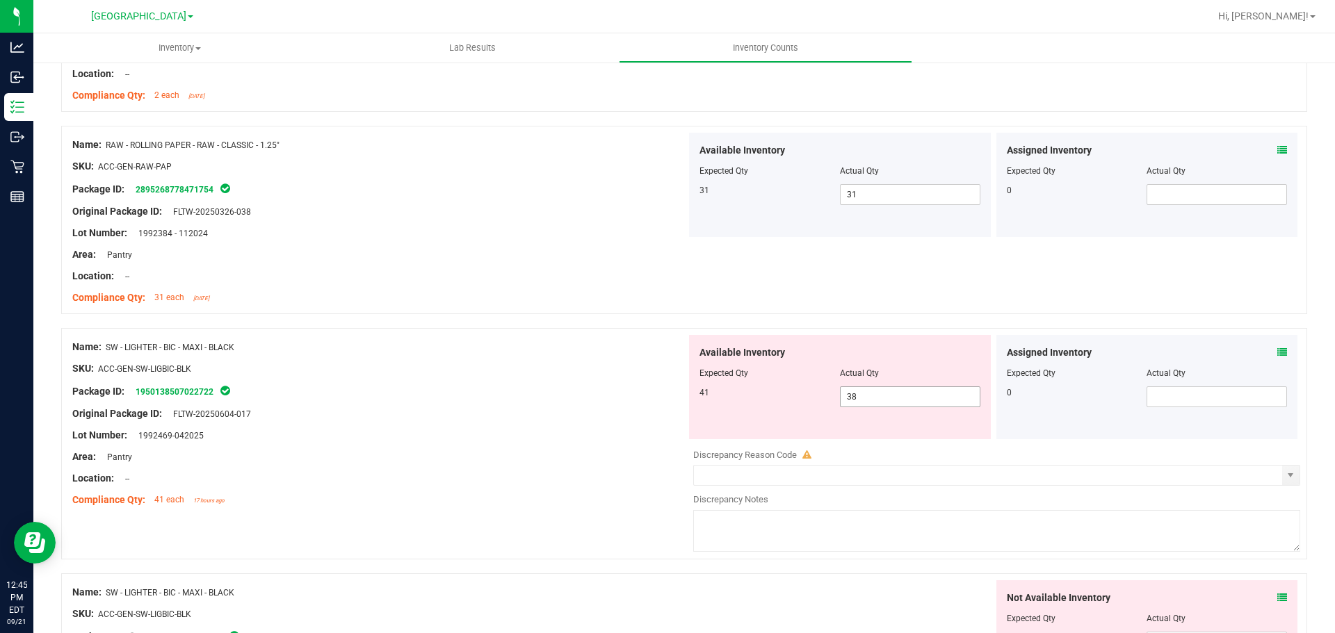
click at [891, 399] on span "38 38" at bounding box center [910, 397] width 140 height 21
type input "3"
type input "41"
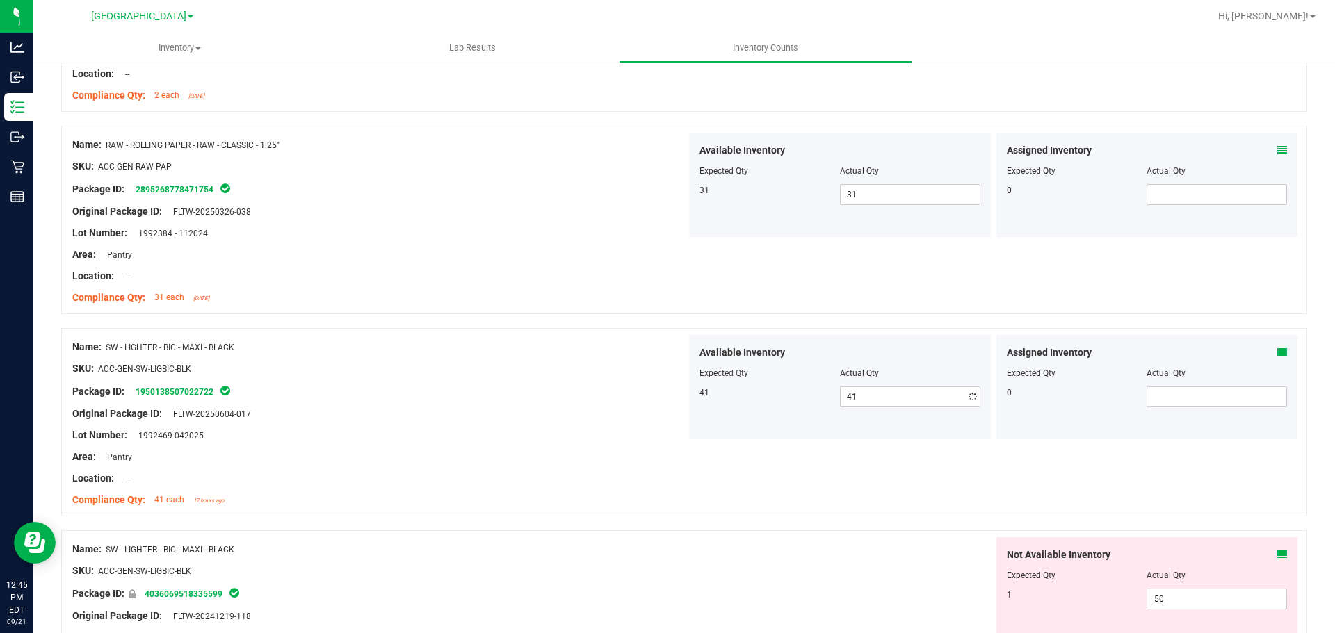
click at [520, 445] on div at bounding box center [379, 446] width 614 height 7
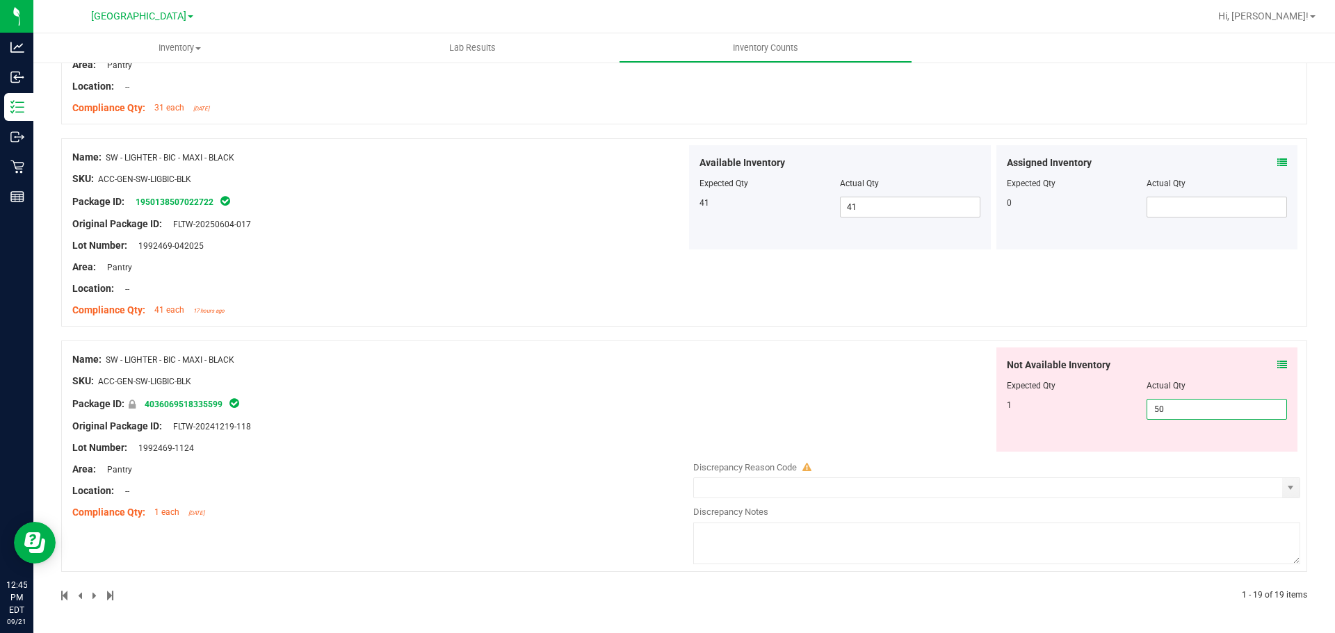
click at [1165, 412] on span "50 50" at bounding box center [1217, 409] width 140 height 21
type input "5"
type input "1"
click at [818, 316] on div "Name: SW - LIGHTER - BIC - MAXI - BLACK SKU: ACC-GEN-SW-LIGBIC-BLK Package ID: …" at bounding box center [684, 232] width 1246 height 188
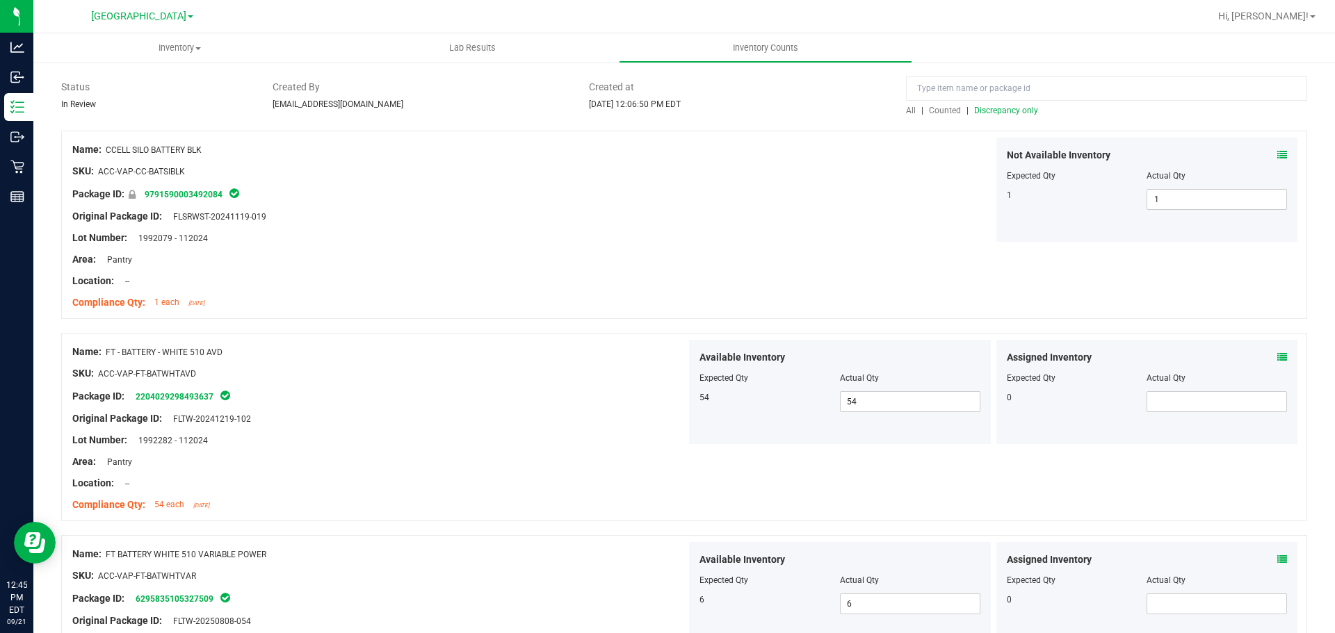
scroll to position [0, 0]
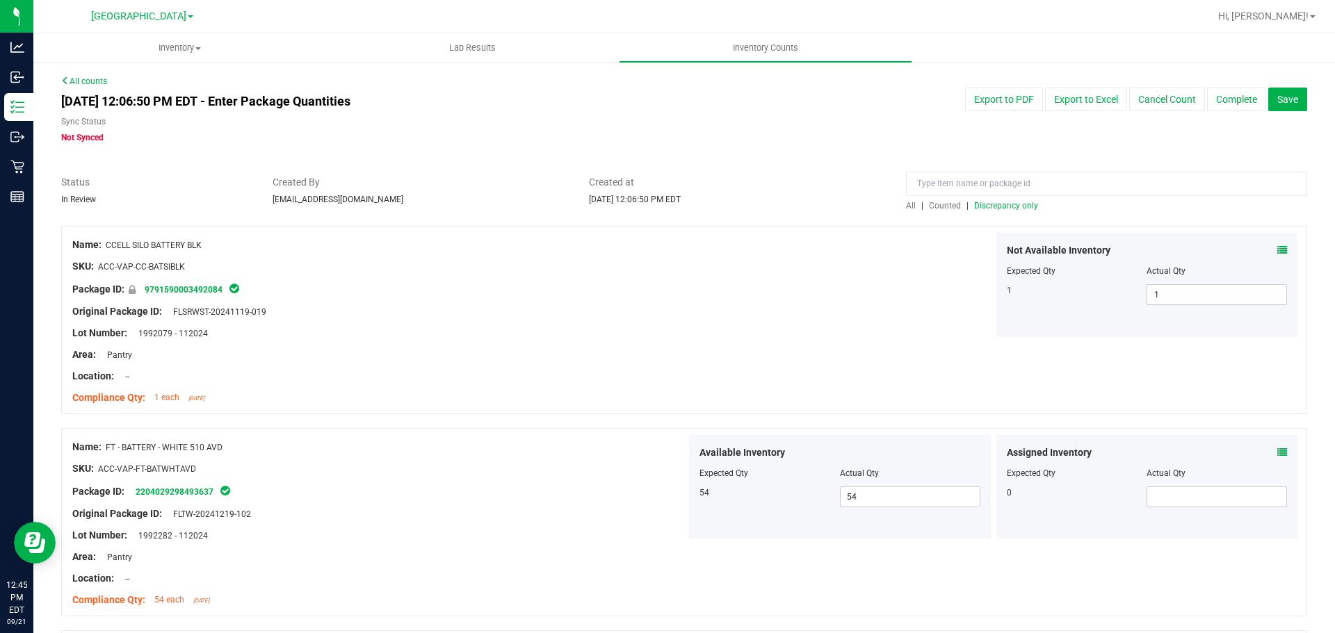
click at [906, 204] on span "All" at bounding box center [911, 206] width 10 height 10
click at [1001, 201] on span "Discrepancy only" at bounding box center [1006, 206] width 64 height 10
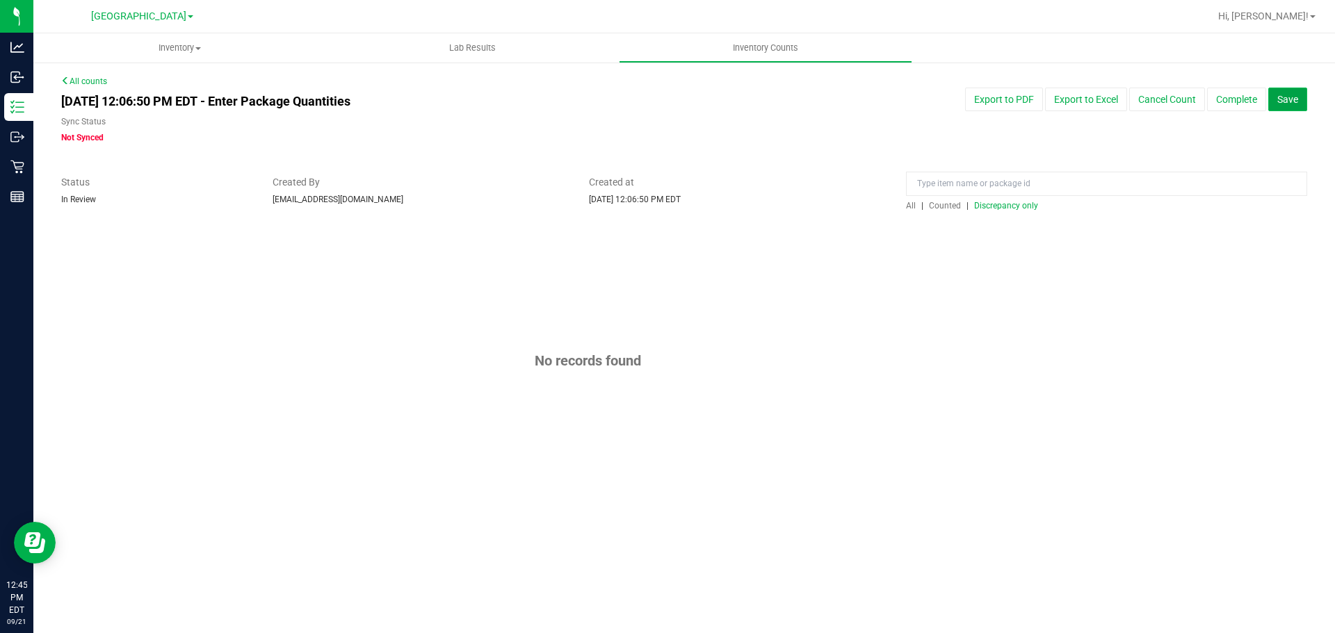
click at [1279, 92] on button "Save" at bounding box center [1287, 100] width 39 height 24
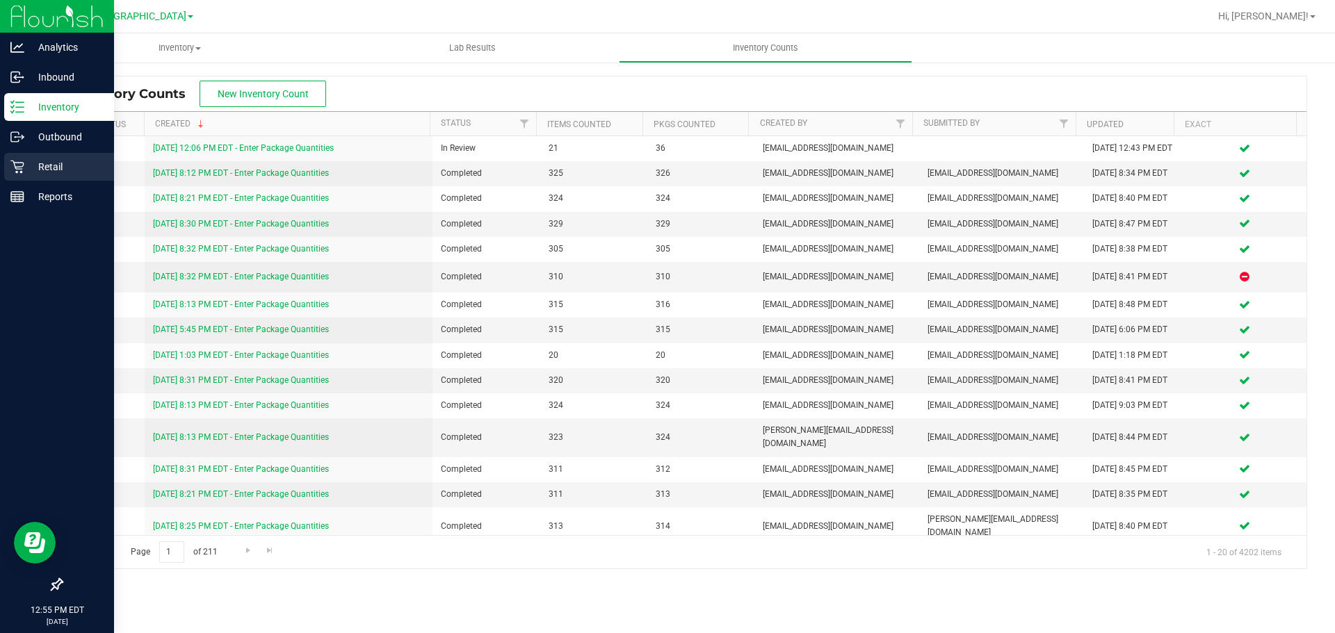
click at [8, 172] on div "Retail" at bounding box center [59, 167] width 110 height 28
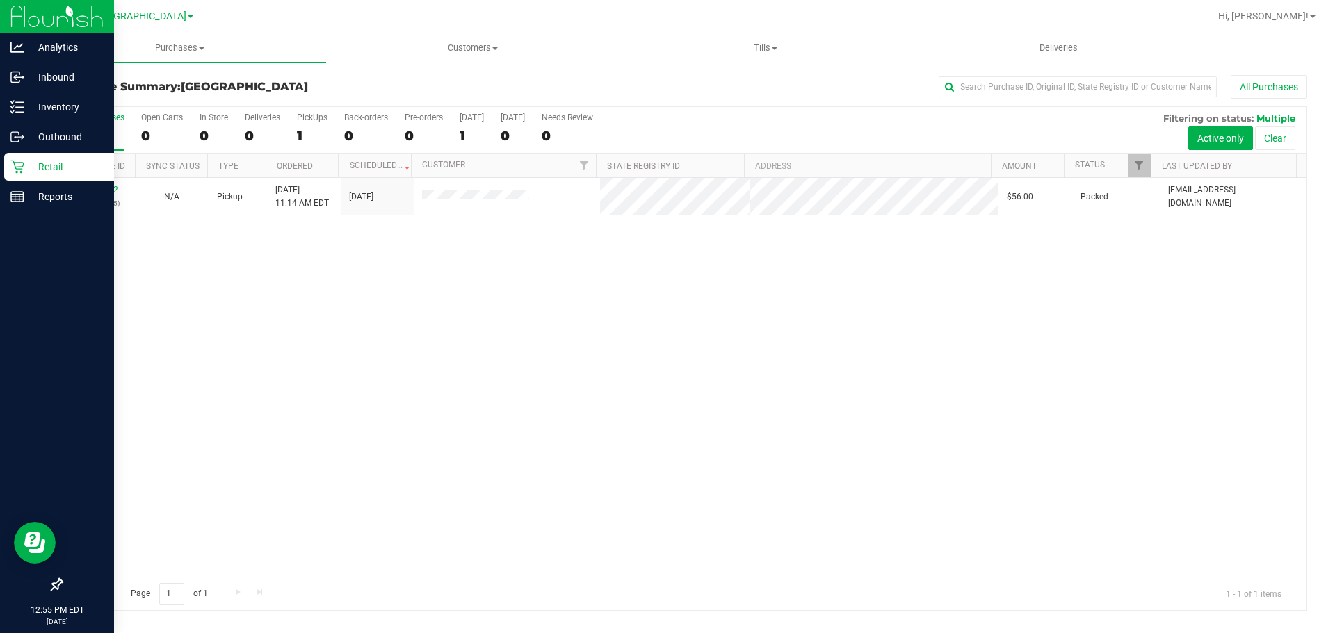
click at [997, 305] on div "11983462 (326394525) N/A Pickup 9/21/2025 11:14 AM EDT 9/21/2025 $56.00 Packed …" at bounding box center [684, 377] width 1245 height 399
click at [494, 419] on div "11983462 (326394525) N/A Pickup 9/21/2025 11:14 AM EDT 9/21/2025 $56.00 Packed …" at bounding box center [684, 377] width 1245 height 399
click at [882, 276] on div "11983462 (326394525) N/A Pickup 9/21/2025 11:14 AM EDT 9/21/2025 $56.00 Packed …" at bounding box center [684, 377] width 1245 height 399
click at [24, 168] on p "Retail" at bounding box center [65, 167] width 83 height 17
click at [48, 211] on link "Reports" at bounding box center [57, 198] width 114 height 30
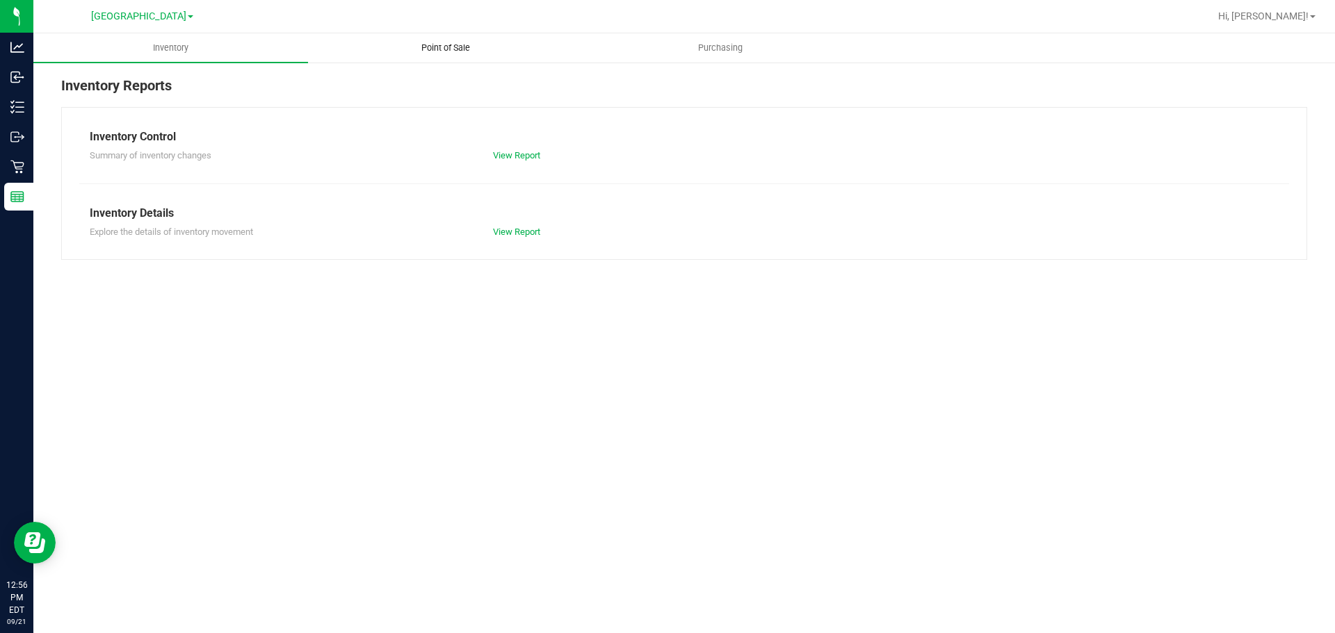
click at [473, 54] on uib-tab-heading "Point of Sale" at bounding box center [445, 48] width 273 height 28
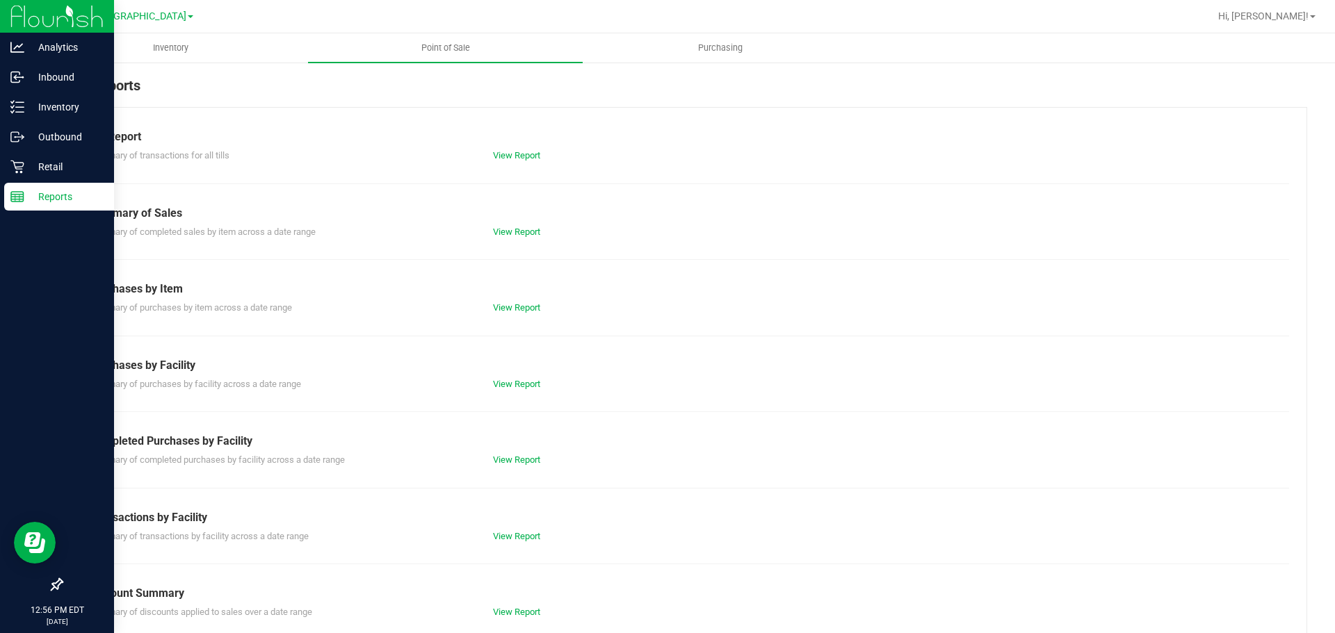
click at [40, 195] on p "Reports" at bounding box center [65, 196] width 83 height 17
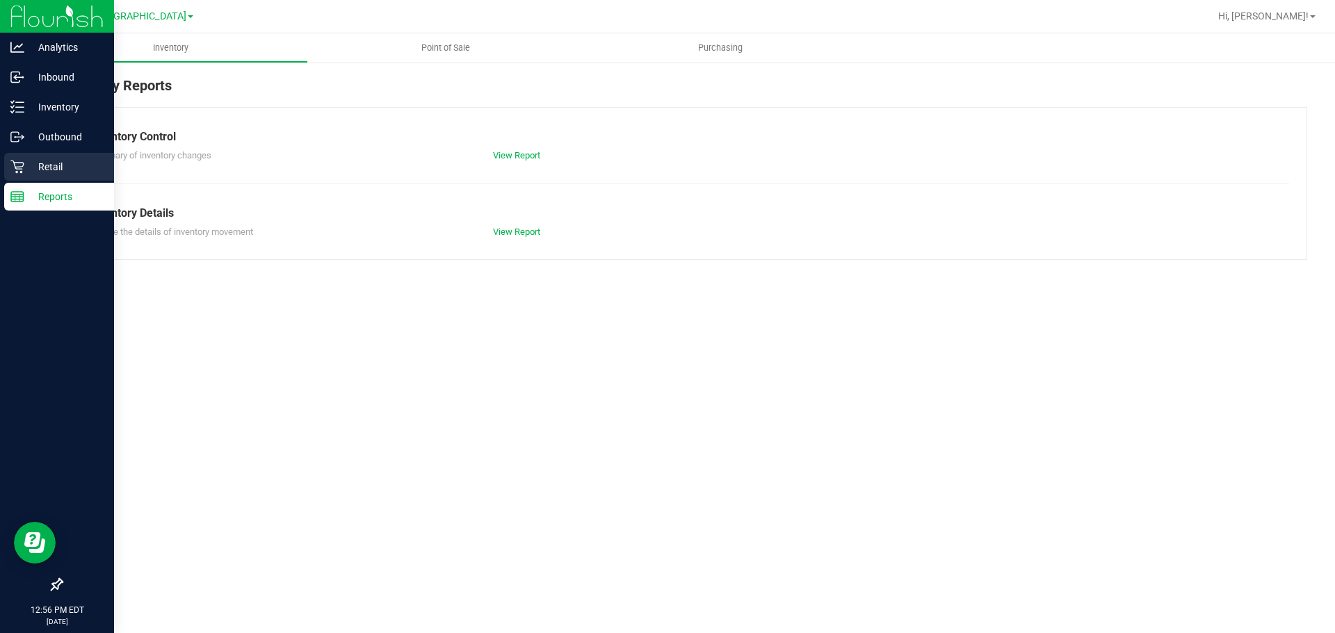
click at [57, 165] on p "Retail" at bounding box center [65, 167] width 83 height 17
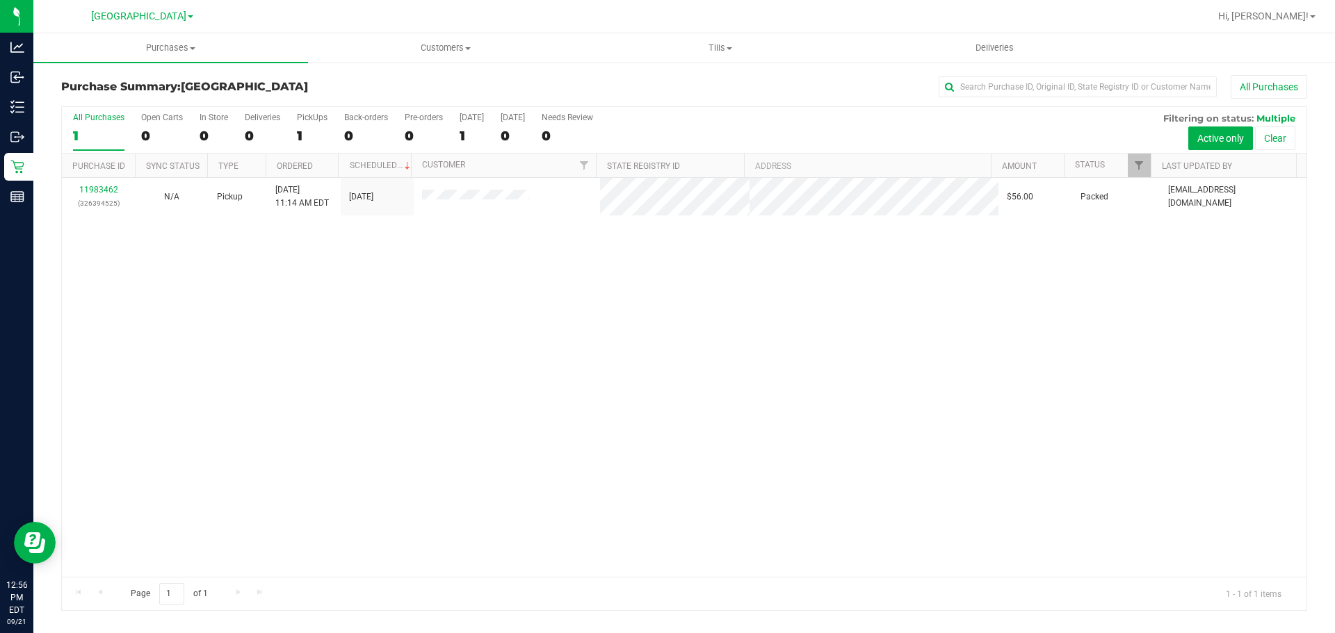
click at [302, 492] on div "11983462 (326394525) N/A Pickup 9/21/2025 11:14 AM EDT 9/21/2025 $56.00 Packed …" at bounding box center [684, 377] width 1245 height 399
click at [418, 368] on div "11983462 (326394525) N/A Pickup 9/21/2025 11:14 AM EDT 9/21/2025 $56.00 Packed …" at bounding box center [684, 377] width 1245 height 399
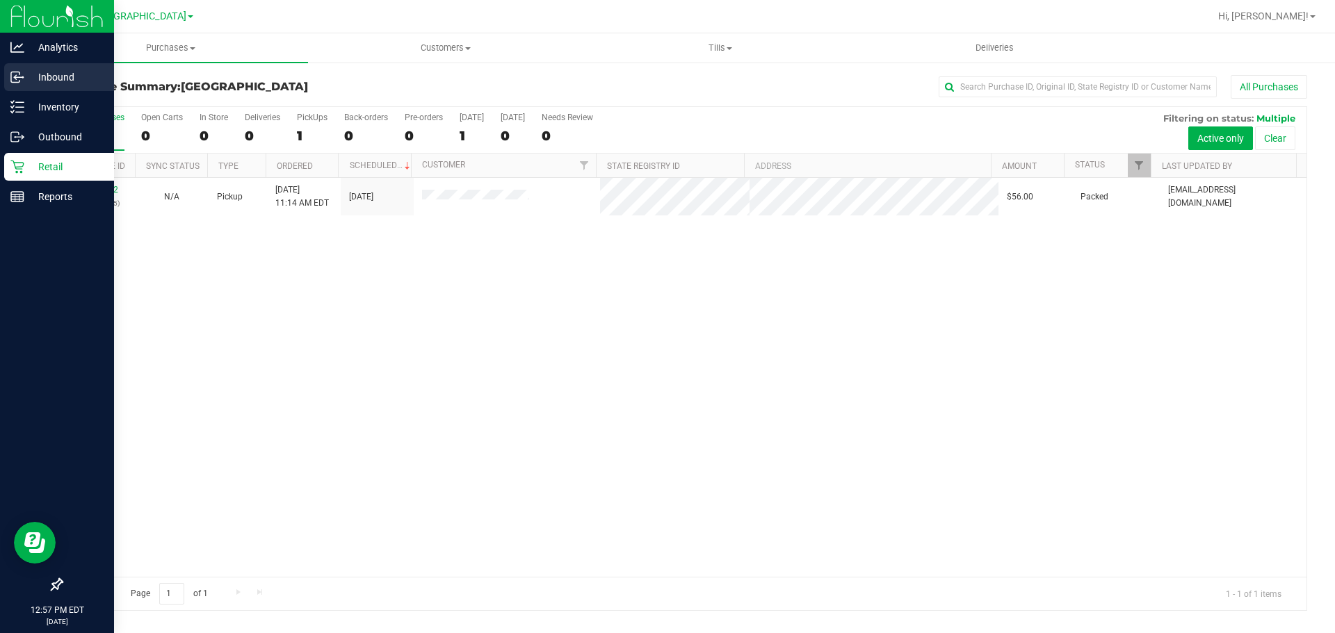
click at [47, 83] on p "Inbound" at bounding box center [65, 77] width 83 height 17
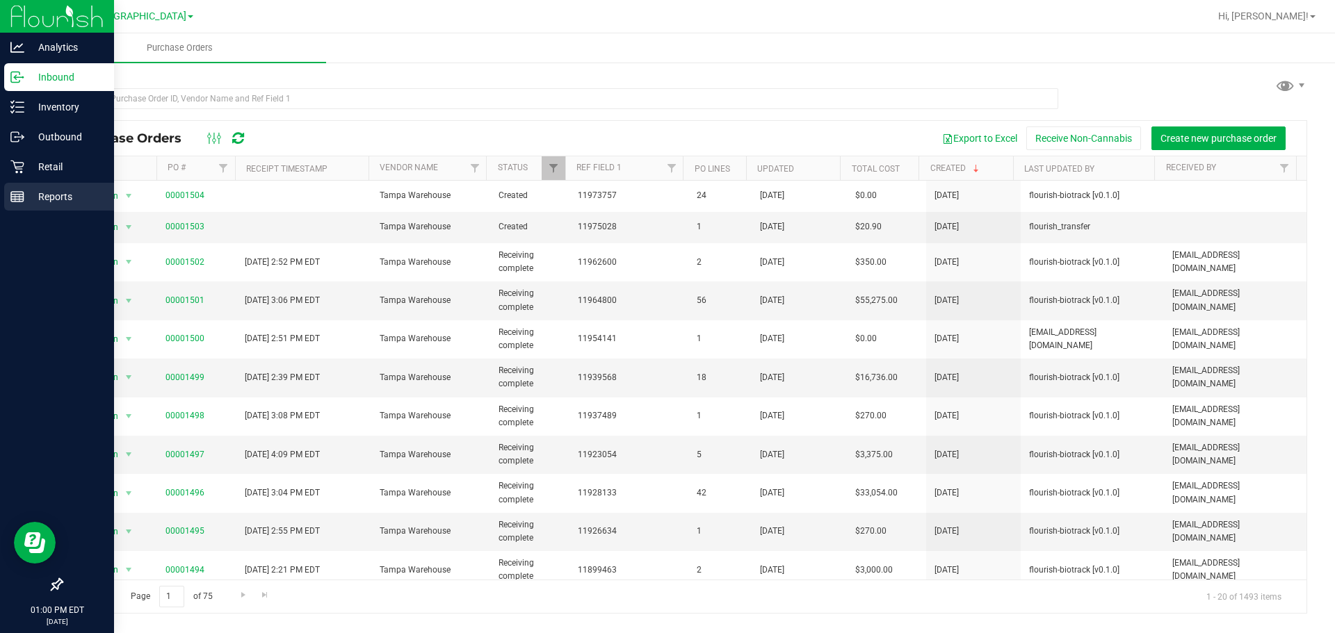
click at [13, 187] on div "Reports" at bounding box center [59, 197] width 110 height 28
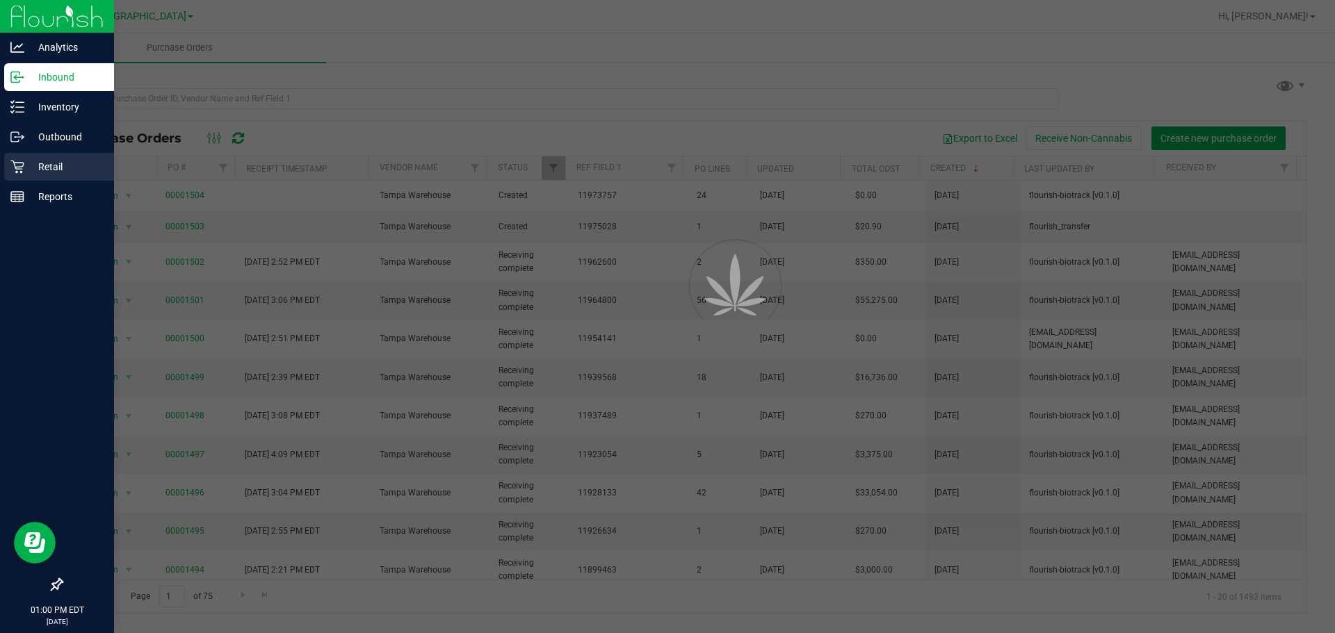
click at [25, 155] on div "Retail" at bounding box center [59, 167] width 110 height 28
